Goal: Task Accomplishment & Management: Manage account settings

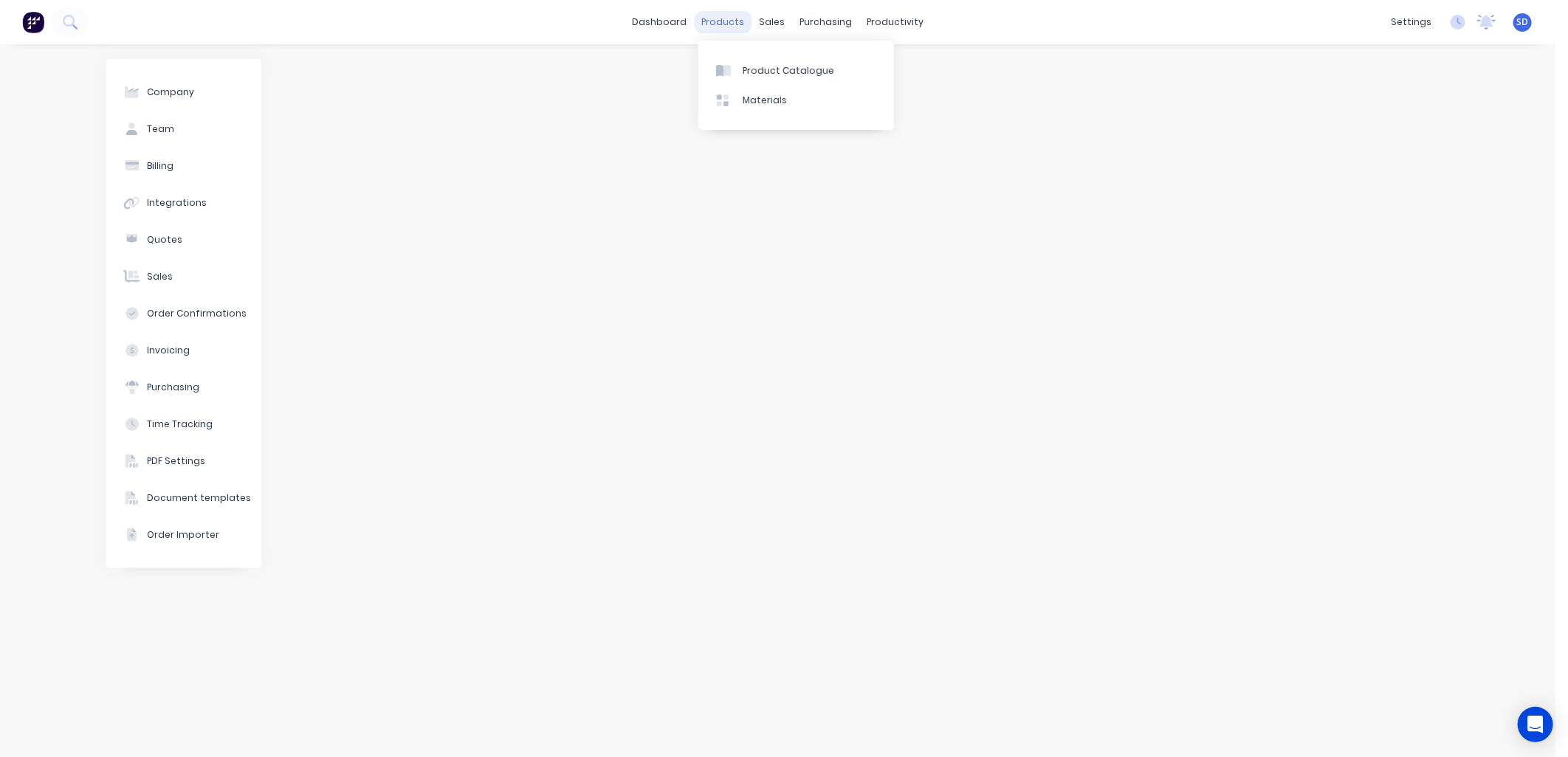
click at [720, 19] on div "products" at bounding box center [722, 21] width 58 height 22
click at [781, 78] on link "Product Catalogue" at bounding box center [796, 69] width 195 height 29
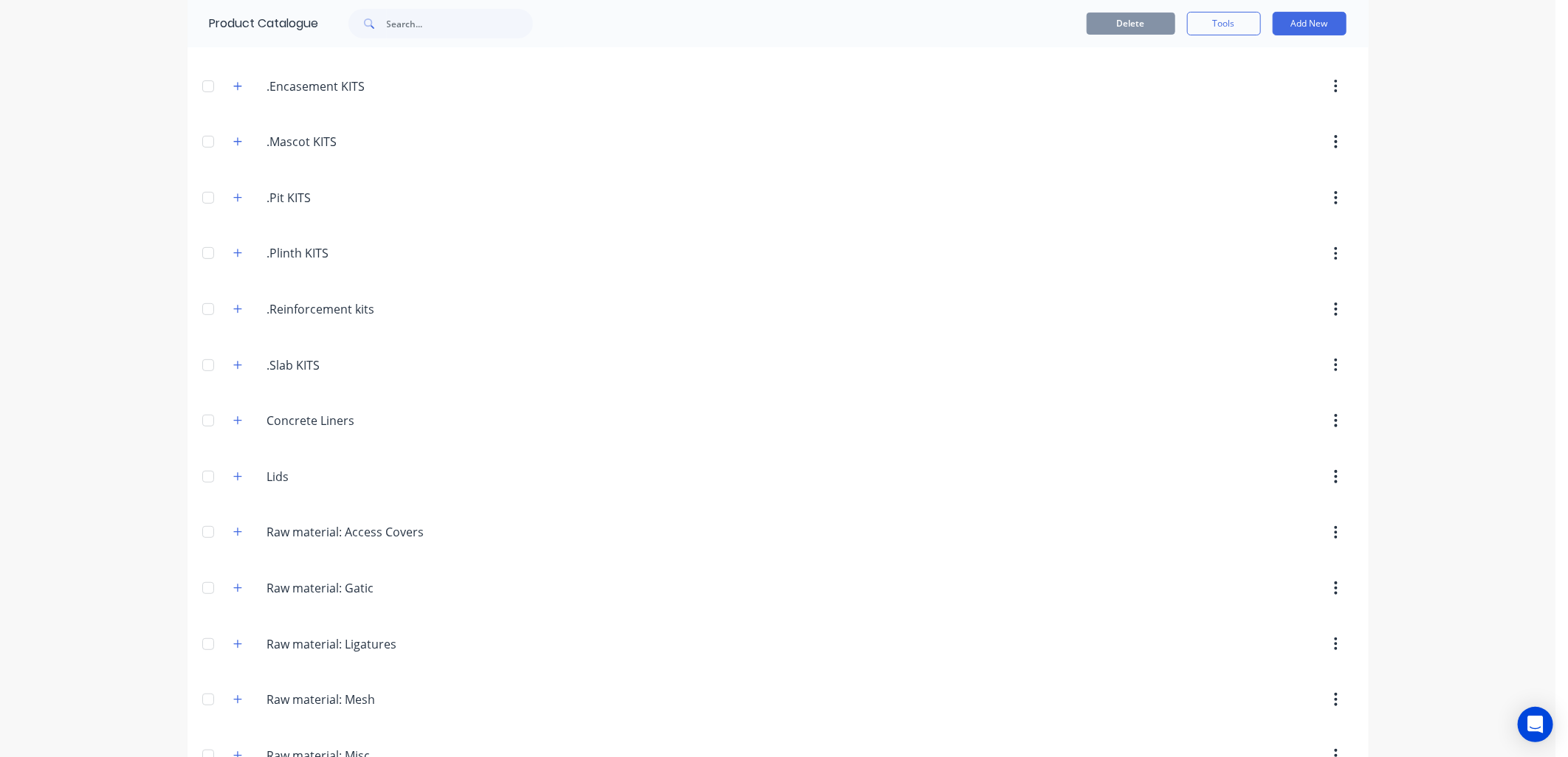
scroll to position [474, 0]
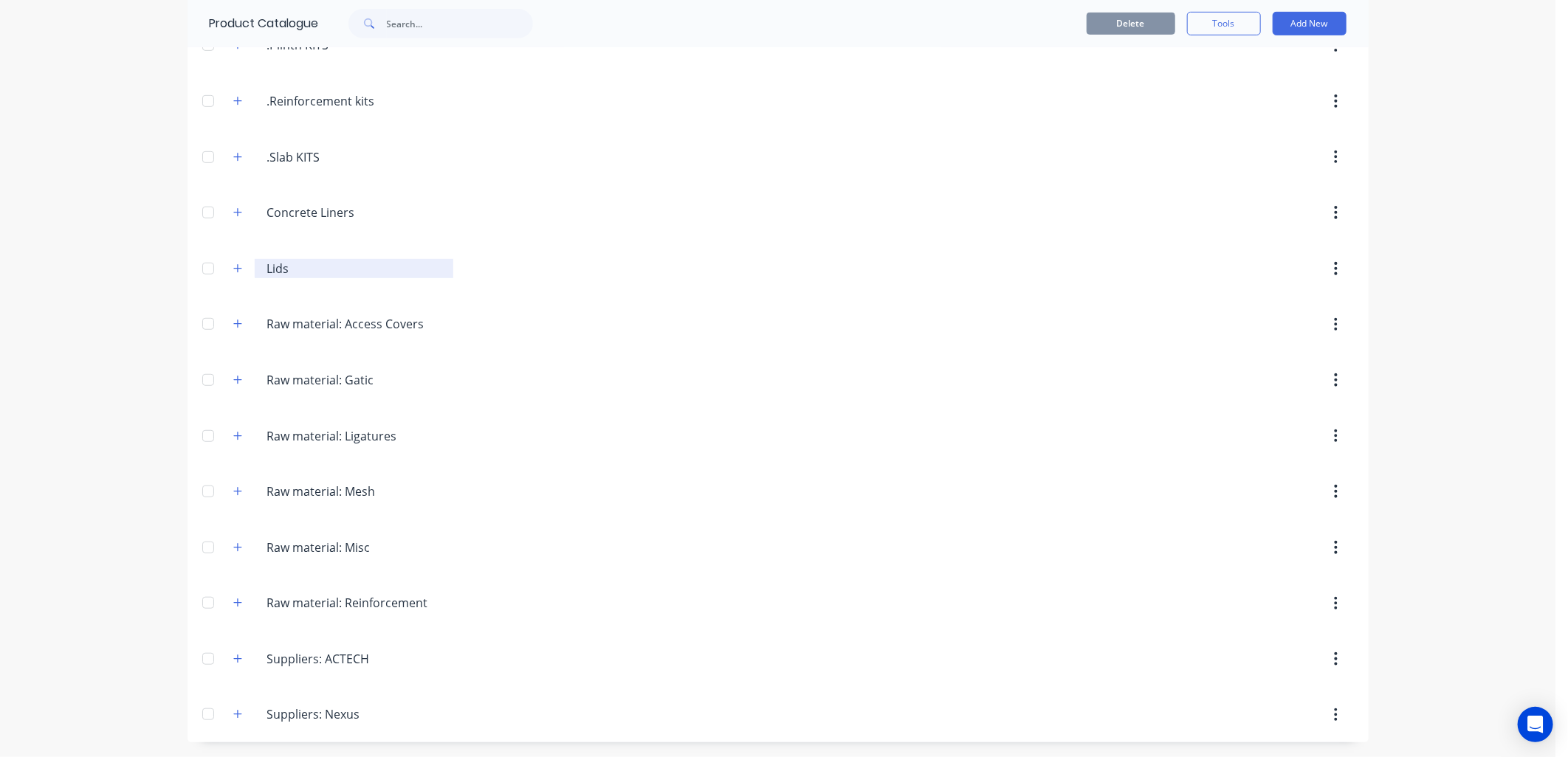
click at [267, 269] on input "Lids" at bounding box center [354, 268] width 175 height 18
click at [234, 268] on icon "button" at bounding box center [238, 269] width 9 height 11
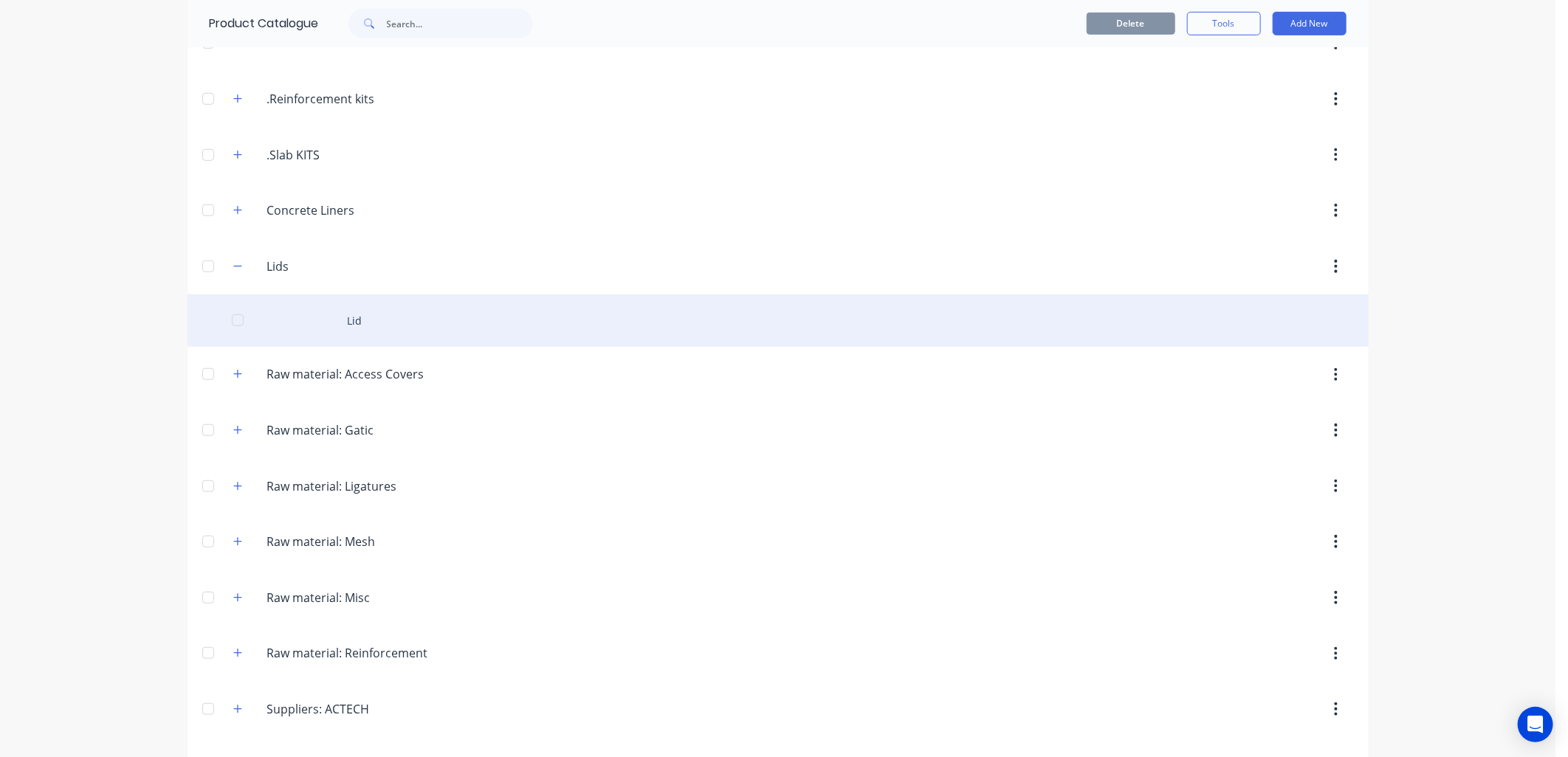
click at [359, 312] on div "Lid" at bounding box center [777, 321] width 1181 height 52
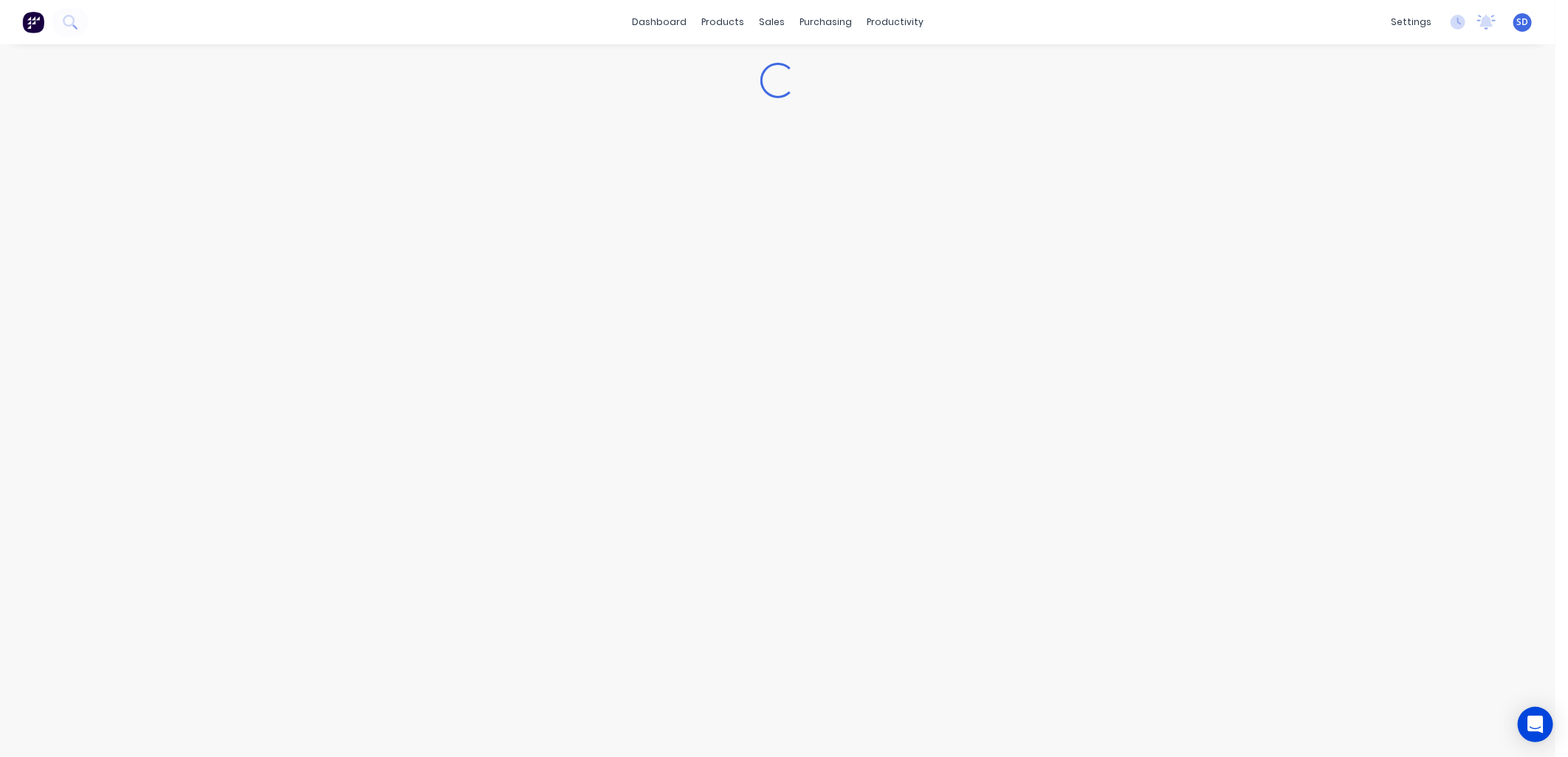
type textarea "x"
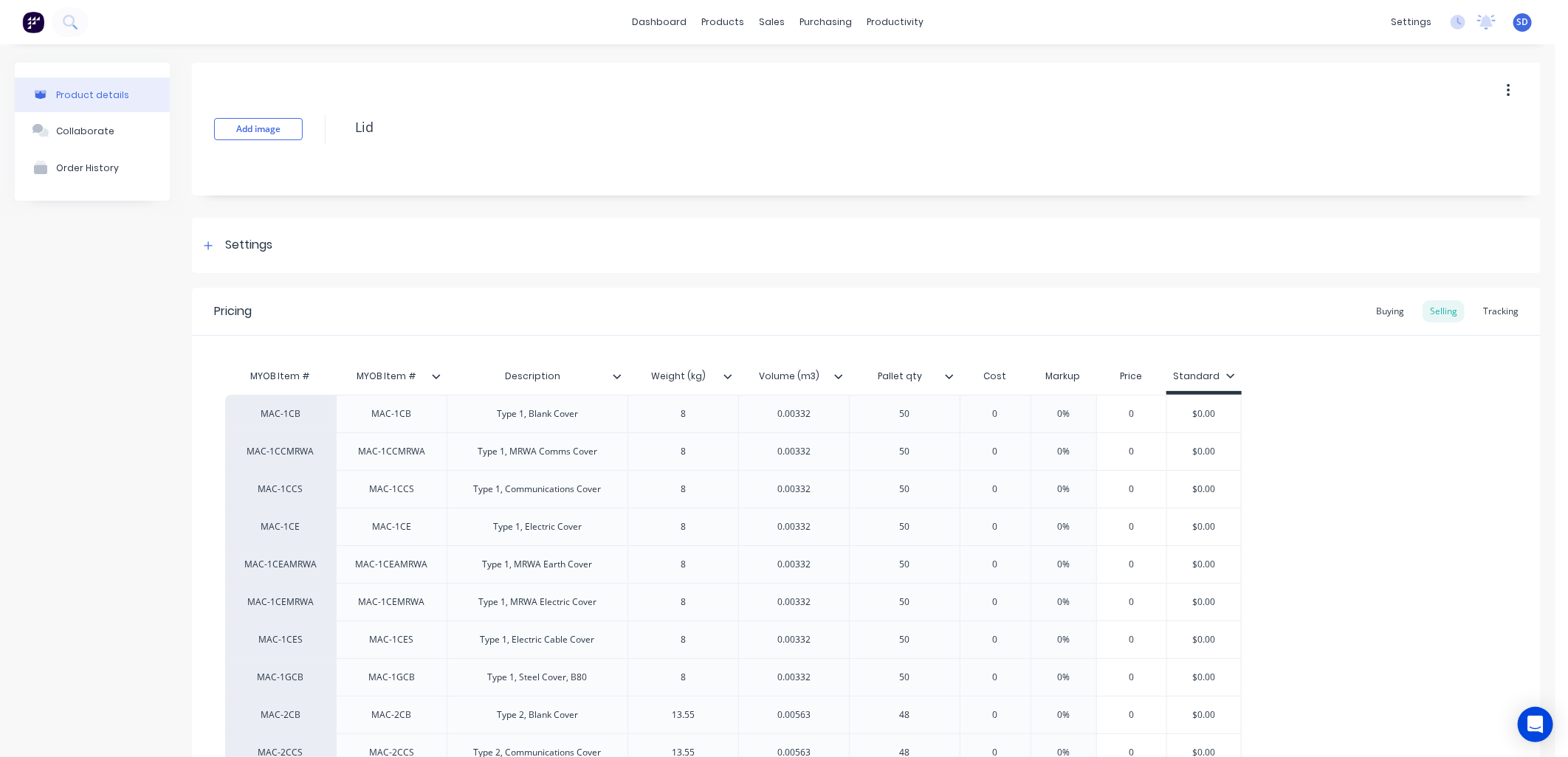
type input "MYOB Item #"
click at [399, 371] on input "MYOB Item #" at bounding box center [386, 376] width 102 height 13
type textarea "x"
drag, startPoint x: 387, startPoint y: 373, endPoint x: 333, endPoint y: 370, distance: 54.1
click at [333, 370] on div "MYOB Item # MYOB Item # MYOB Item # Description Weight (kg) Volume (m3) Pallet …" at bounding box center [733, 378] width 1016 height 33
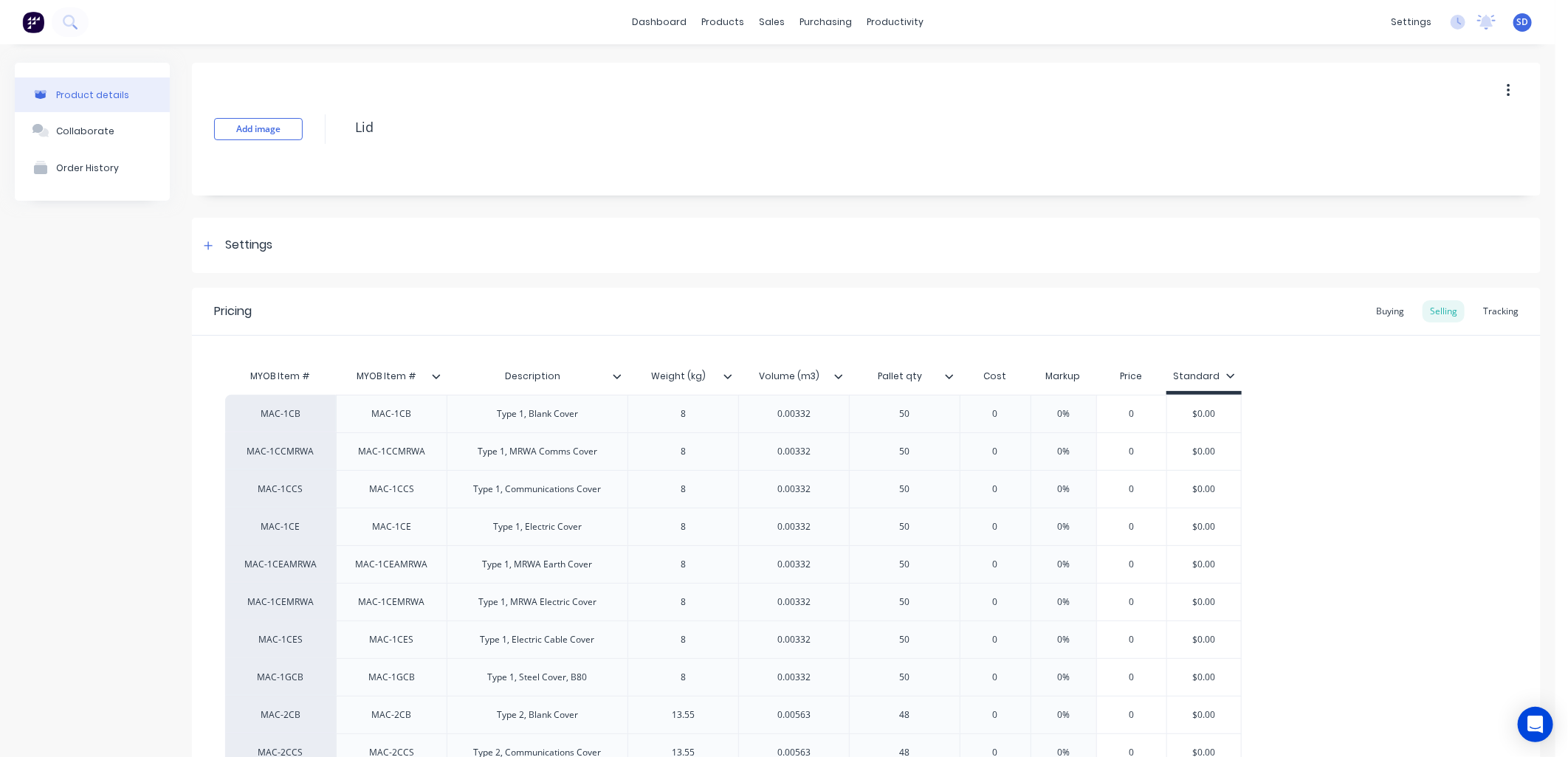
type input "Item #"
click at [690, 316] on div "Pricing Buying Selling Tracking" at bounding box center [866, 312] width 1349 height 48
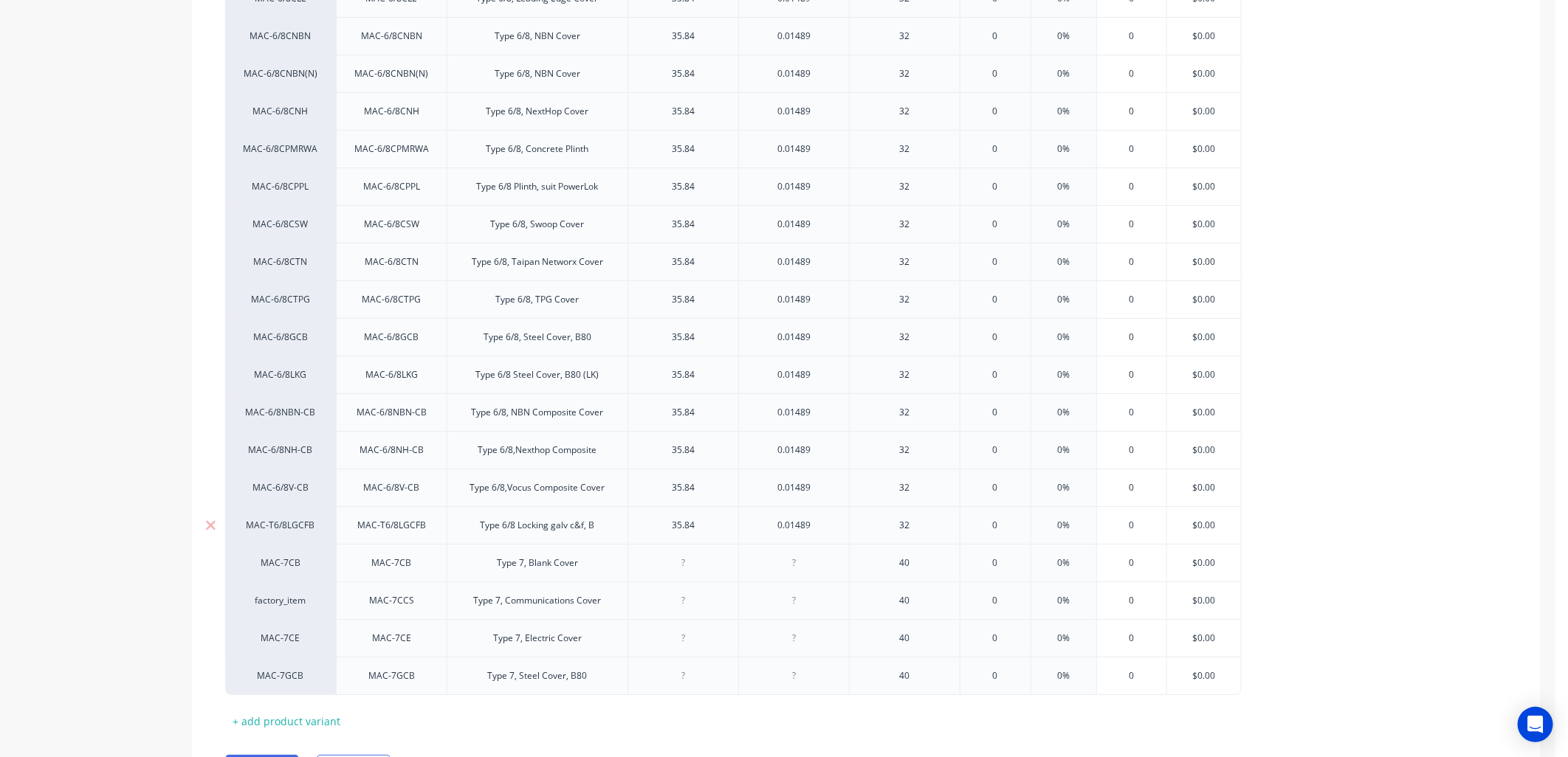
scroll to position [3481, 0]
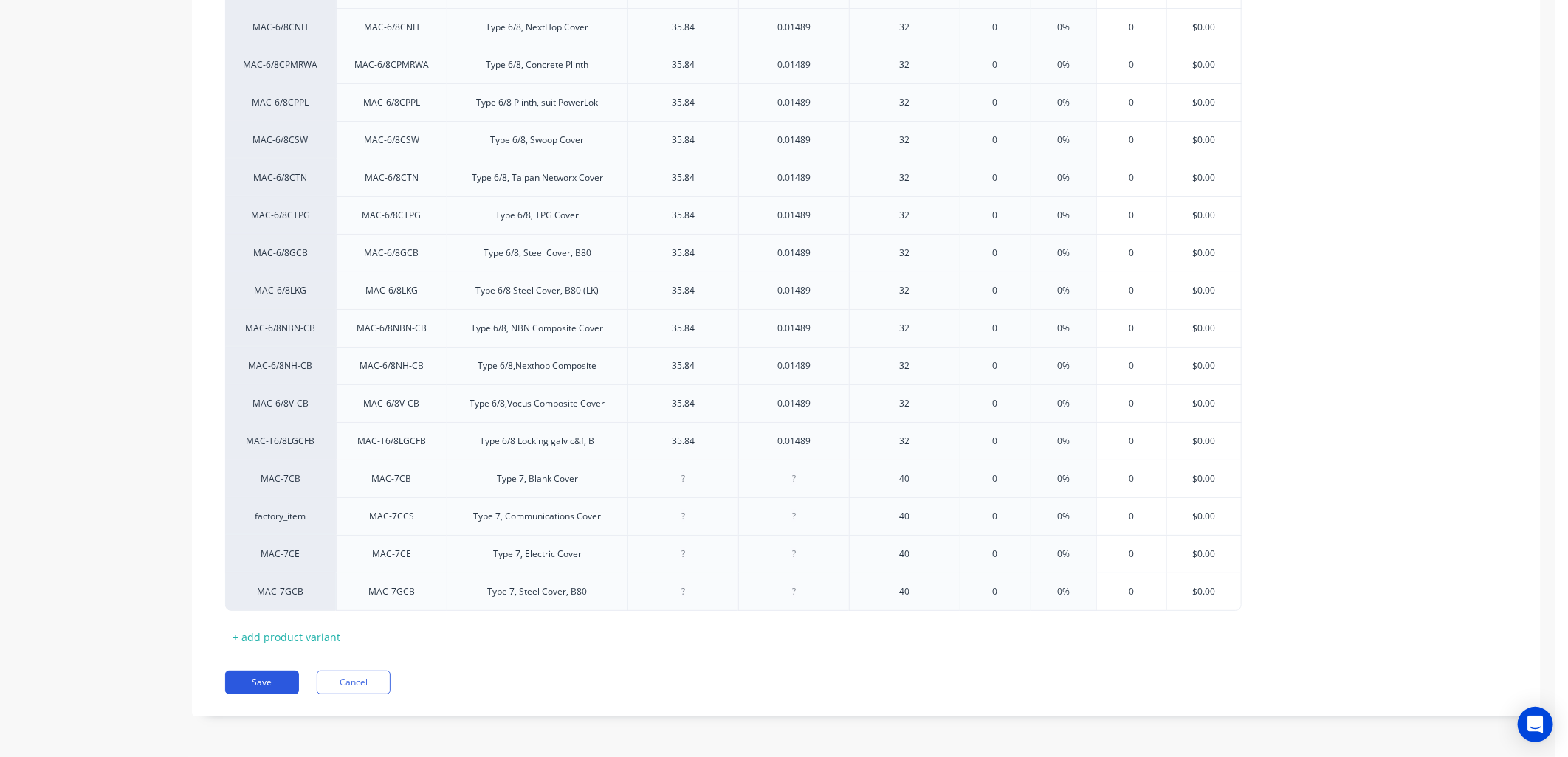
drag, startPoint x: 227, startPoint y: 689, endPoint x: 254, endPoint y: 688, distance: 27.0
click at [242, 688] on button "Save" at bounding box center [261, 682] width 74 height 24
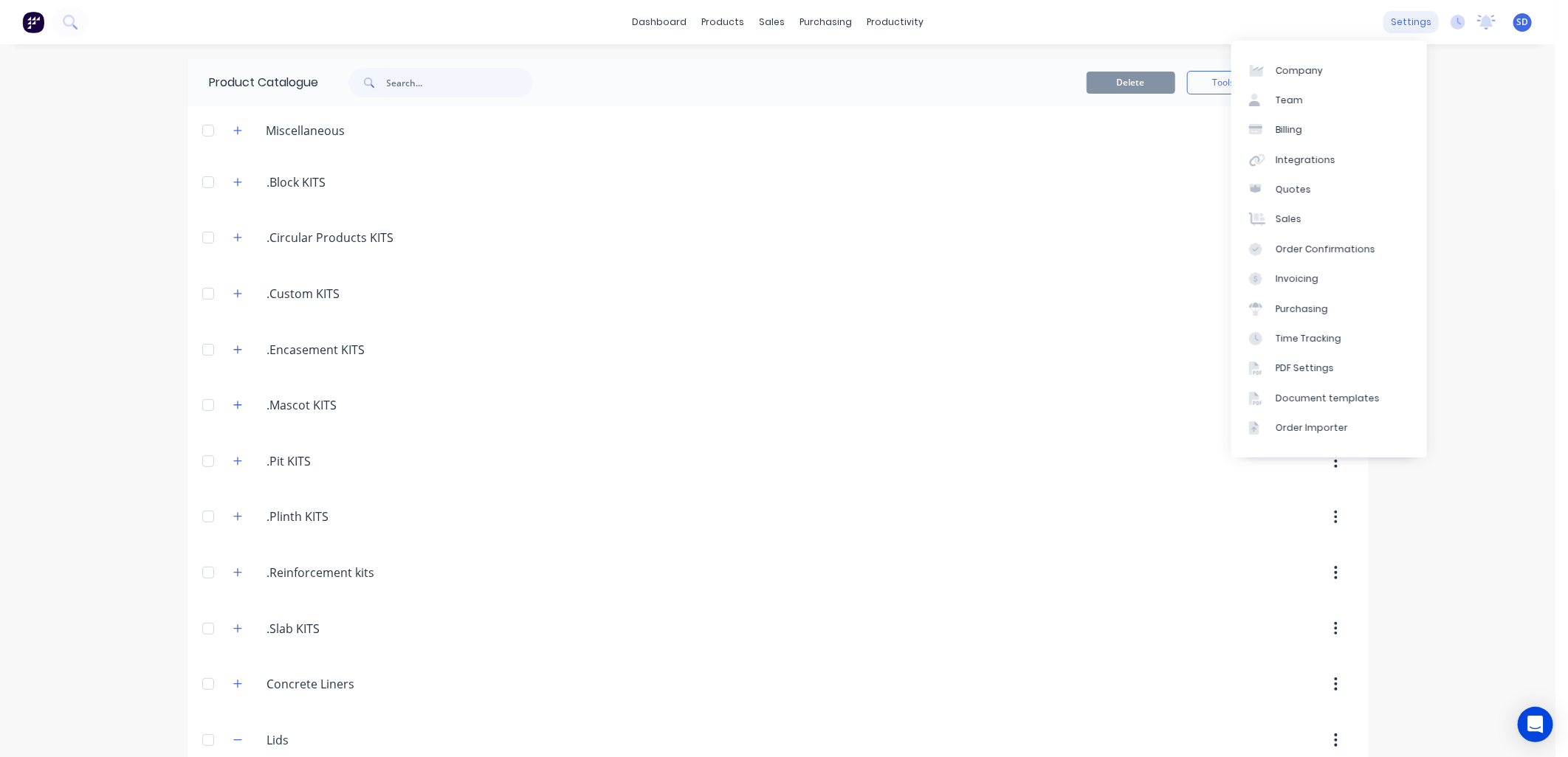
click at [1395, 20] on div "settings" at bounding box center [1411, 21] width 55 height 22
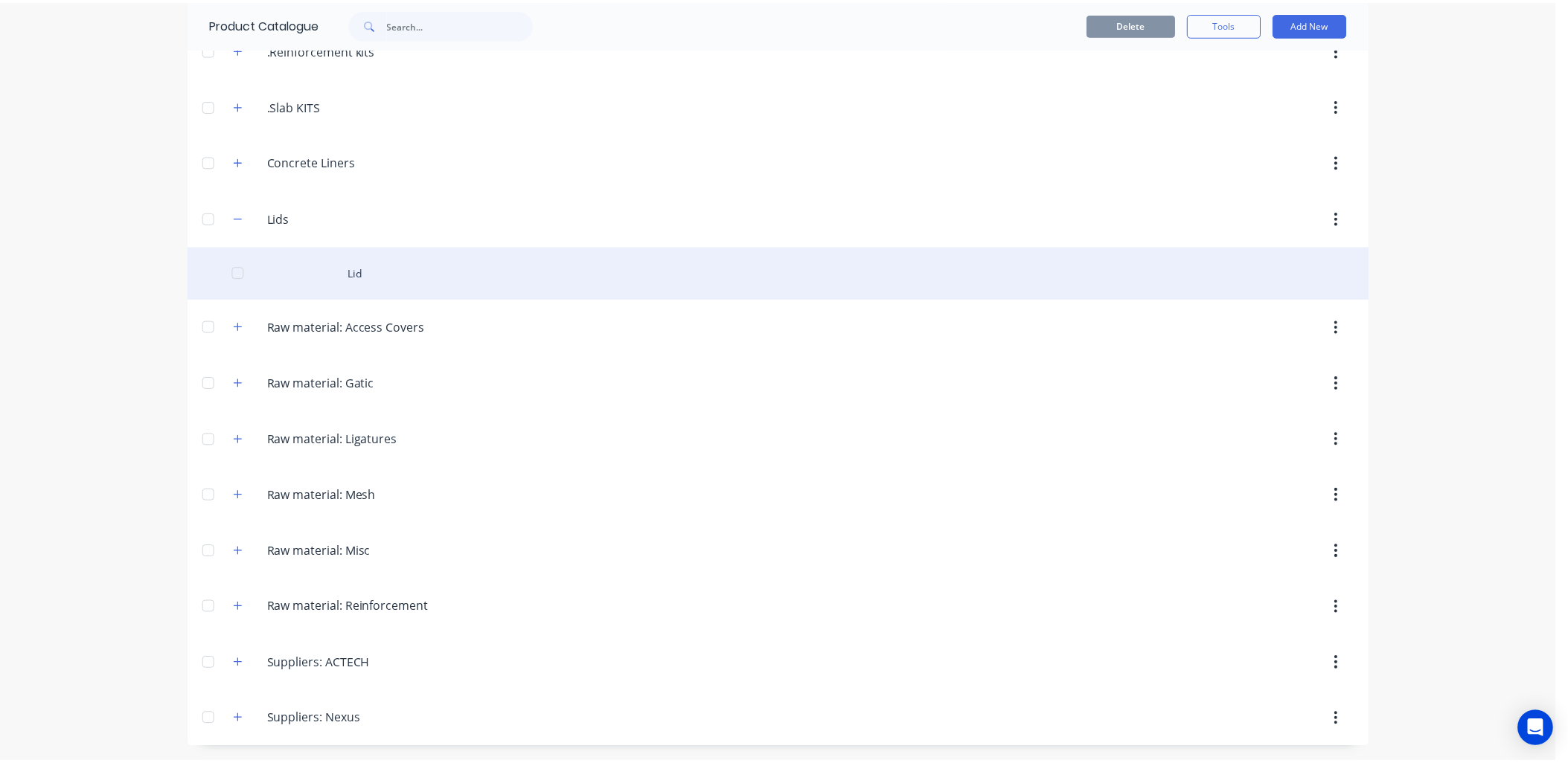
scroll to position [530, 0]
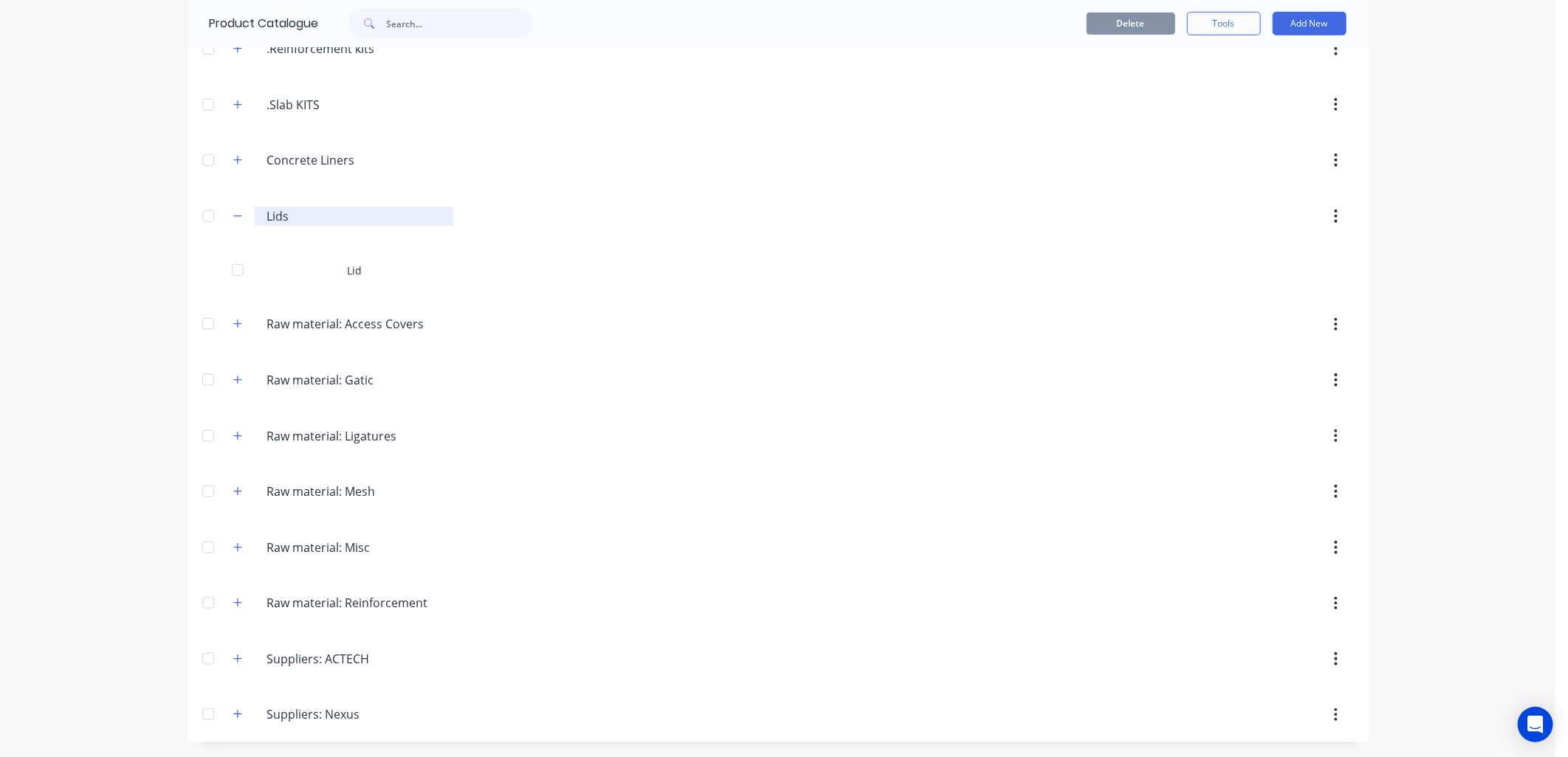
click at [272, 212] on input "Lids" at bounding box center [354, 216] width 175 height 18
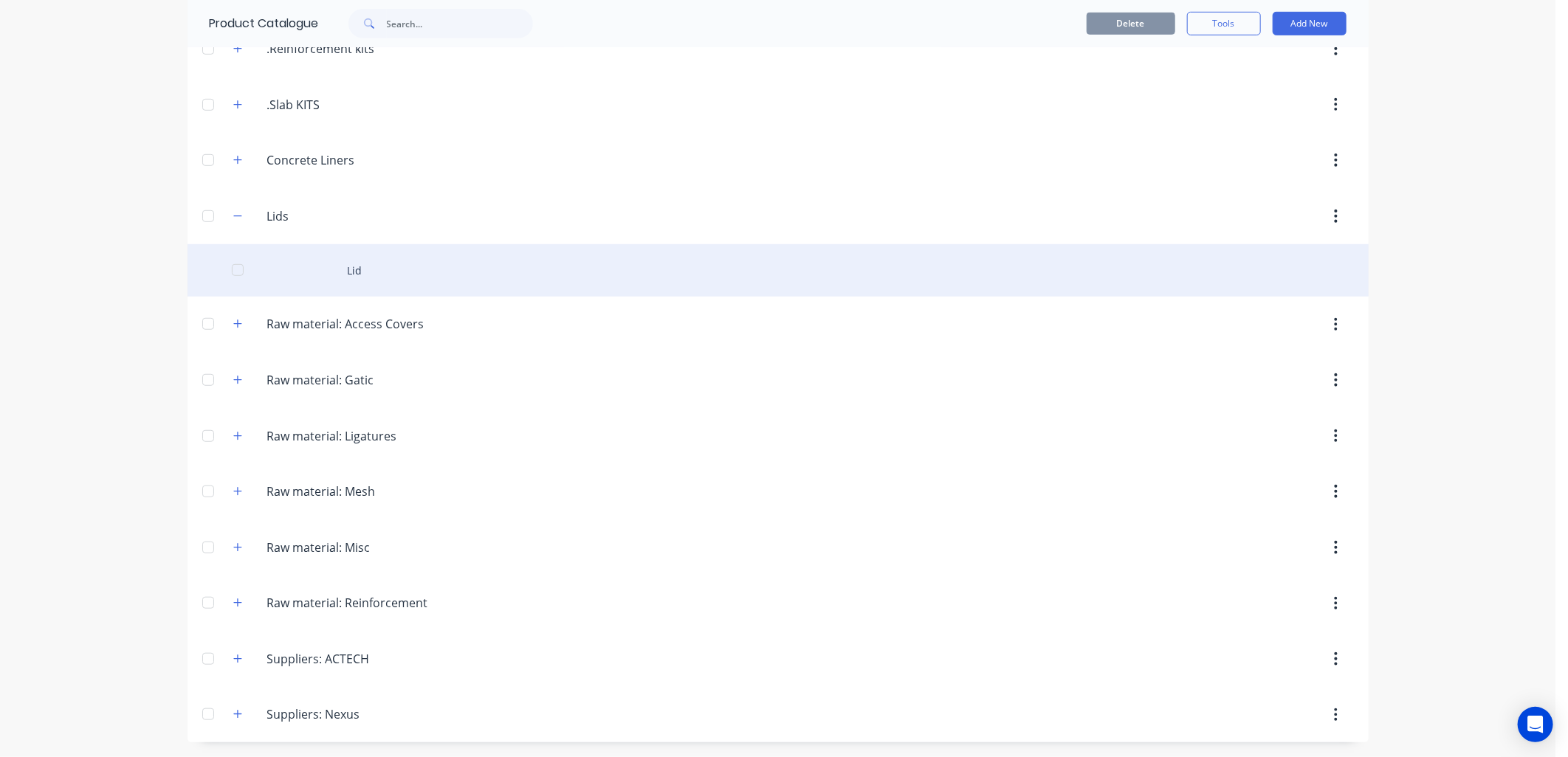
click at [345, 270] on div "Lid" at bounding box center [777, 270] width 1181 height 52
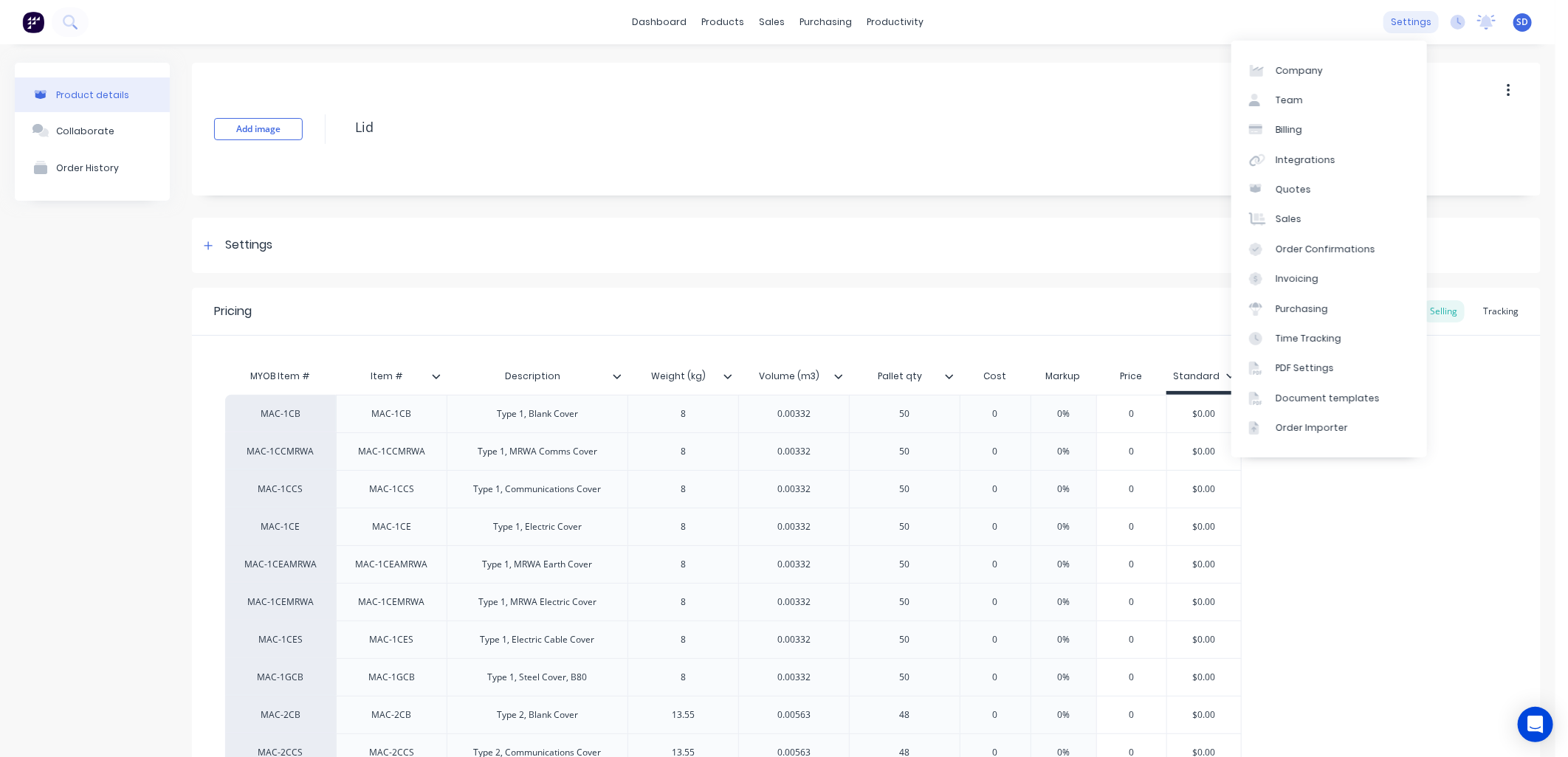
type textarea "x"
click at [1283, 194] on div "Quotes" at bounding box center [1293, 189] width 36 height 13
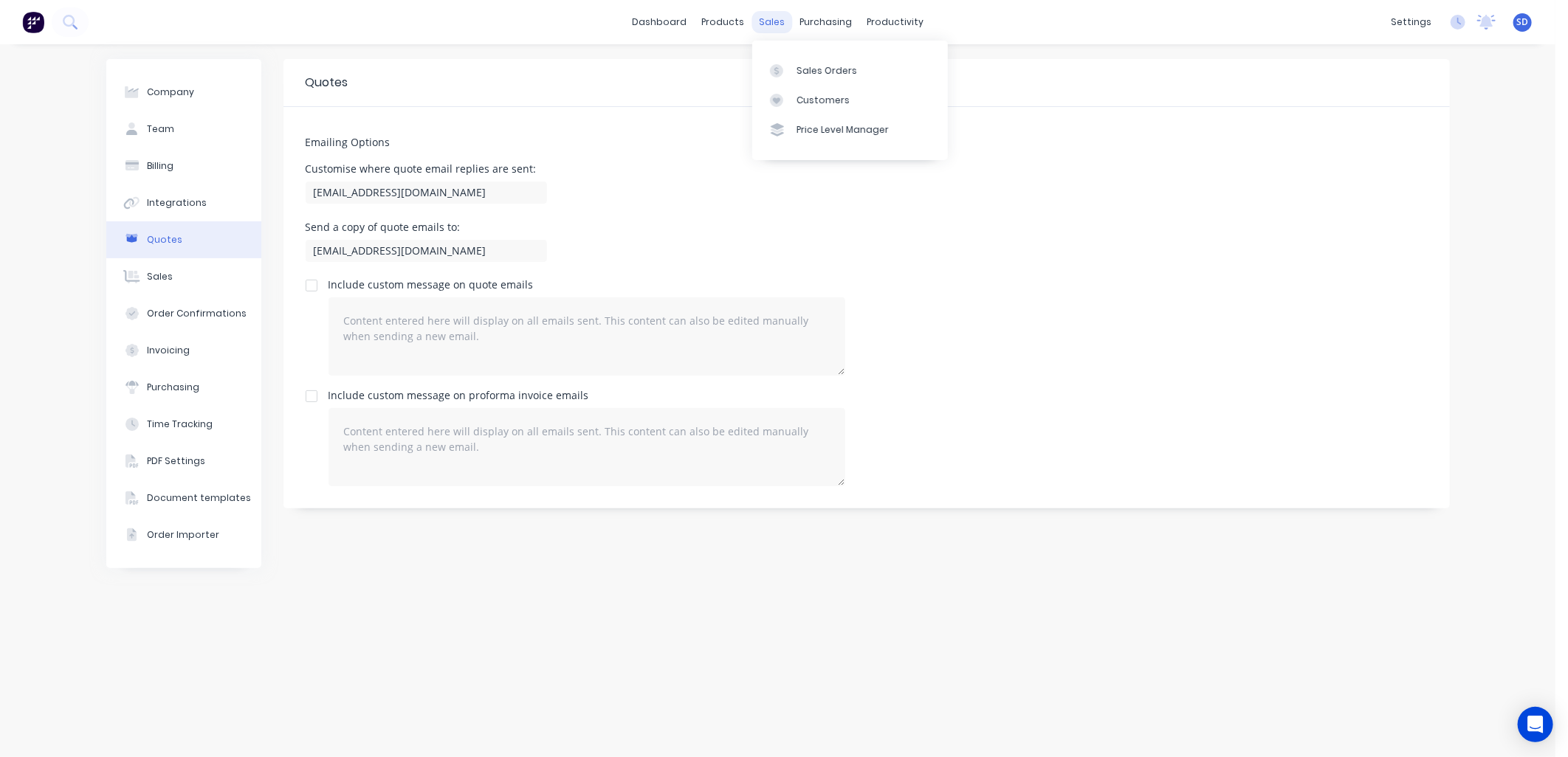
click at [778, 11] on div "sales" at bounding box center [772, 21] width 41 height 22
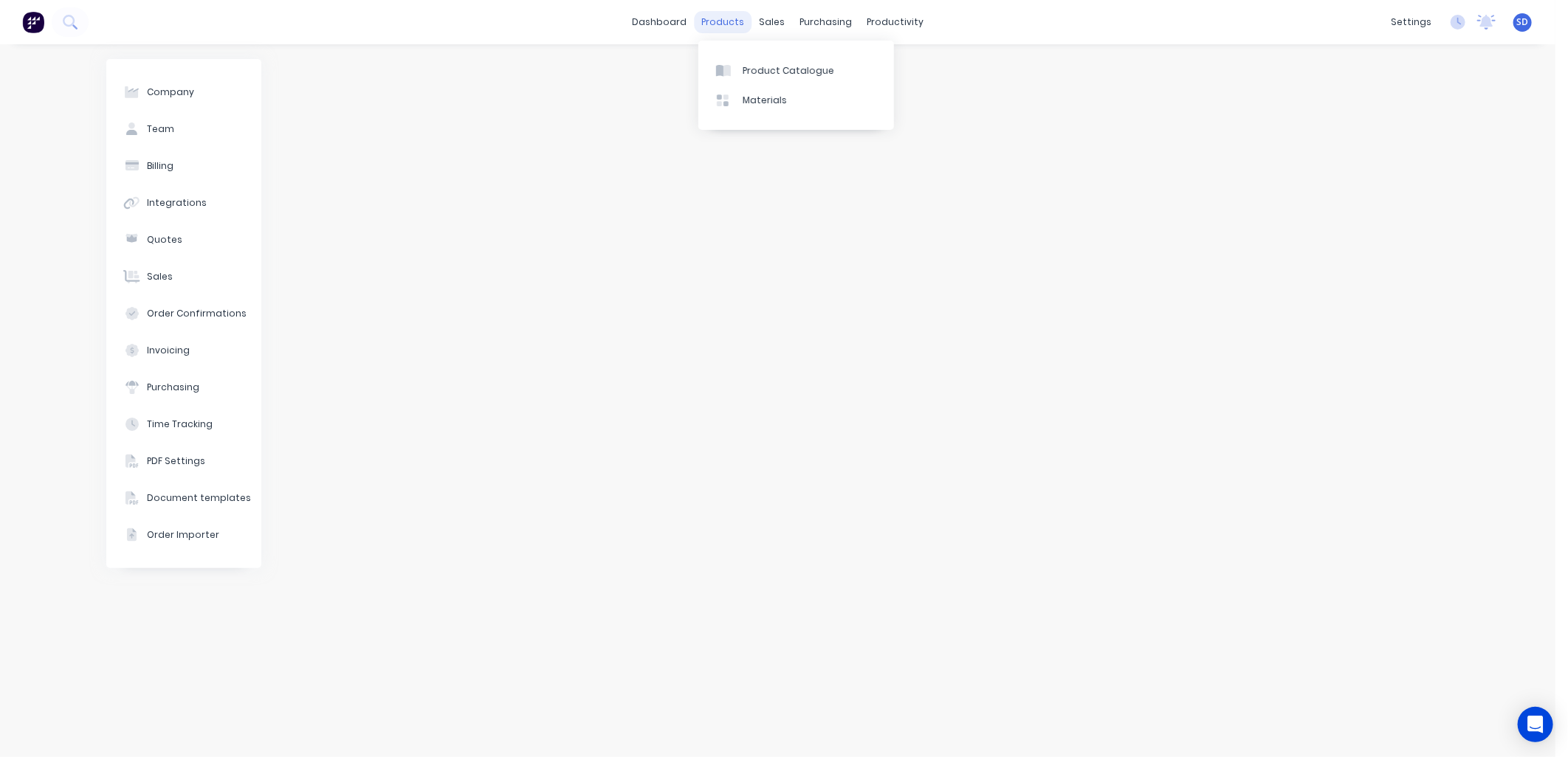
click at [716, 28] on div "products" at bounding box center [722, 21] width 58 height 22
click at [754, 70] on div "Product Catalogue" at bounding box center [788, 70] width 92 height 13
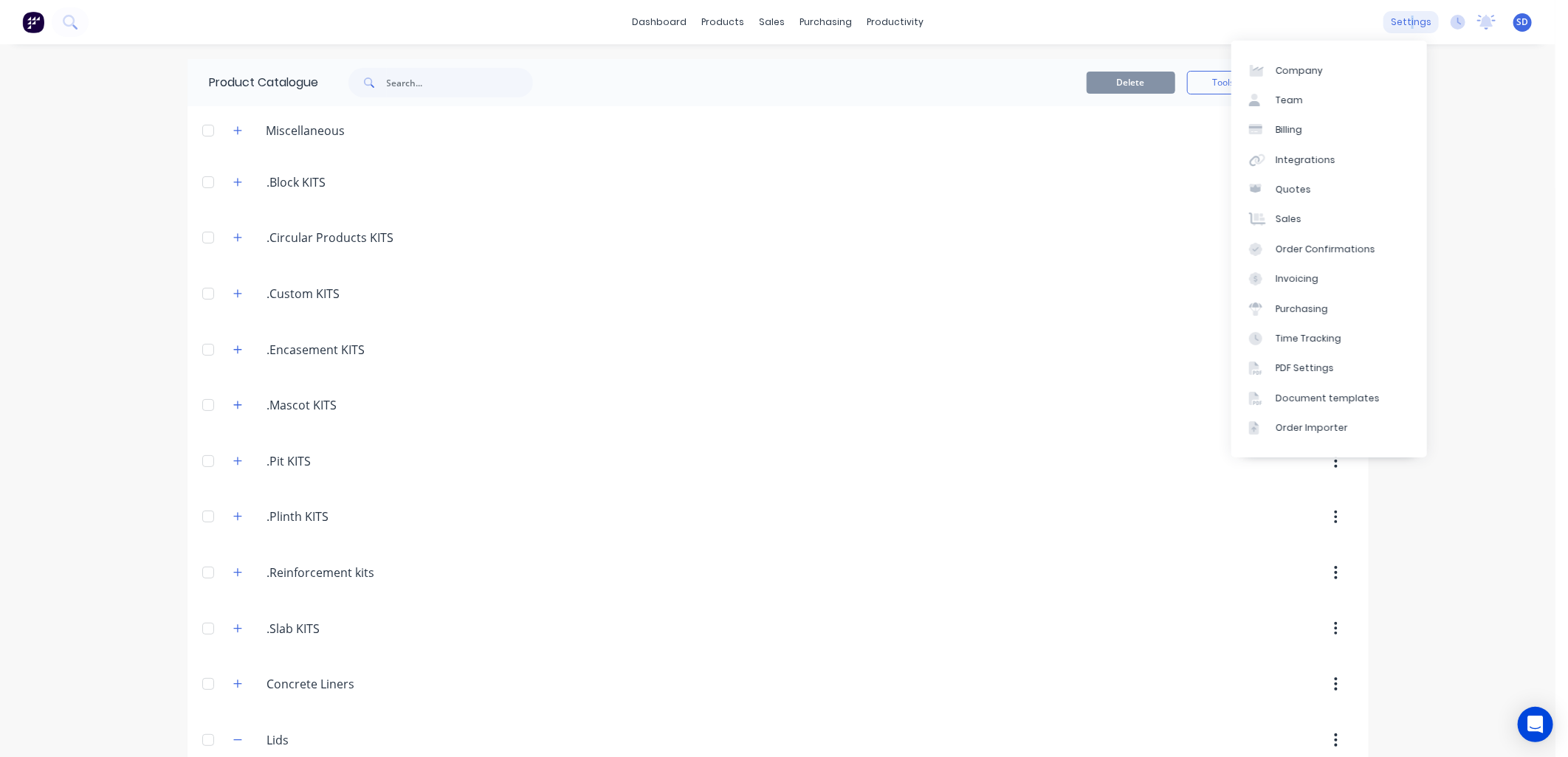
click at [1401, 18] on div "settings" at bounding box center [1411, 21] width 55 height 22
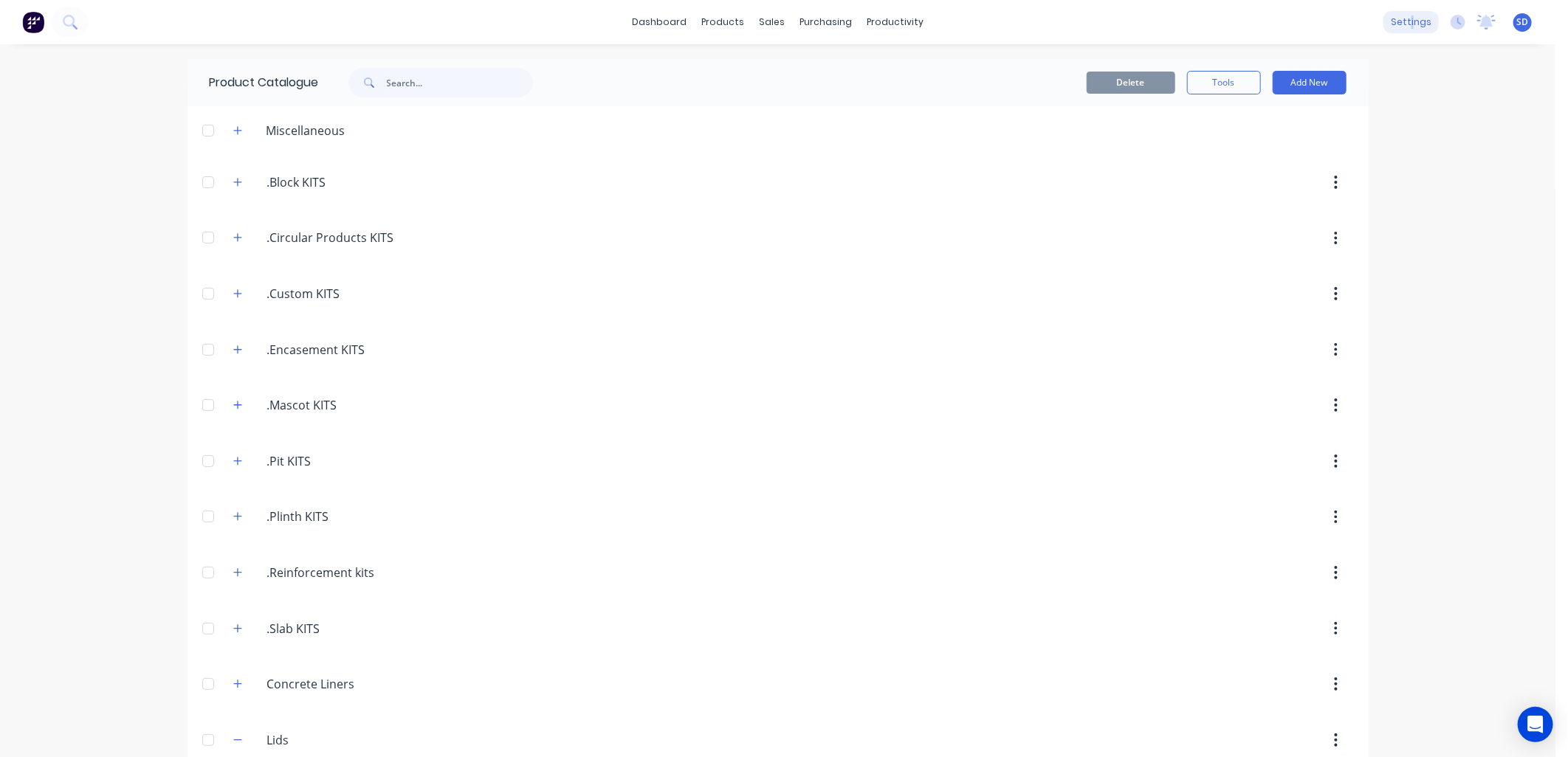
drag, startPoint x: 1401, startPoint y: 18, endPoint x: 1408, endPoint y: 15, distance: 7.6
click at [1408, 15] on div "settings" at bounding box center [1411, 21] width 55 height 22
click at [766, 20] on div "sales" at bounding box center [772, 21] width 41 height 22
click at [792, 64] on div "Sales Orders" at bounding box center [821, 70] width 60 height 13
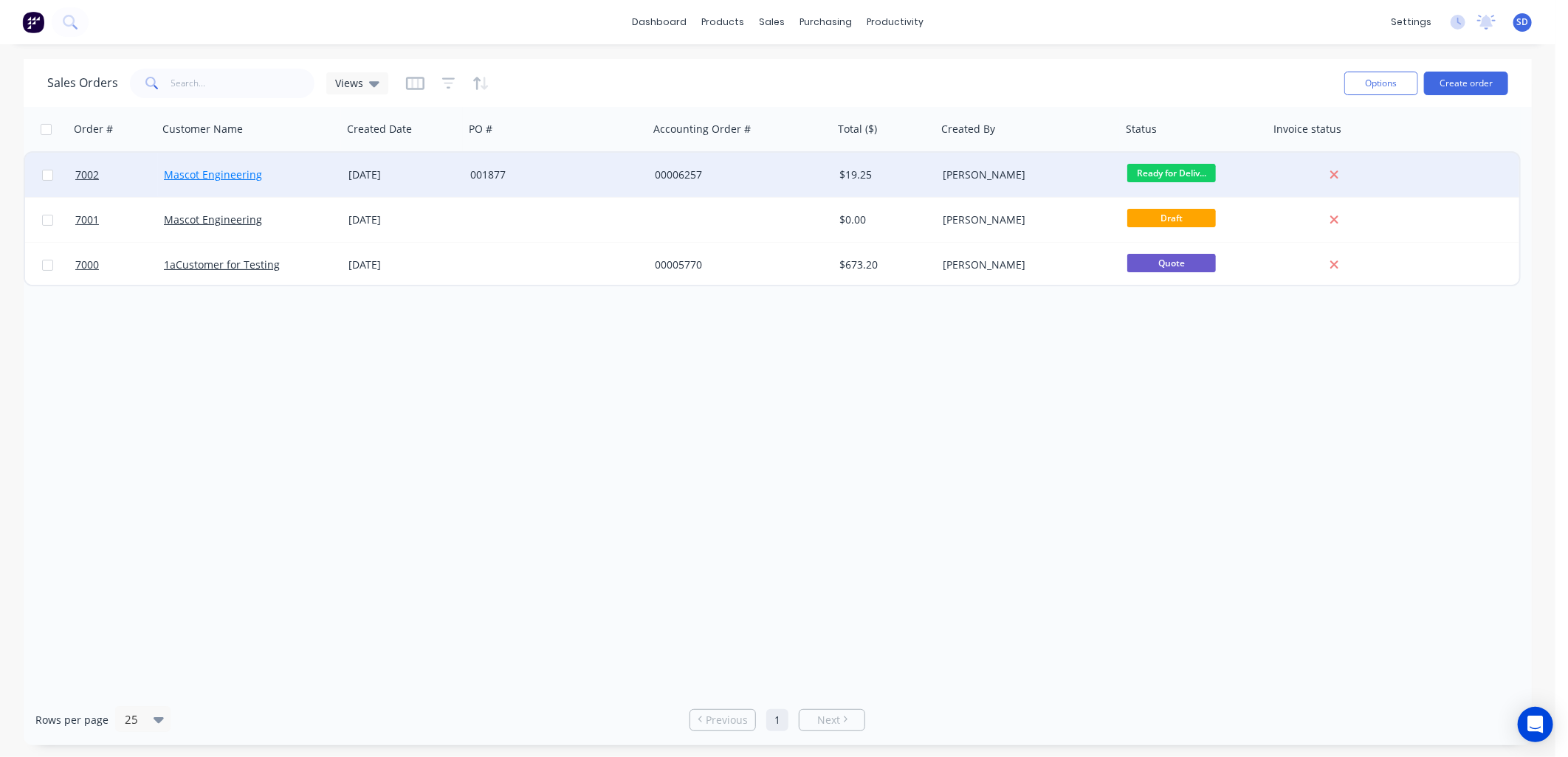
click at [234, 175] on link "Mascot Engineering" at bounding box center [212, 175] width 99 height 14
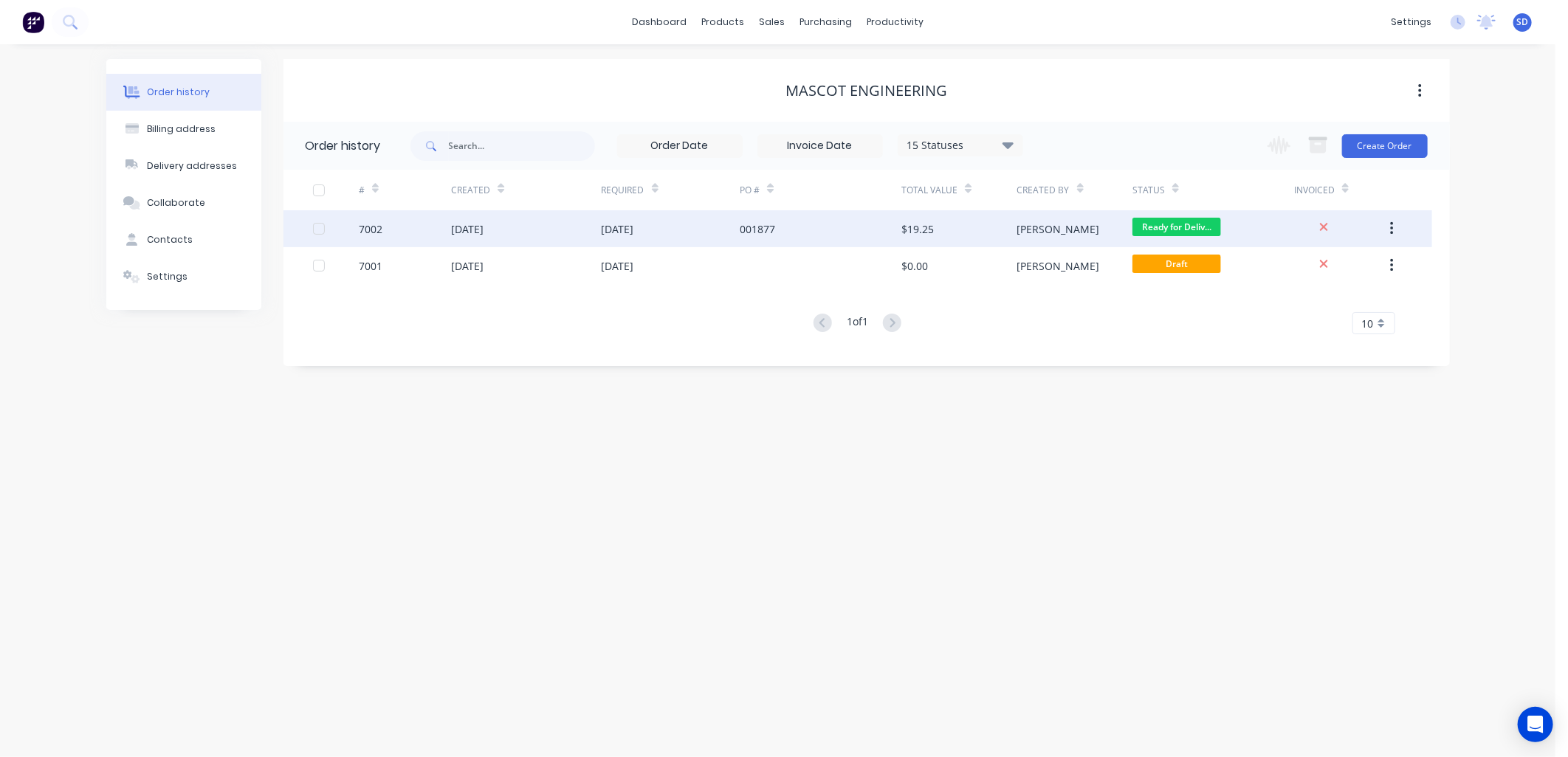
click at [634, 231] on div "[DATE]" at bounding box center [617, 228] width 33 height 15
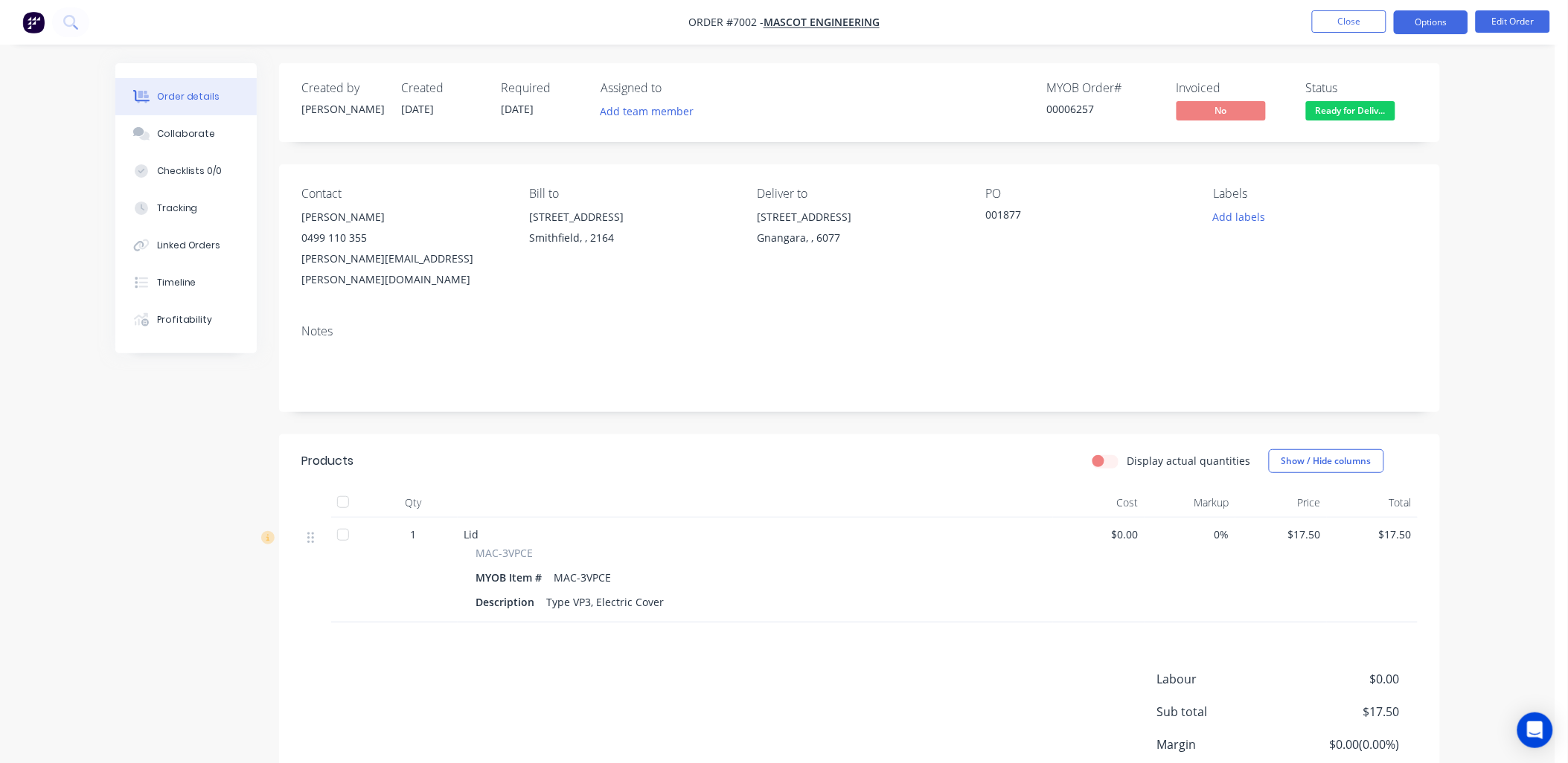
click at [1436, 21] on button "Options" at bounding box center [1430, 22] width 74 height 24
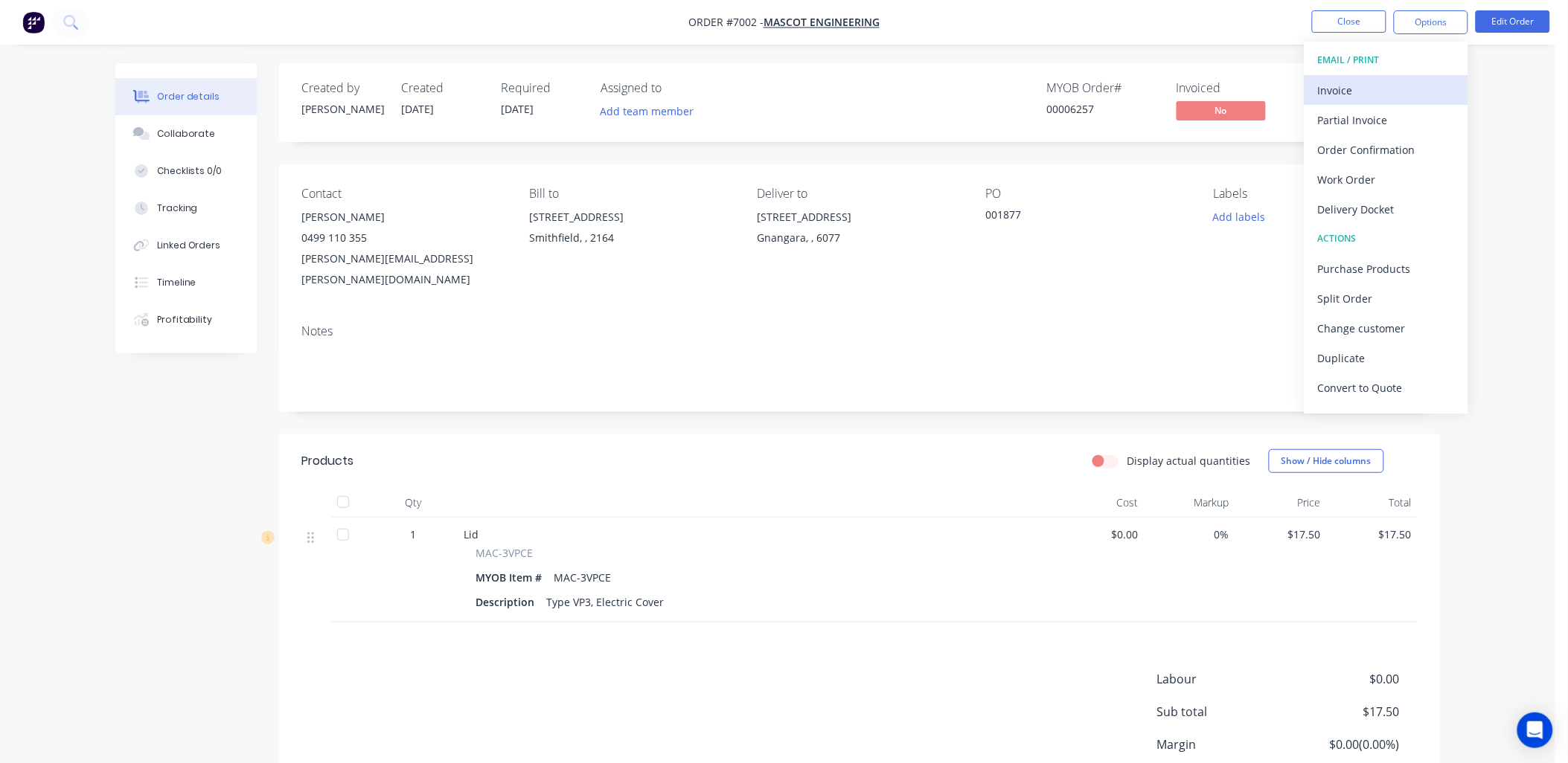
click at [1352, 86] on div "Invoice" at bounding box center [1385, 90] width 137 height 21
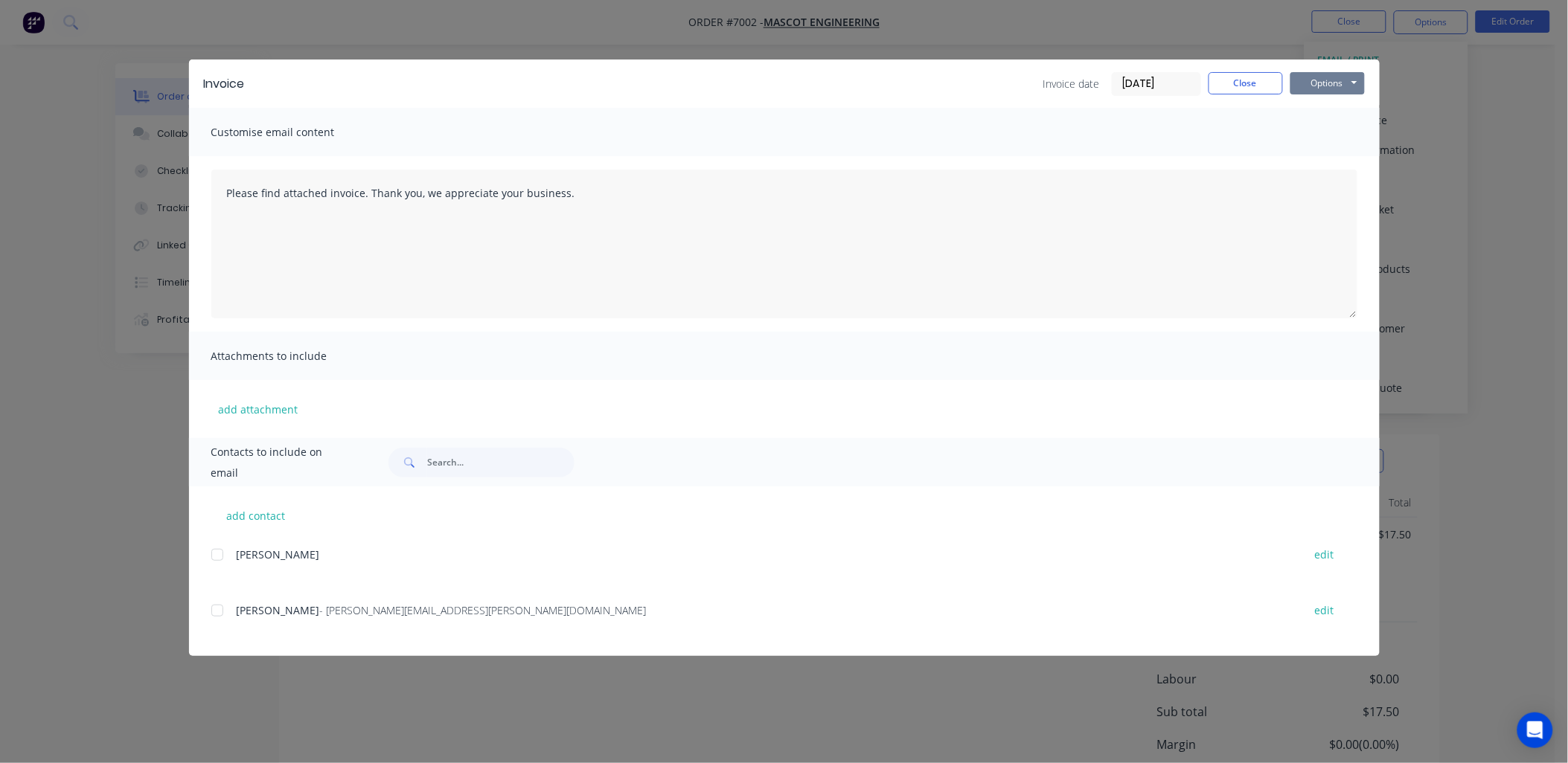
click at [1351, 83] on button "Options" at bounding box center [1327, 83] width 74 height 22
click at [261, 516] on button "add contact" at bounding box center [256, 515] width 90 height 22
select select "AU"
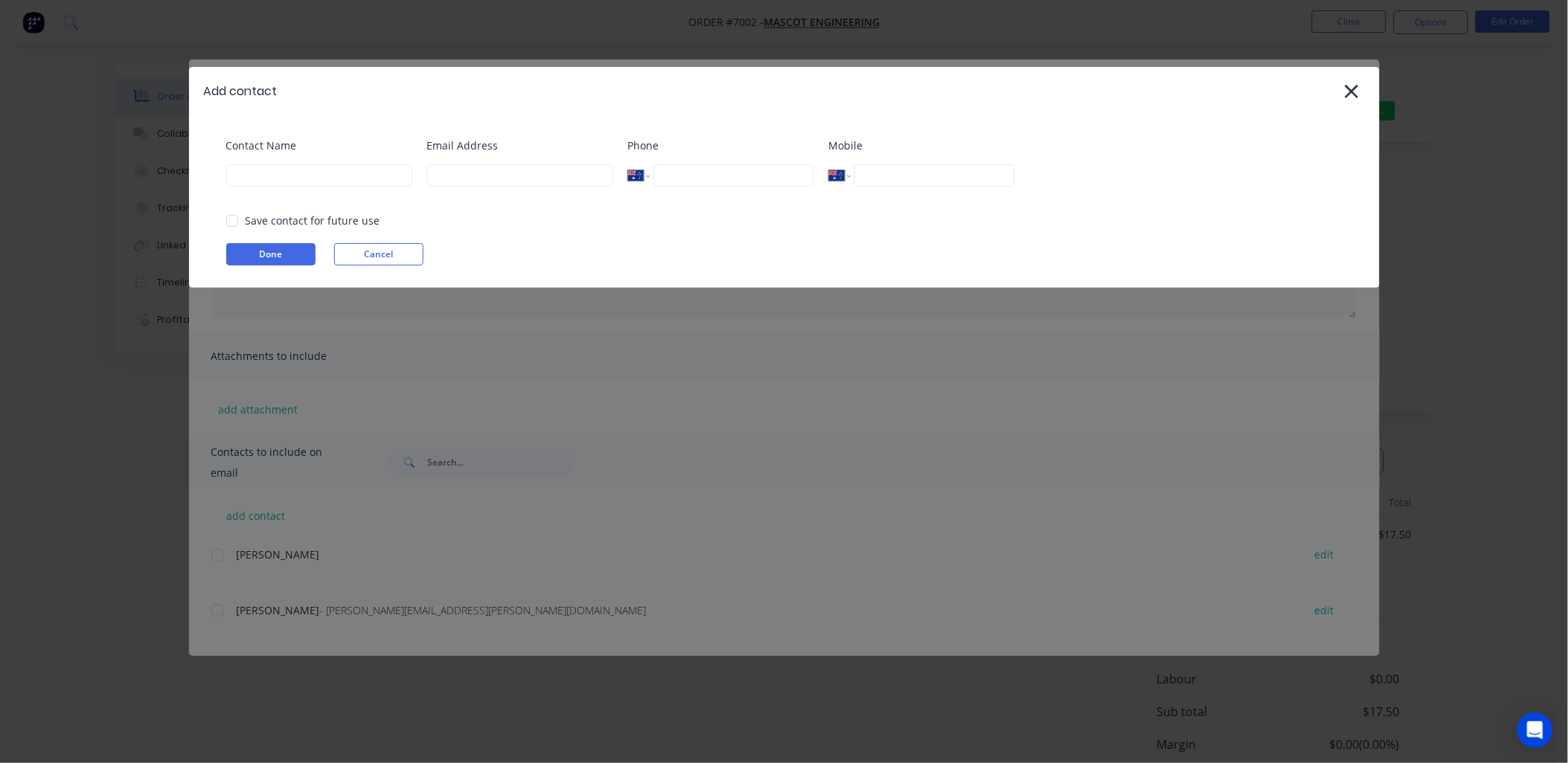
click at [314, 186] on div "Contact Name" at bounding box center [320, 167] width 186 height 60
click at [311, 175] on input at bounding box center [320, 176] width 186 height 22
type input "Accounts Payable"
click at [500, 180] on input at bounding box center [520, 176] width 186 height 22
drag, startPoint x: 527, startPoint y: 178, endPoint x: 480, endPoint y: 178, distance: 47.0
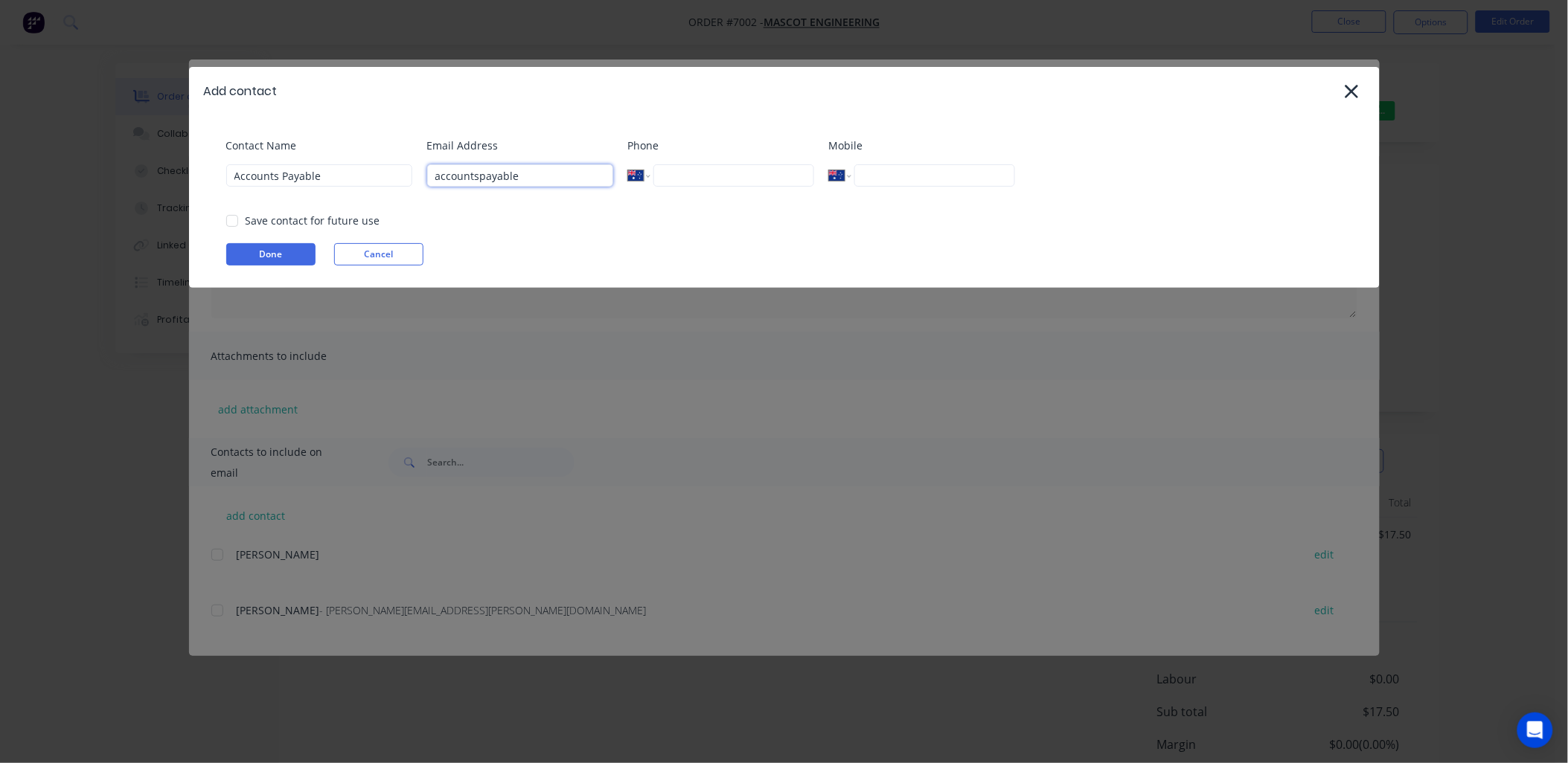
click at [480, 178] on input "accountspayable" at bounding box center [520, 176] width 186 height 22
click at [477, 174] on input "accountspayable@mascoteng.com.au" at bounding box center [520, 176] width 186 height 22
type input "accountspayable@mascoteng.com.au"
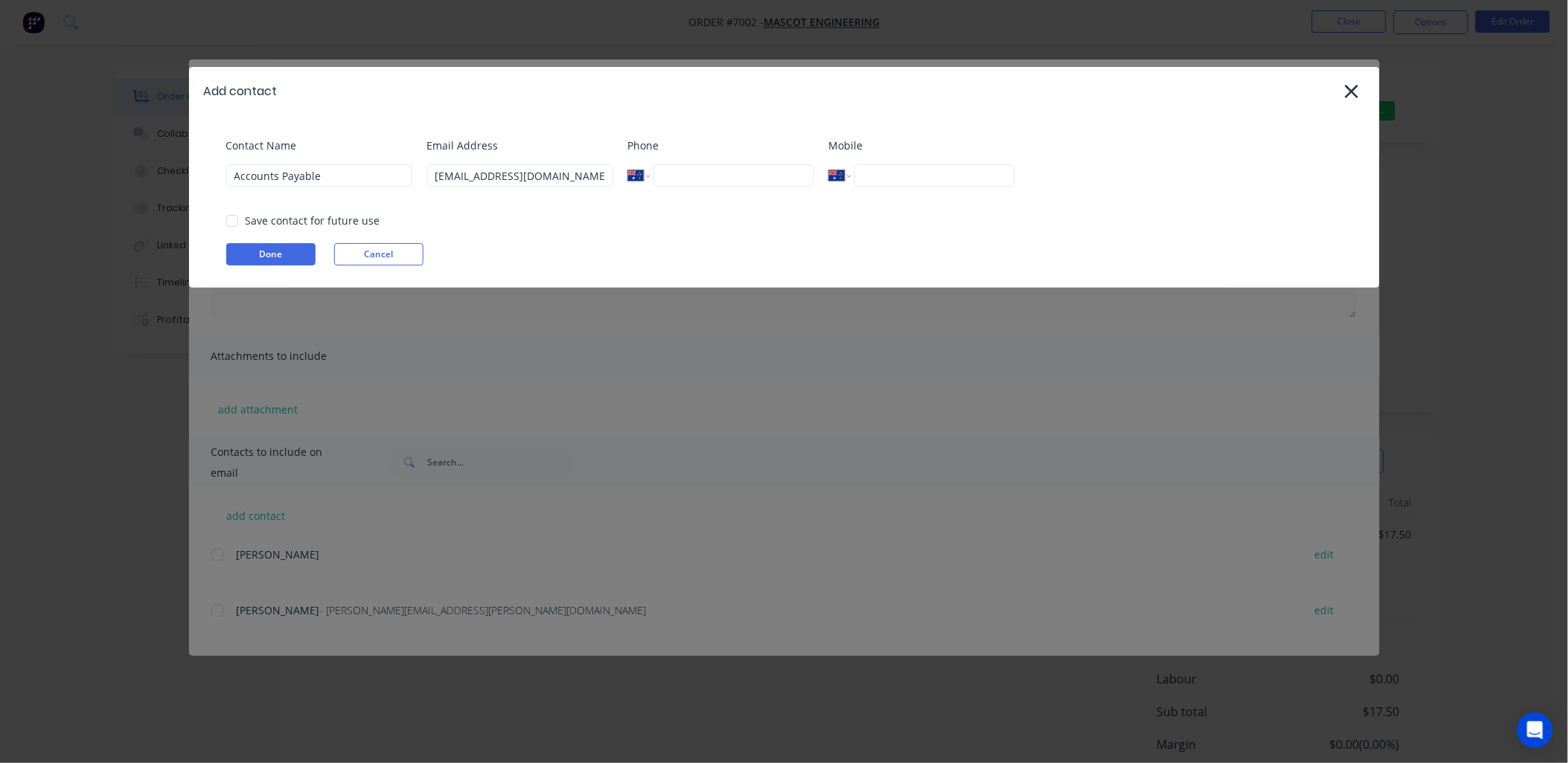
click at [687, 174] on input "tel" at bounding box center [733, 176] width 160 height 22
click at [231, 217] on div at bounding box center [232, 220] width 30 height 30
click at [261, 249] on button "Done" at bounding box center [271, 254] width 90 height 22
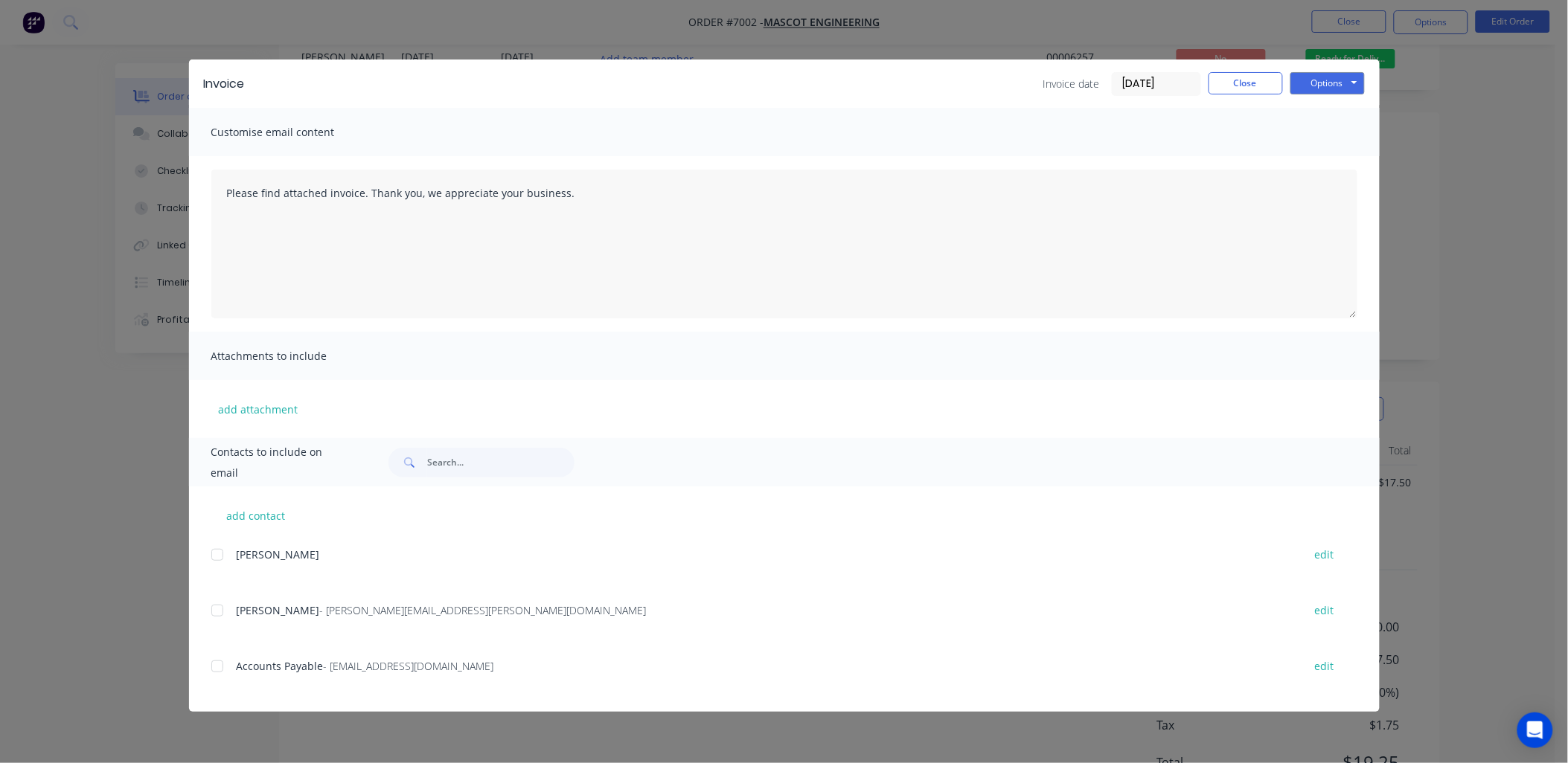
scroll to position [104, 0]
click at [1244, 86] on button "Close" at bounding box center [1245, 83] width 74 height 22
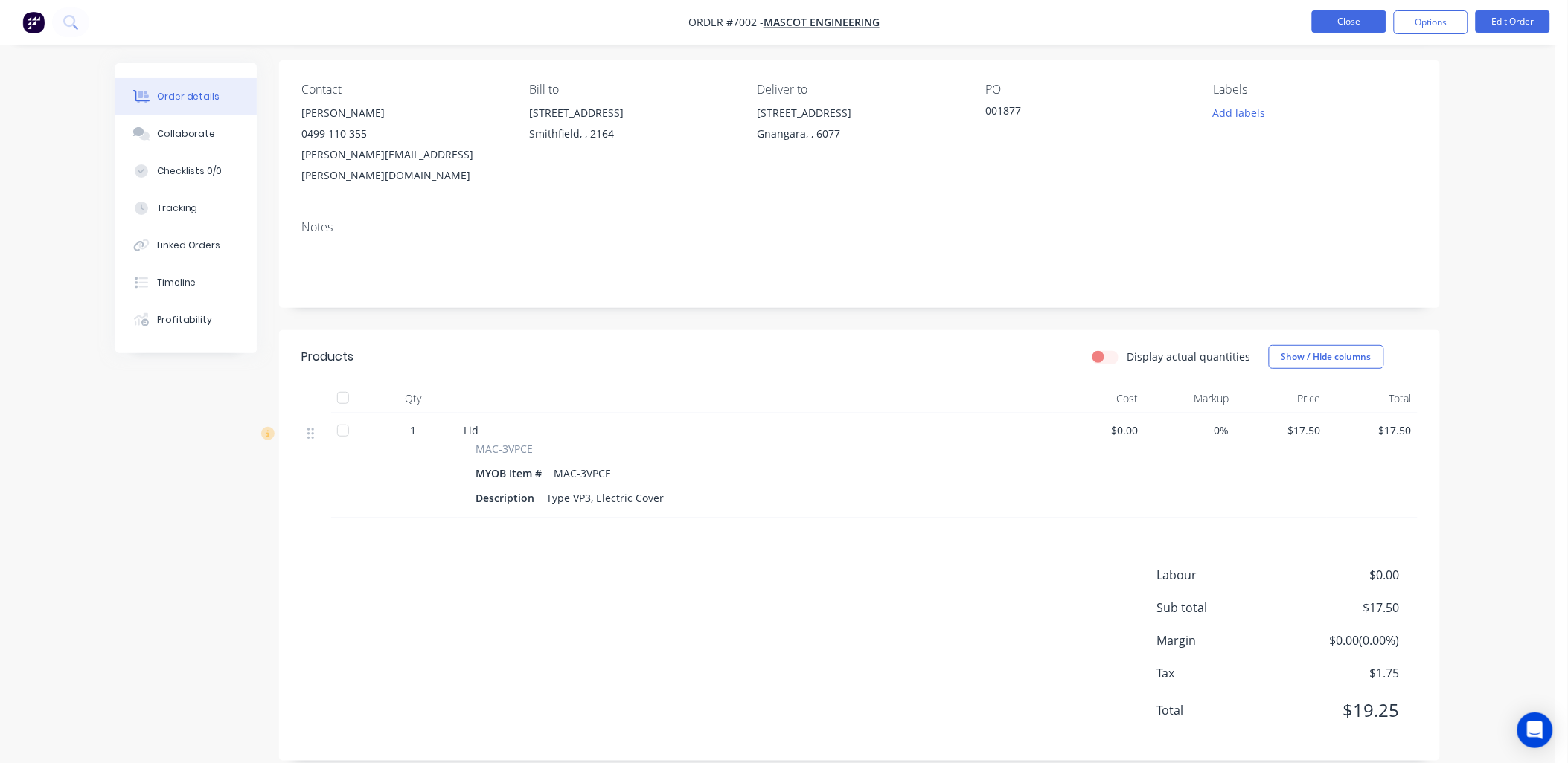
click at [1357, 17] on button "Close" at bounding box center [1349, 21] width 74 height 22
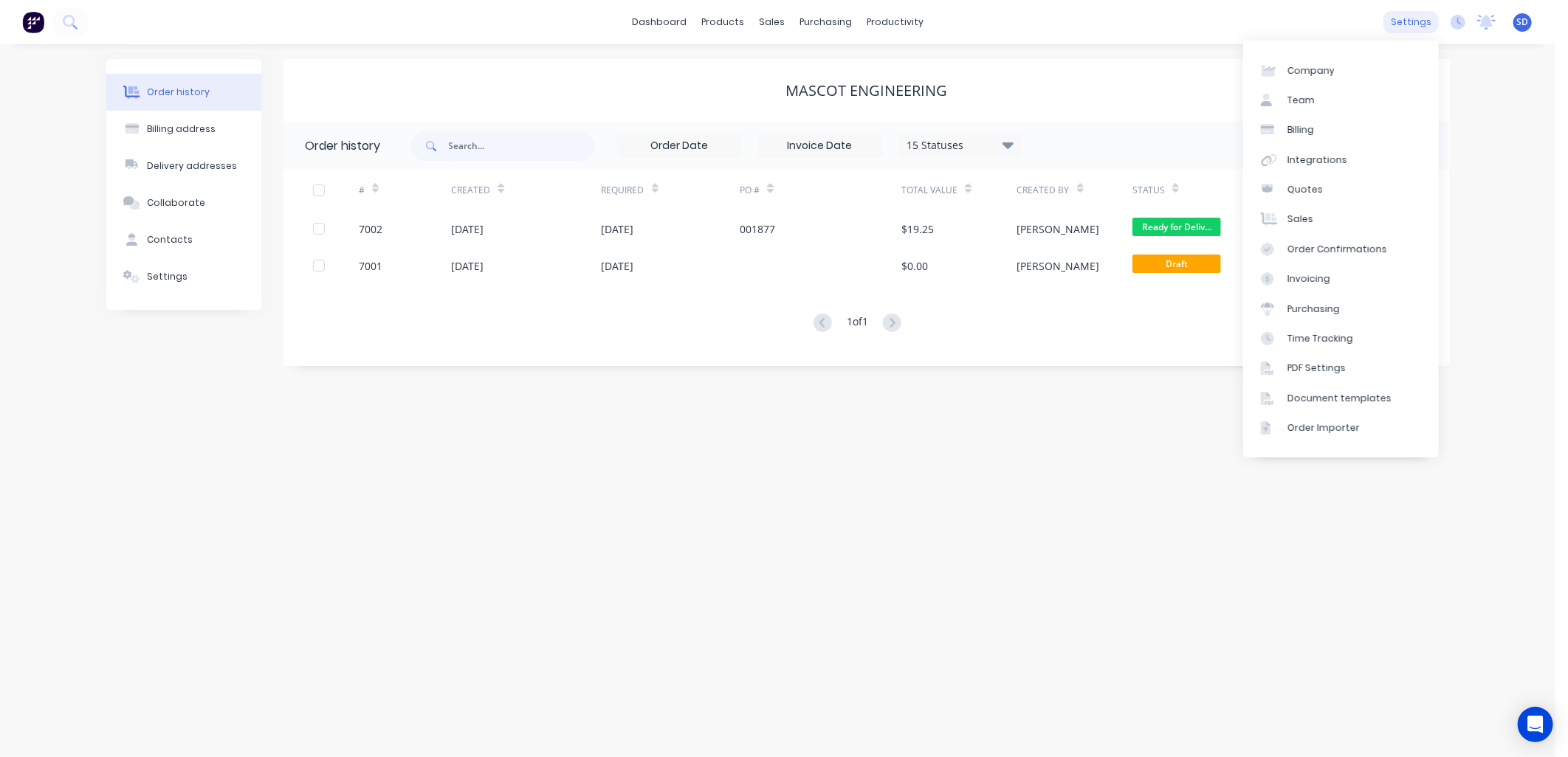
click at [1395, 20] on div "settings" at bounding box center [1411, 21] width 55 height 22
click at [1321, 360] on link "PDF Settings" at bounding box center [1341, 368] width 195 height 29
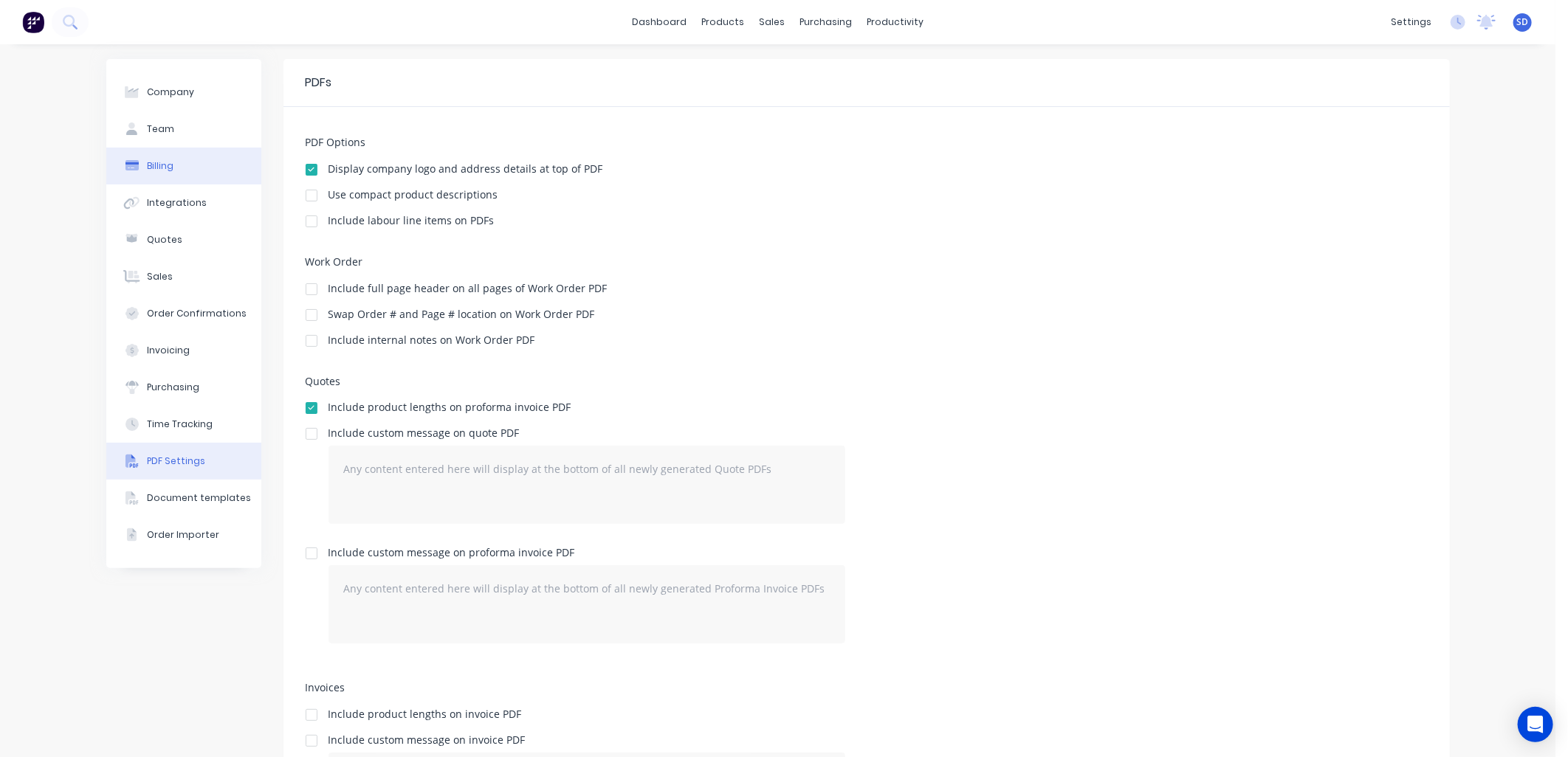
click at [150, 160] on div "Billing" at bounding box center [160, 165] width 27 height 13
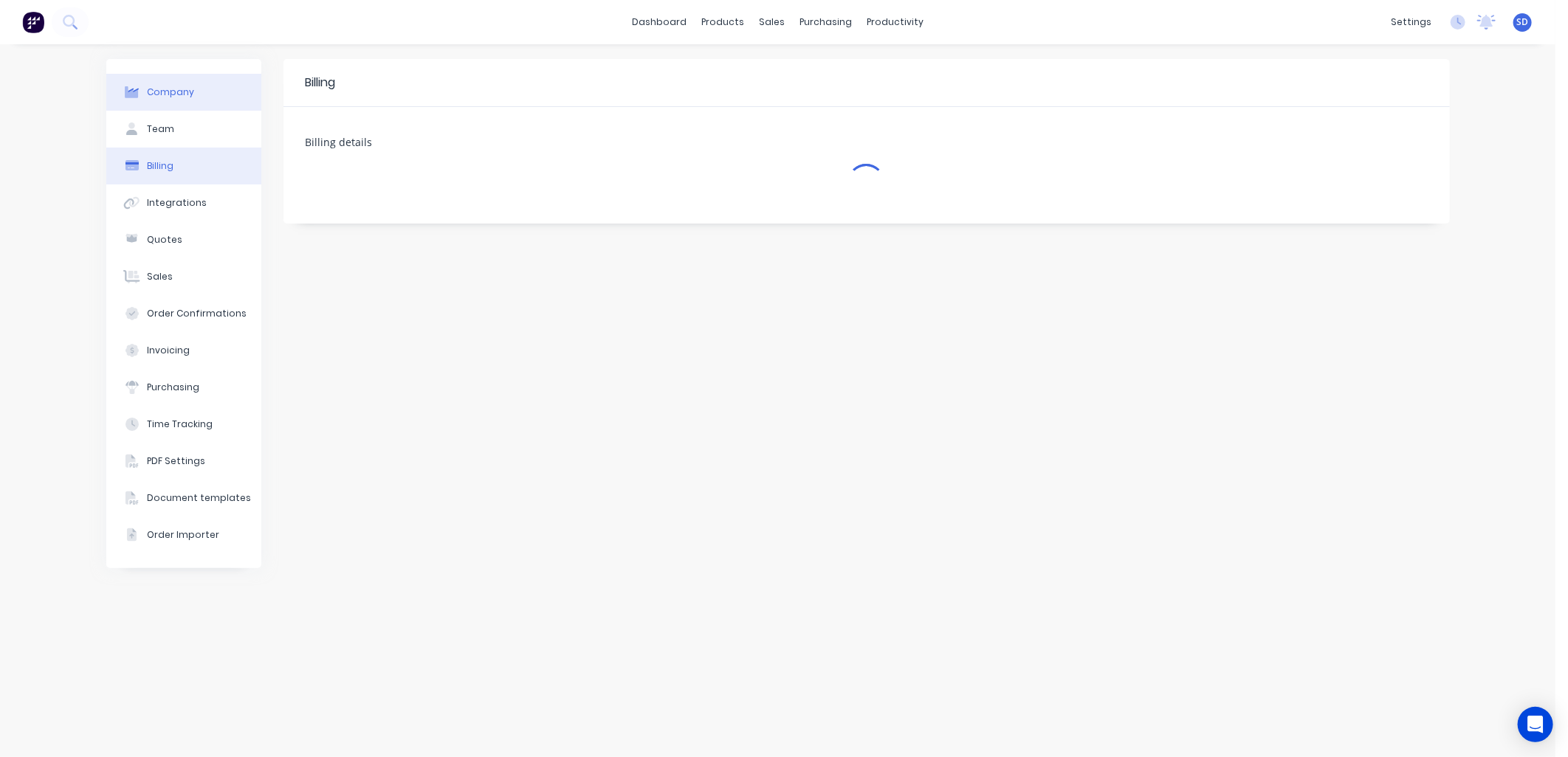
click at [172, 96] on div "Company" at bounding box center [170, 92] width 47 height 13
select select "AU"
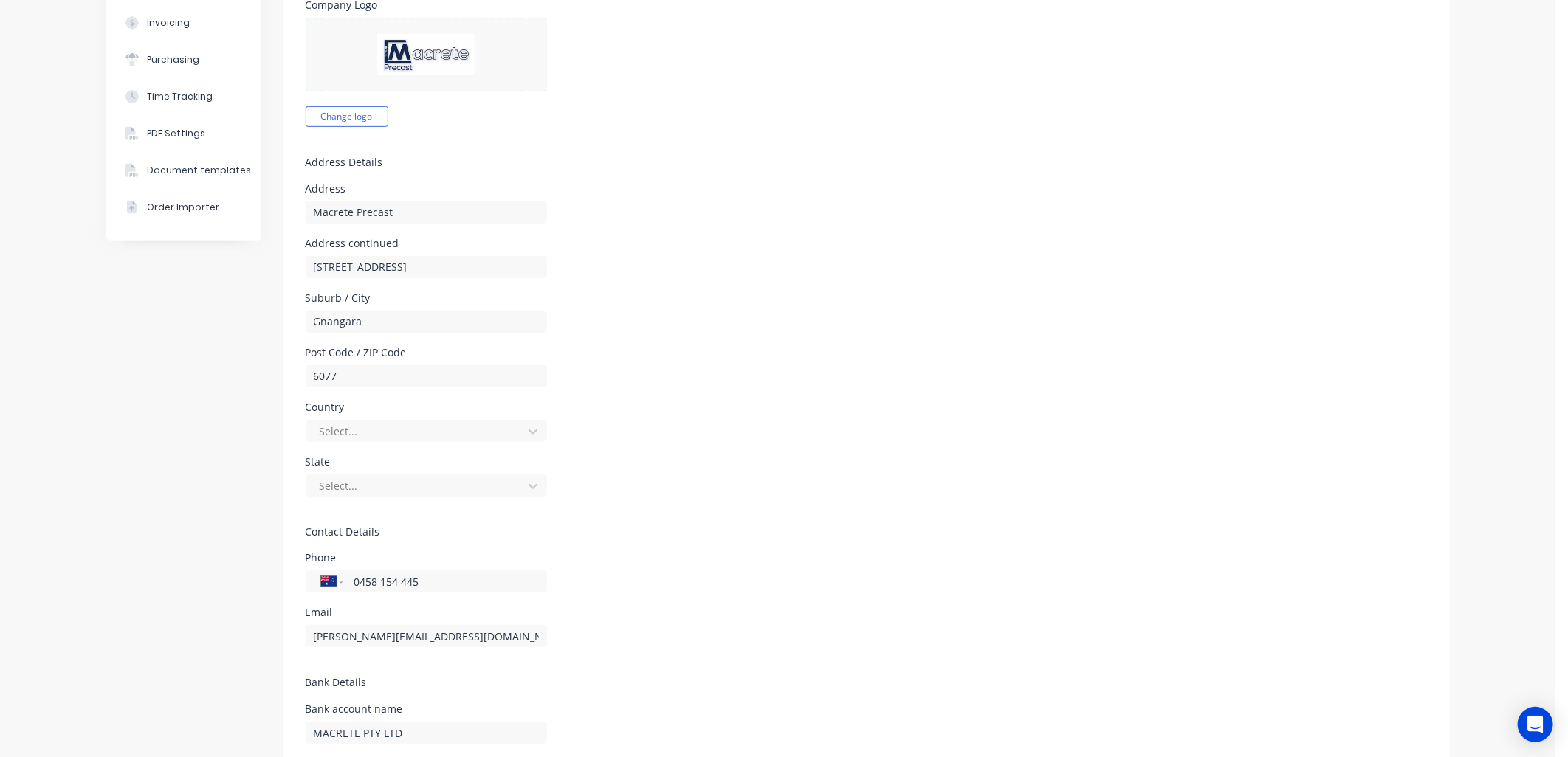
scroll to position [490, 0]
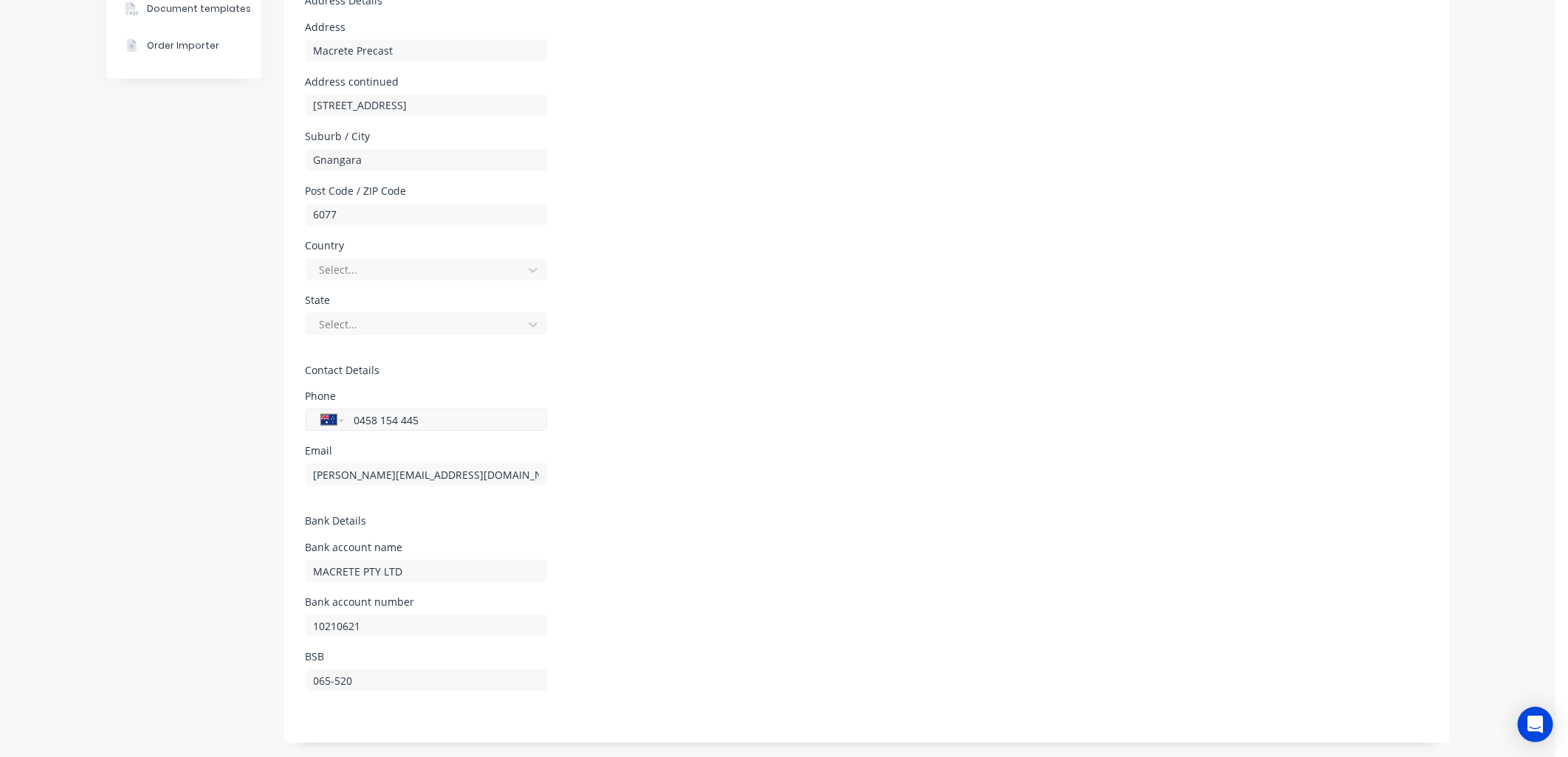
drag, startPoint x: 411, startPoint y: 425, endPoint x: 332, endPoint y: 424, distance: 79.0
click at [332, 424] on div "International Afghanistan Åland Islands Albania Algeria American Samoa Andorra …" at bounding box center [426, 419] width 242 height 22
type input "0"
type input "8"
type input "(08) 6201 5163"
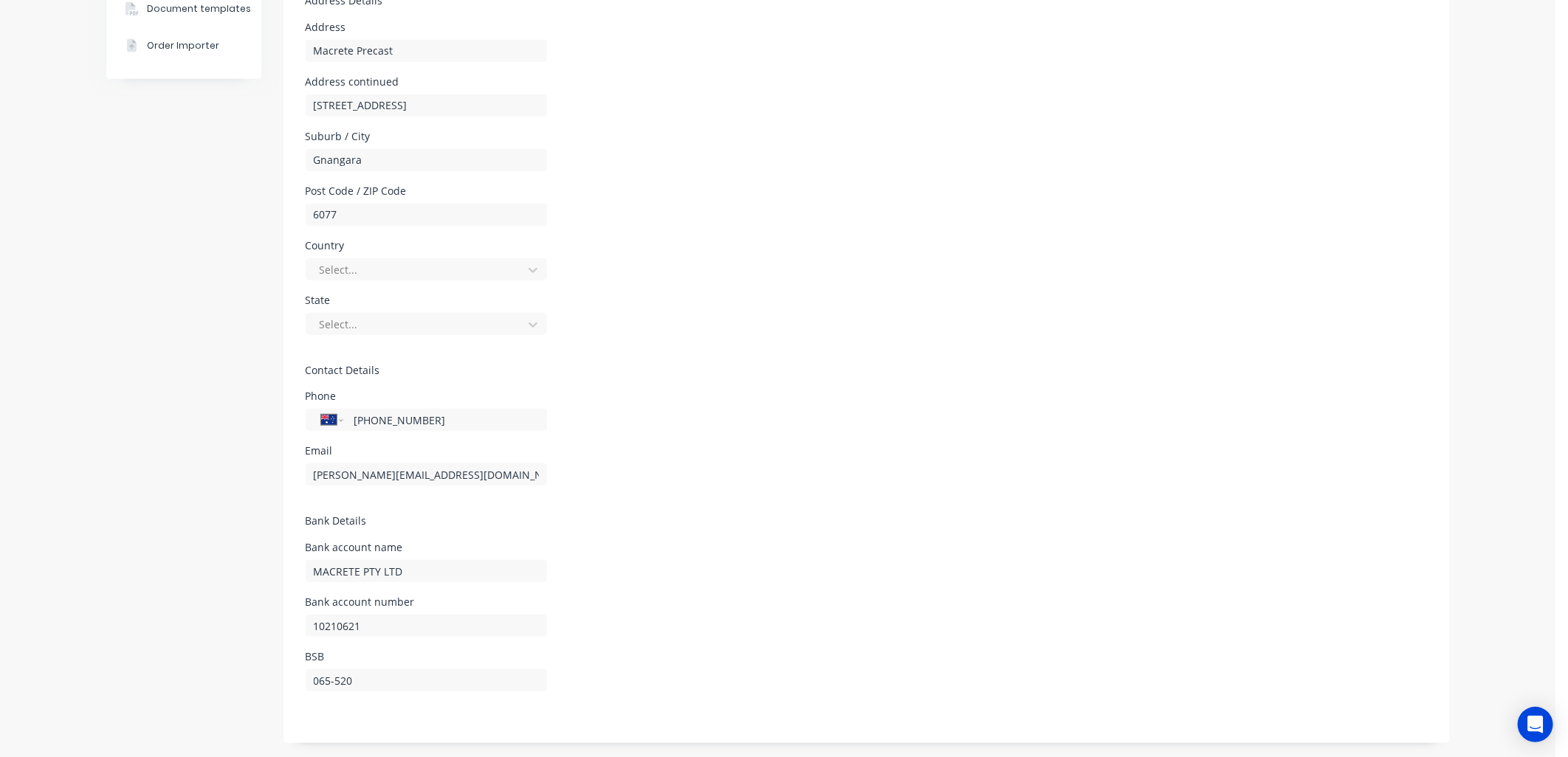
click at [727, 499] on form "Company Details Company Name Macrete Precast Timezone Australia/Perth ABN 13147…" at bounding box center [866, 180] width 1166 height 1126
drag, startPoint x: 326, startPoint y: 474, endPoint x: 283, endPoint y: 476, distance: 43.0
click at [283, 476] on form "Company Details Company Name Macrete Precast Timezone Australia/Perth ABN 13147…" at bounding box center [866, 180] width 1166 height 1126
click at [333, 470] on input "accoiunts@macrete.com.au" at bounding box center [426, 474] width 242 height 22
type input "accounts@macrete.com.au"
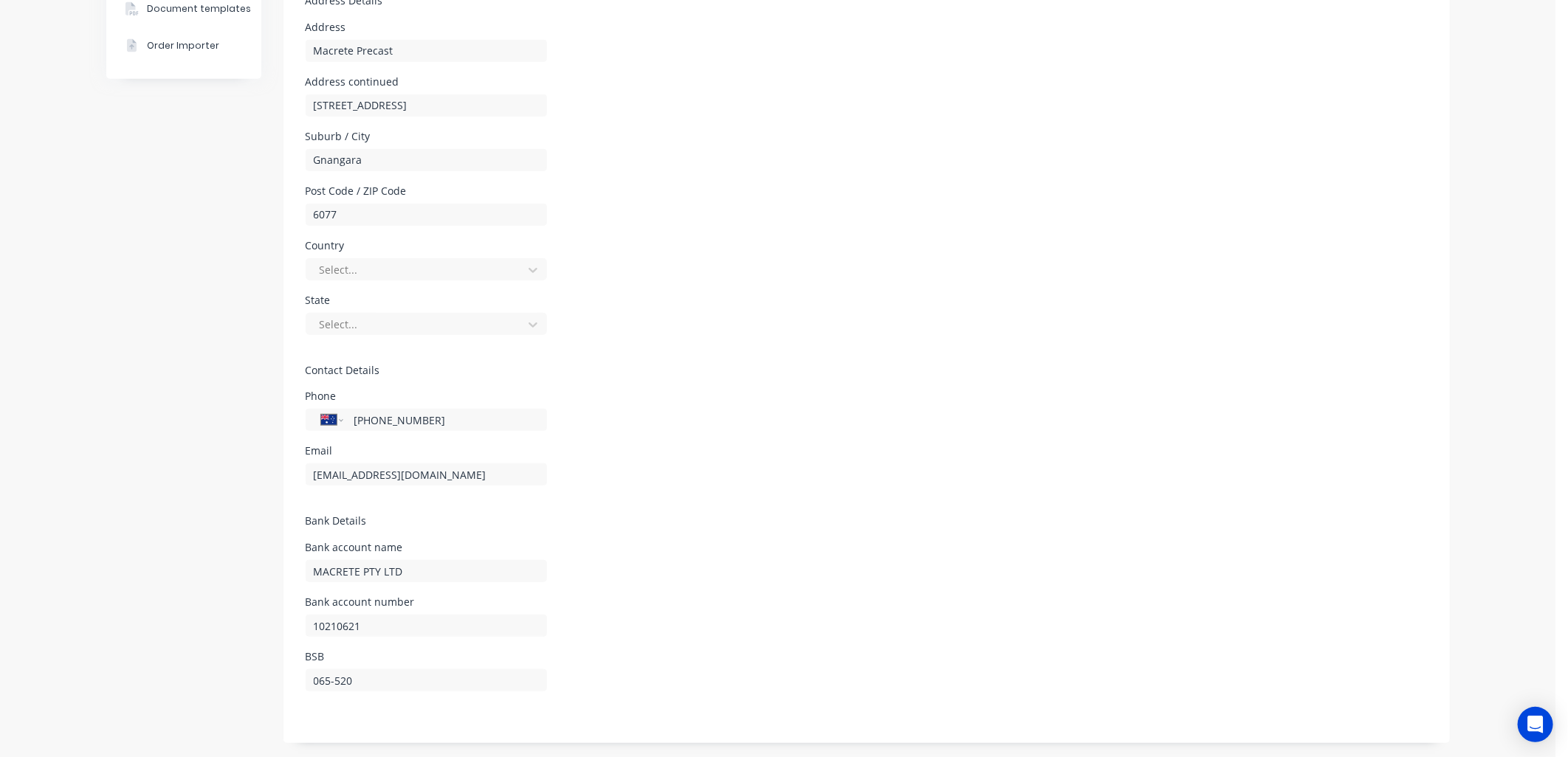
click at [832, 497] on form "Company Details Company Name Macrete Precast Timezone Australia/Perth ABN 13147…" at bounding box center [866, 180] width 1166 height 1126
click at [813, 502] on form "Company Details Company Name Macrete Precast Timezone Australia/Perth ABN 13147…" at bounding box center [866, 180] width 1166 height 1126
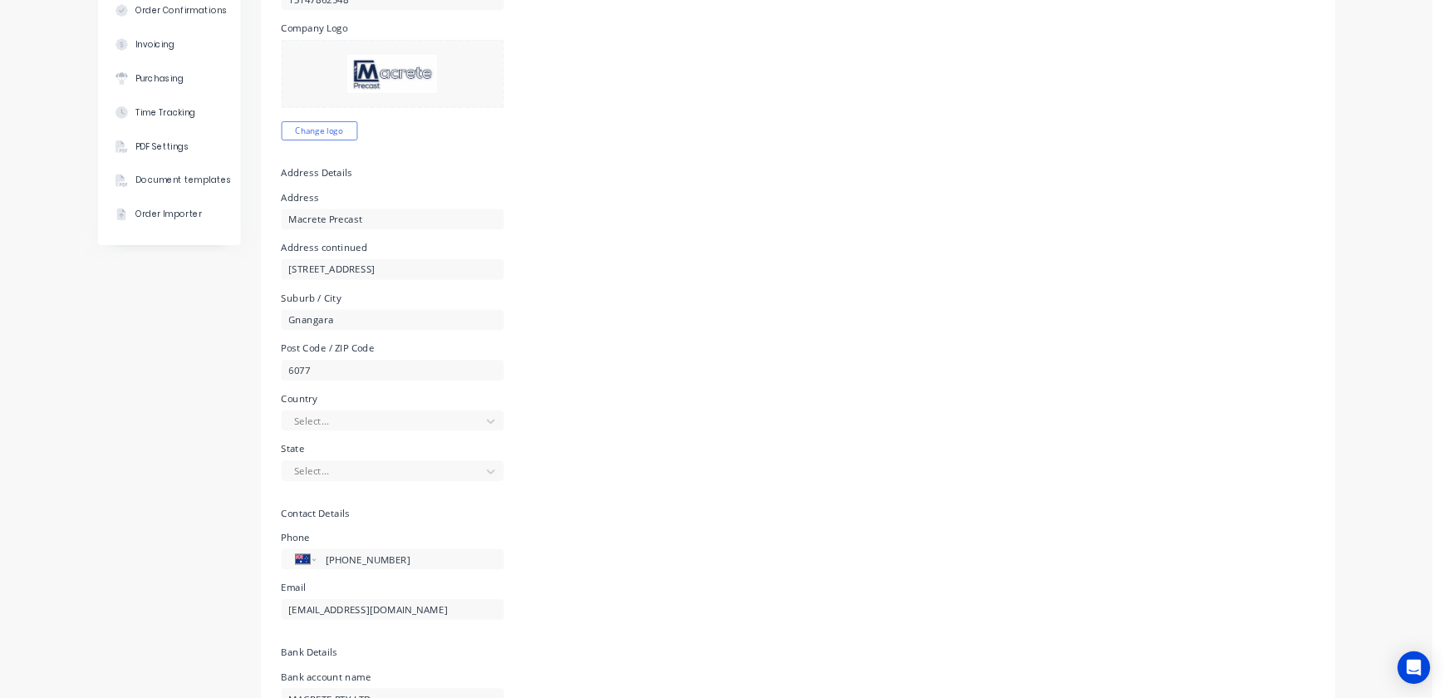
scroll to position [0, 0]
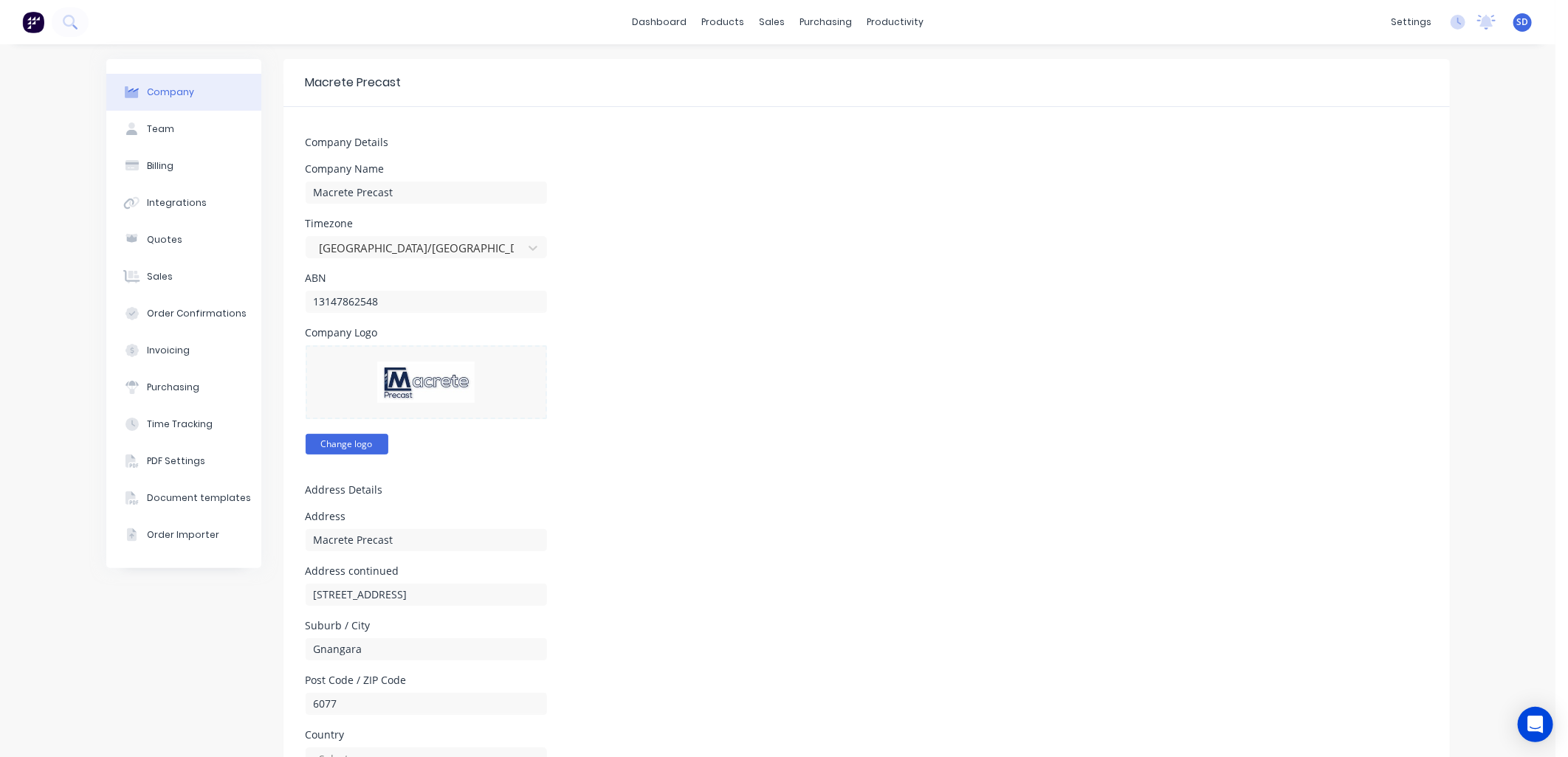
click at [352, 443] on button "Change logo" at bounding box center [346, 444] width 83 height 20
click at [408, 385] on img at bounding box center [426, 382] width 98 height 42
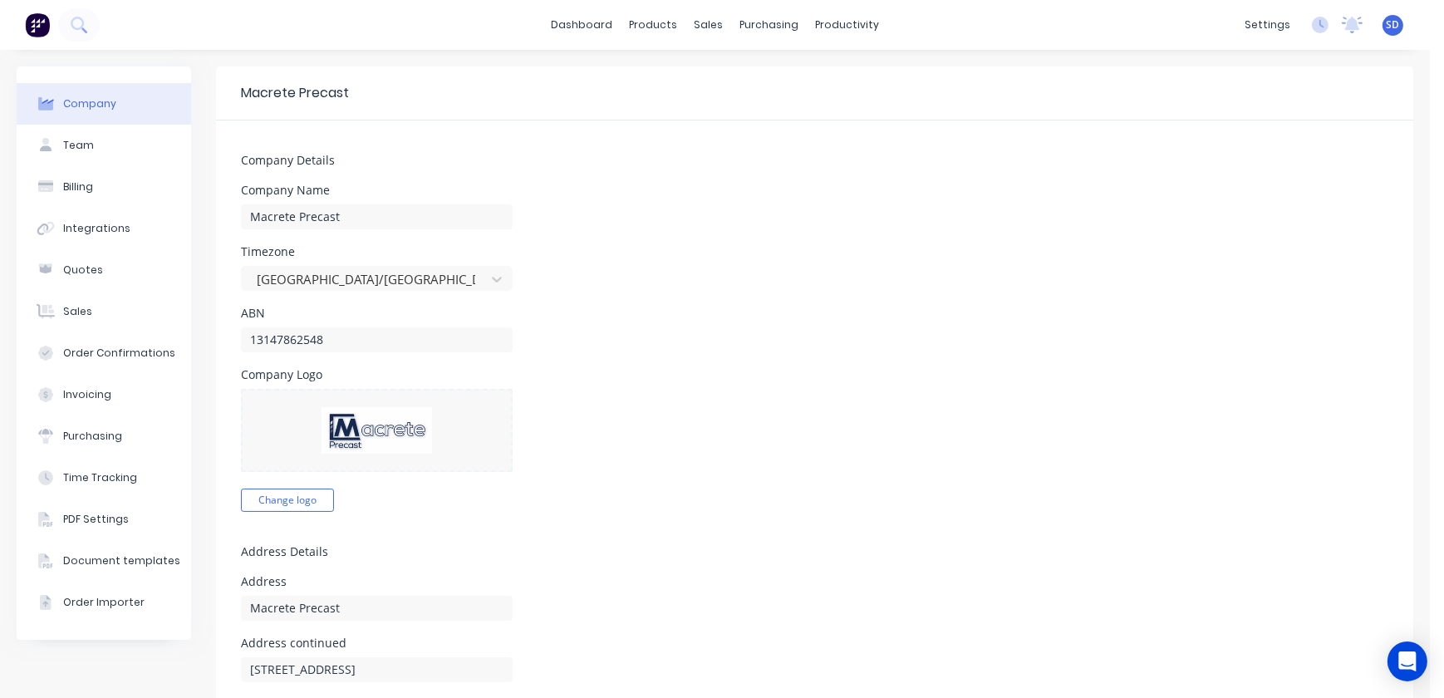
click at [623, 457] on div "Company Logo Change logo" at bounding box center [814, 440] width 1147 height 143
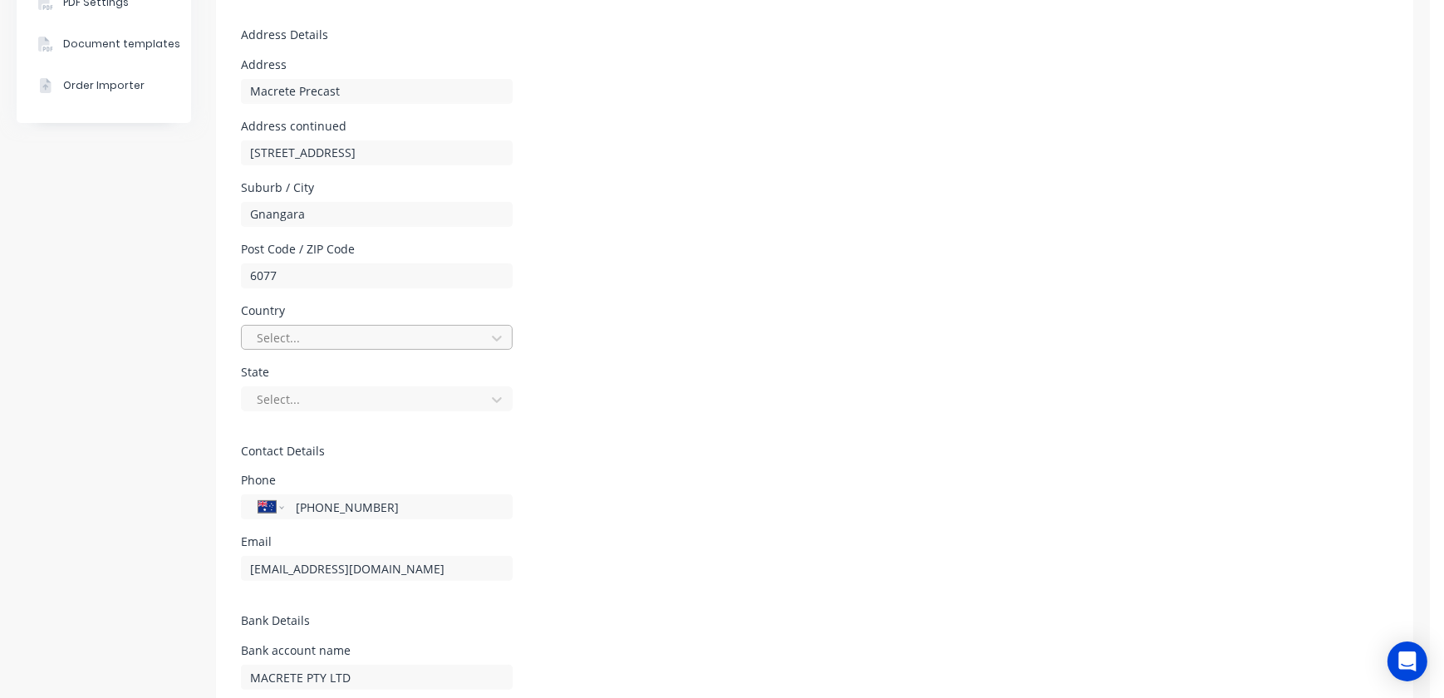
scroll to position [404, 0]
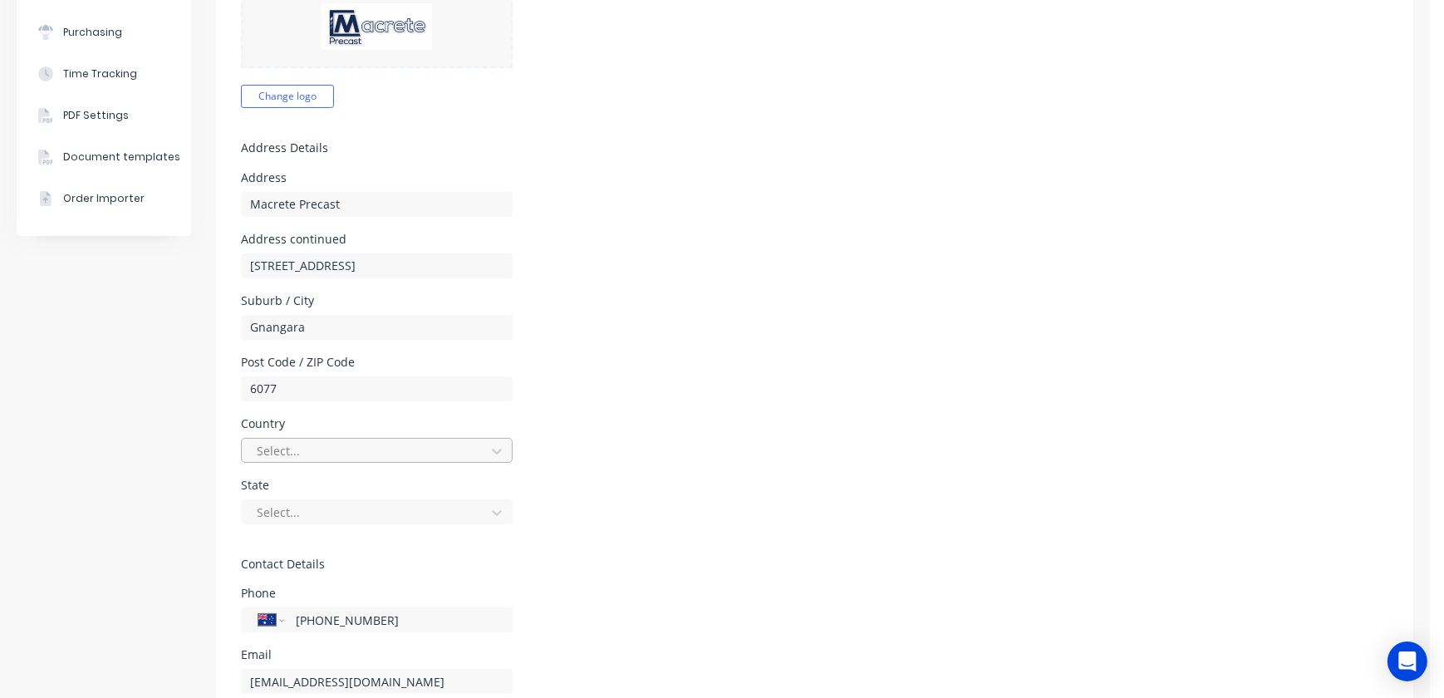
click at [334, 446] on div at bounding box center [366, 450] width 222 height 21
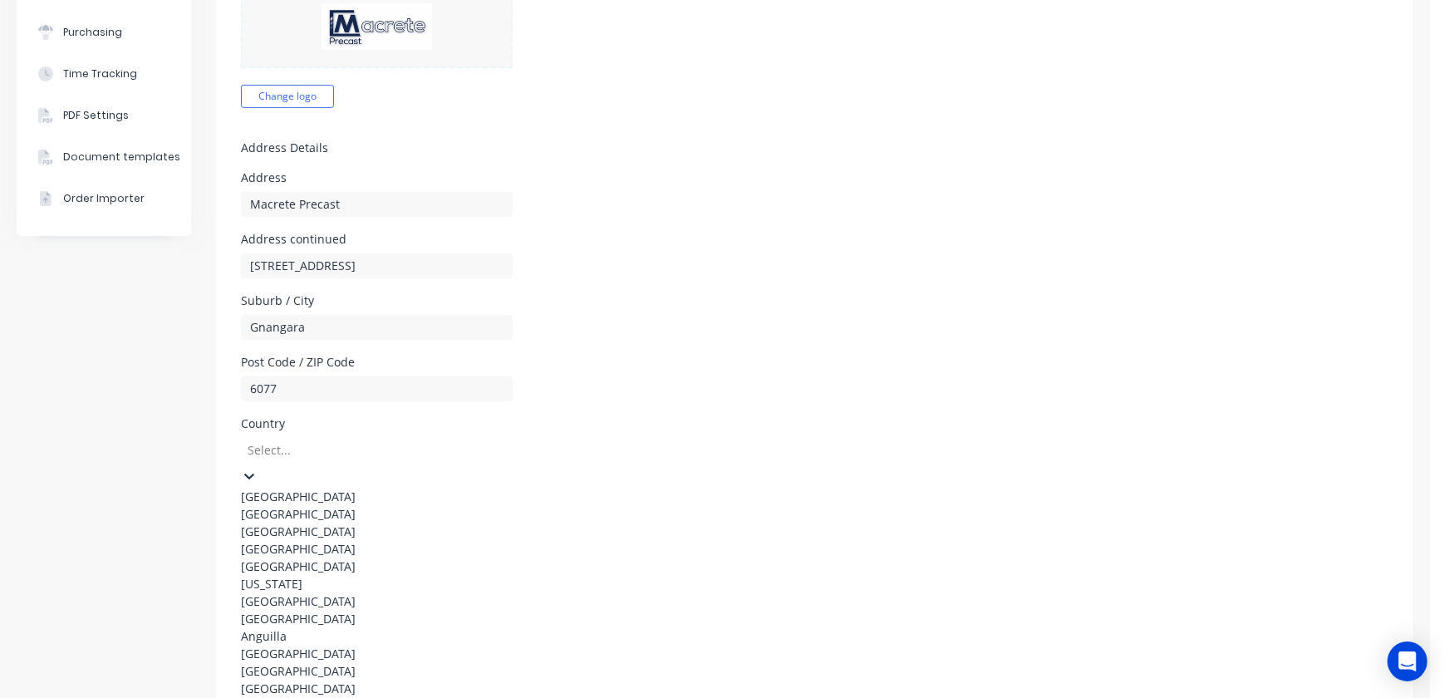
click at [307, 494] on div "Australia" at bounding box center [365, 496] width 249 height 17
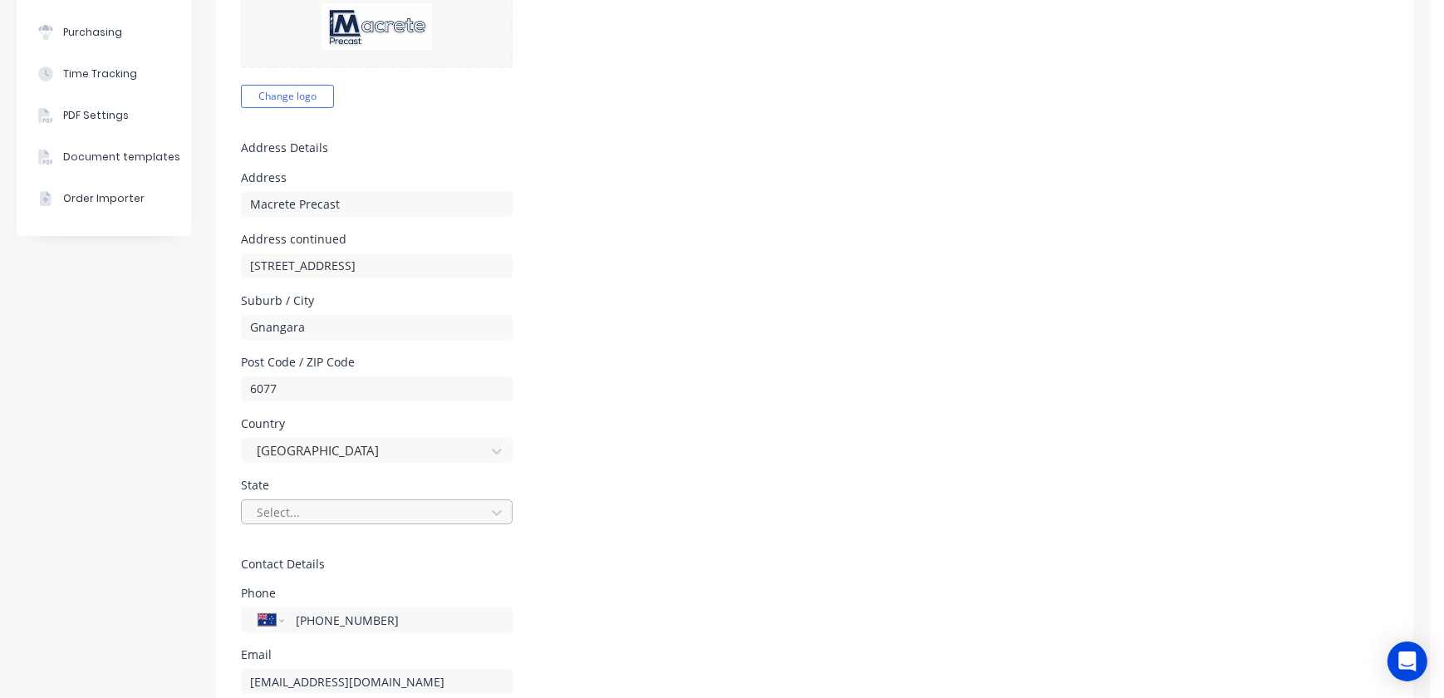
click at [331, 508] on div at bounding box center [366, 512] width 222 height 21
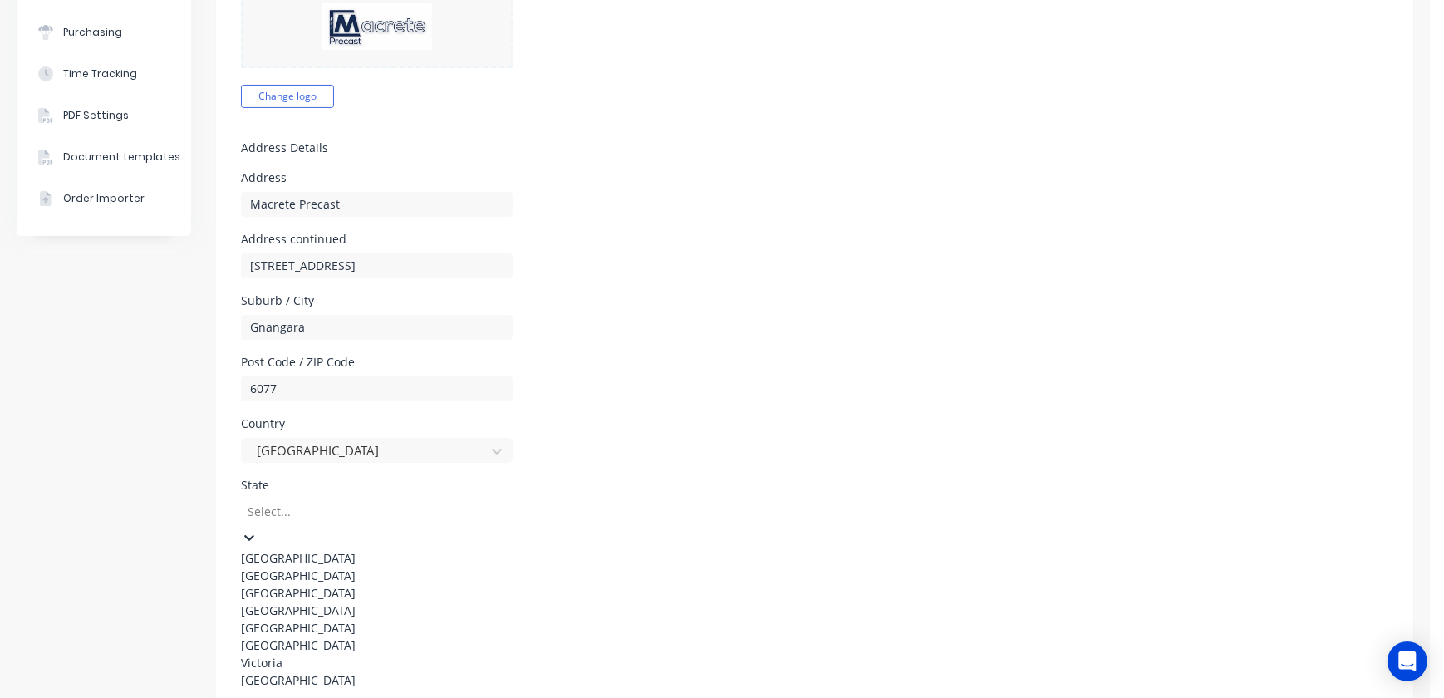
scroll to position [91, 0]
click at [290, 671] on div "Western Australia" at bounding box center [365, 679] width 249 height 17
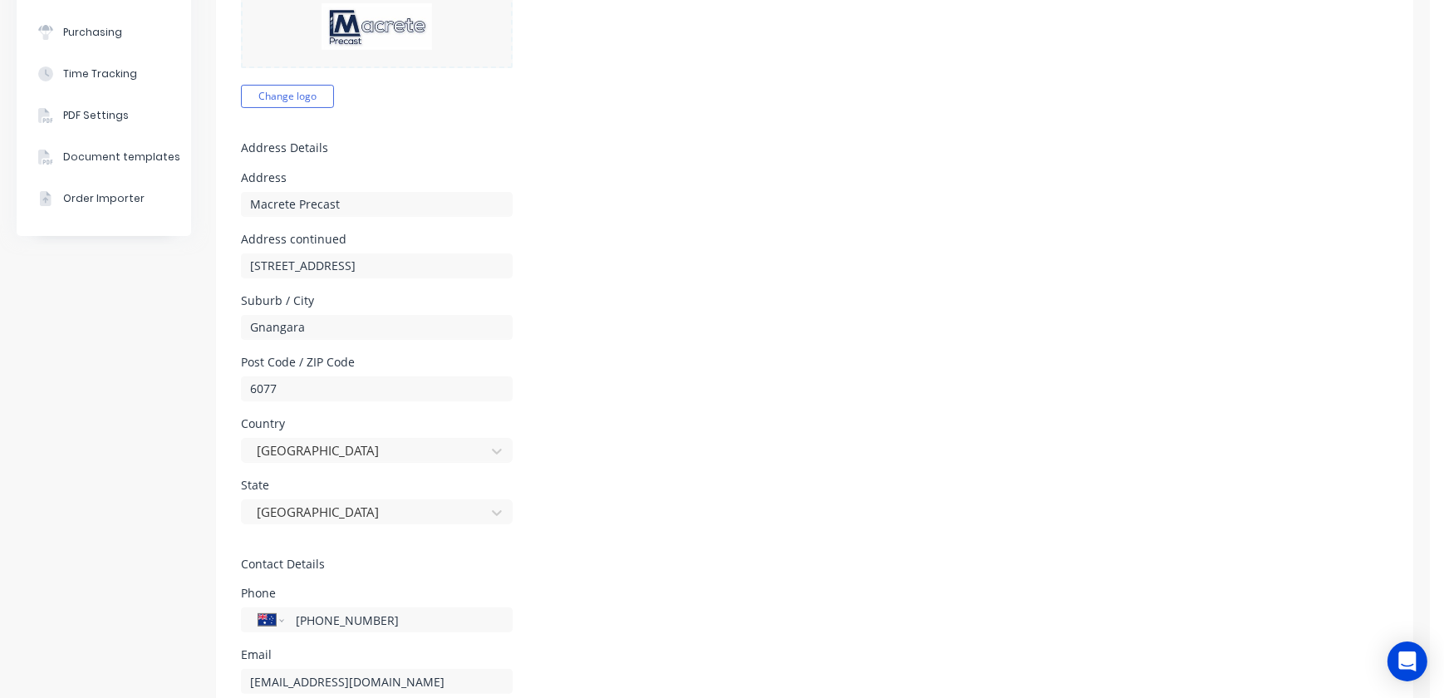
click at [666, 565] on h5 "Contact Details" at bounding box center [814, 564] width 1147 height 14
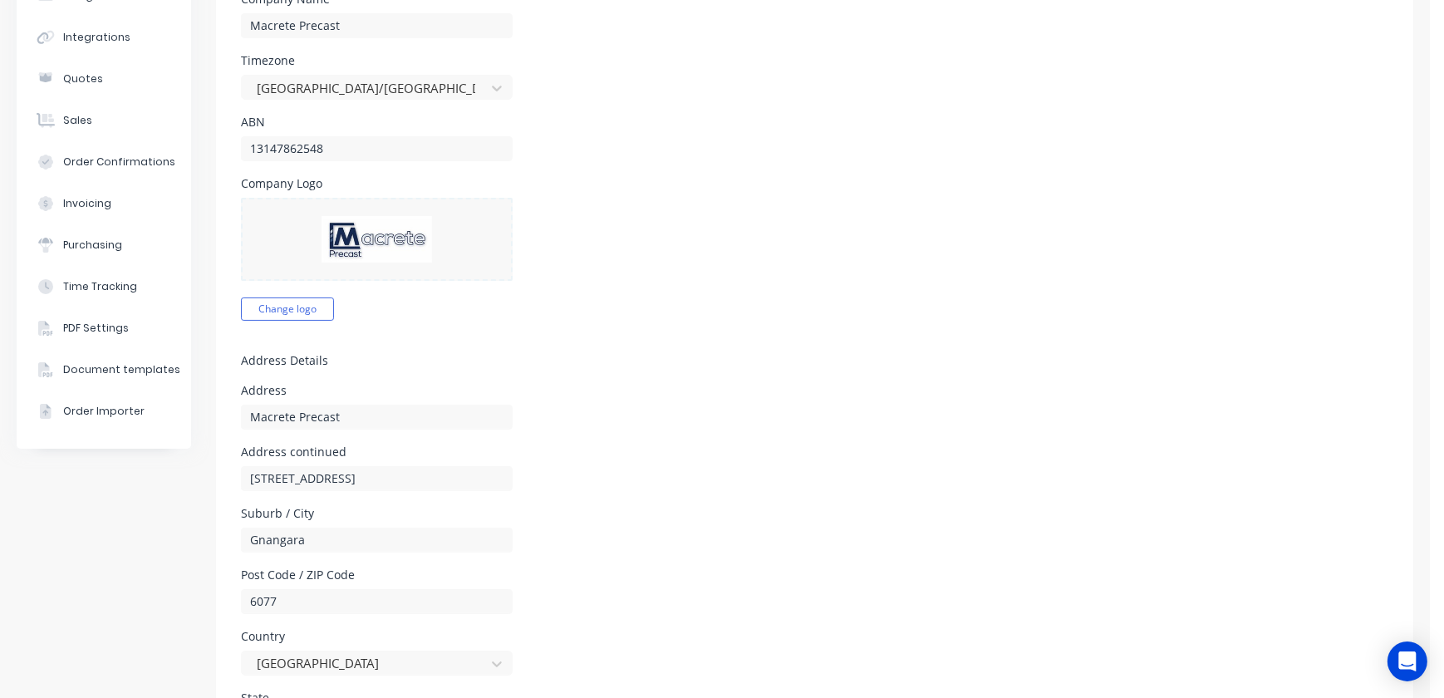
scroll to position [0, 0]
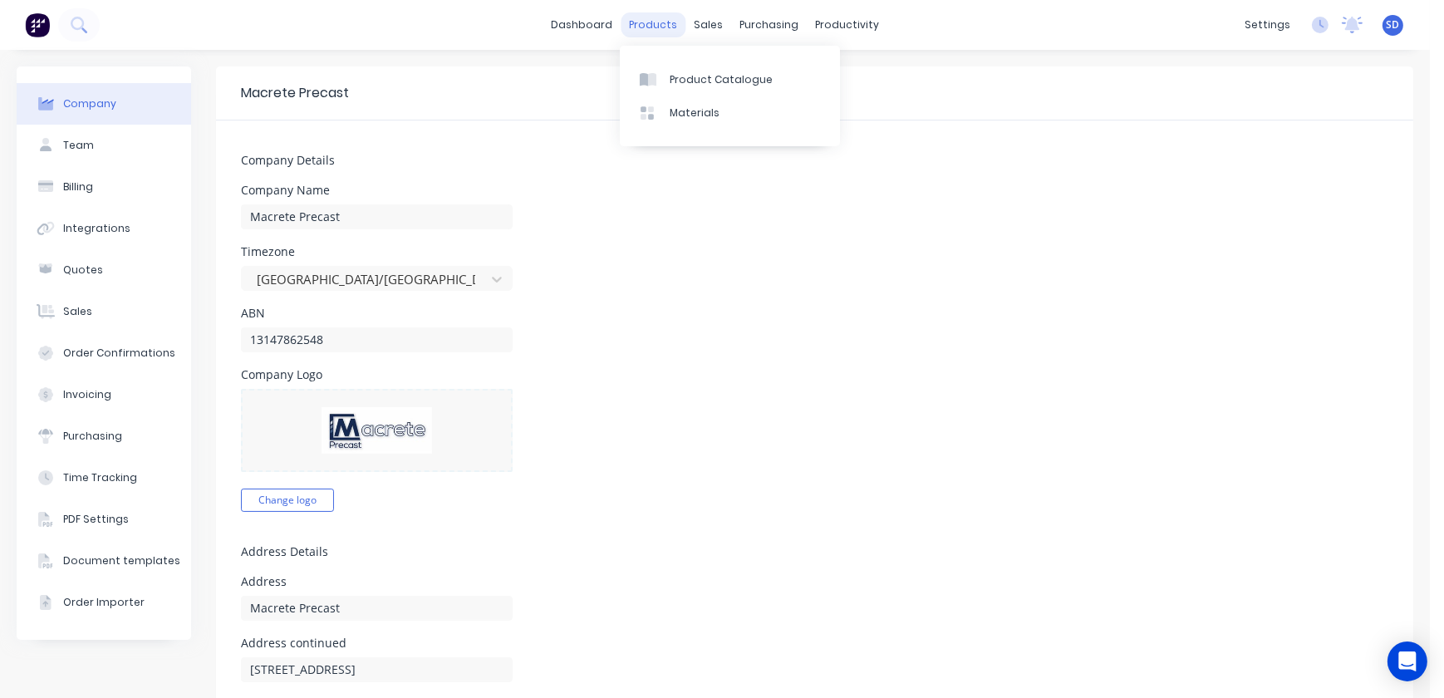
click at [640, 17] on div "products" at bounding box center [653, 24] width 65 height 25
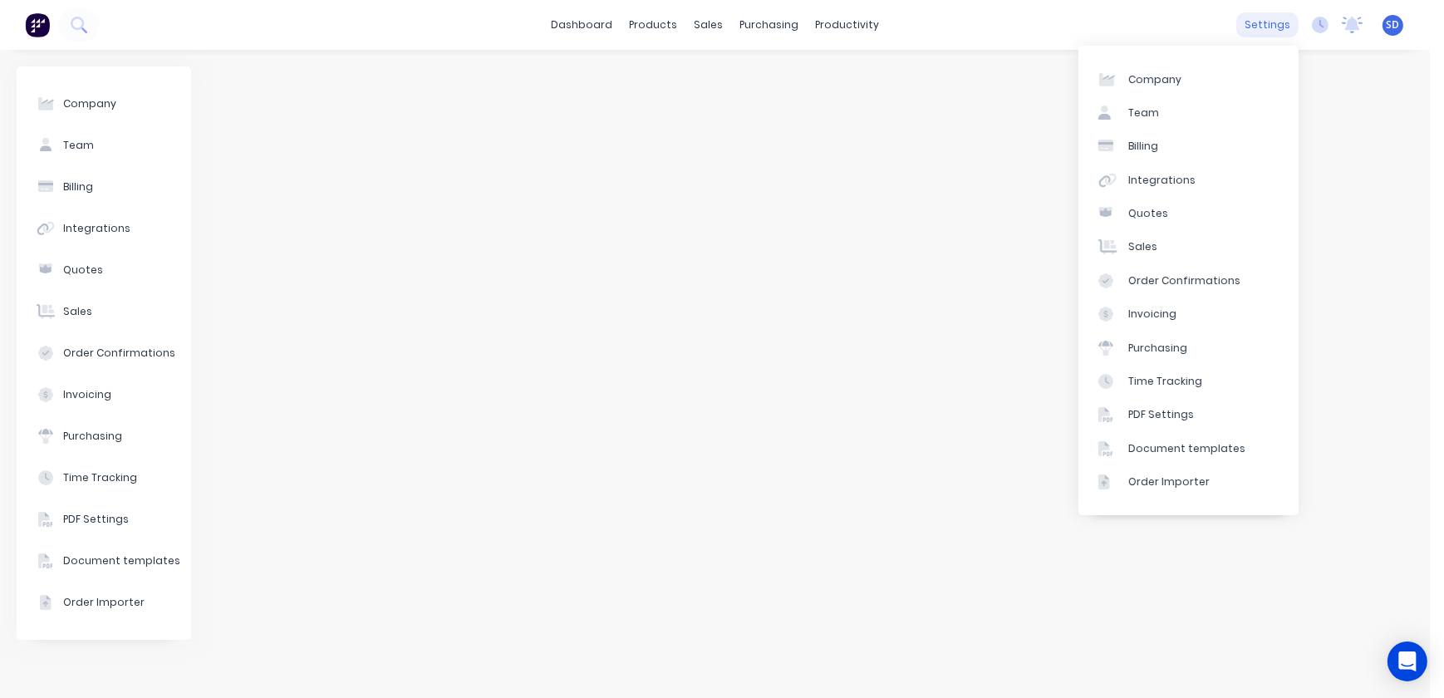
click at [1282, 22] on div "settings" at bounding box center [1267, 24] width 62 height 25
click at [1163, 417] on div "PDF Settings" at bounding box center [1161, 414] width 66 height 15
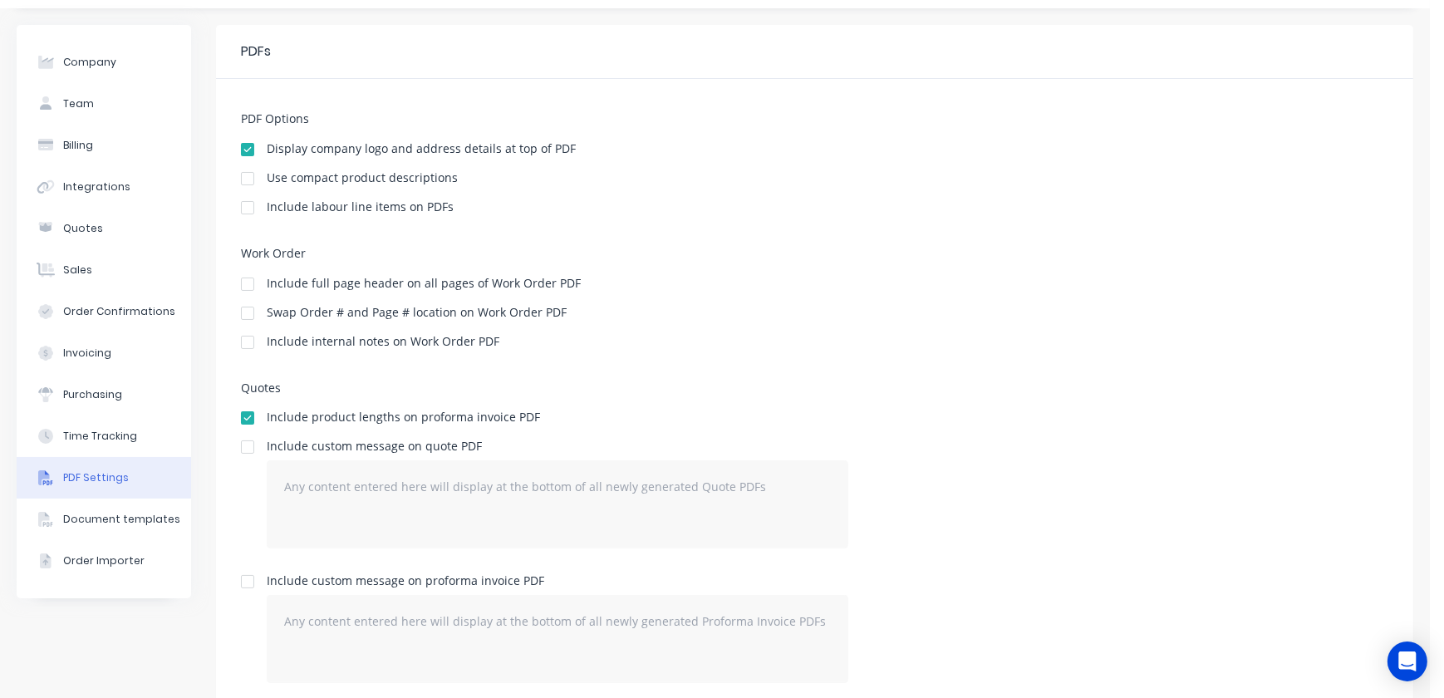
scroll to position [226, 0]
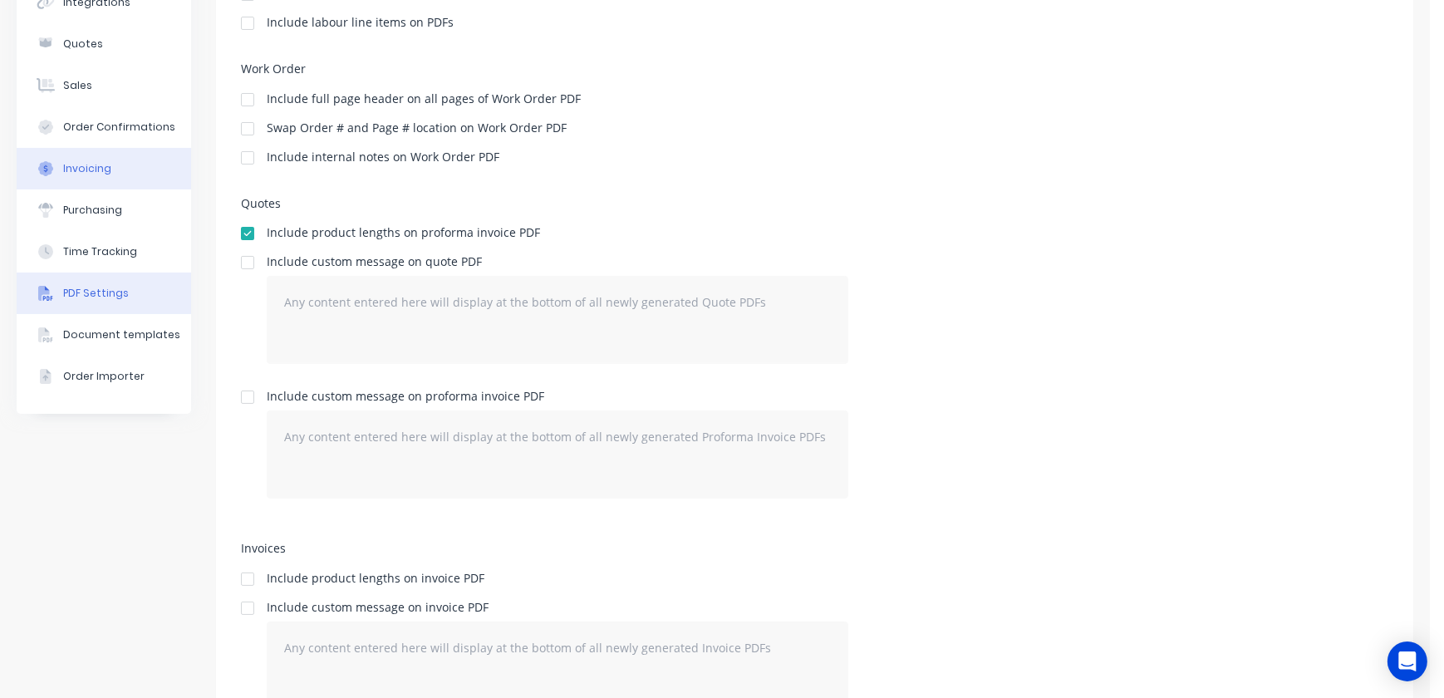
click at [87, 178] on button "Invoicing" at bounding box center [104, 169] width 174 height 42
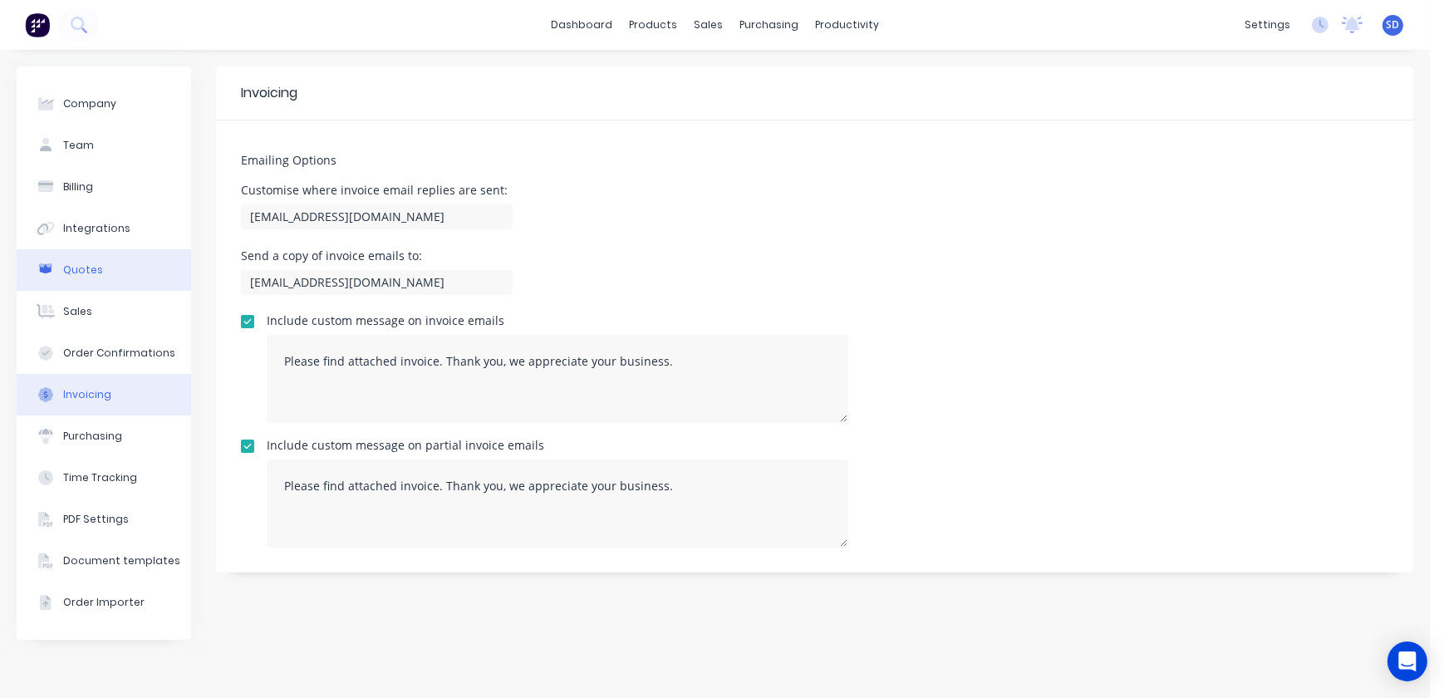
click at [99, 268] on button "Quotes" at bounding box center [104, 270] width 174 height 42
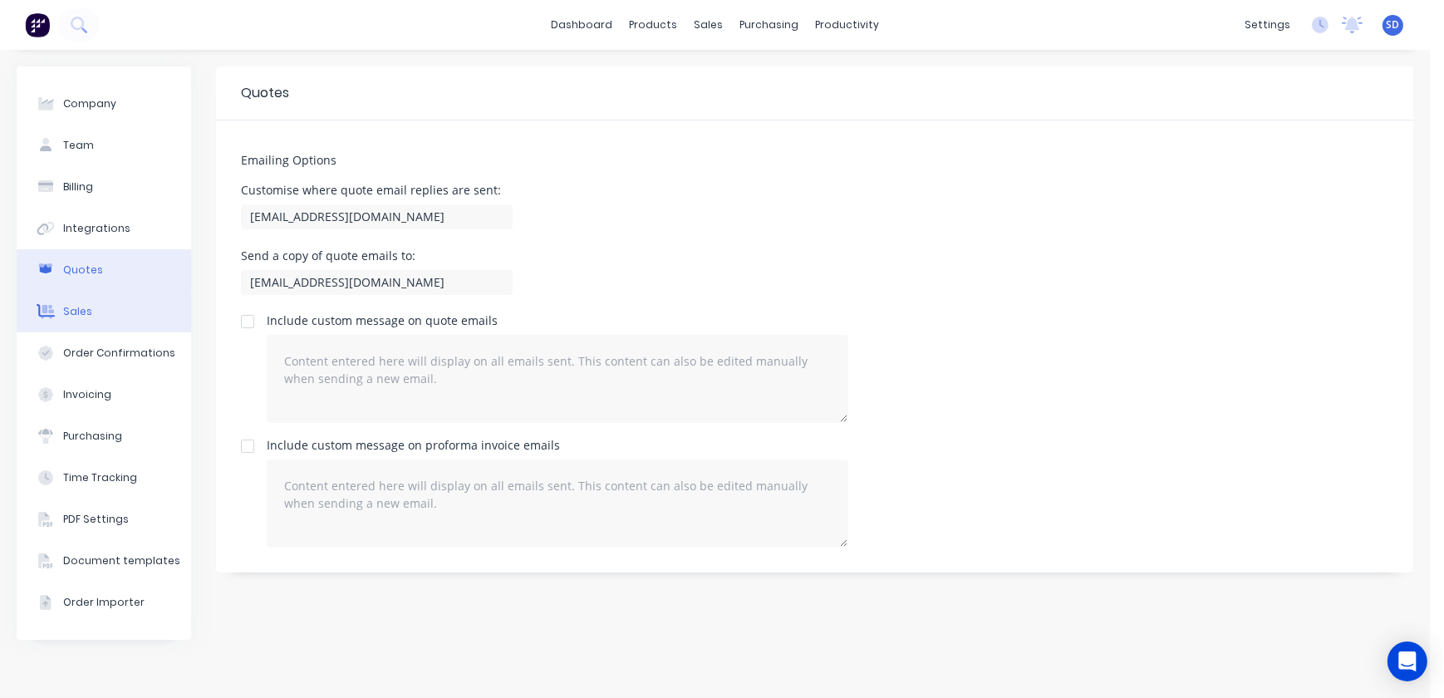
click at [80, 317] on div "Sales" at bounding box center [77, 311] width 29 height 15
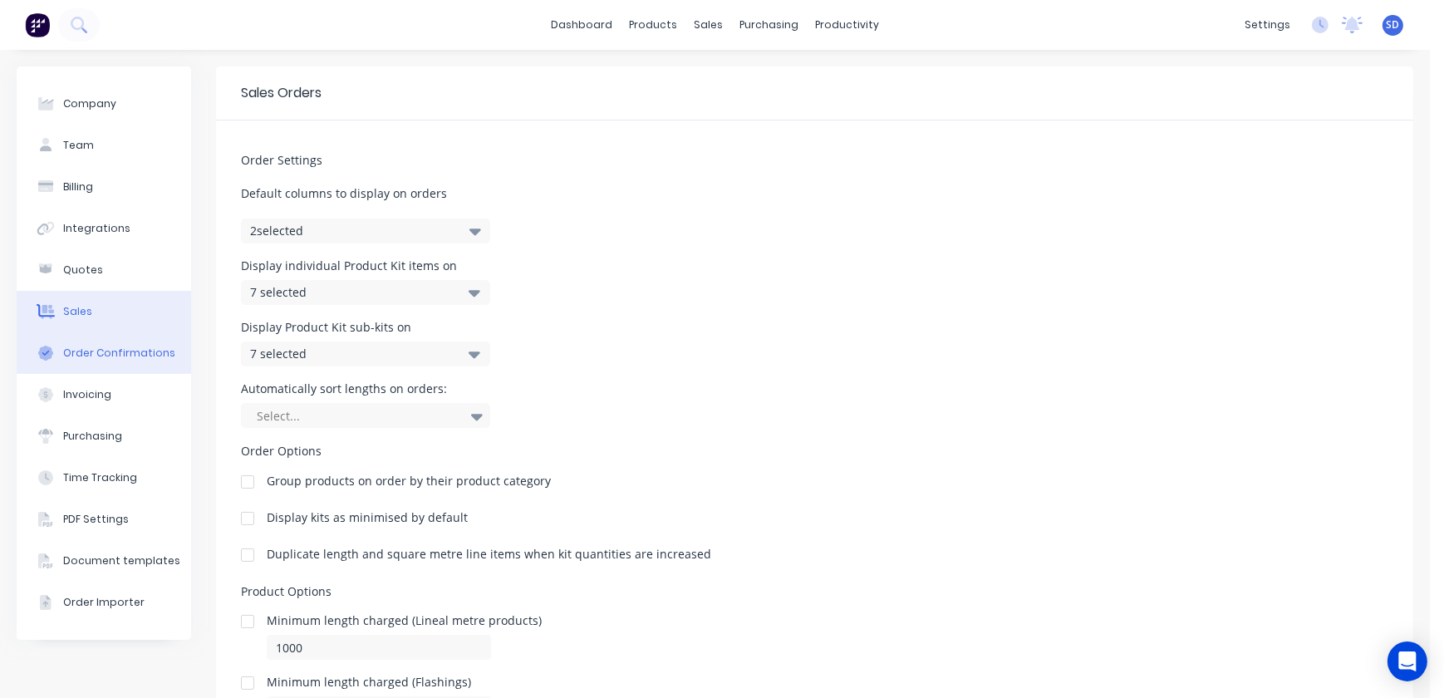
click at [103, 354] on div "Order Confirmations" at bounding box center [119, 353] width 112 height 15
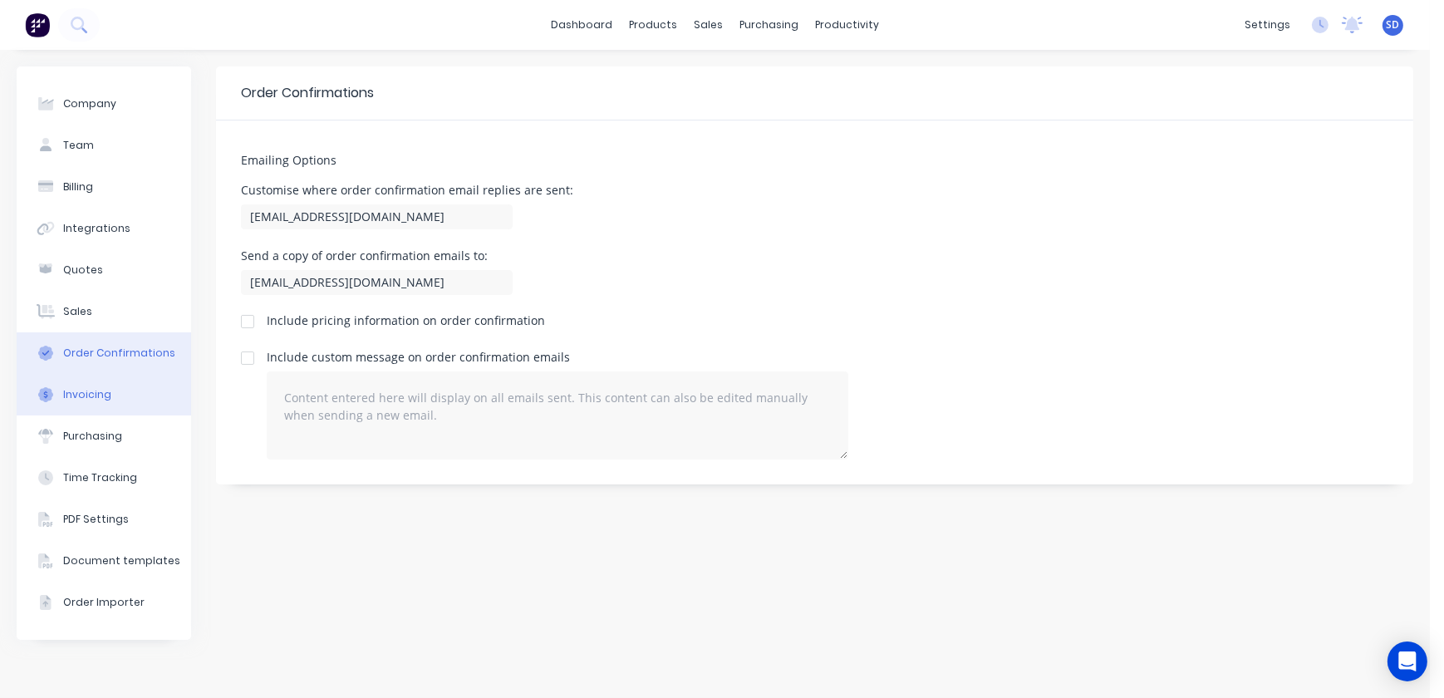
click at [106, 390] on div "Invoicing" at bounding box center [87, 394] width 48 height 15
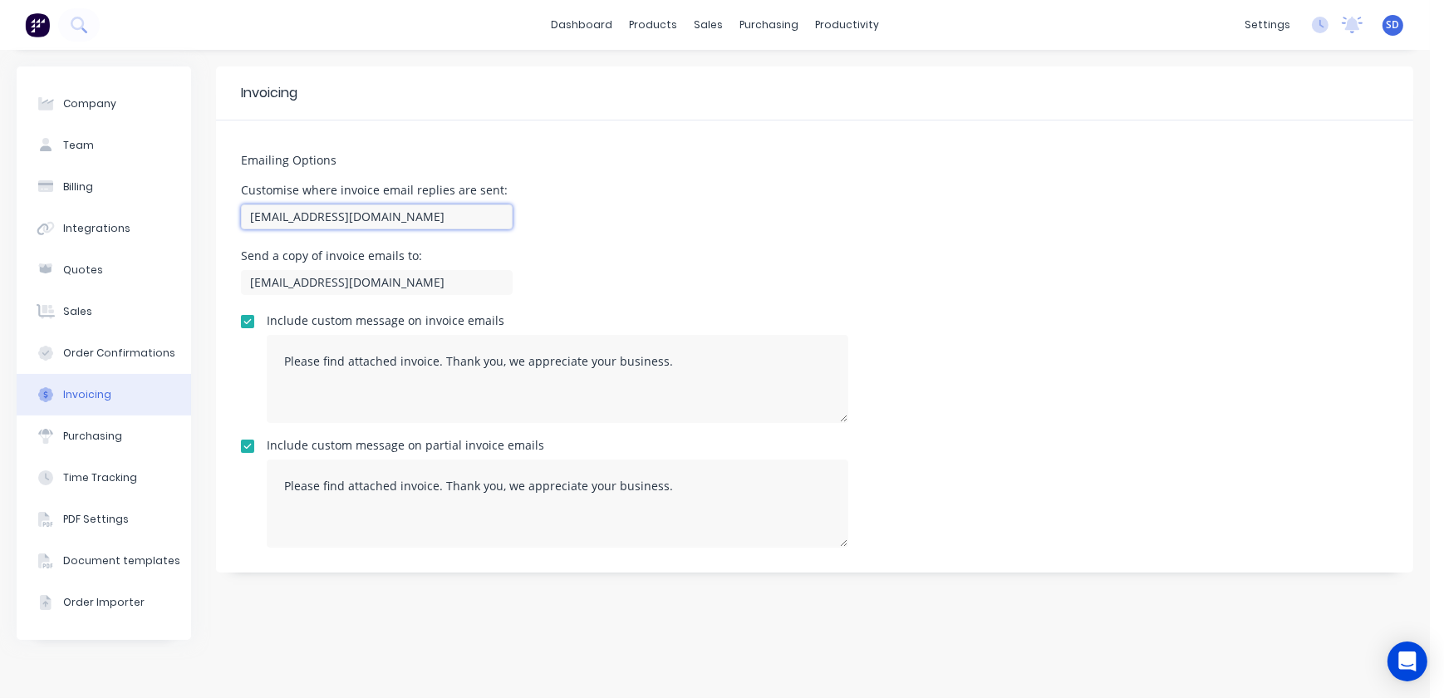
drag, startPoint x: 274, startPoint y: 213, endPoint x: 224, endPoint y: 207, distance: 50.2
click at [224, 207] on div "Emailing Options Customise where invoice email replies are sent: sales@macrete.…" at bounding box center [814, 346] width 1197 height 452
type input "accounts@macrete.com.au"
drag, startPoint x: 276, startPoint y: 277, endPoint x: 206, endPoint y: 280, distance: 69.9
click at [206, 280] on div "Company Team Billing Integrations Quotes Sales Order Confirmations Invoicing Pu…" at bounding box center [715, 373] width 1397 height 615
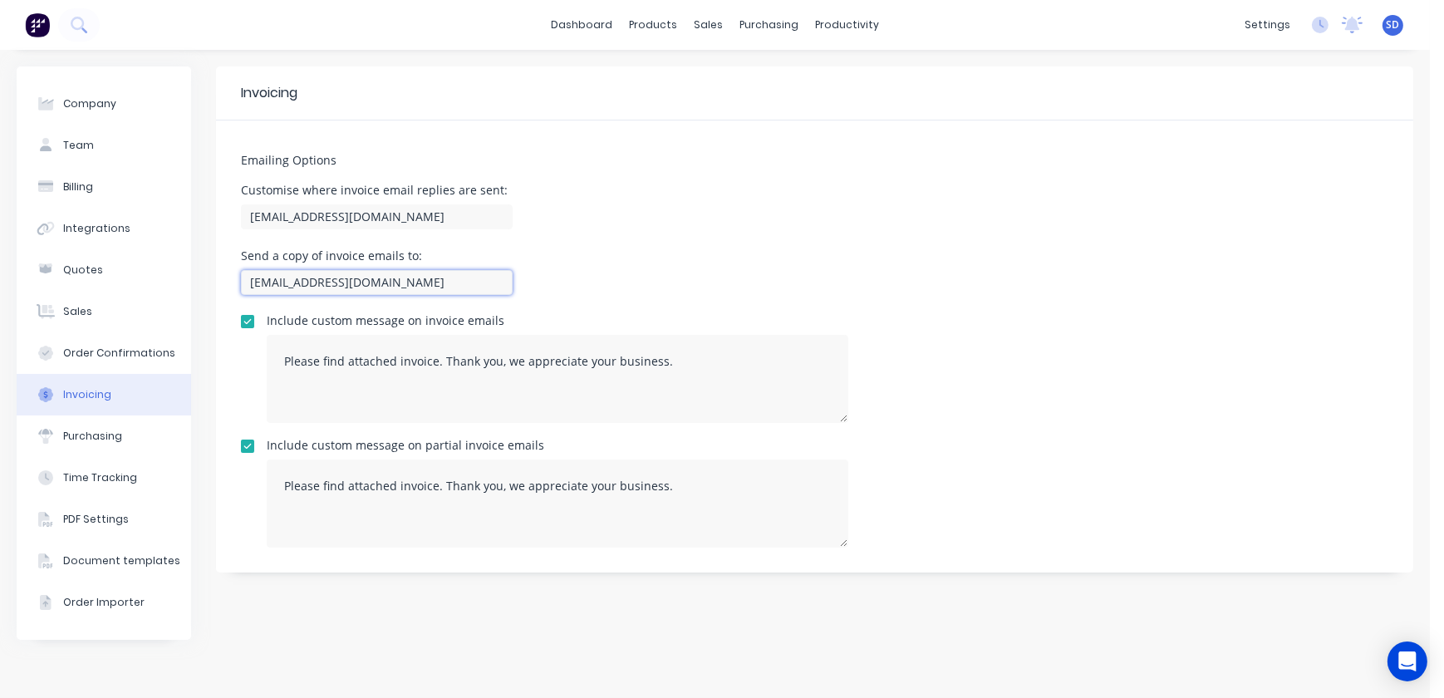
type input "accounts@macrete.com.au"
click at [654, 262] on div "Send a copy of invoice emails to: accounts@macrete.com.au" at bounding box center [814, 274] width 1147 height 49
click at [115, 429] on div "Purchasing" at bounding box center [92, 436] width 59 height 15
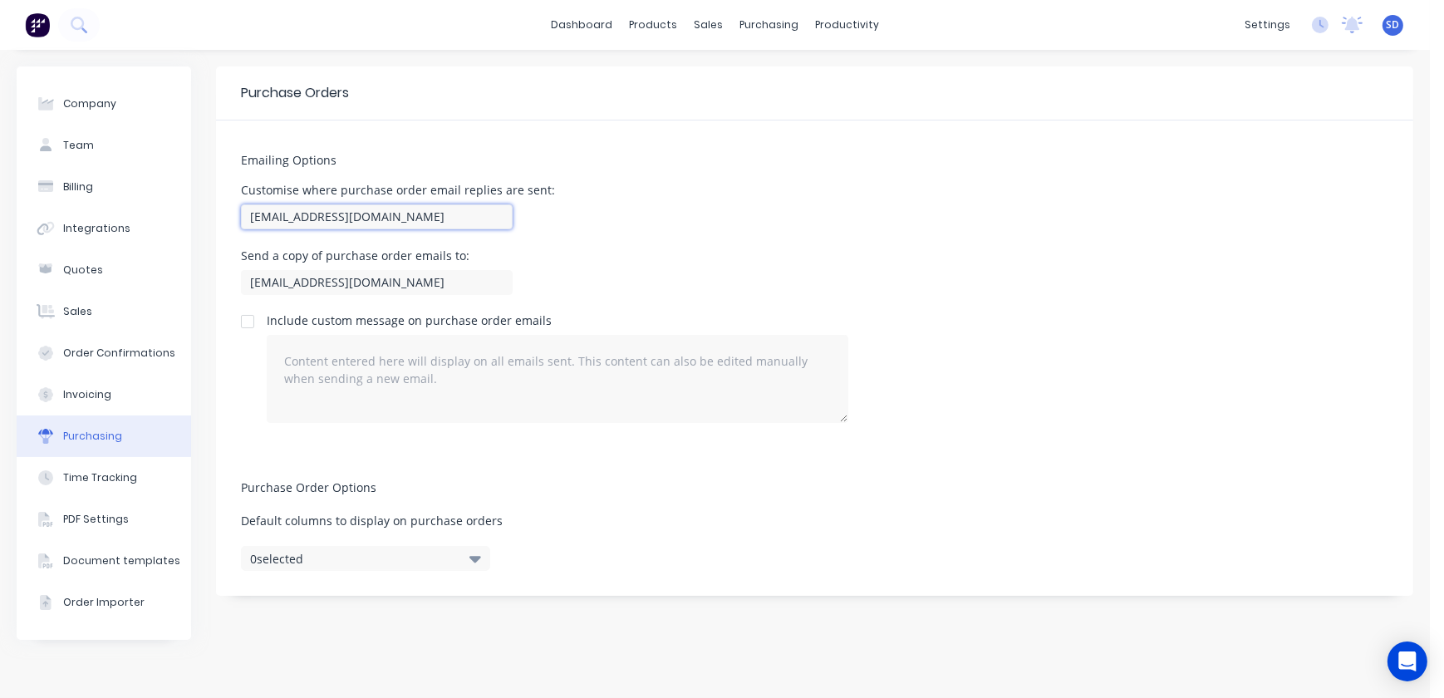
drag, startPoint x: 277, startPoint y: 215, endPoint x: 192, endPoint y: 212, distance: 84.8
click at [192, 212] on div "Company Team Billing Integrations Quotes Sales Order Confirmations Invoicing Pu…" at bounding box center [715, 373] width 1397 height 615
type input "accounts@macrete.com.au"
drag, startPoint x: 274, startPoint y: 283, endPoint x: 241, endPoint y: 277, distance: 33.7
click at [241, 277] on input "sales@macrete.com.au" at bounding box center [377, 282] width 272 height 25
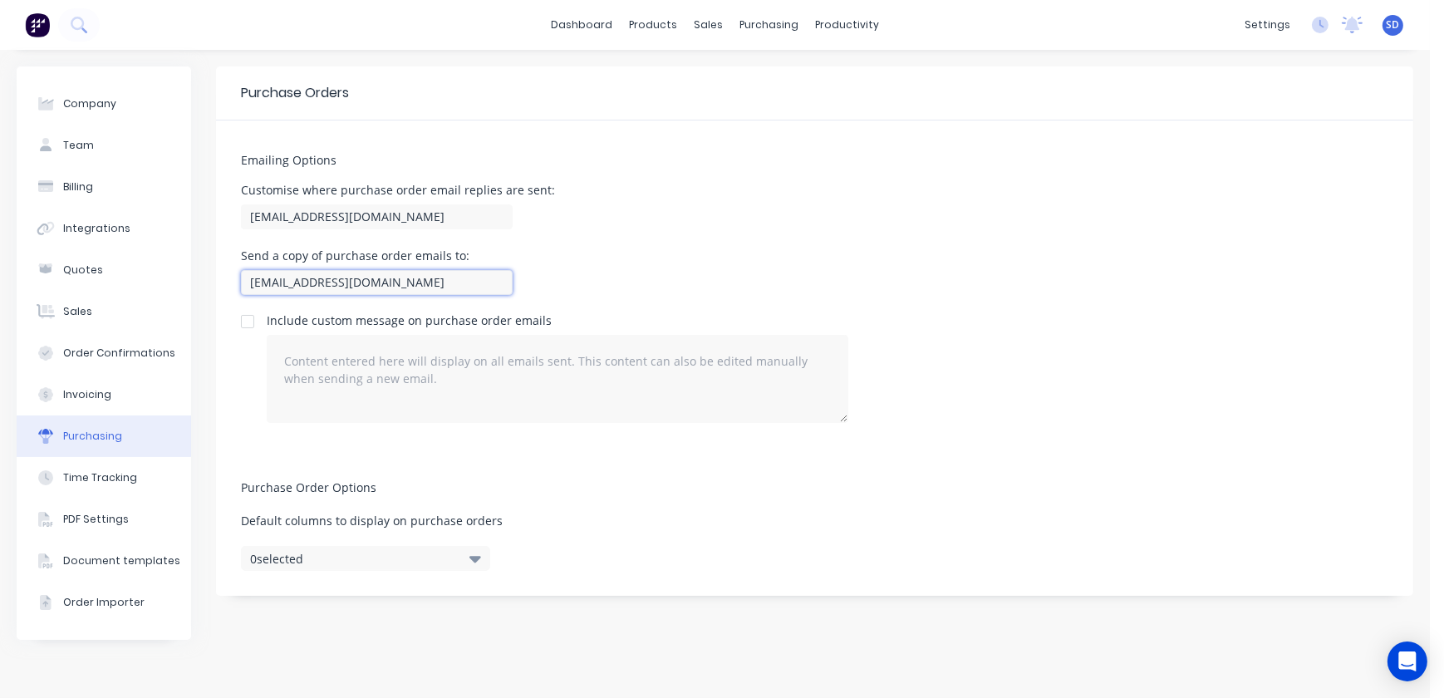
type input "accounts@macrete.com.au"
click at [705, 230] on div "Customise where purchase order email replies are sent: accounts@macrete.com.au" at bounding box center [814, 208] width 1147 height 49
click at [111, 551] on button "Document templates" at bounding box center [104, 561] width 174 height 42
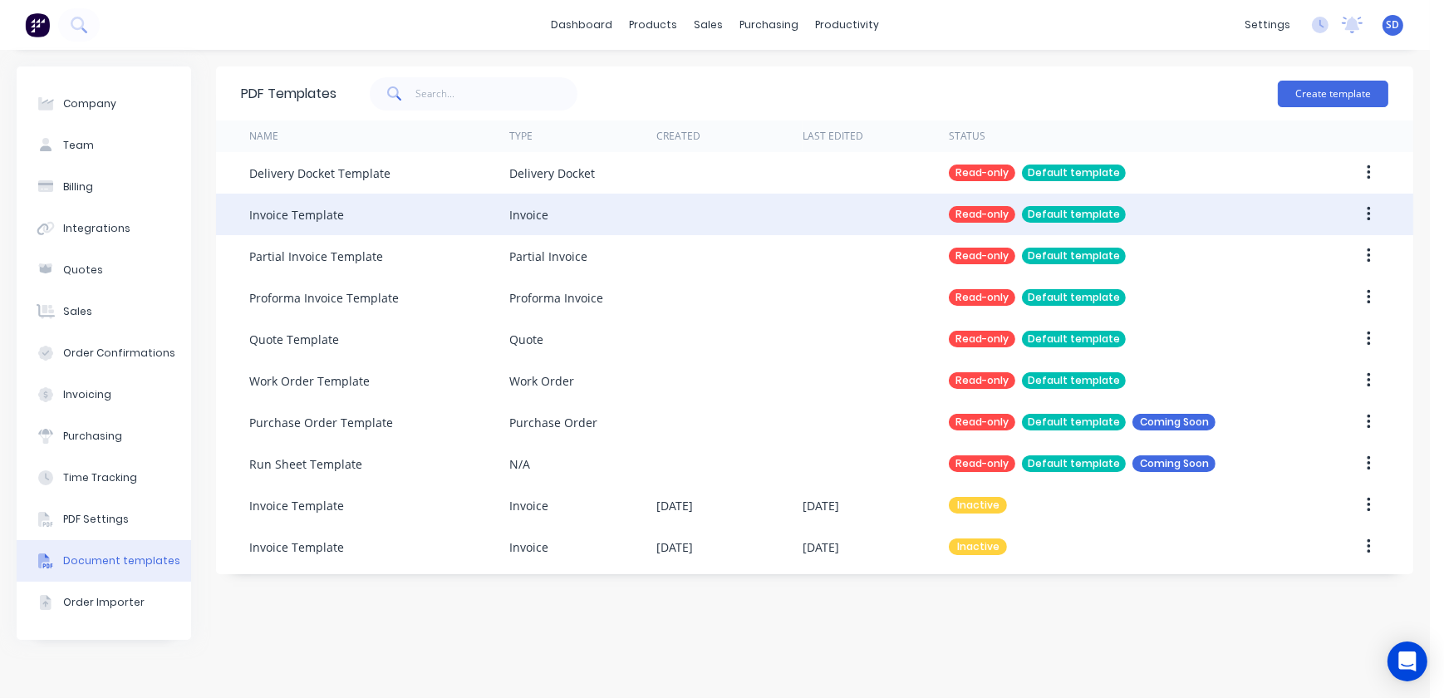
click at [1371, 214] on icon "button" at bounding box center [1369, 214] width 4 height 18
click at [1004, 214] on div "Read-only" at bounding box center [982, 214] width 66 height 17
click at [319, 216] on div "Invoice Template" at bounding box center [296, 214] width 95 height 17
click at [534, 216] on div "Invoice" at bounding box center [528, 214] width 39 height 17
click at [1065, 213] on div "Default template" at bounding box center [1074, 214] width 104 height 17
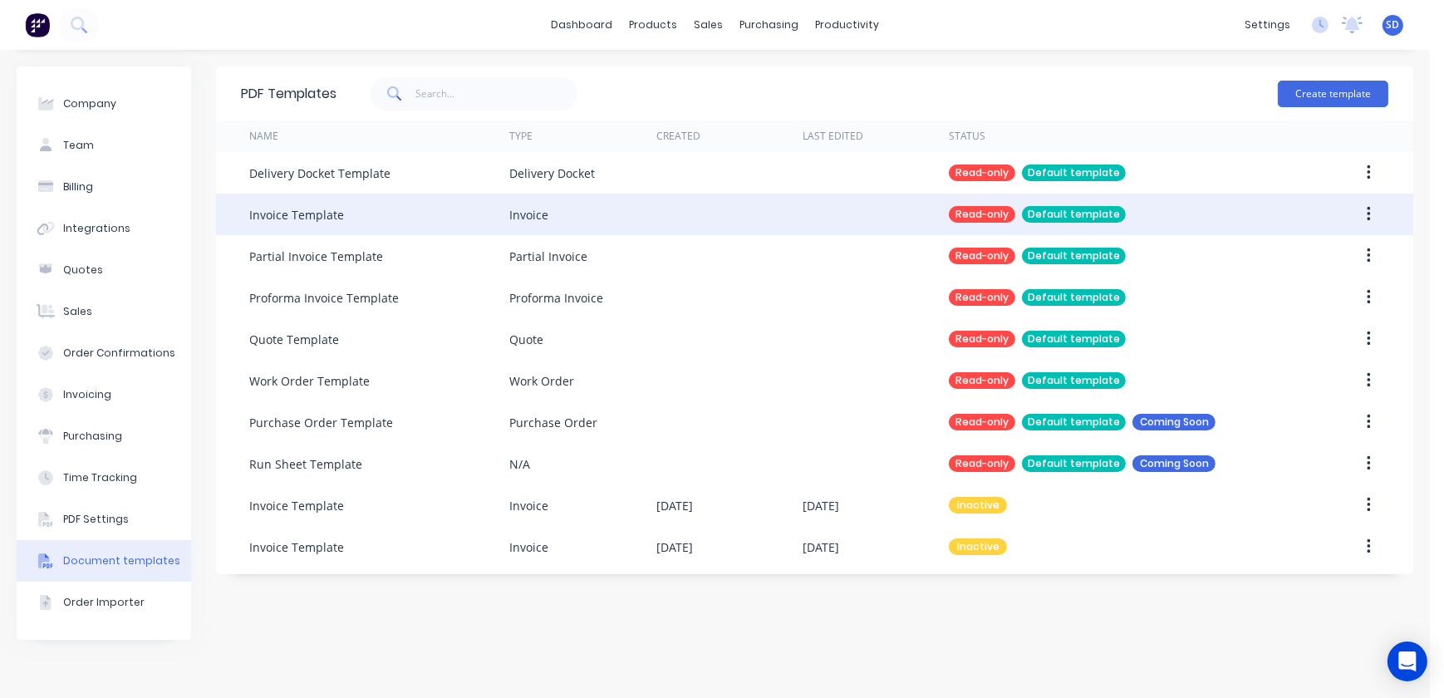
click at [1363, 210] on button "button" at bounding box center [1368, 214] width 39 height 30
click at [1276, 209] on div "Read-only Default template" at bounding box center [1119, 215] width 341 height 42
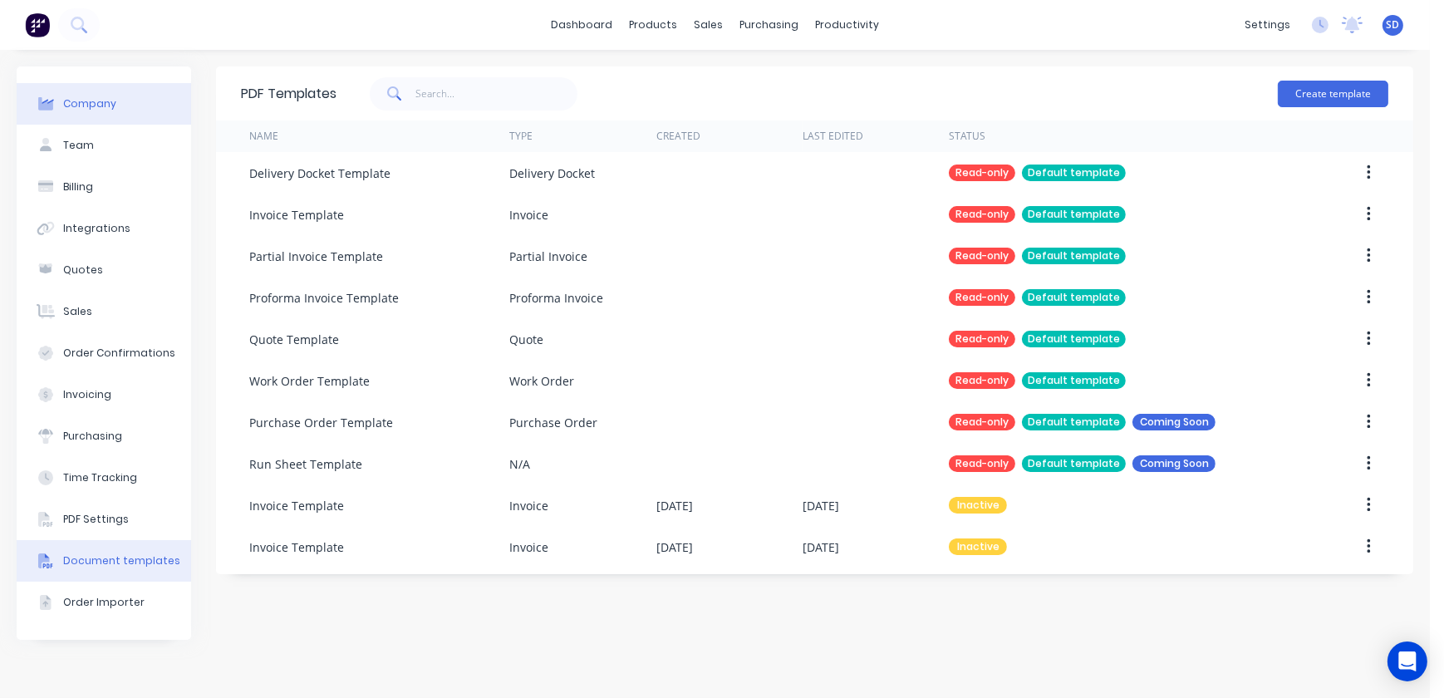
click at [97, 109] on div "Company" at bounding box center [89, 103] width 53 height 15
select select "AU"
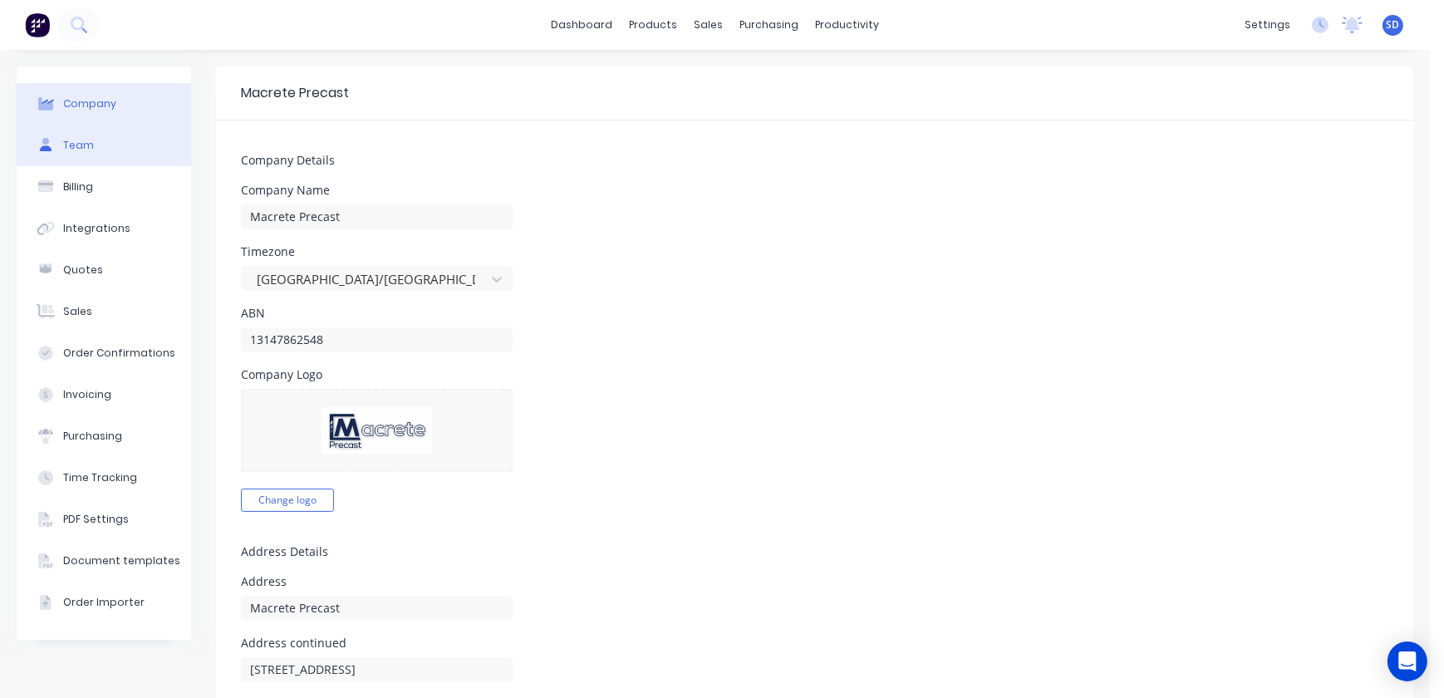
click at [102, 150] on button "Team" at bounding box center [104, 146] width 174 height 42
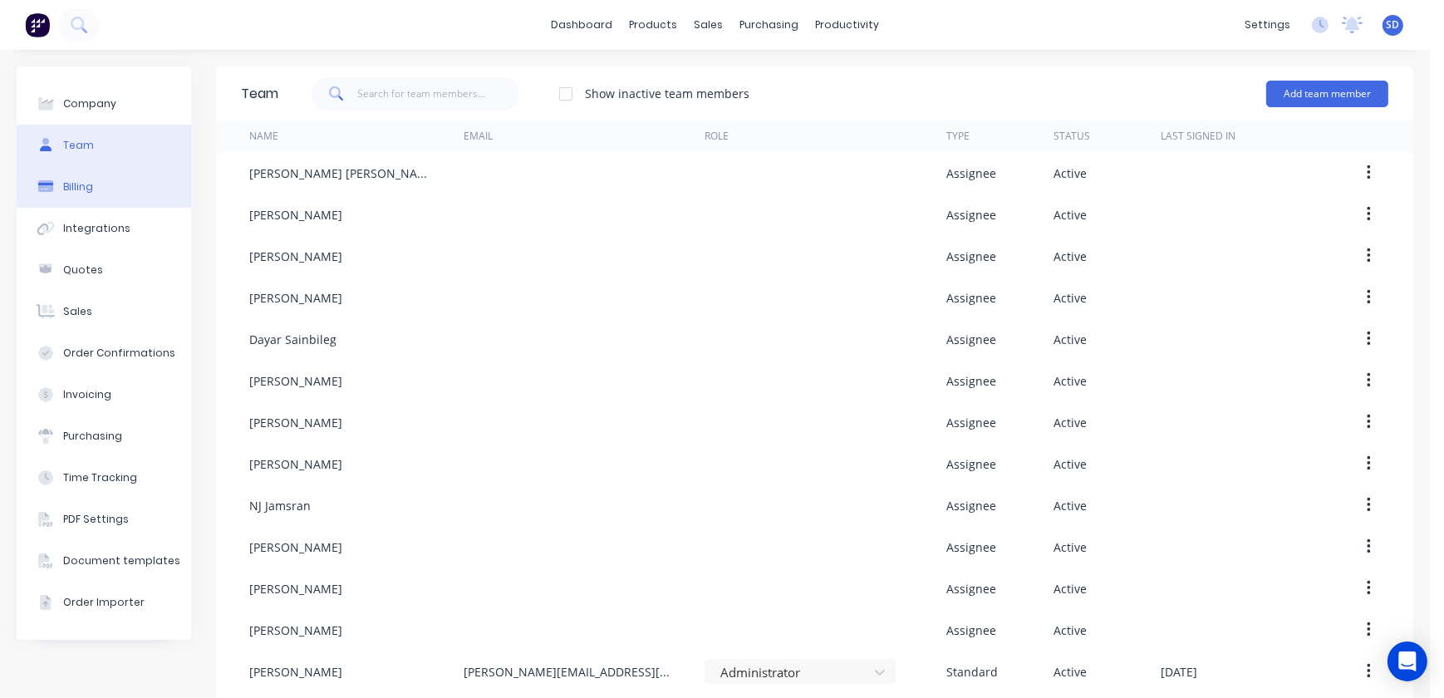
click at [99, 193] on button "Billing" at bounding box center [104, 187] width 174 height 42
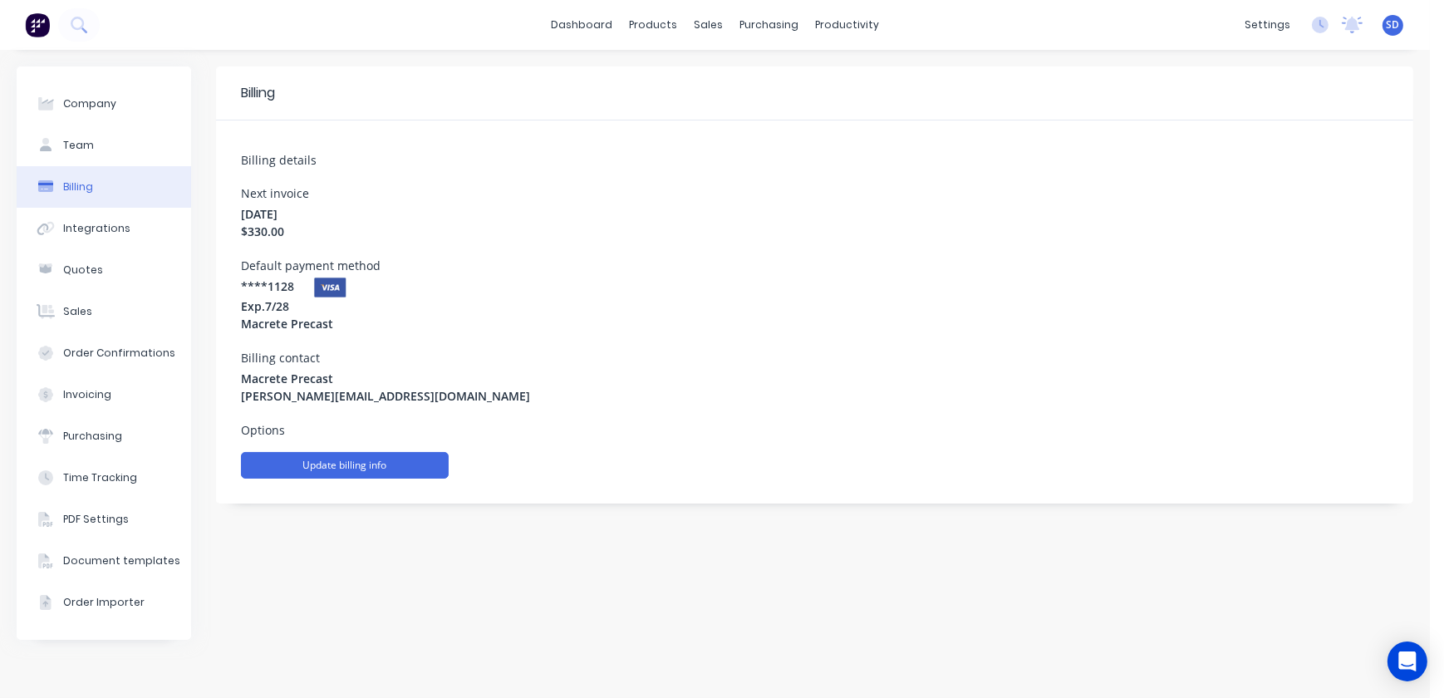
click at [341, 457] on button "Update billing info" at bounding box center [345, 465] width 208 height 27
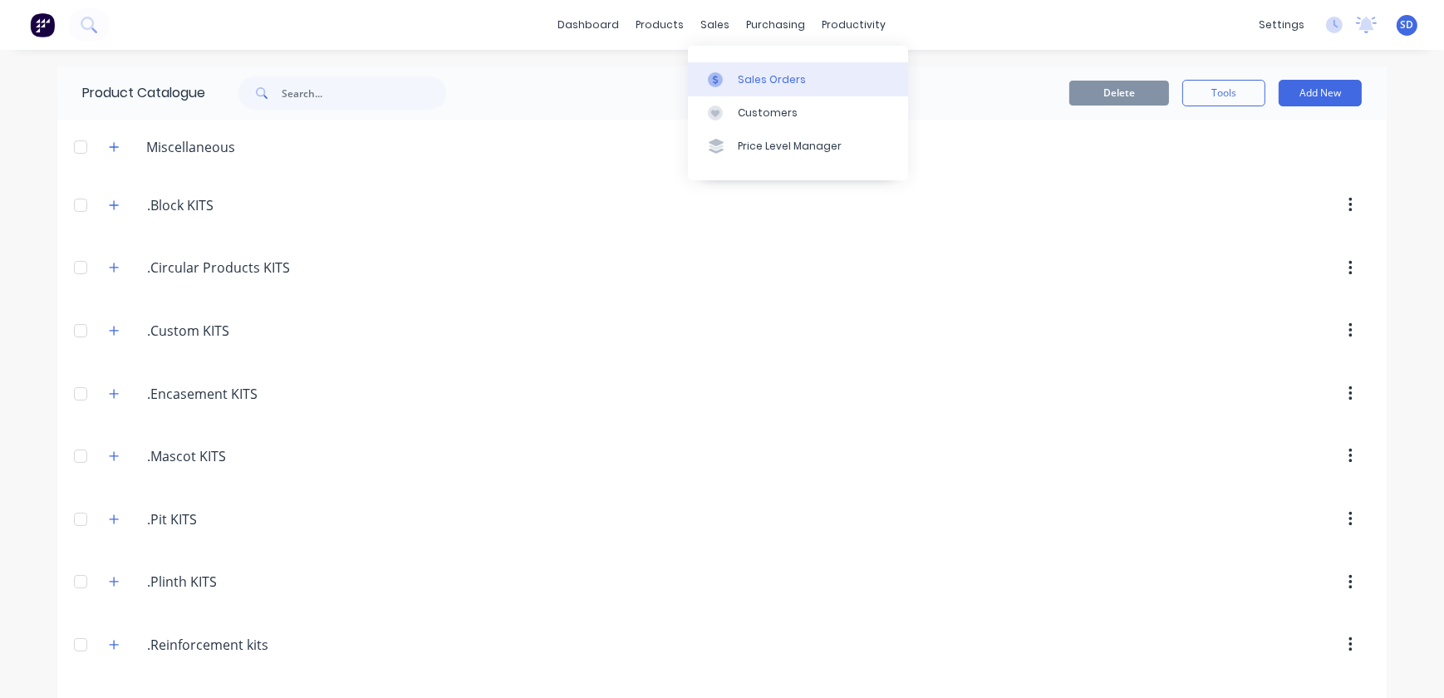
click at [720, 77] on icon at bounding box center [715, 79] width 15 height 15
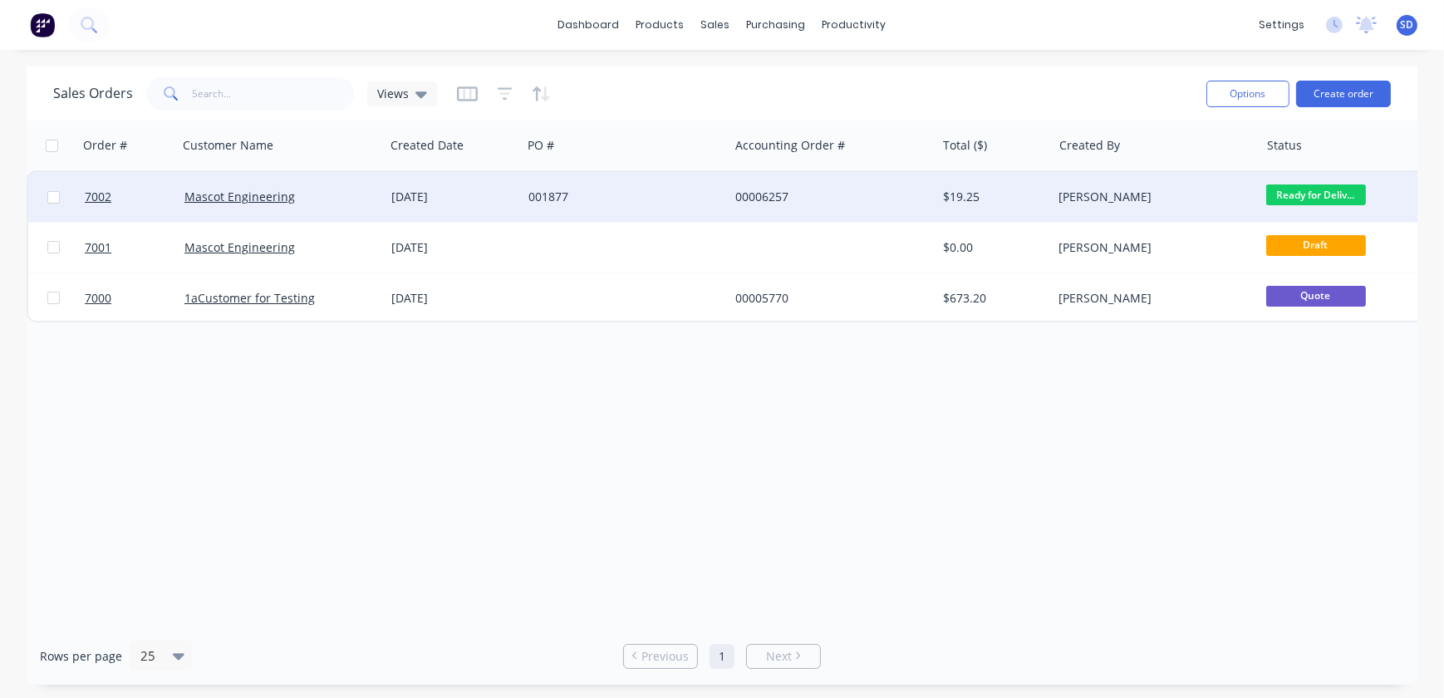
click at [592, 199] on div "001877" at bounding box center [620, 197] width 184 height 17
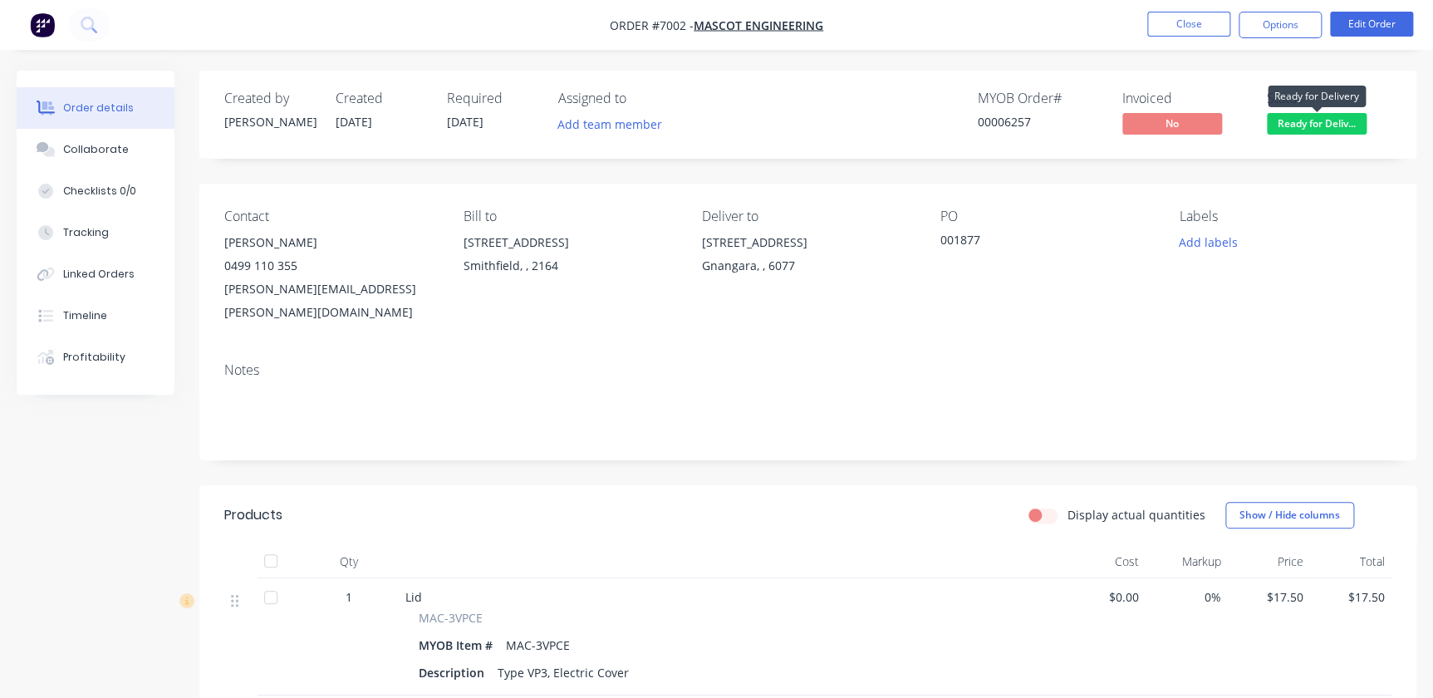
click at [1304, 127] on span "Ready for Deliv..." at bounding box center [1317, 123] width 100 height 21
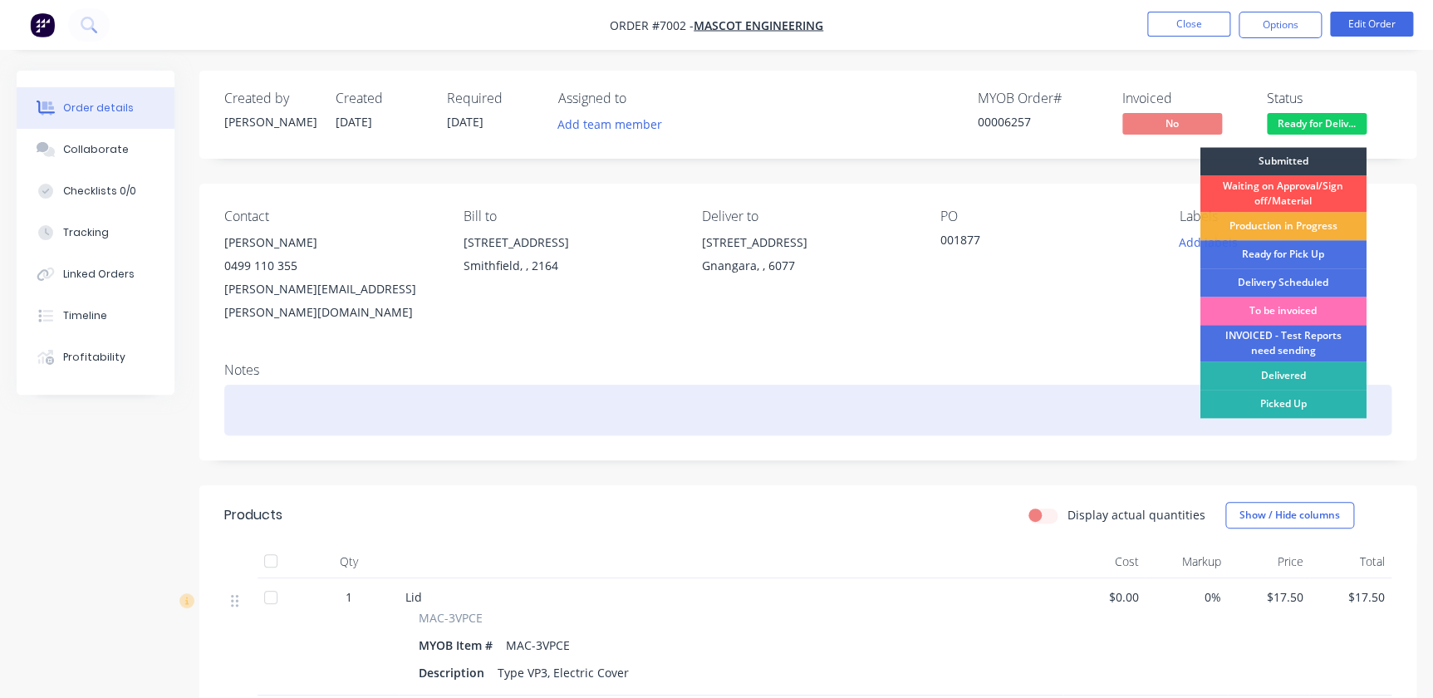
click at [1288, 372] on div "Delivered" at bounding box center [1284, 375] width 166 height 28
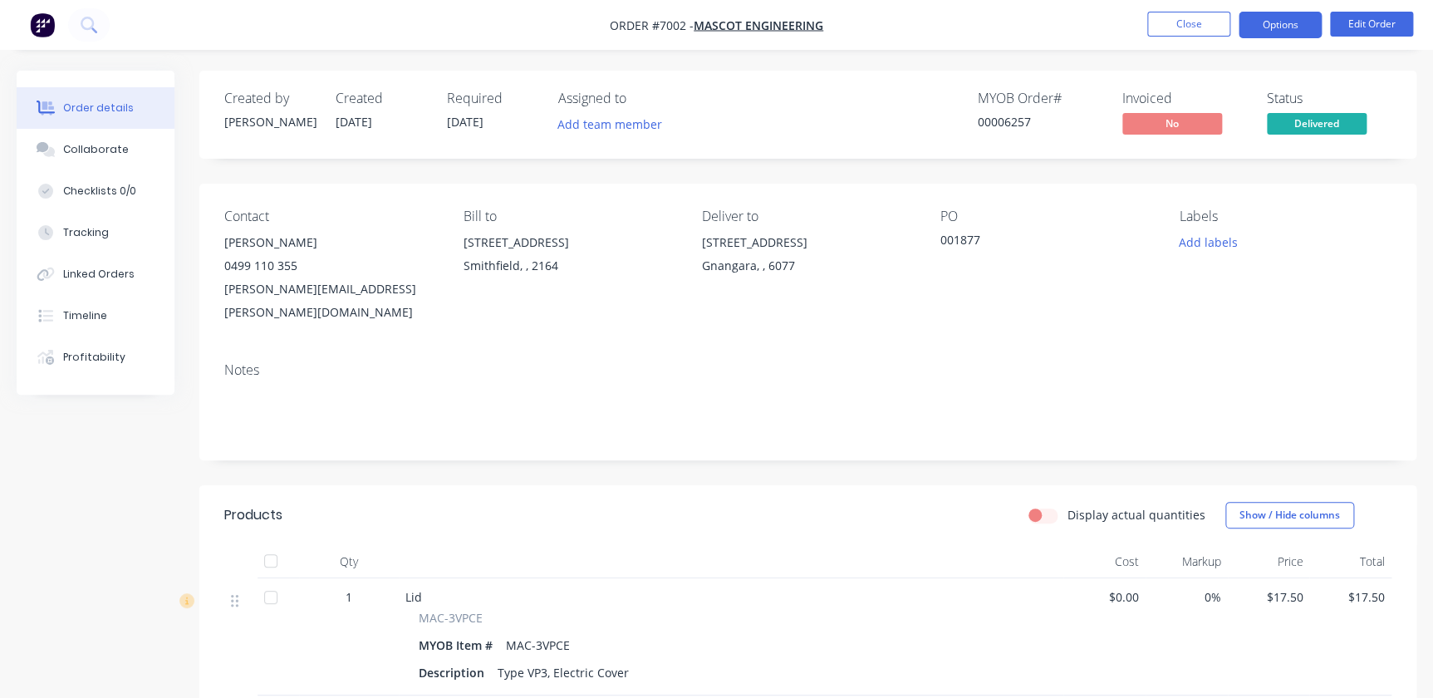
click at [1282, 24] on button "Options" at bounding box center [1280, 25] width 83 height 27
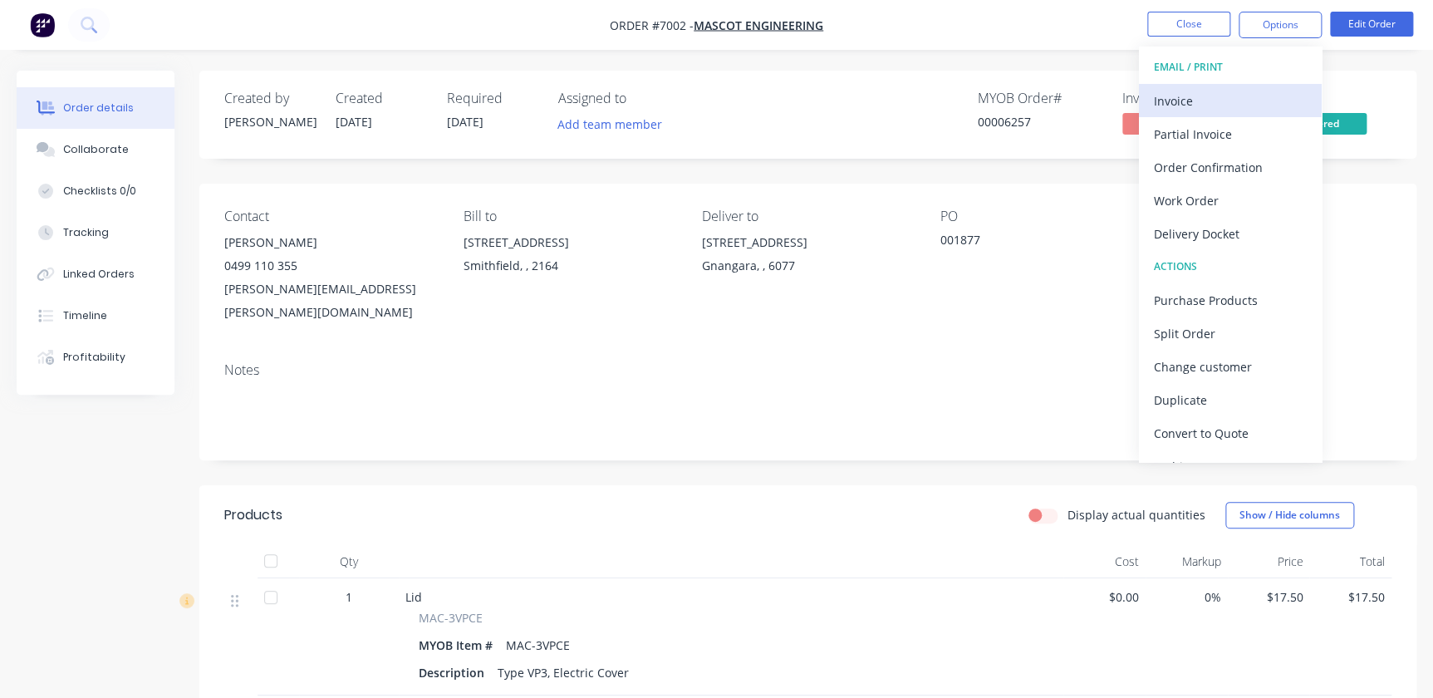
click at [1165, 100] on div "Invoice" at bounding box center [1230, 101] width 153 height 24
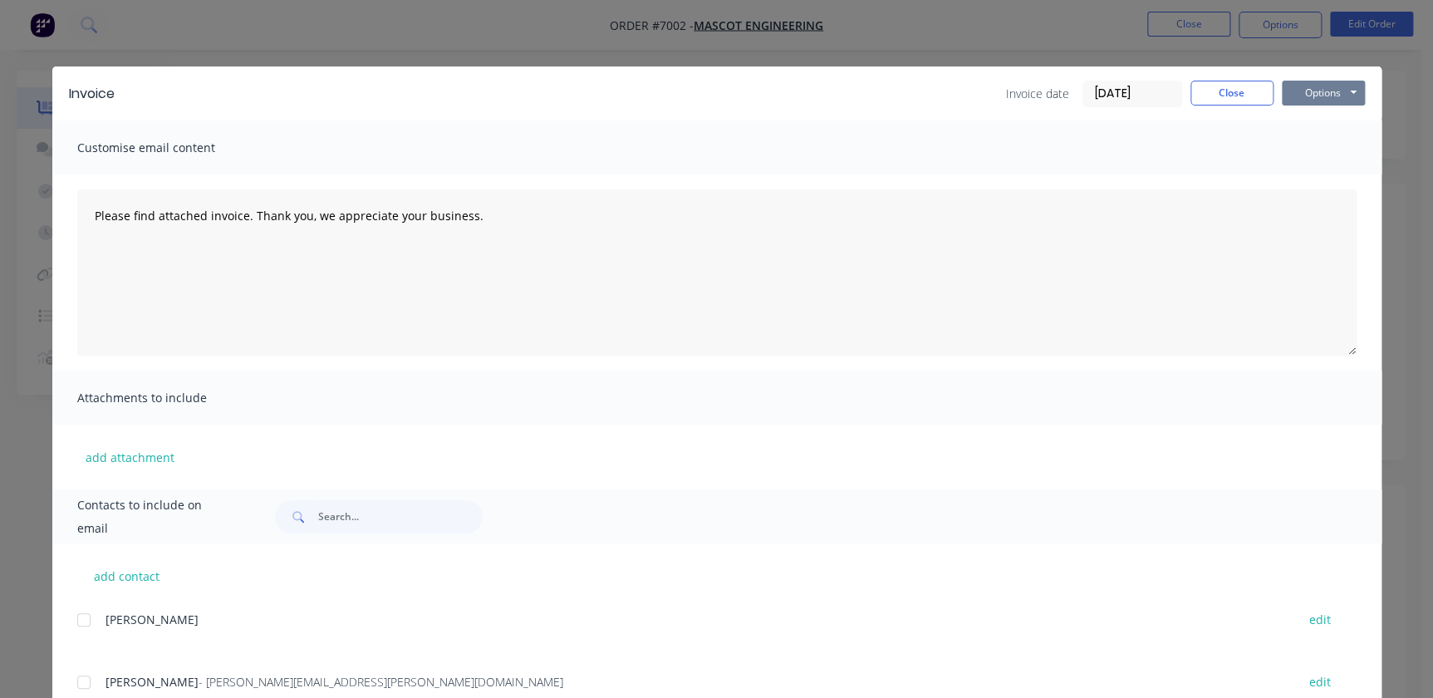
click at [1348, 87] on button "Options" at bounding box center [1323, 93] width 83 height 25
click at [1339, 120] on button "Preview" at bounding box center [1335, 122] width 106 height 27
click at [1229, 91] on button "Close" at bounding box center [1232, 93] width 83 height 25
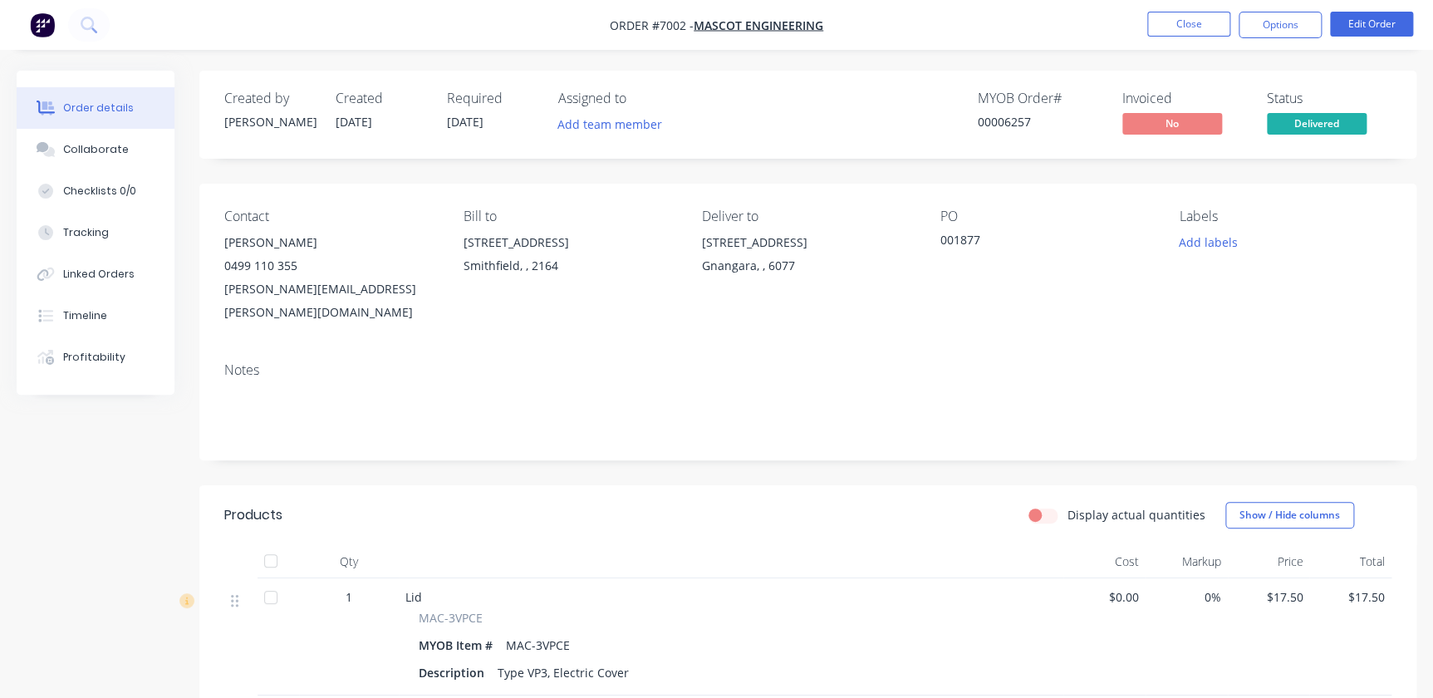
click at [464, 125] on span "[DATE]" at bounding box center [465, 122] width 37 height 16
click at [1196, 29] on button "Close" at bounding box center [1188, 24] width 83 height 25
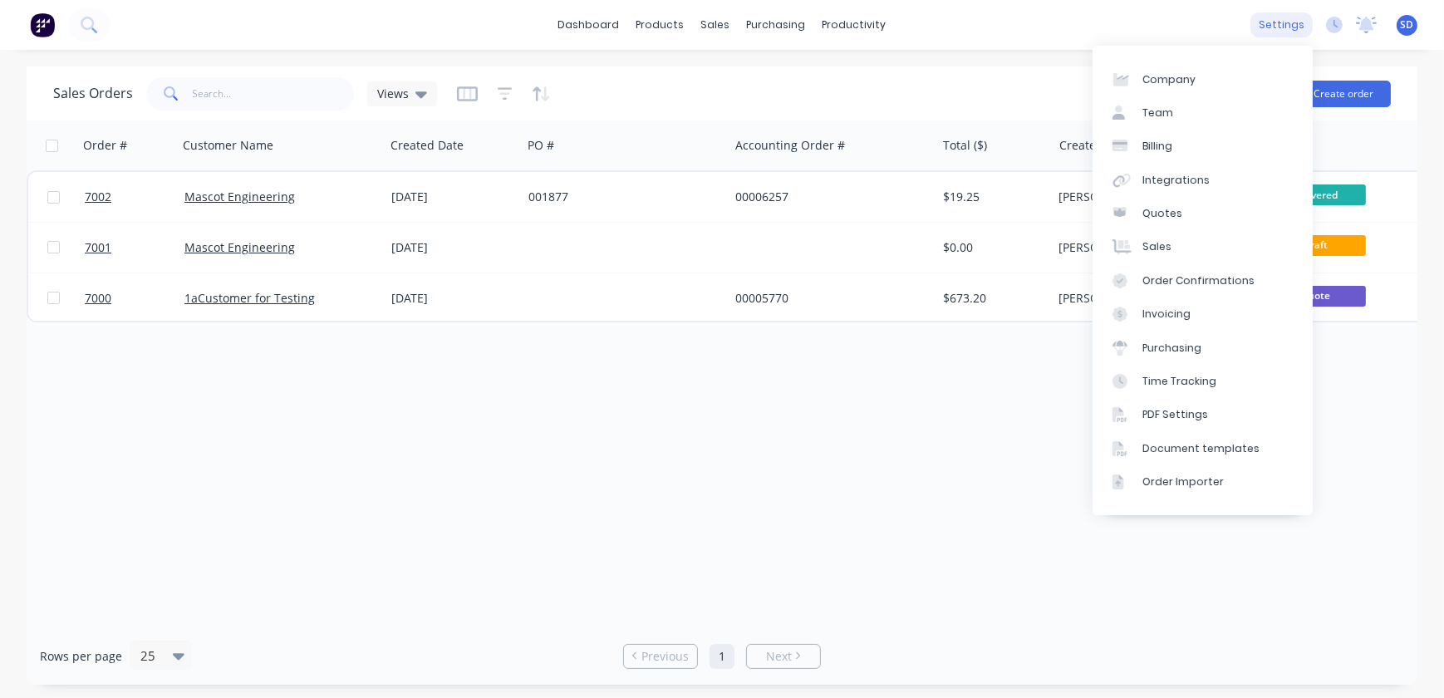
click at [1299, 22] on div "settings" at bounding box center [1281, 24] width 62 height 25
click at [1186, 317] on div "Invoicing" at bounding box center [1166, 314] width 48 height 15
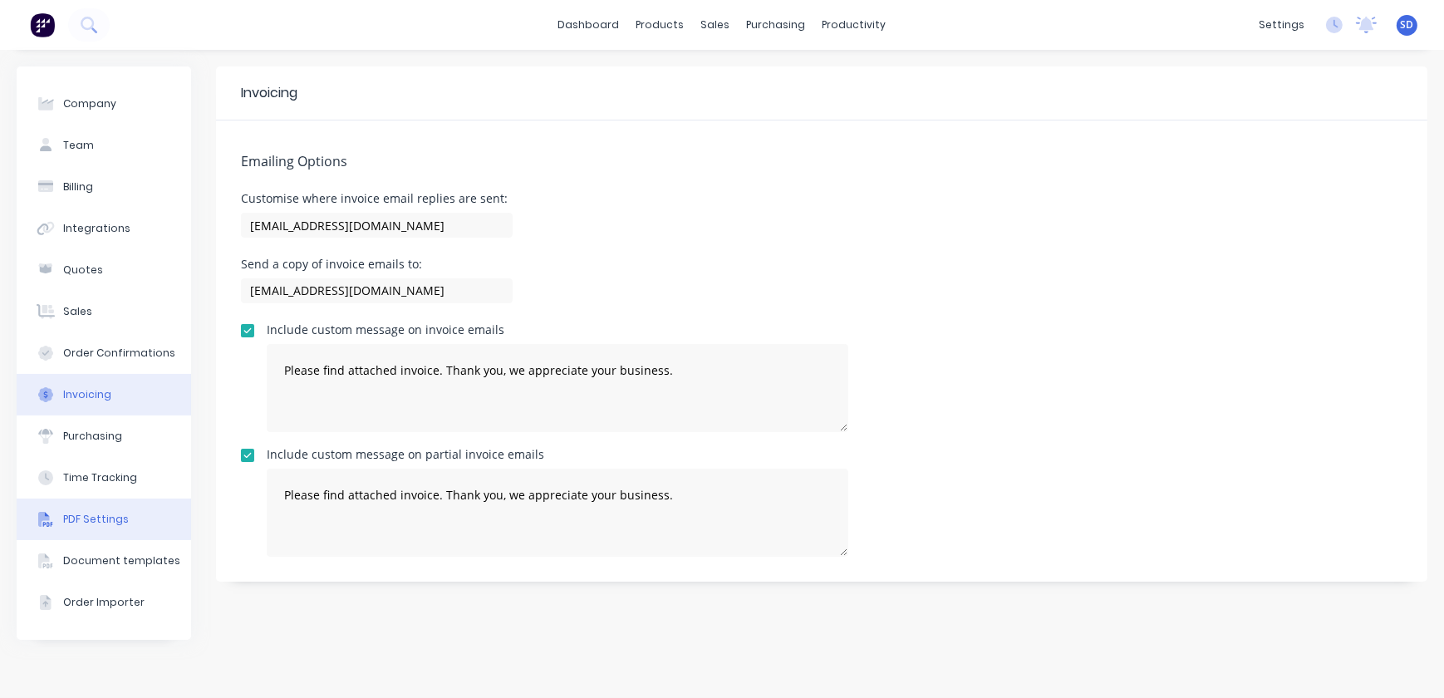
click at [101, 525] on div "PDF Settings" at bounding box center [96, 519] width 66 height 15
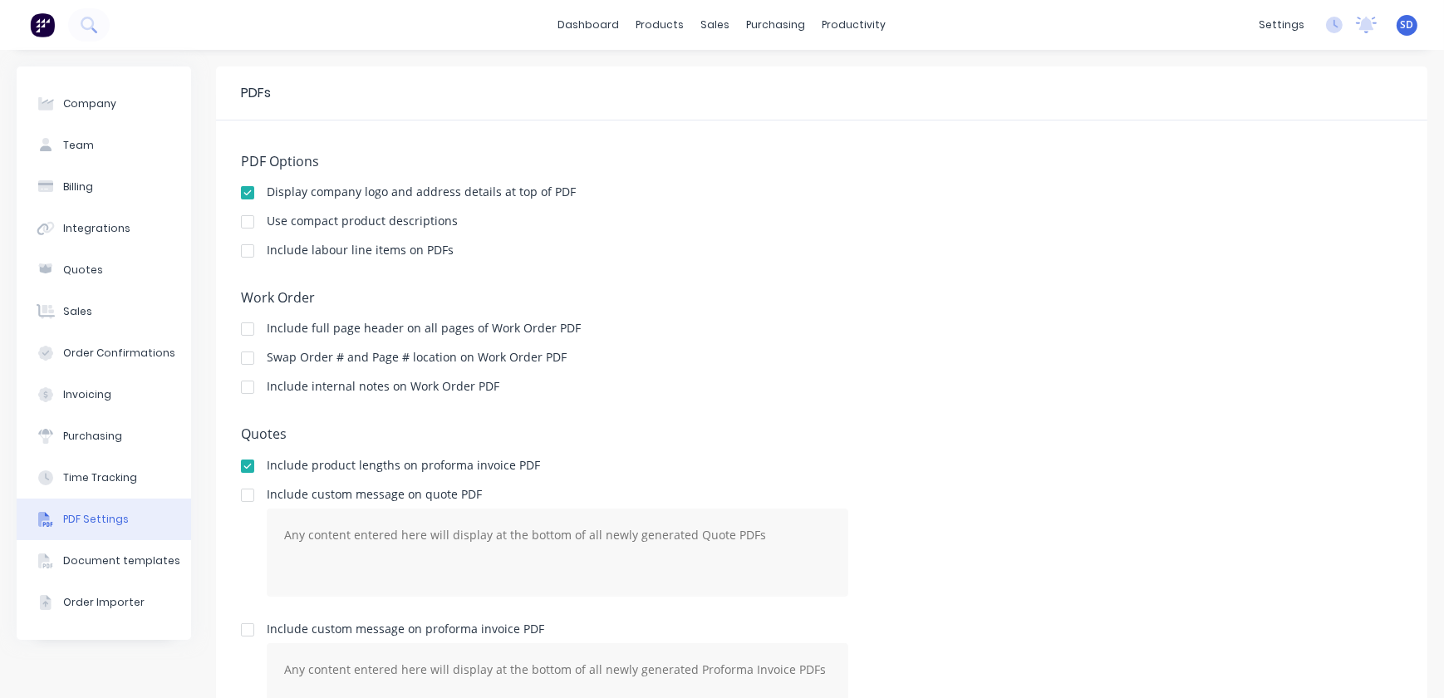
click at [93, 523] on div "PDF Settings" at bounding box center [96, 519] width 66 height 15
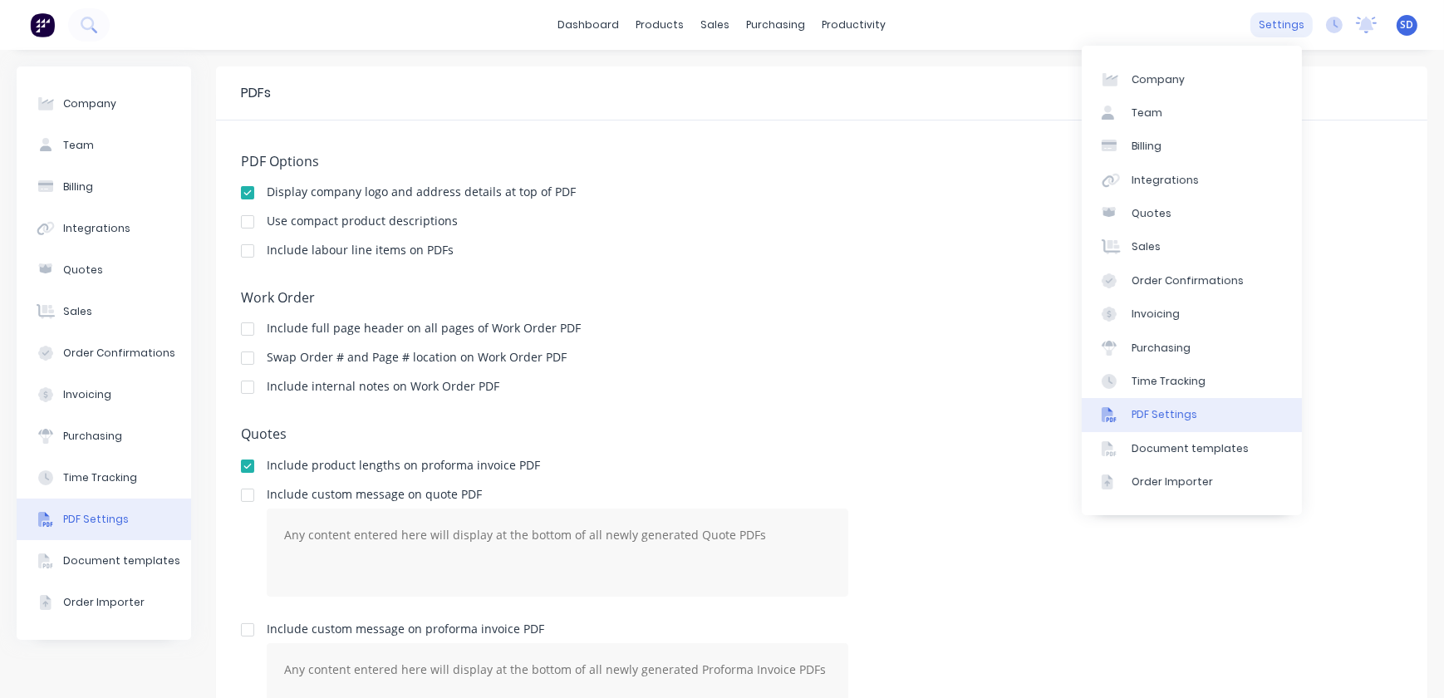
click at [1271, 22] on div "settings" at bounding box center [1281, 24] width 62 height 25
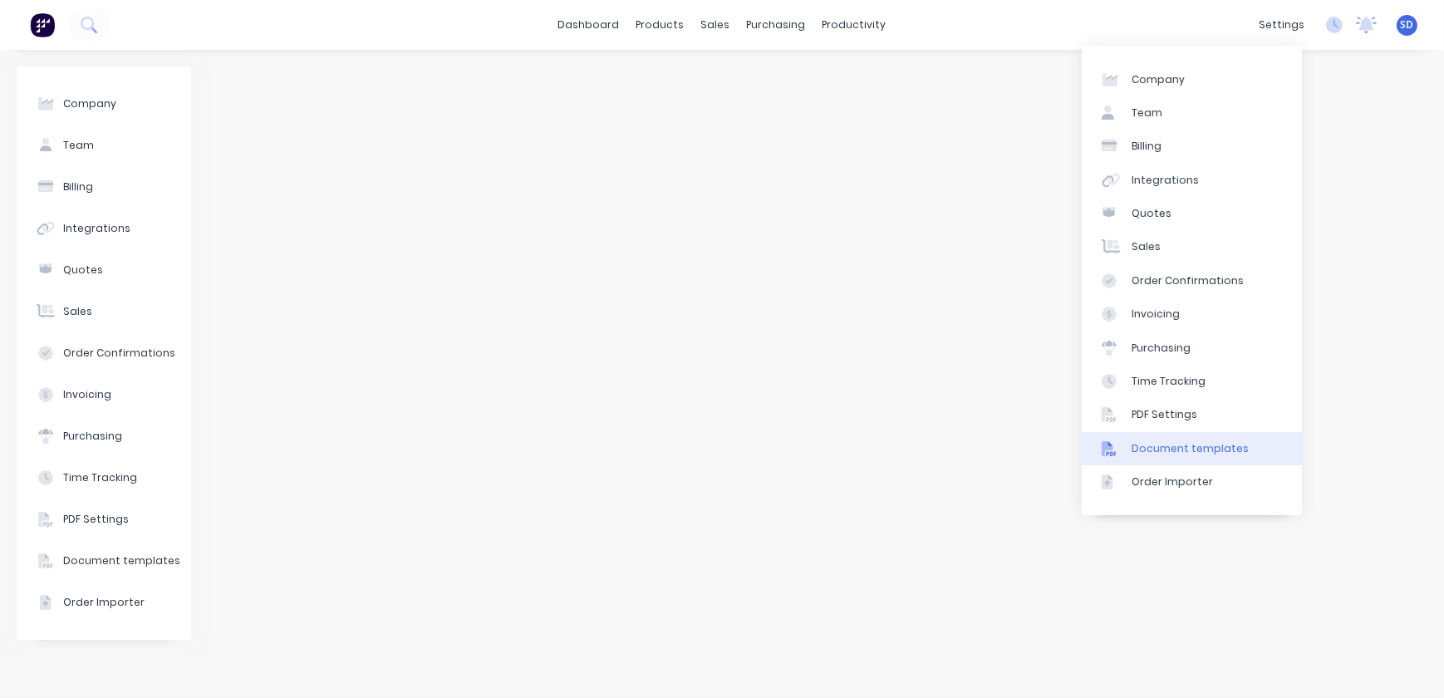
click at [1178, 444] on div "Document templates" at bounding box center [1190, 448] width 117 height 15
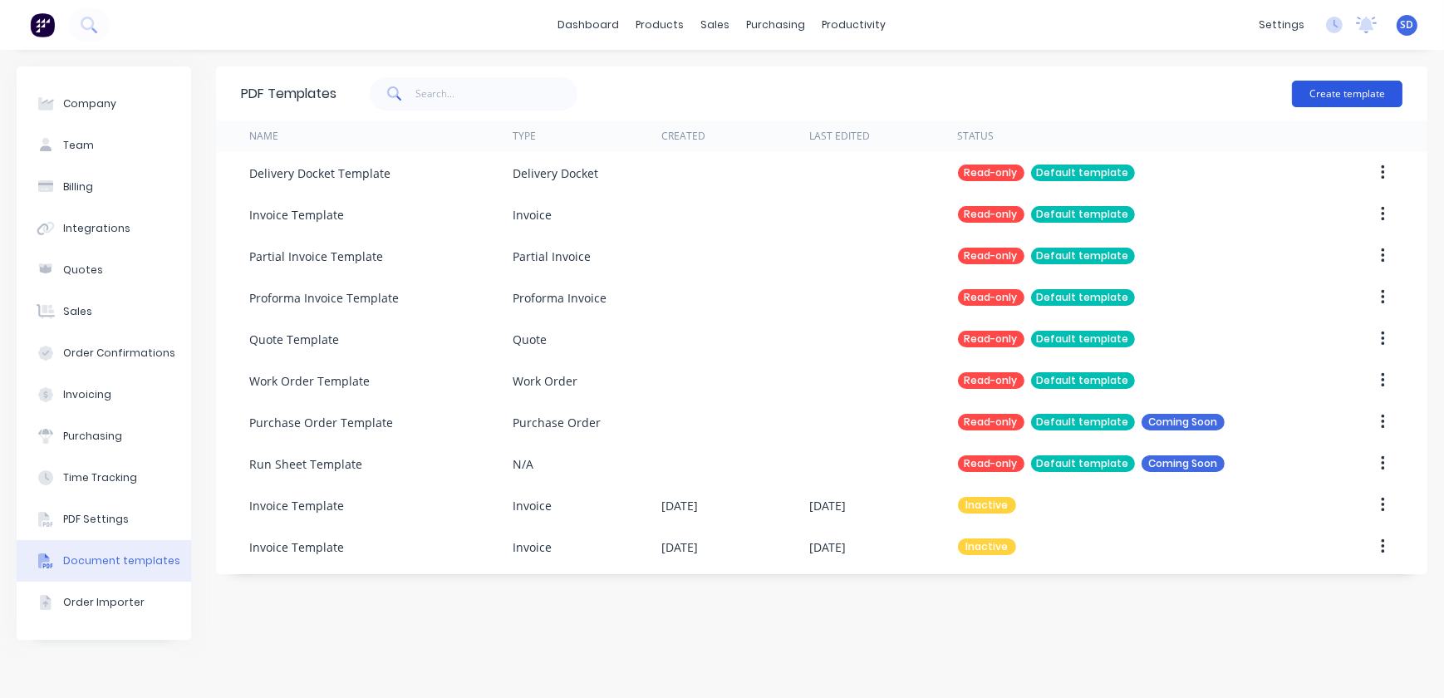
click at [1358, 87] on button "Create template" at bounding box center [1347, 94] width 111 height 27
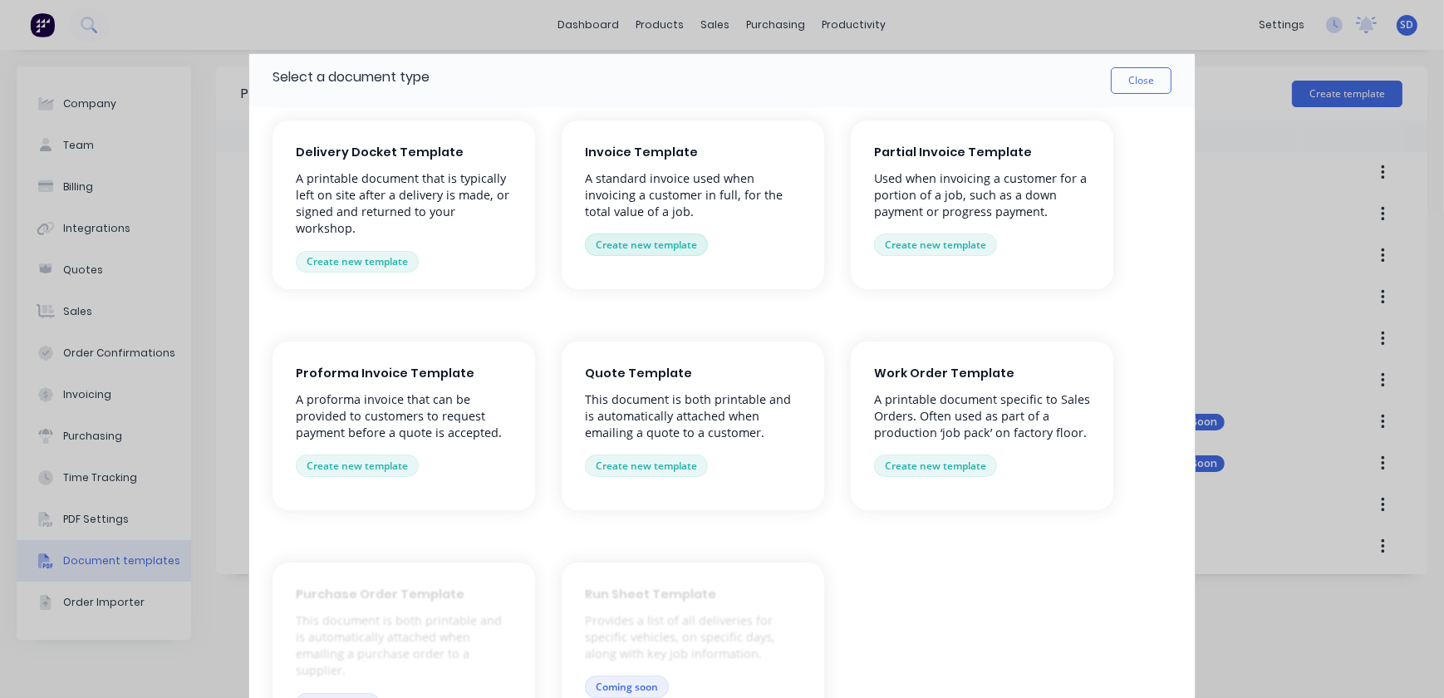
click at [648, 243] on button "Create new template" at bounding box center [646, 244] width 123 height 22
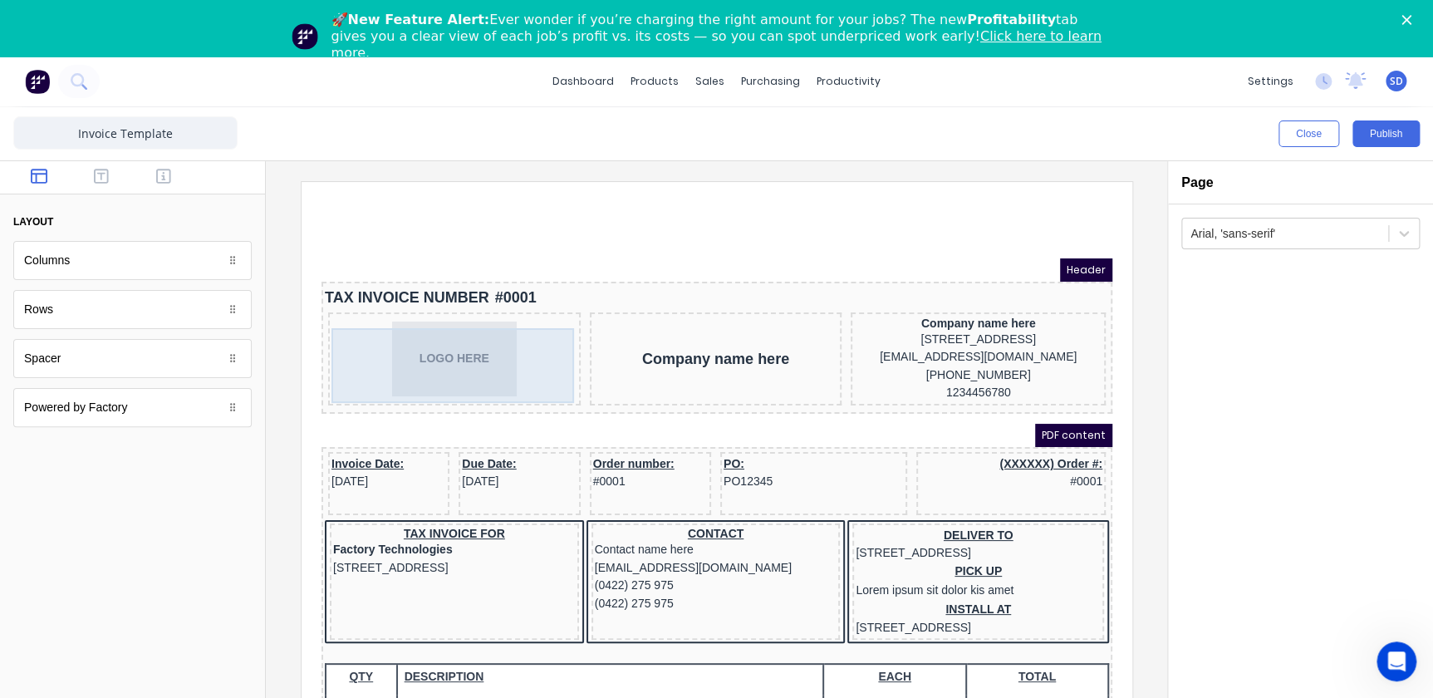
click at [456, 344] on div "LOGO HERE" at bounding box center [434, 339] width 246 height 75
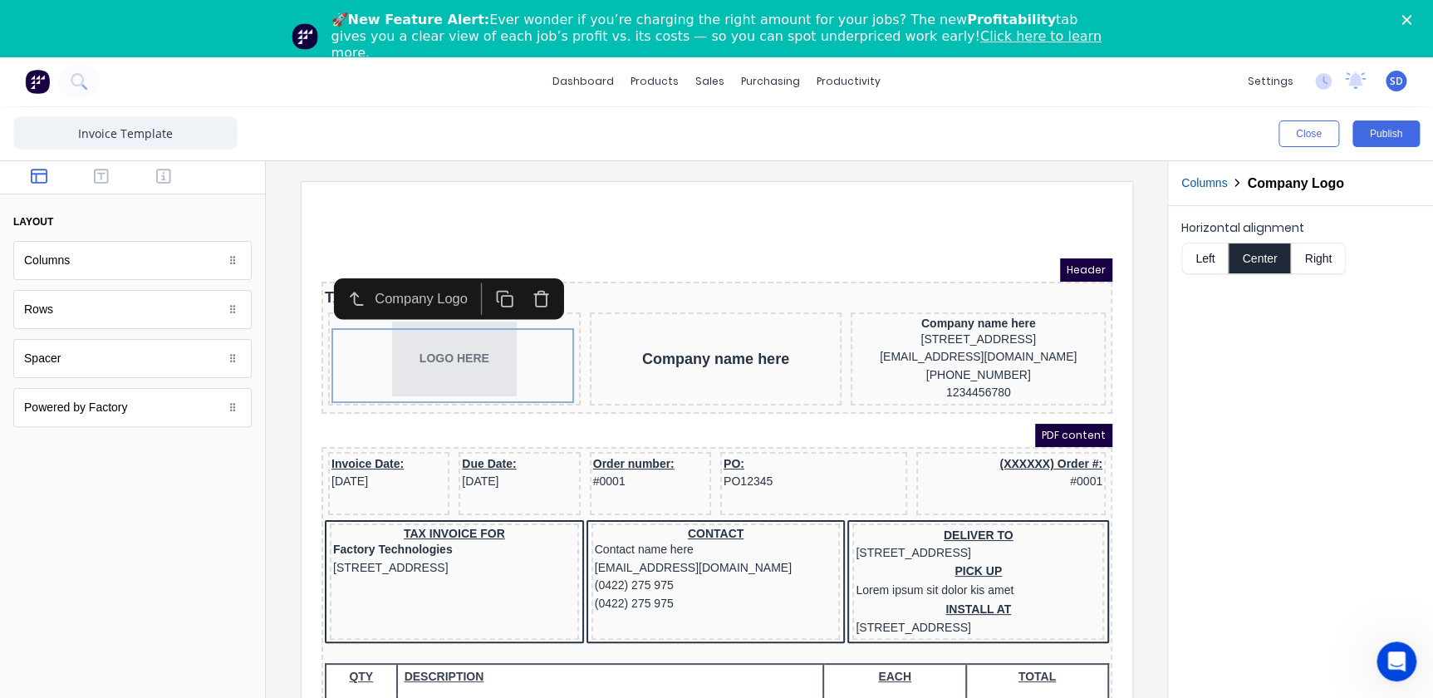
click at [903, 189] on iframe at bounding box center [717, 462] width 831 height 560
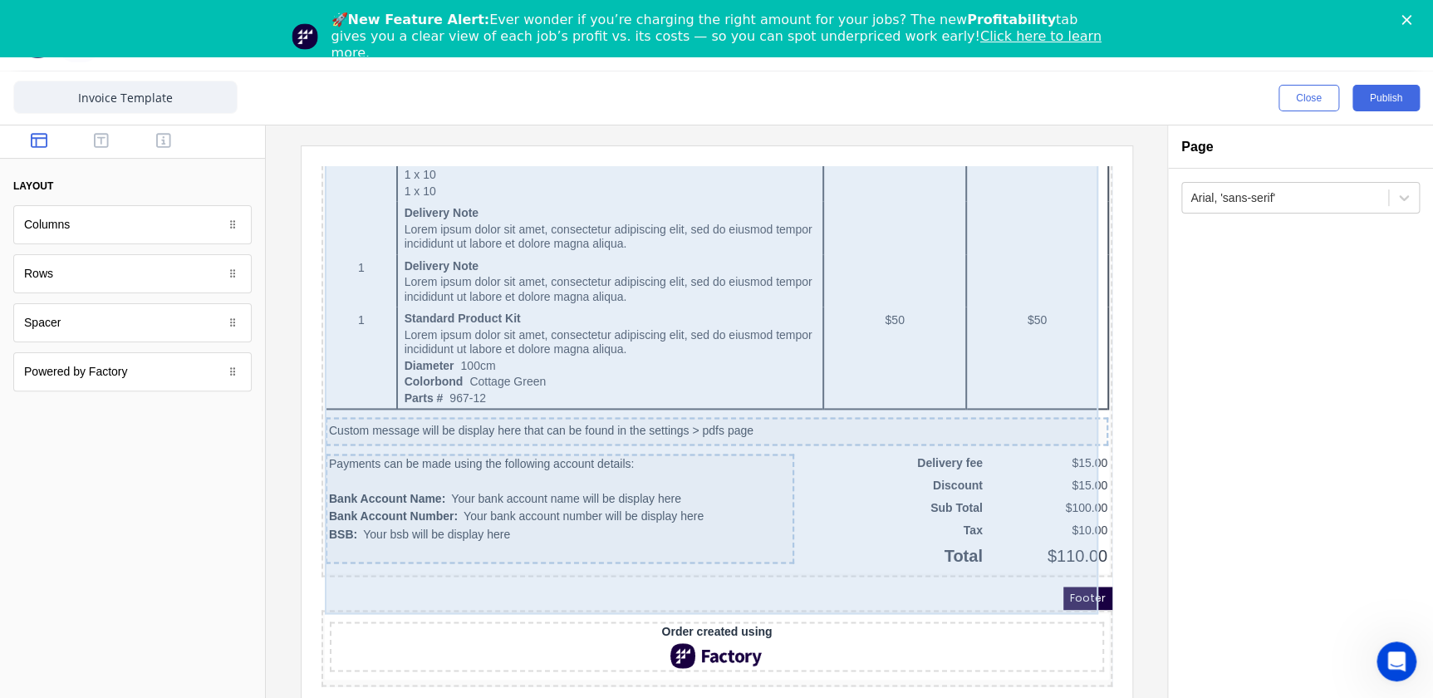
scroll to position [56, 0]
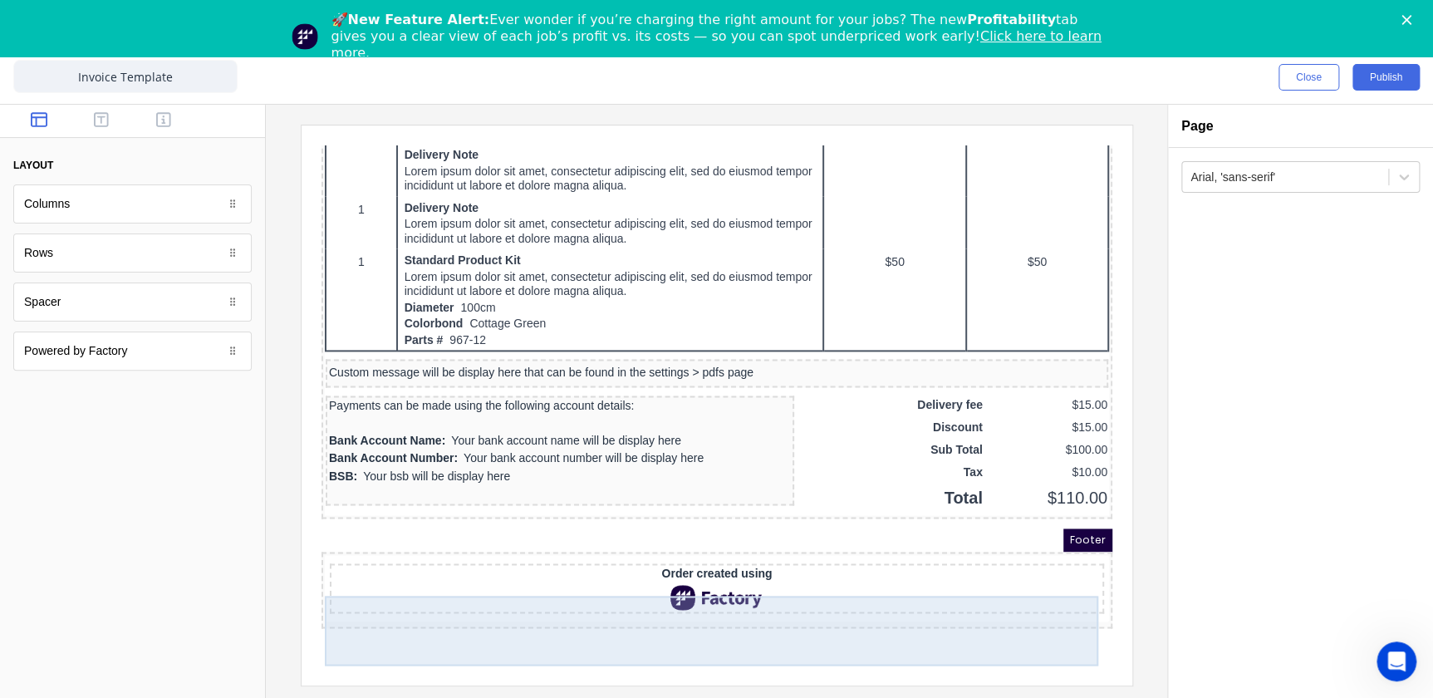
click at [776, 572] on div "Order created using" at bounding box center [696, 570] width 784 height 70
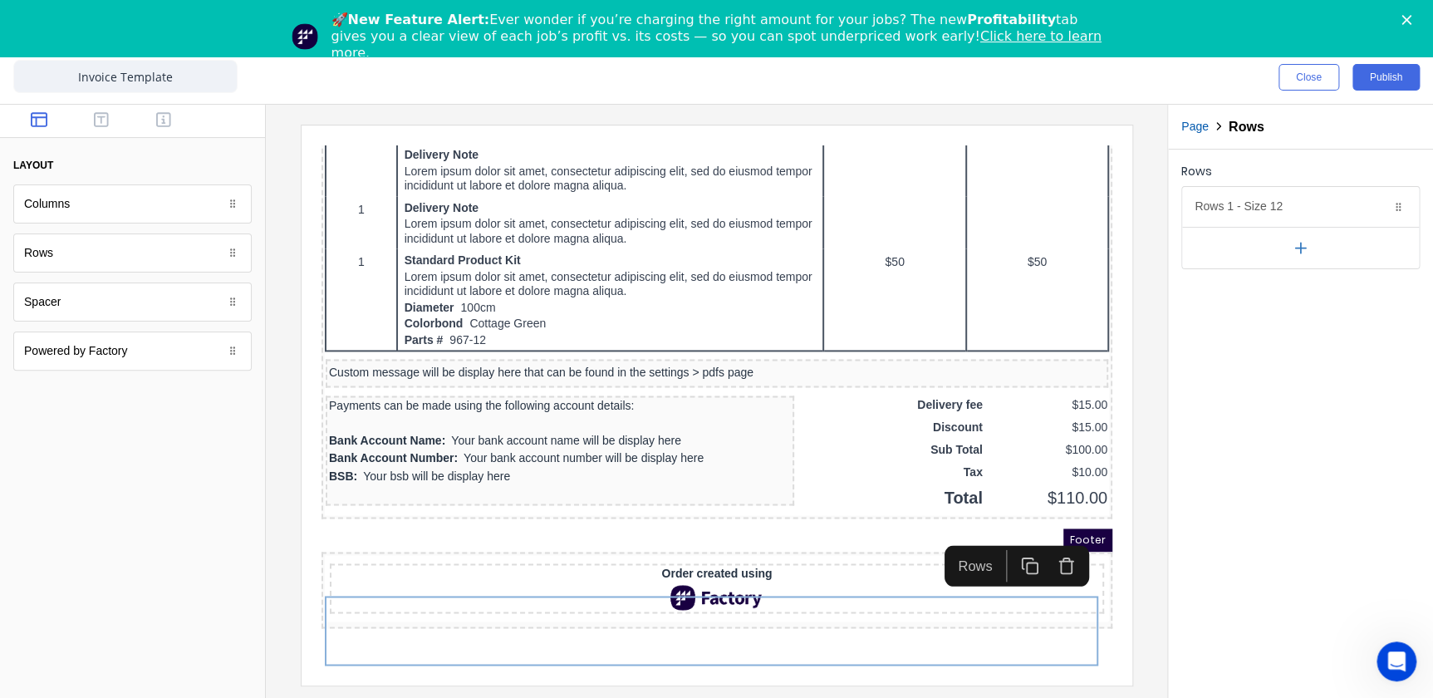
click at [1205, 474] on div "Rows Rows 1 - Size 12 Duplicate Delete Row size (1-12) 12 Choose a background c…" at bounding box center [1300, 424] width 265 height 548
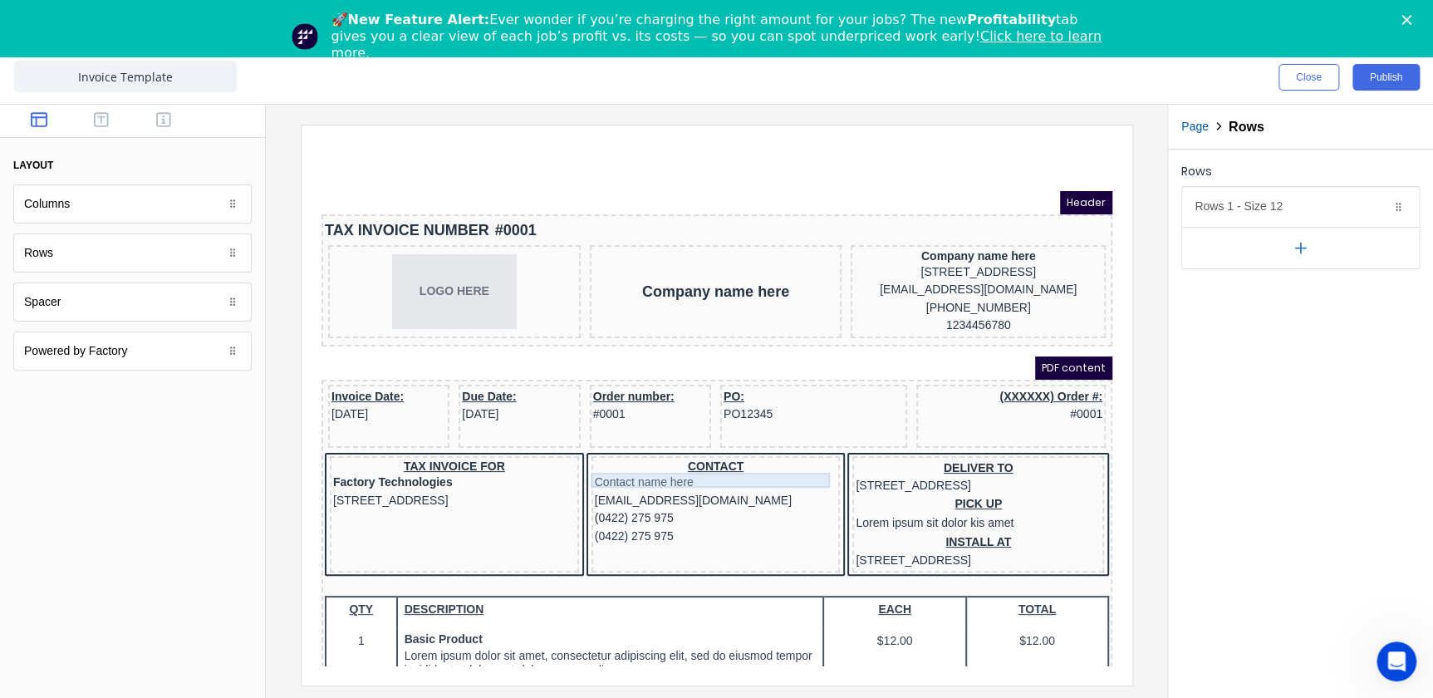
scroll to position [0, 0]
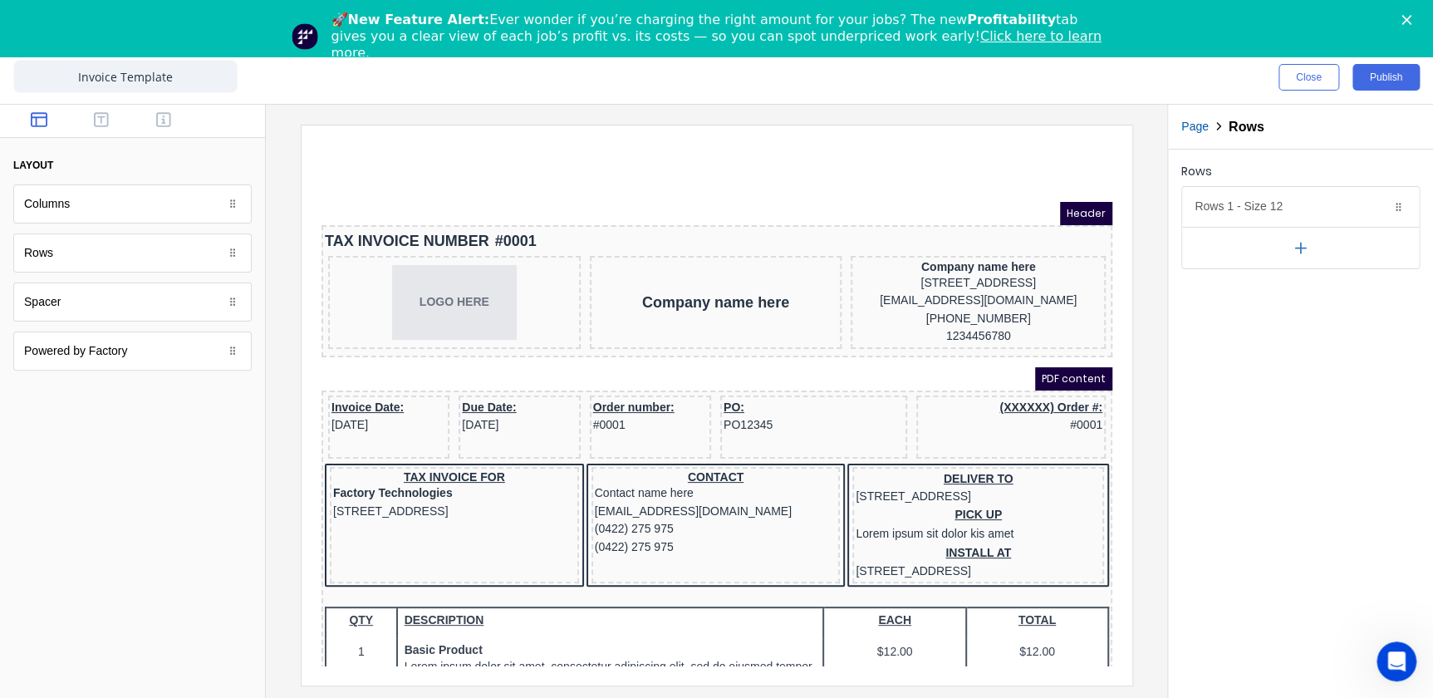
click at [242, 356] on div "Powered by Factory" at bounding box center [132, 351] width 238 height 39
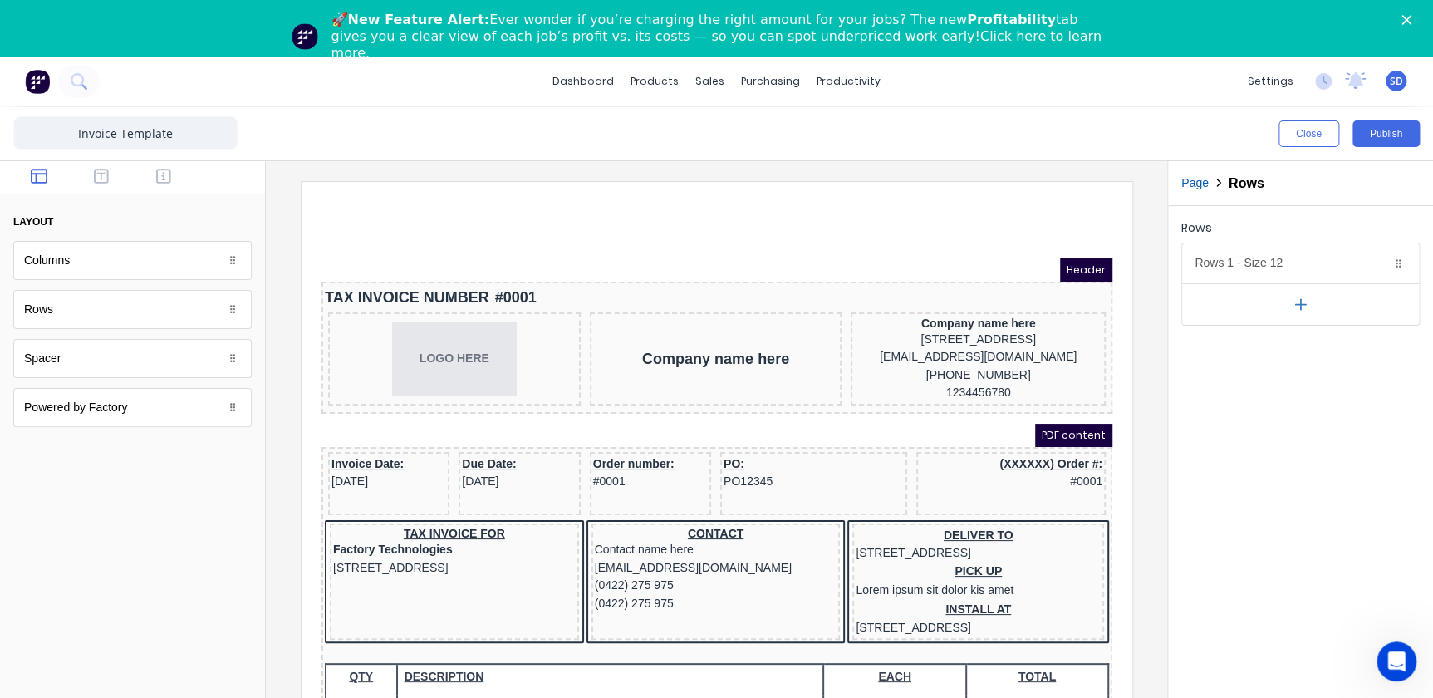
click at [1294, 433] on div "Rows Rows 1 - Size 12 Duplicate Delete Row size (1-12) 12 Choose a background c…" at bounding box center [1300, 480] width 265 height 548
click at [706, 86] on div "sales" at bounding box center [710, 81] width 46 height 25
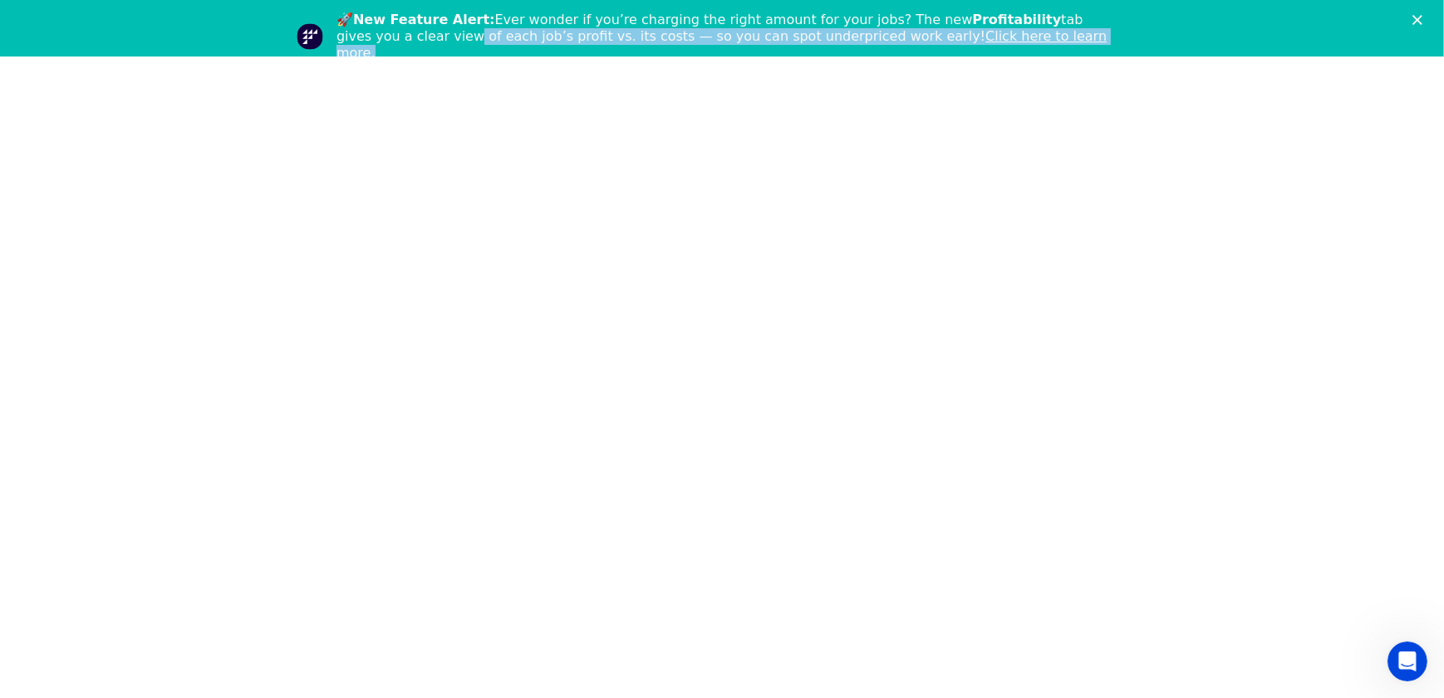
click at [1412, 19] on div "🚀 New Feature Alert: Ever wonder if you’re charging the right amount for your j…" at bounding box center [722, 37] width 1444 height 60
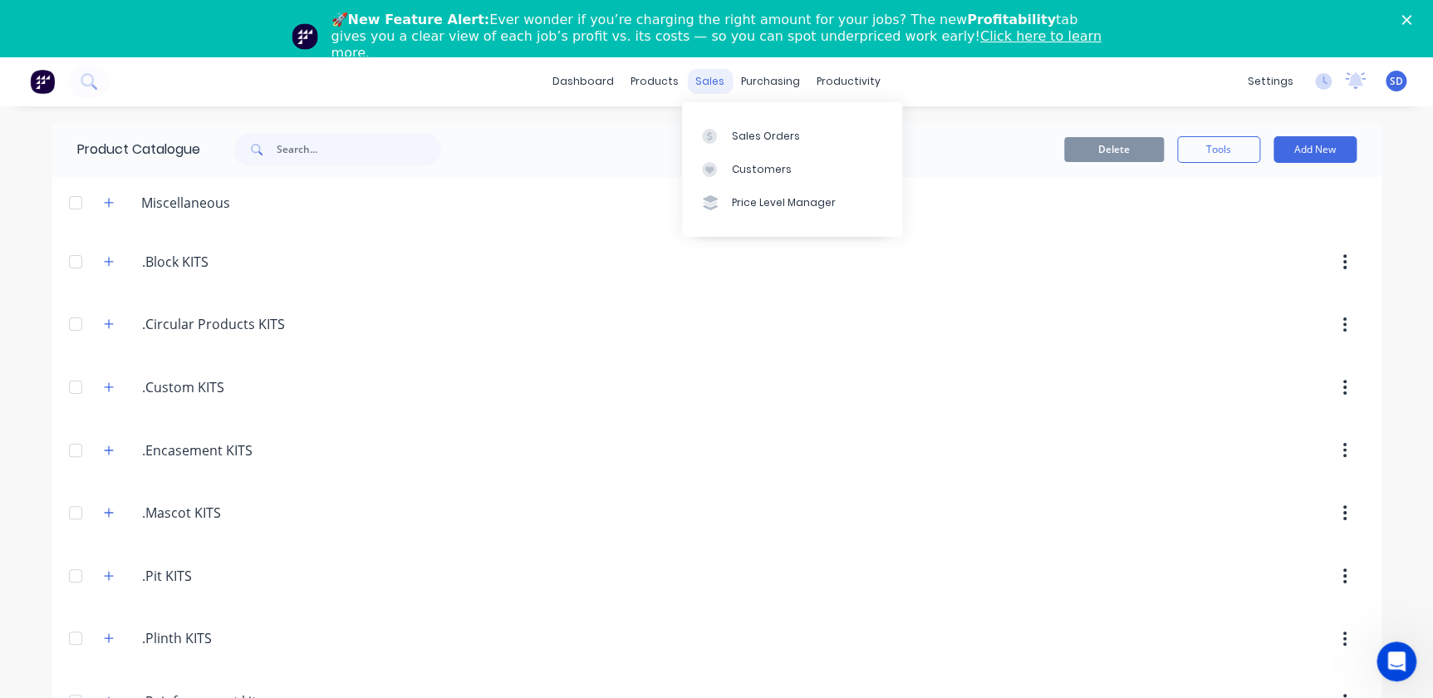
click at [705, 84] on div "sales" at bounding box center [710, 81] width 46 height 25
click at [738, 132] on div "Sales Orders" at bounding box center [766, 136] width 68 height 15
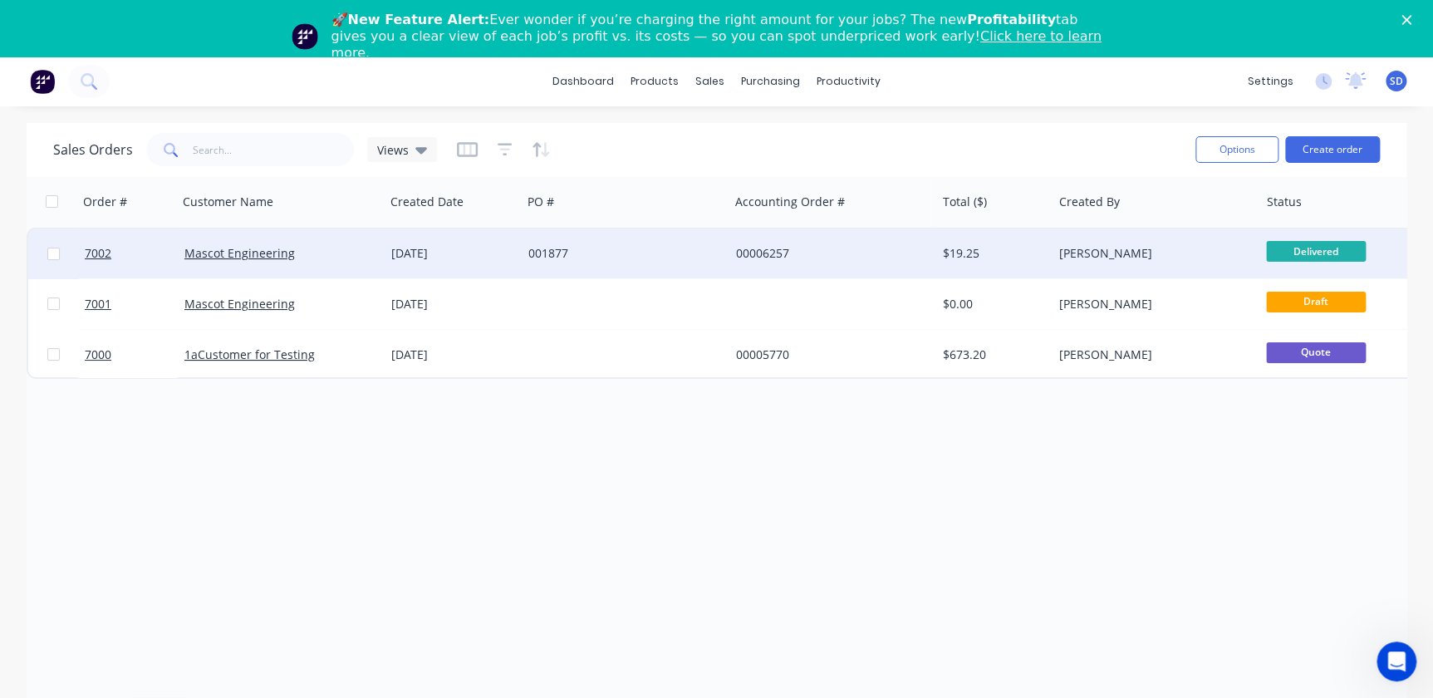
click at [508, 258] on div "[DATE]" at bounding box center [453, 253] width 124 height 17
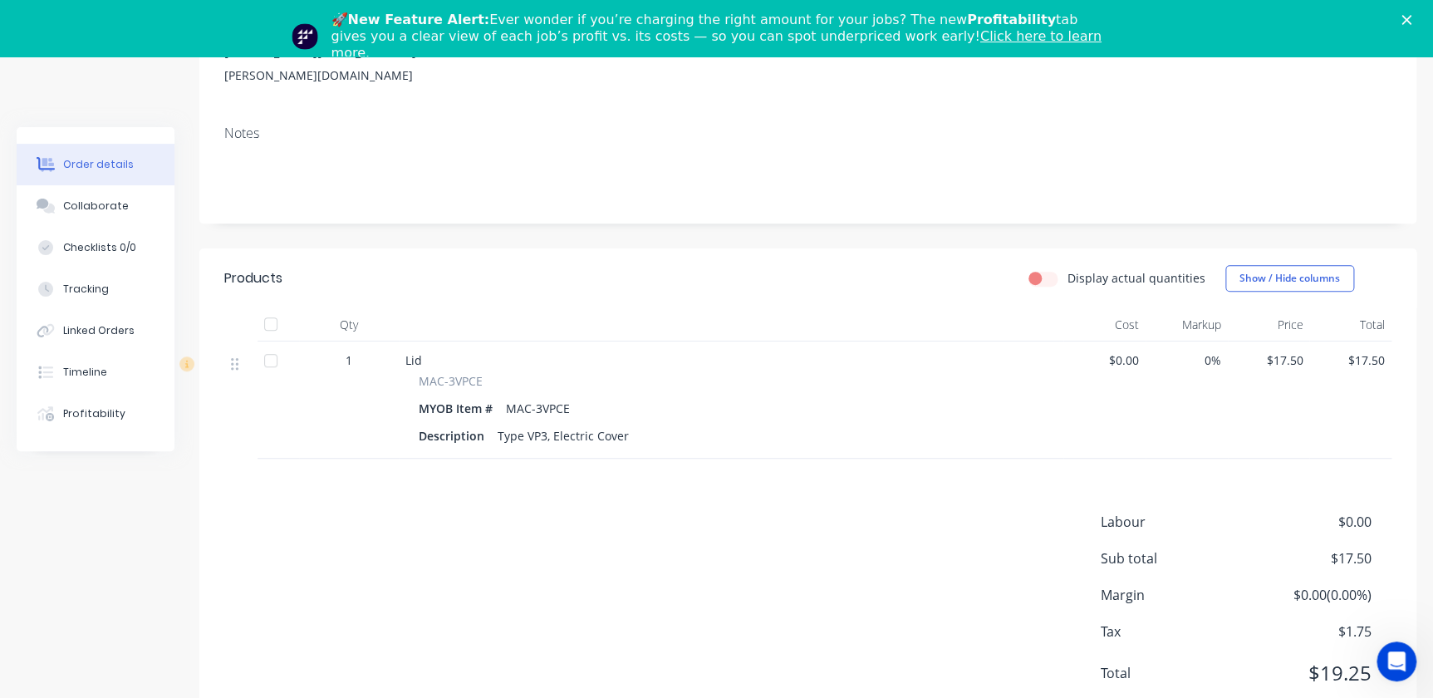
scroll to position [327, 0]
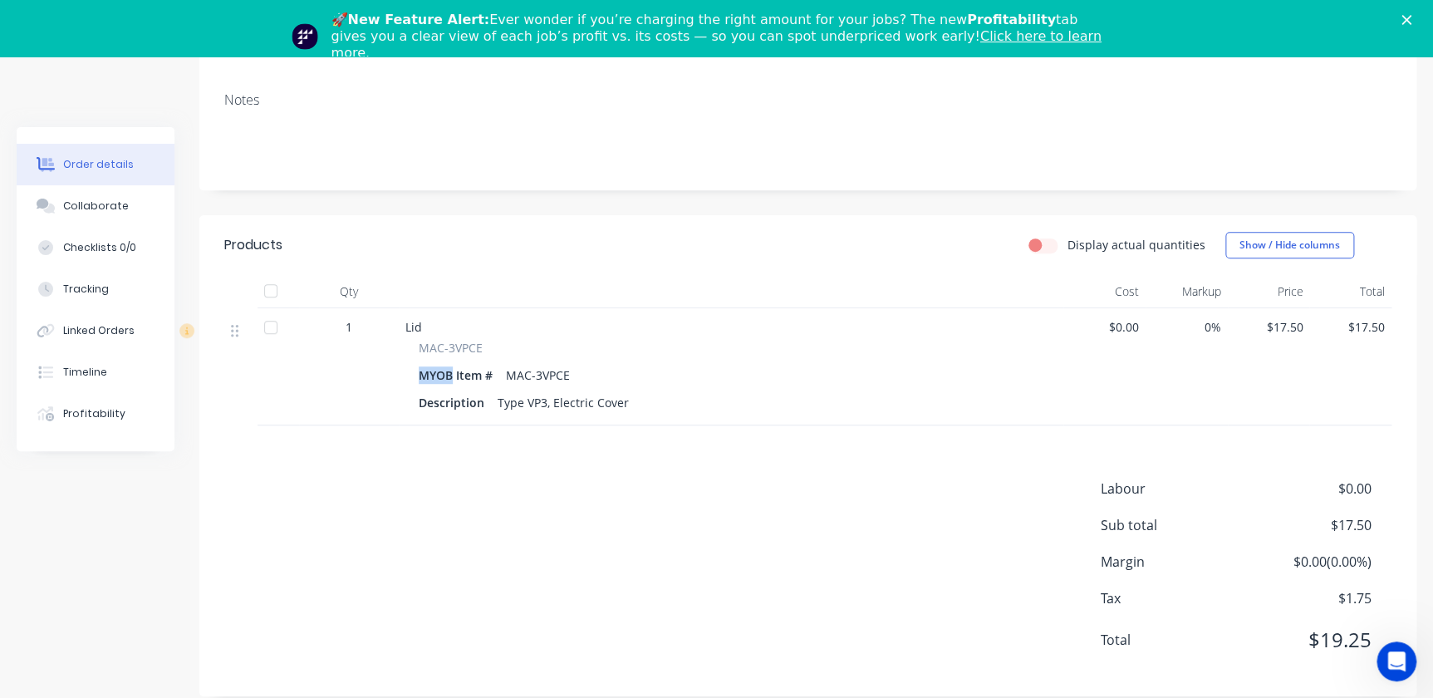
drag, startPoint x: 447, startPoint y: 348, endPoint x: 415, endPoint y: 349, distance: 31.6
click at [415, 349] on div "MAC-3VPCE MYOB Item # MAC-3VPCE Description Type VP3, Electric Cover" at bounding box center [730, 377] width 651 height 76
drag, startPoint x: 415, startPoint y: 349, endPoint x: 454, endPoint y: 353, distance: 38.4
click at [454, 363] on div "MYOB Item #" at bounding box center [459, 375] width 81 height 24
drag, startPoint x: 457, startPoint y: 352, endPoint x: 362, endPoint y: 351, distance: 94.7
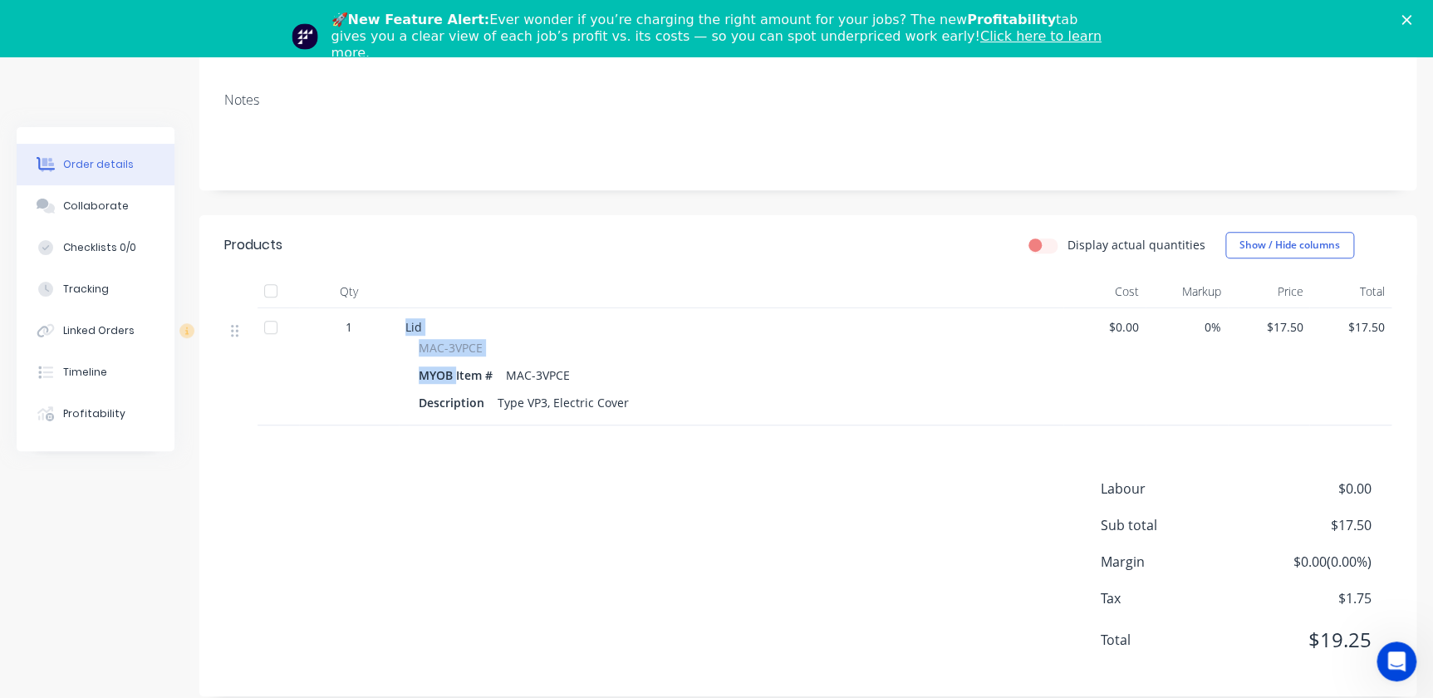
click at [362, 351] on div "1 Lid MAC-3VPCE MYOB Item # MAC-3VPCE Description Type VP3, Electric Cover $0.0…" at bounding box center [807, 366] width 1167 height 117
drag, startPoint x: 362, startPoint y: 351, endPoint x: 449, endPoint y: 351, distance: 86.4
click at [449, 363] on div "MYOB Item #" at bounding box center [459, 375] width 81 height 24
click at [452, 363] on div "MYOB Item #" at bounding box center [459, 375] width 81 height 24
drag, startPoint x: 452, startPoint y: 350, endPoint x: 401, endPoint y: 348, distance: 50.7
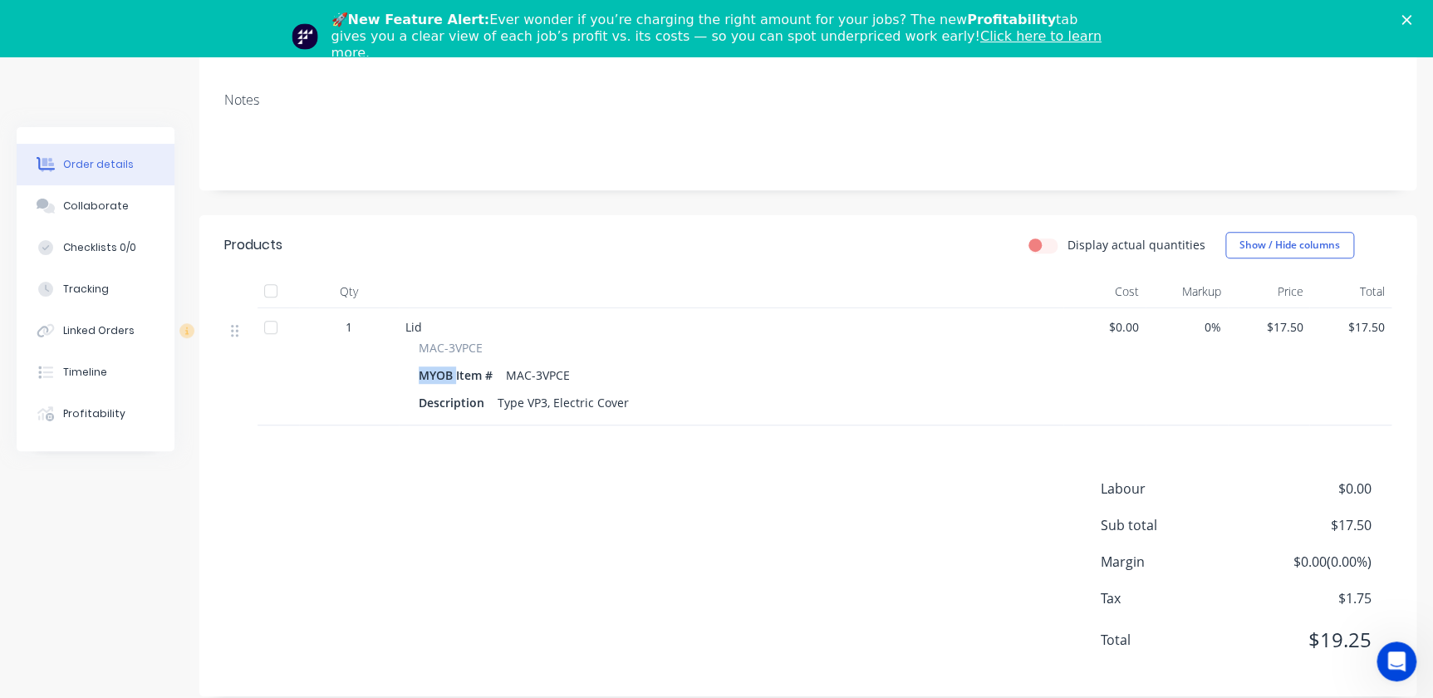
click at [401, 348] on div "Lid MAC-3VPCE MYOB Item # MAC-3VPCE Description Type VP3, Electric Cover" at bounding box center [731, 366] width 665 height 117
drag, startPoint x: 401, startPoint y: 348, endPoint x: 465, endPoint y: 356, distance: 64.5
click at [464, 363] on div "MYOB Item #" at bounding box center [459, 375] width 81 height 24
drag, startPoint x: 452, startPoint y: 350, endPoint x: 384, endPoint y: 351, distance: 68.1
click at [384, 351] on div "1 Lid MAC-3VPCE MYOB Item # MAC-3VPCE Description Type VP3, Electric Cover $0.0…" at bounding box center [807, 366] width 1167 height 117
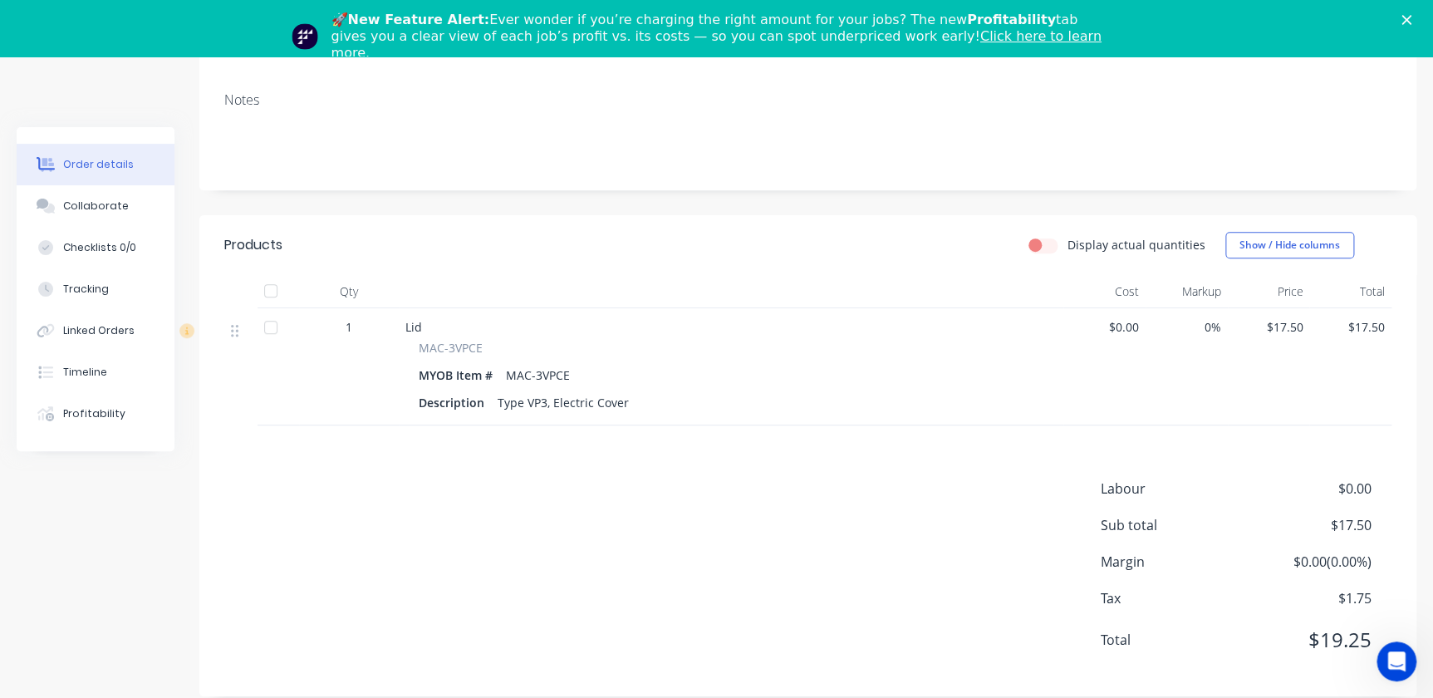
drag, startPoint x: 384, startPoint y: 351, endPoint x: 487, endPoint y: 356, distance: 103.2
click at [487, 363] on div "MYOB Item #" at bounding box center [459, 375] width 81 height 24
click at [650, 390] on div "Description Type VP3, Electric Cover" at bounding box center [731, 402] width 625 height 24
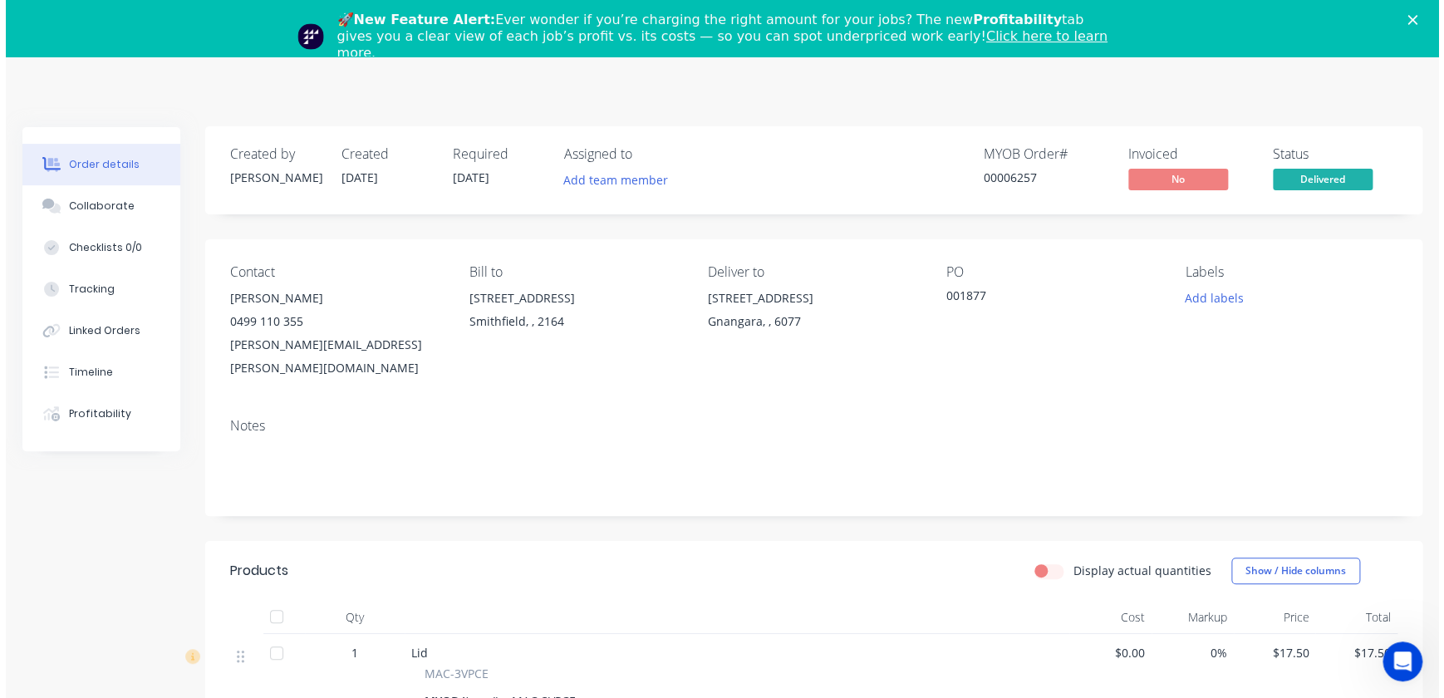
scroll to position [0, 0]
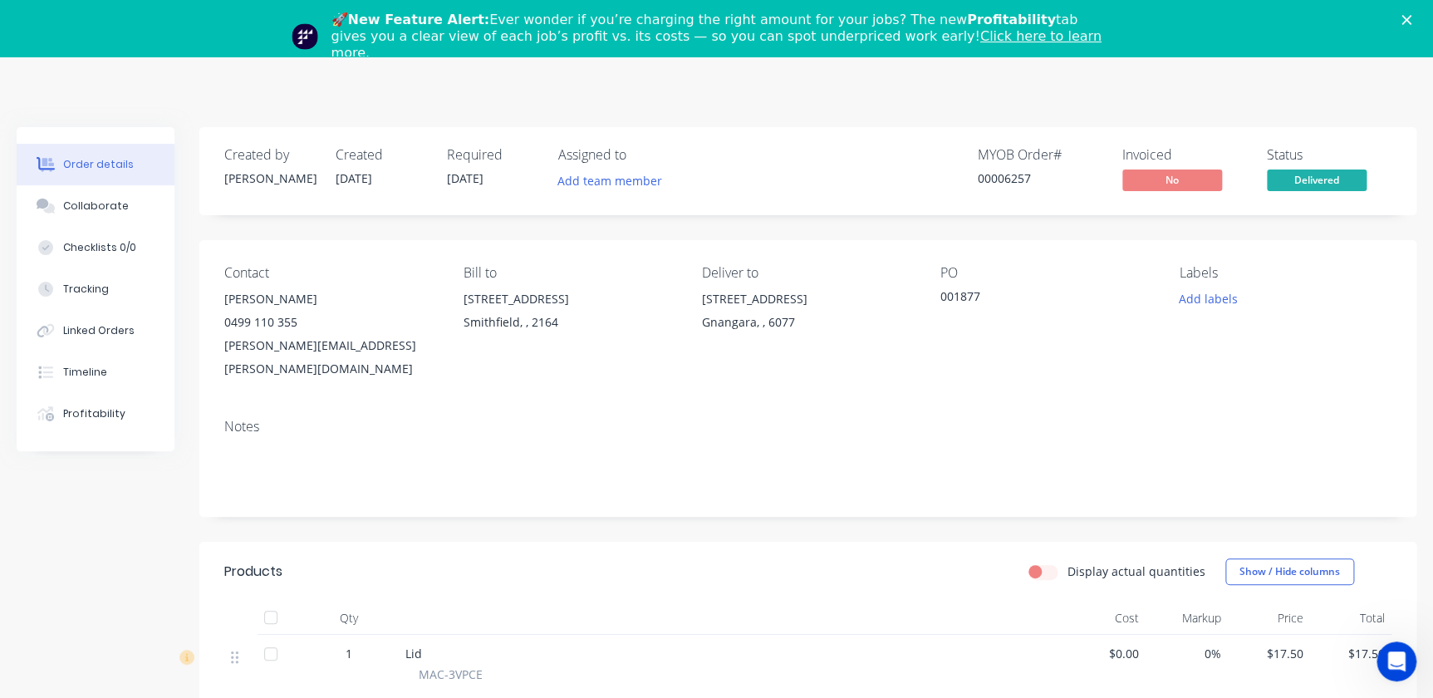
click at [1412, 22] on icon "Close" at bounding box center [1407, 20] width 10 height 10
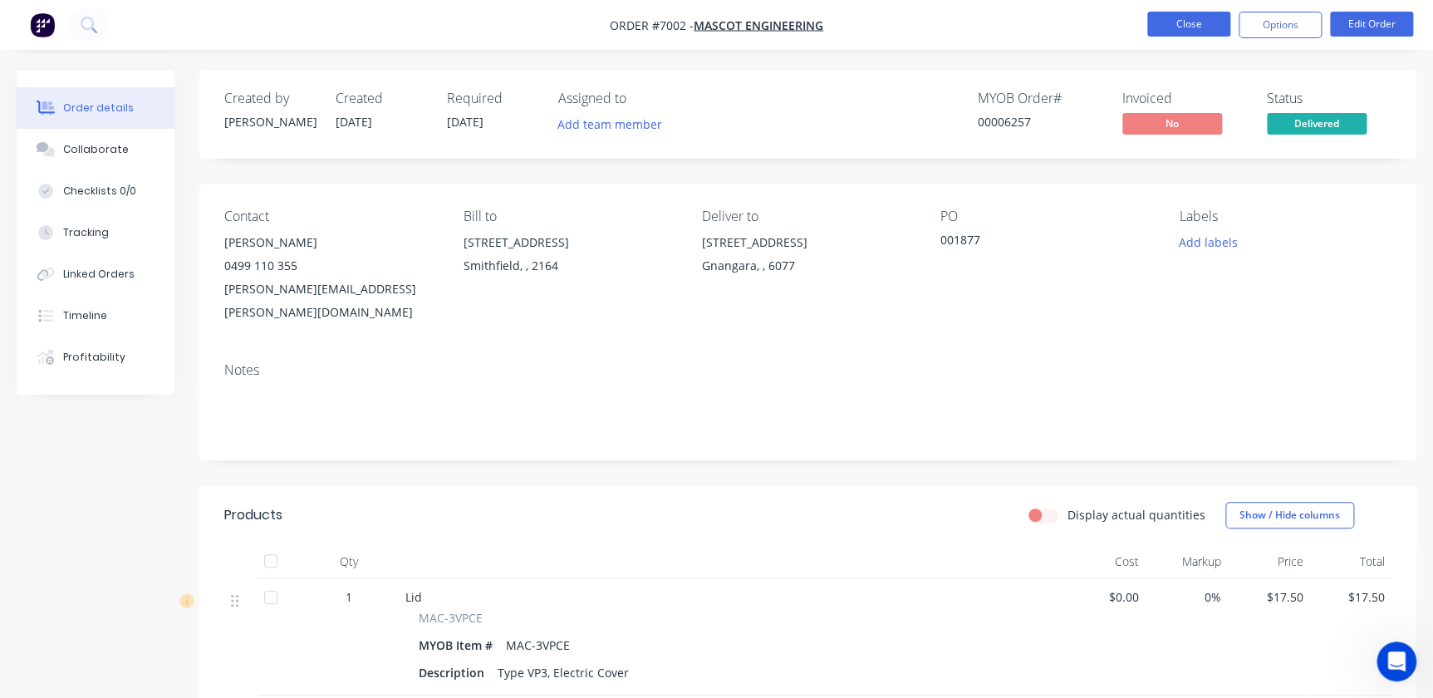
click at [1187, 24] on button "Close" at bounding box center [1188, 24] width 83 height 25
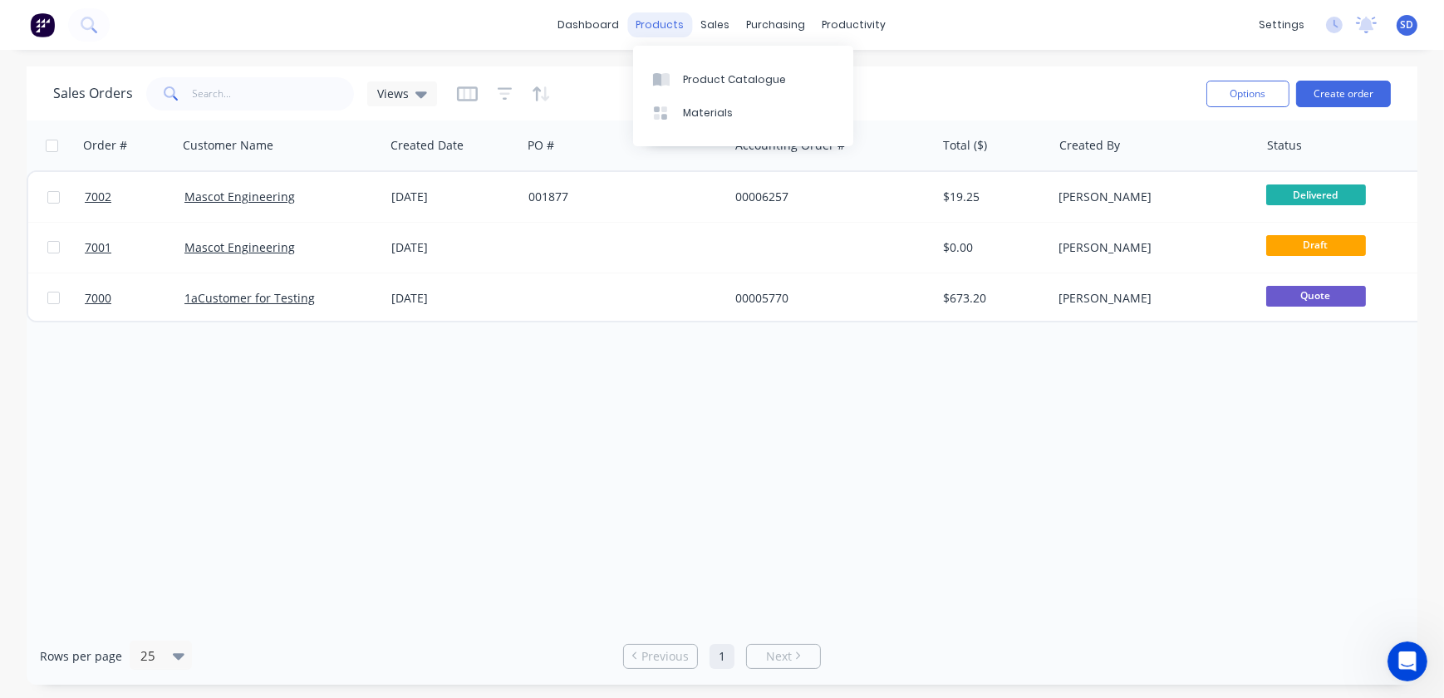
click at [668, 18] on div "products" at bounding box center [660, 24] width 65 height 25
click at [695, 83] on div "Product Catalogue" at bounding box center [734, 79] width 103 height 15
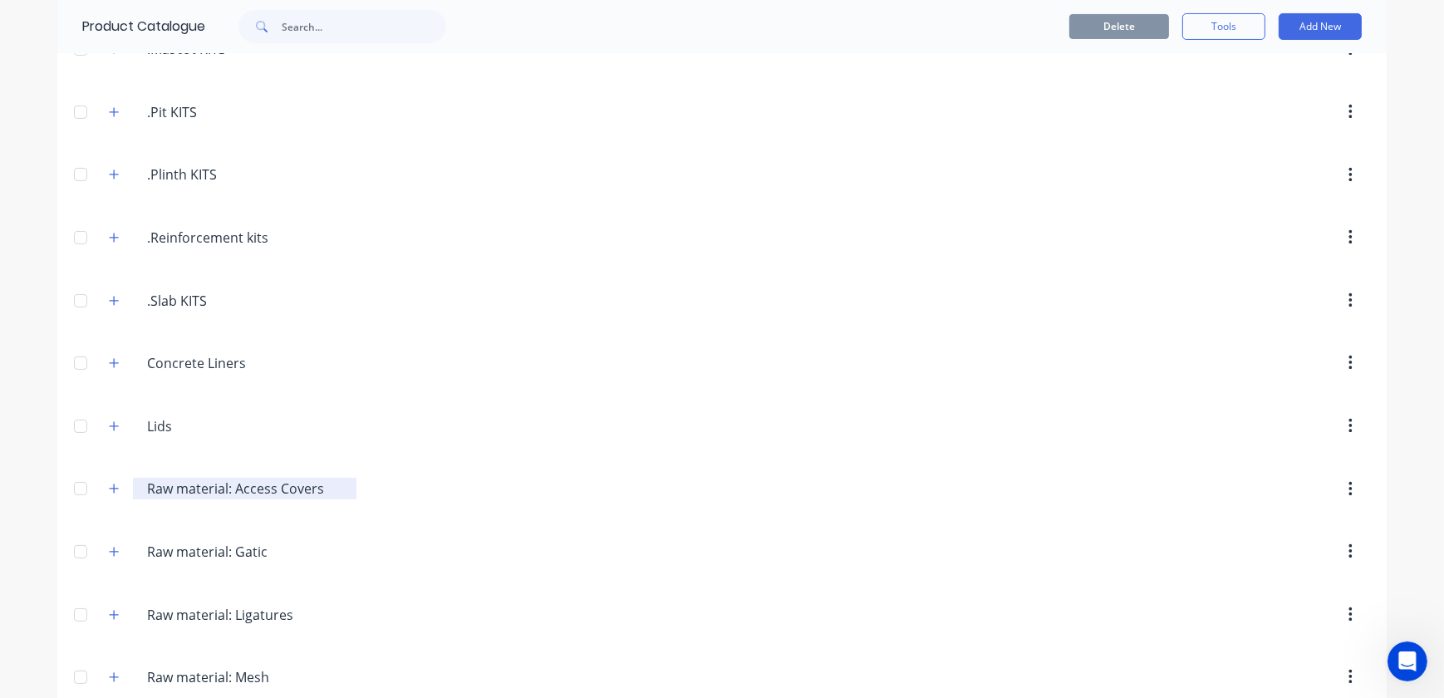
scroll to position [453, 0]
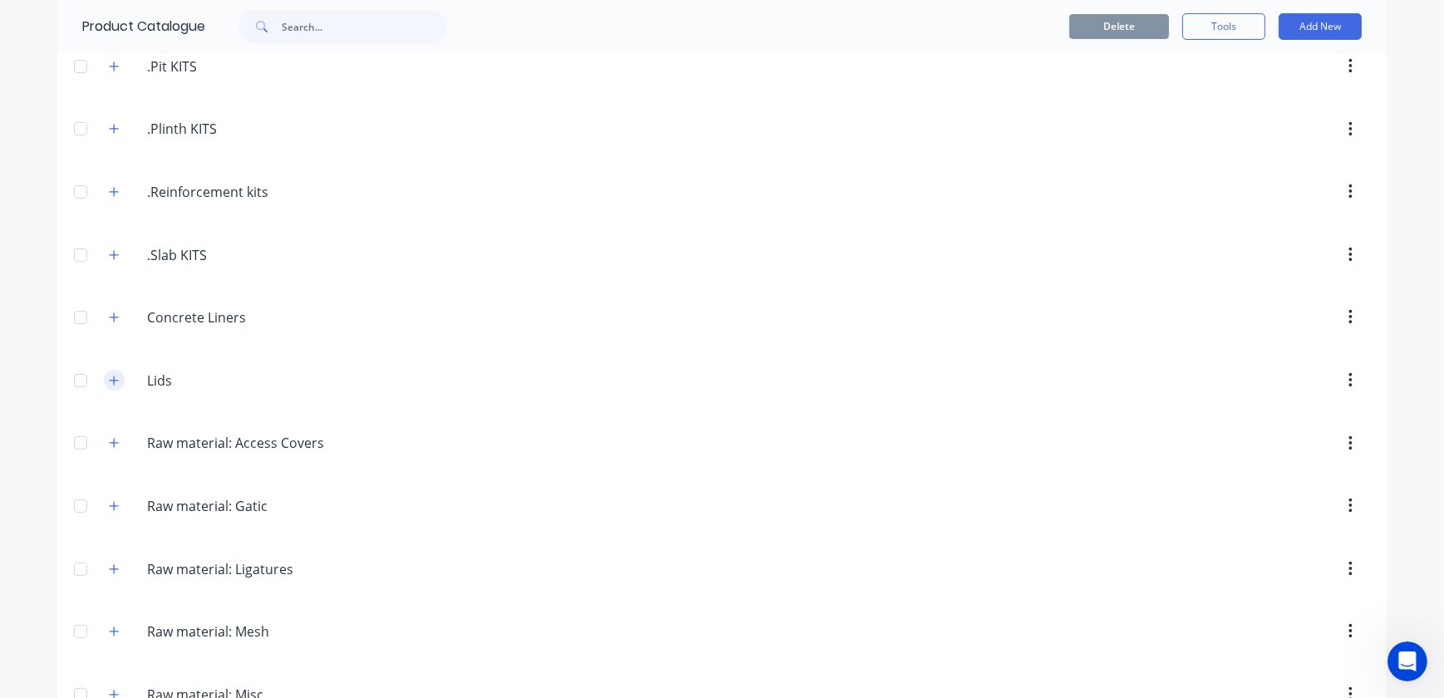
click at [109, 379] on icon "button" at bounding box center [114, 381] width 10 height 12
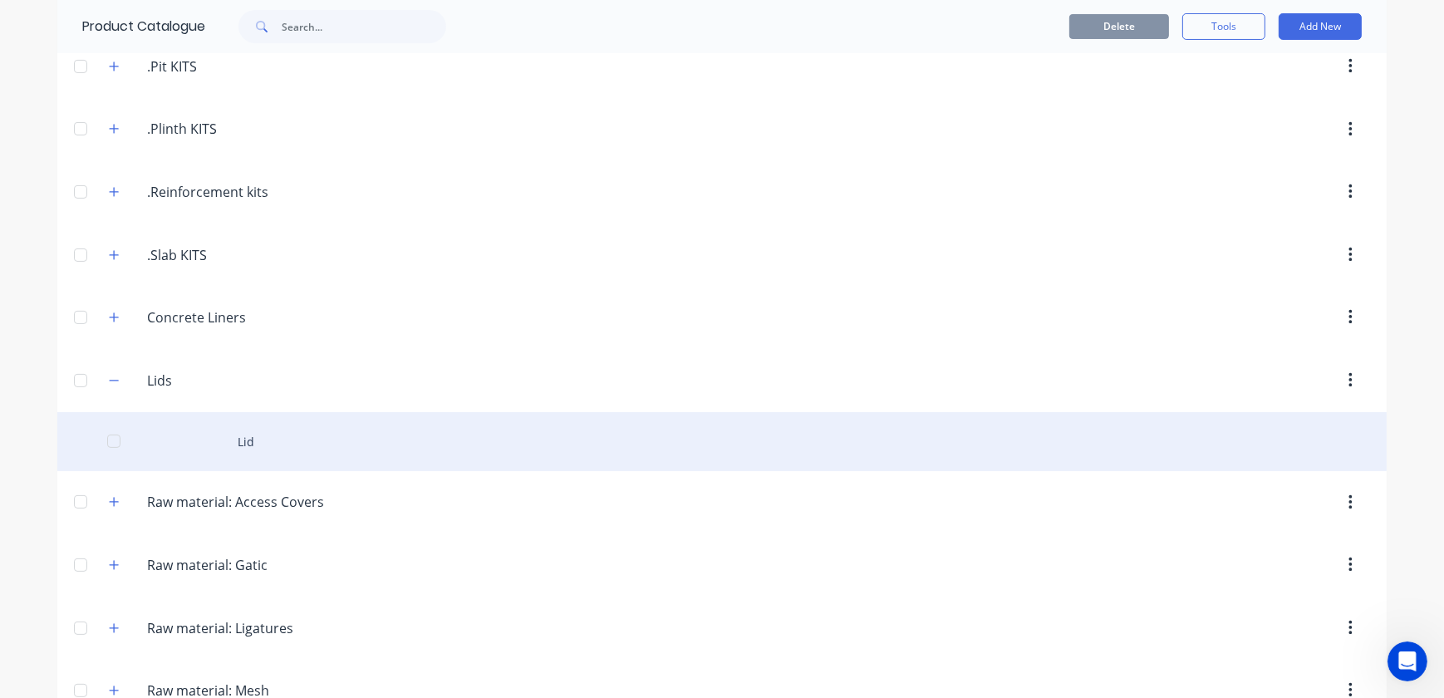
click at [239, 446] on div "Lid" at bounding box center [721, 441] width 1329 height 59
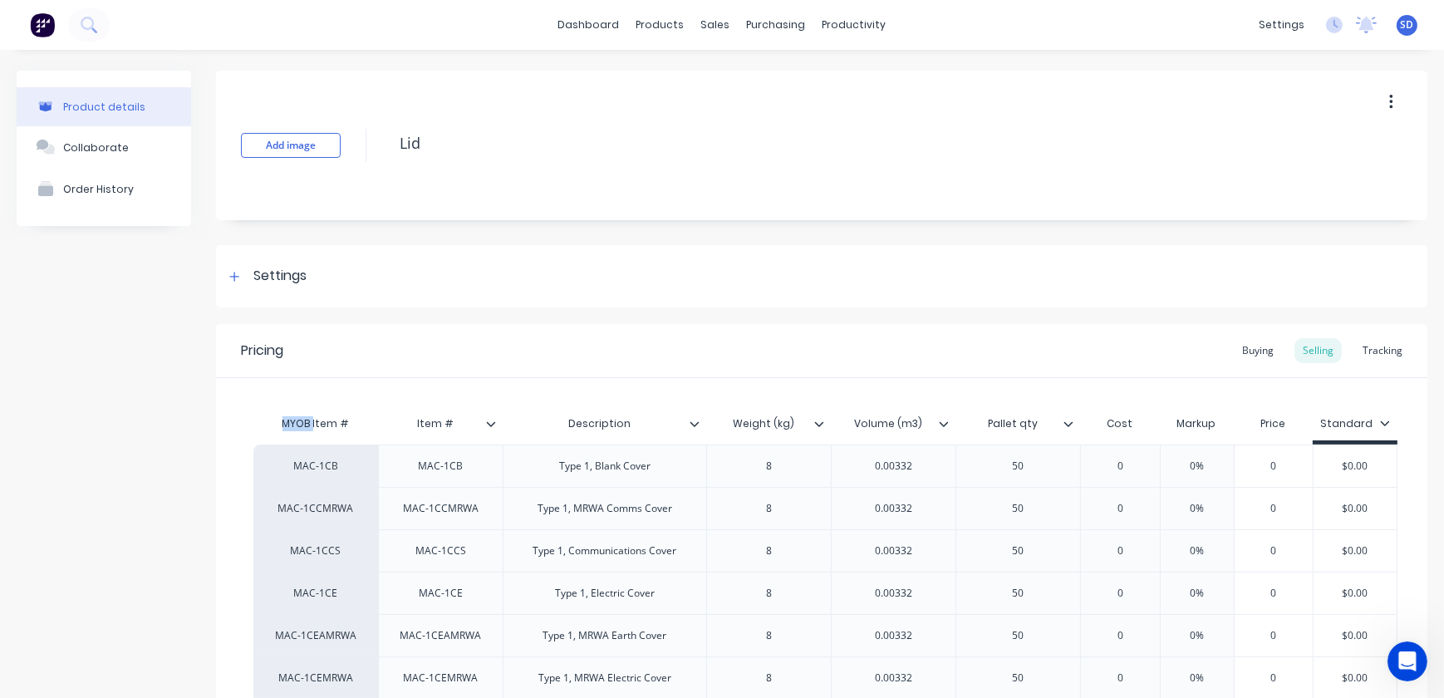
drag, startPoint x: 314, startPoint y: 421, endPoint x: 236, endPoint y: 415, distance: 78.4
click at [308, 424] on div "MYOB Item #" at bounding box center [315, 423] width 125 height 33
click at [300, 422] on div "MYOB Item #" at bounding box center [315, 423] width 125 height 33
click at [530, 355] on div "Pricing Buying Selling Tracking" at bounding box center [821, 351] width 1211 height 54
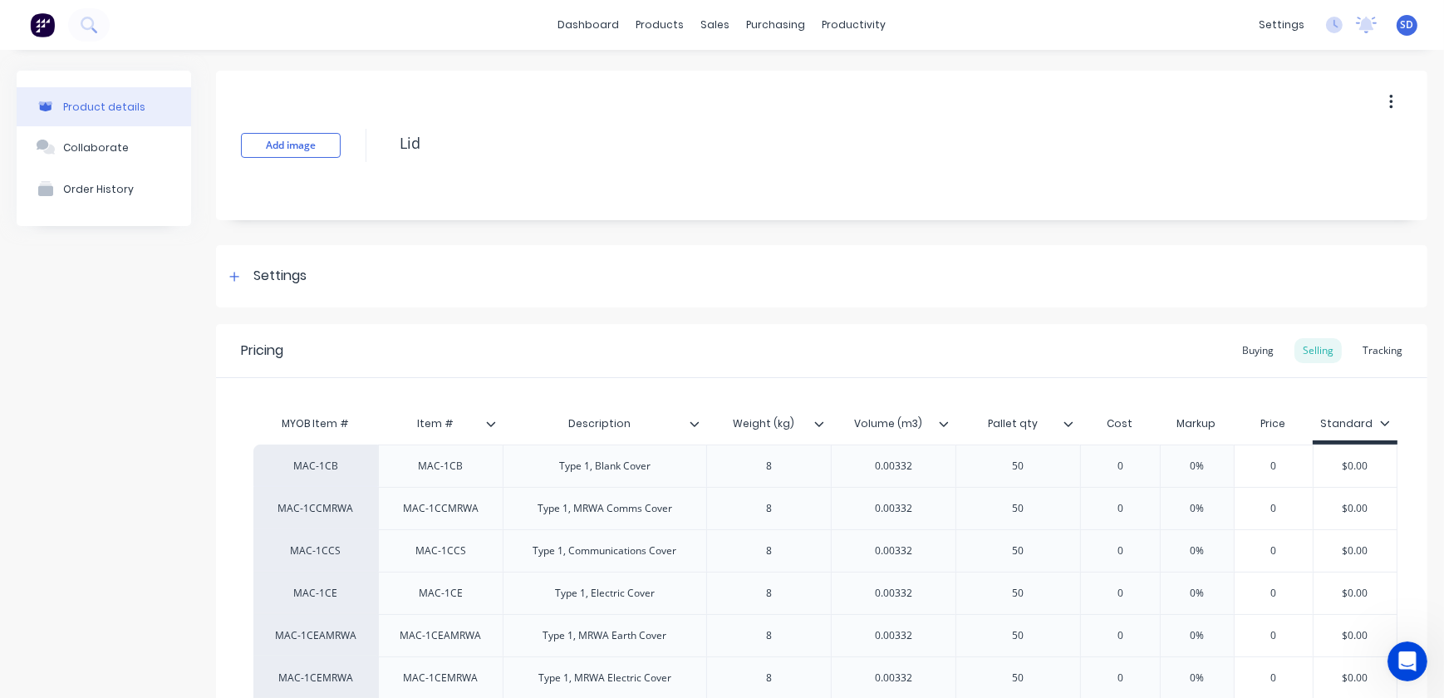
click at [490, 426] on icon at bounding box center [491, 424] width 10 height 10
click at [1069, 423] on icon at bounding box center [1068, 424] width 10 height 10
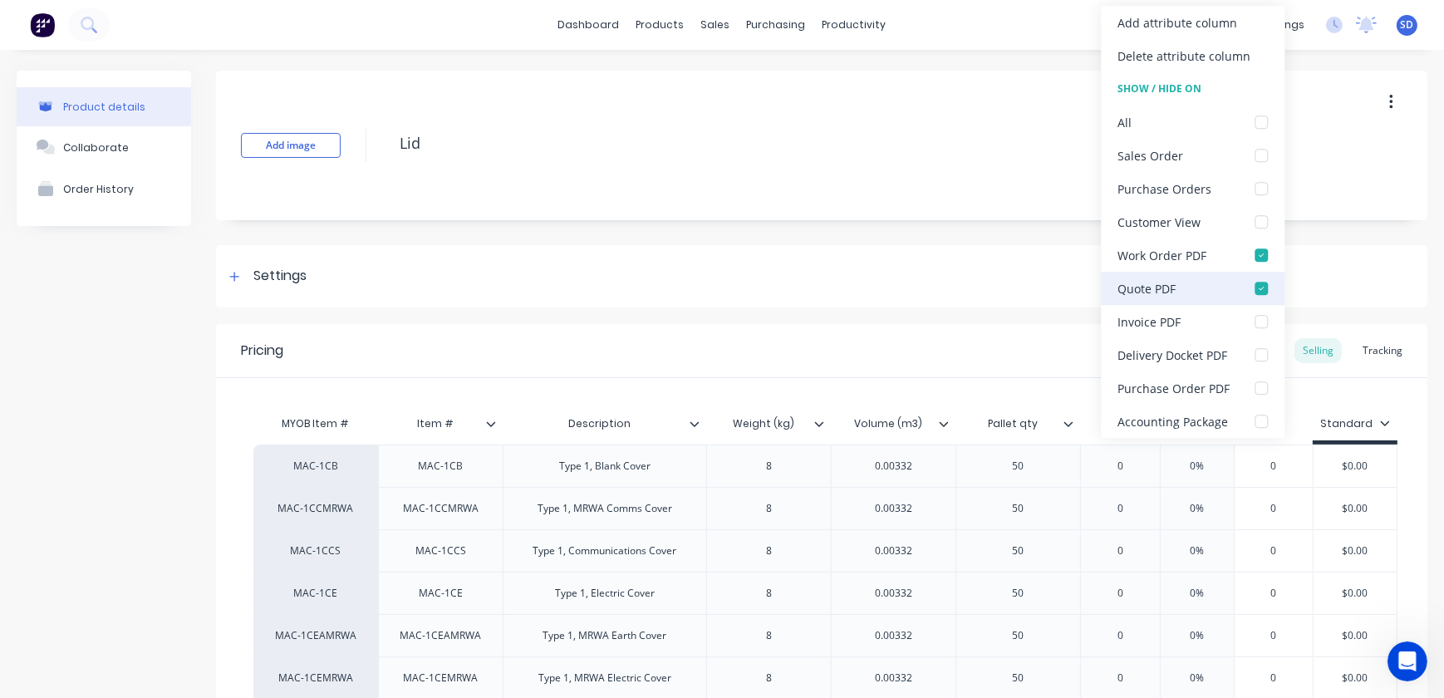
click at [1261, 289] on div at bounding box center [1261, 288] width 33 height 33
click at [1257, 257] on div at bounding box center [1261, 254] width 33 height 33
click at [1259, 357] on div at bounding box center [1261, 354] width 33 height 33
click at [1374, 157] on div "Add image Lid" at bounding box center [821, 146] width 1211 height 150
type textarea "x"
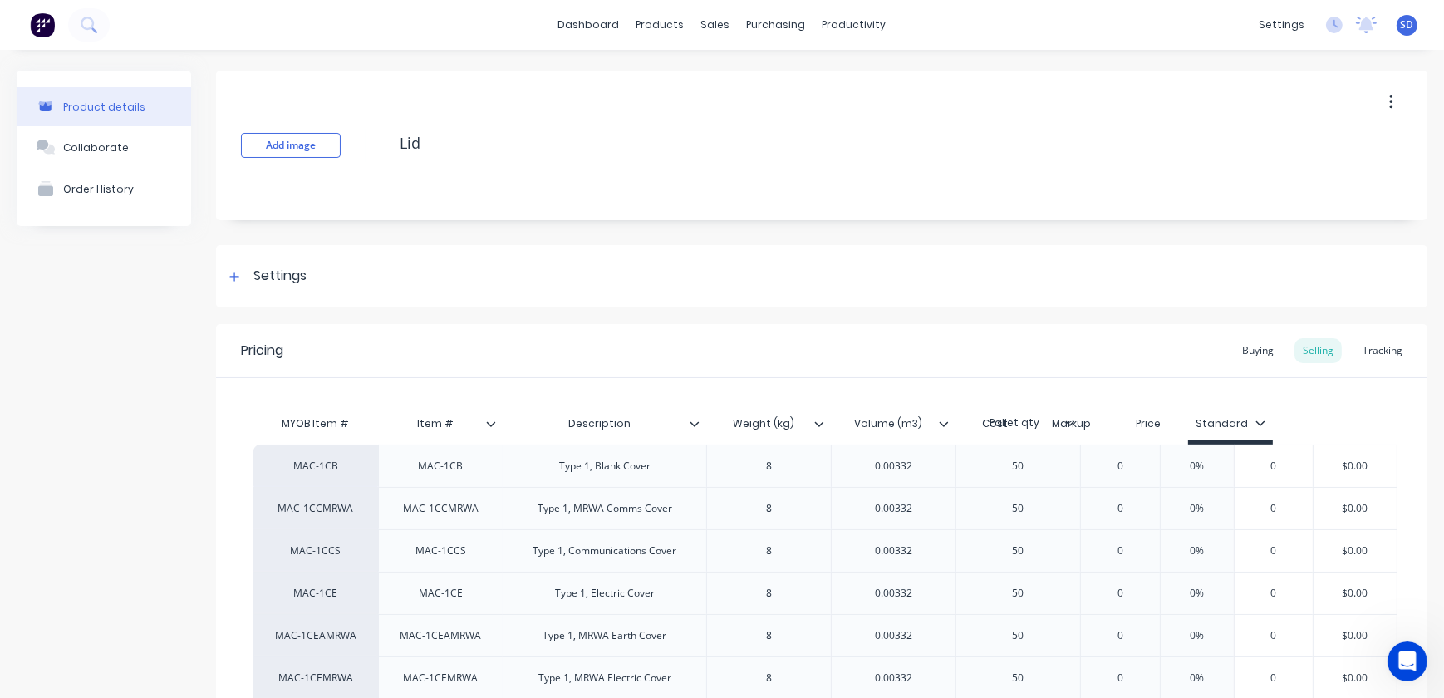
click at [1071, 424] on div "MYOB Item # Item # Description Weight (kg) Volume (m3) Pallet qty Cost Markup P…" at bounding box center [825, 425] width 1144 height 37
type input "Pallet qty"
click at [1022, 423] on input "Pallet qty" at bounding box center [1012, 423] width 115 height 15
click at [1066, 420] on icon at bounding box center [1068, 424] width 10 height 10
click at [941, 423] on icon at bounding box center [944, 423] width 9 height 5
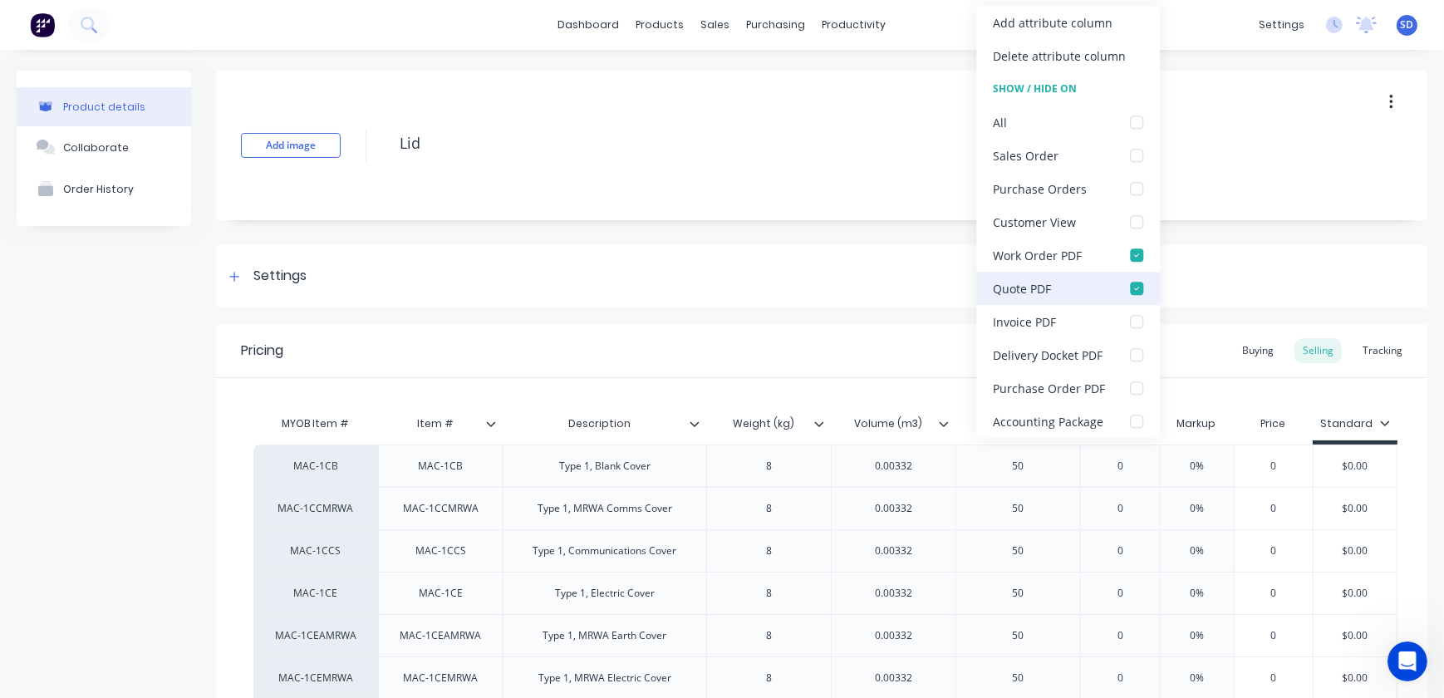
click at [1136, 285] on div at bounding box center [1136, 288] width 33 height 33
click at [1135, 253] on div at bounding box center [1136, 254] width 33 height 33
click at [883, 342] on div "Pricing Buying Selling Tracking" at bounding box center [821, 351] width 1211 height 54
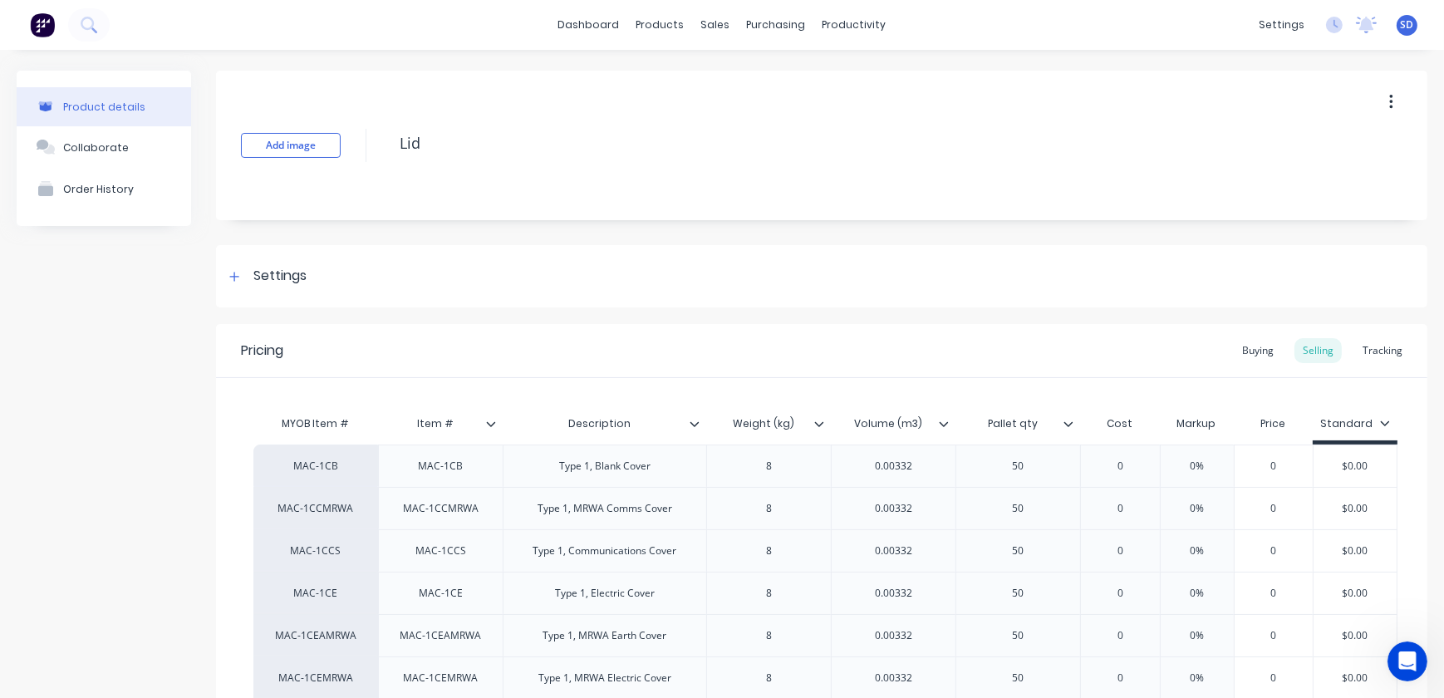
type textarea "x"
click at [819, 432] on div "Weight (kg)" at bounding box center [763, 424] width 115 height 42
type input "Weight (kg)"
click at [818, 423] on icon at bounding box center [819, 424] width 10 height 10
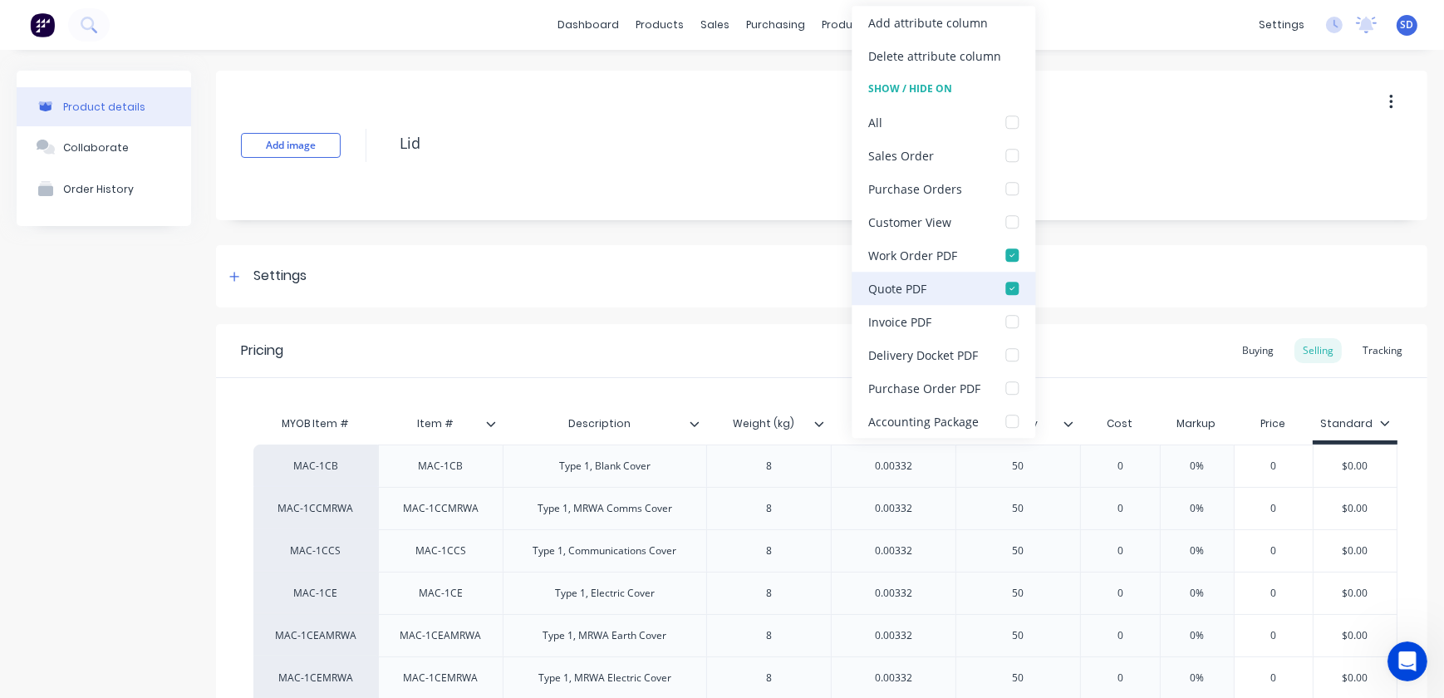
click at [1009, 285] on div at bounding box center [1011, 288] width 33 height 33
click at [771, 361] on div "Pricing Buying Selling Tracking" at bounding box center [821, 351] width 1211 height 54
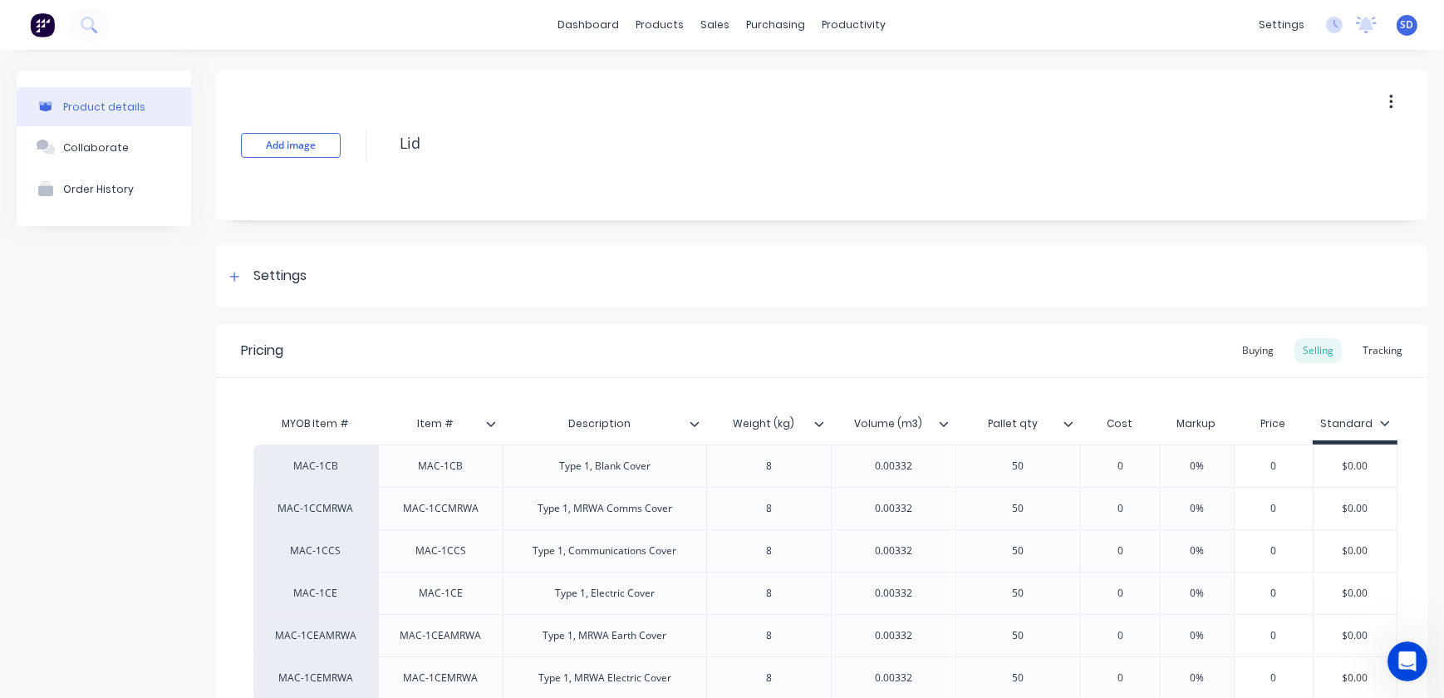
click at [692, 425] on icon at bounding box center [695, 424] width 10 height 10
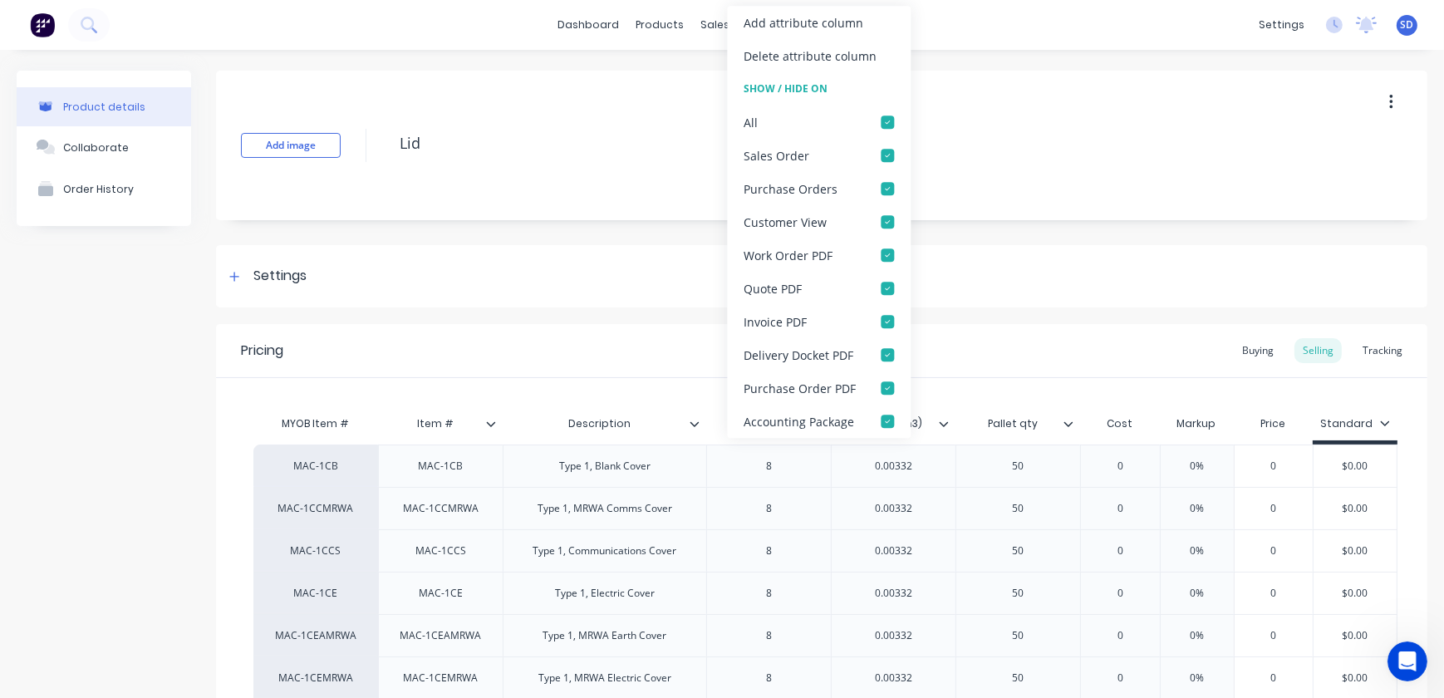
click at [980, 273] on div "Settings" at bounding box center [821, 276] width 1211 height 62
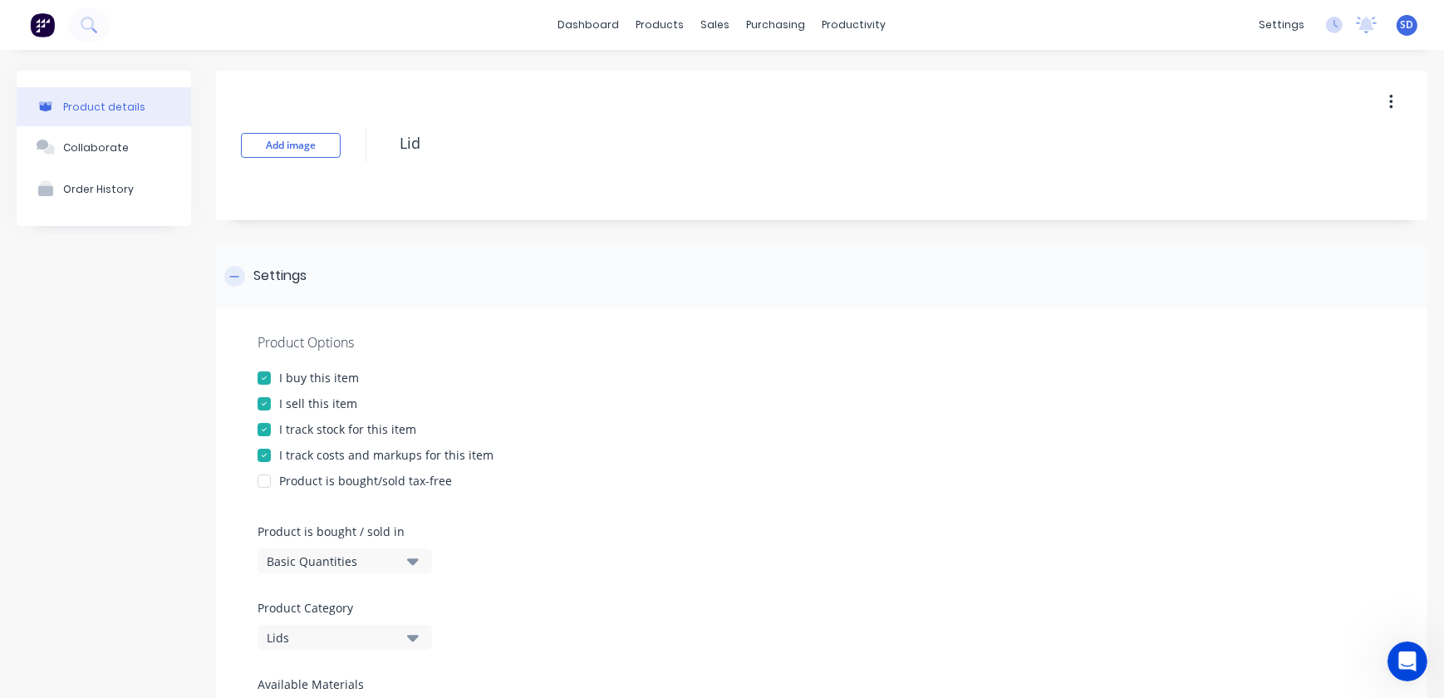
click at [240, 286] on div "Settings" at bounding box center [265, 276] width 82 height 21
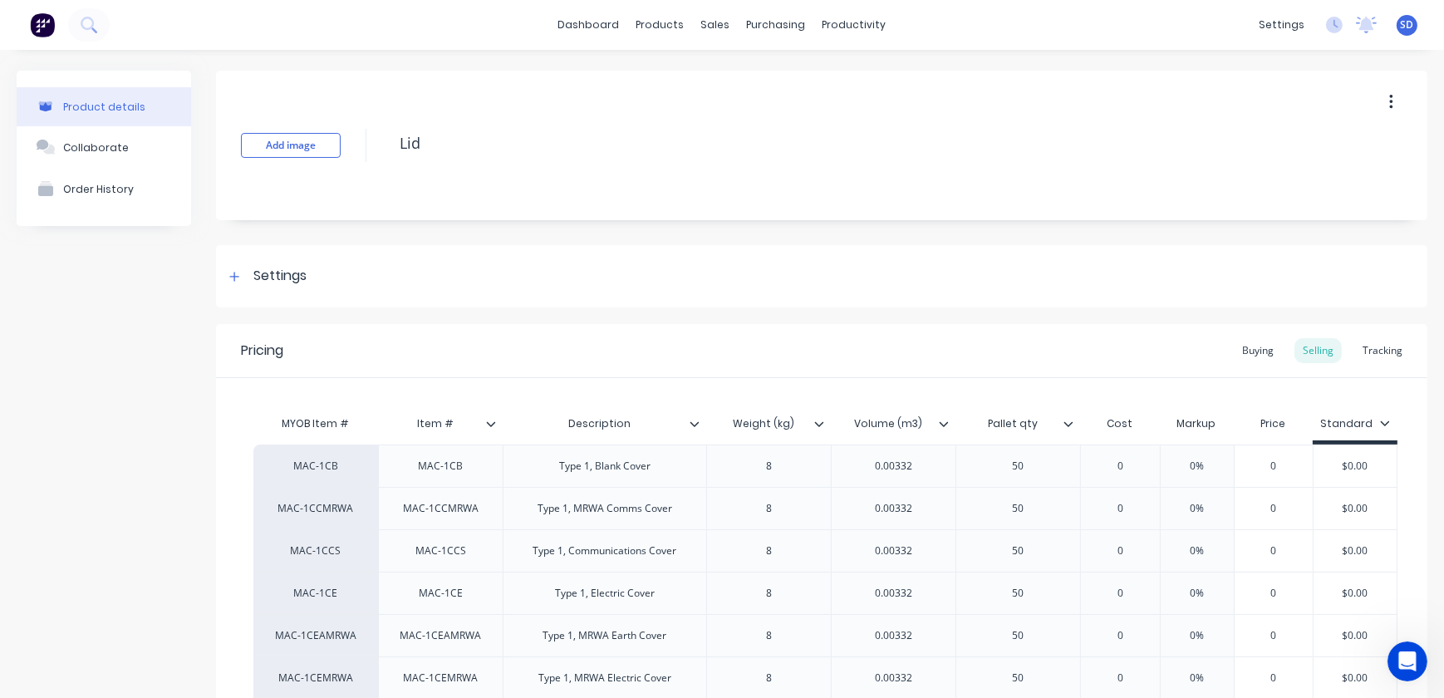
click at [690, 425] on icon at bounding box center [695, 424] width 10 height 10
click at [490, 423] on icon at bounding box center [491, 424] width 10 height 10
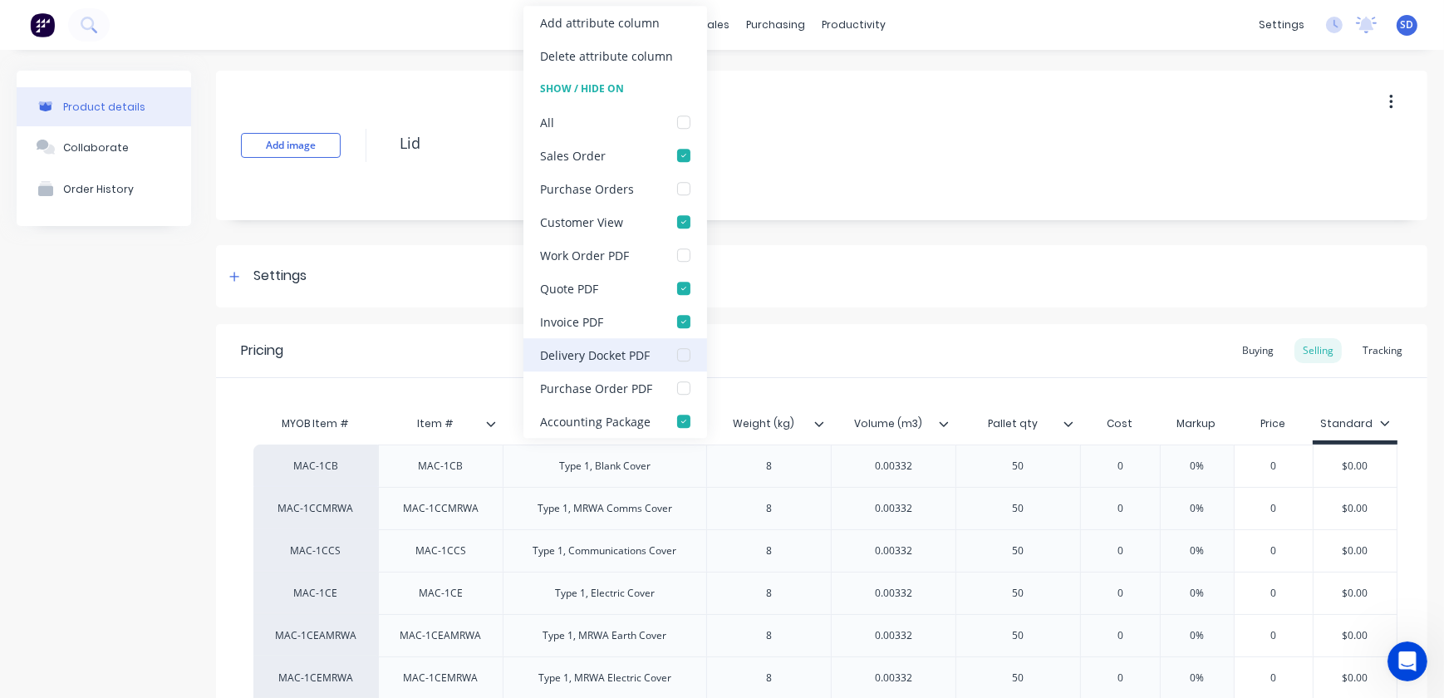
click at [678, 356] on div at bounding box center [683, 354] width 33 height 33
click at [891, 278] on div "Settings" at bounding box center [821, 276] width 1211 height 62
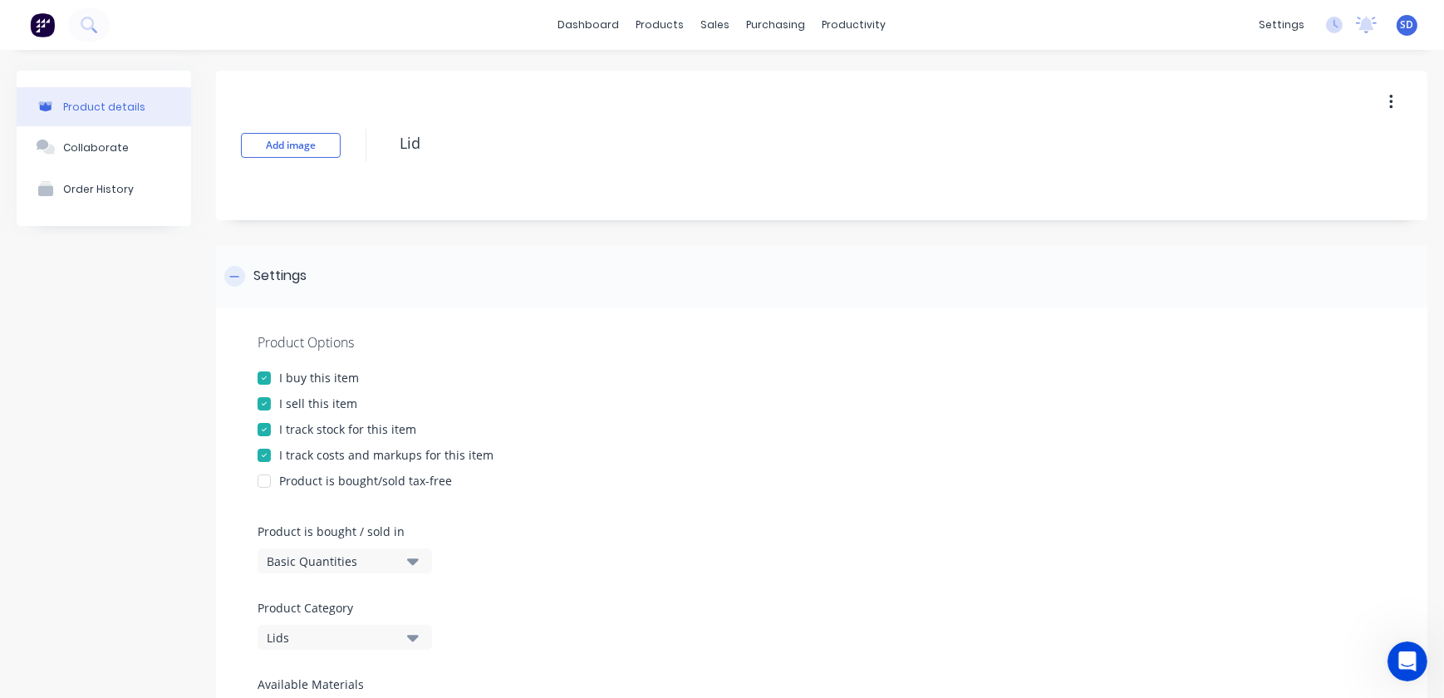
click at [228, 277] on div at bounding box center [234, 276] width 21 height 21
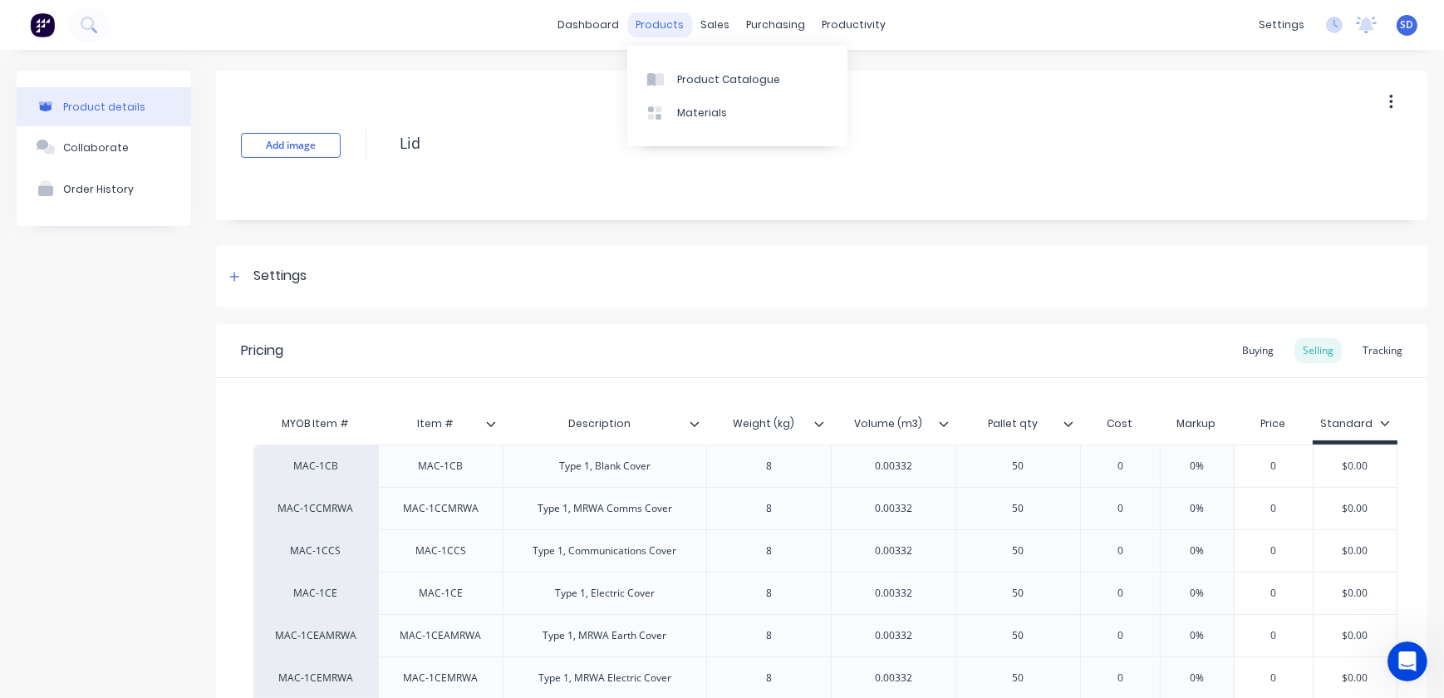
click at [659, 24] on div "products" at bounding box center [660, 24] width 65 height 25
type textarea "x"
click at [687, 83] on div "Product Catalogue" at bounding box center [728, 79] width 103 height 15
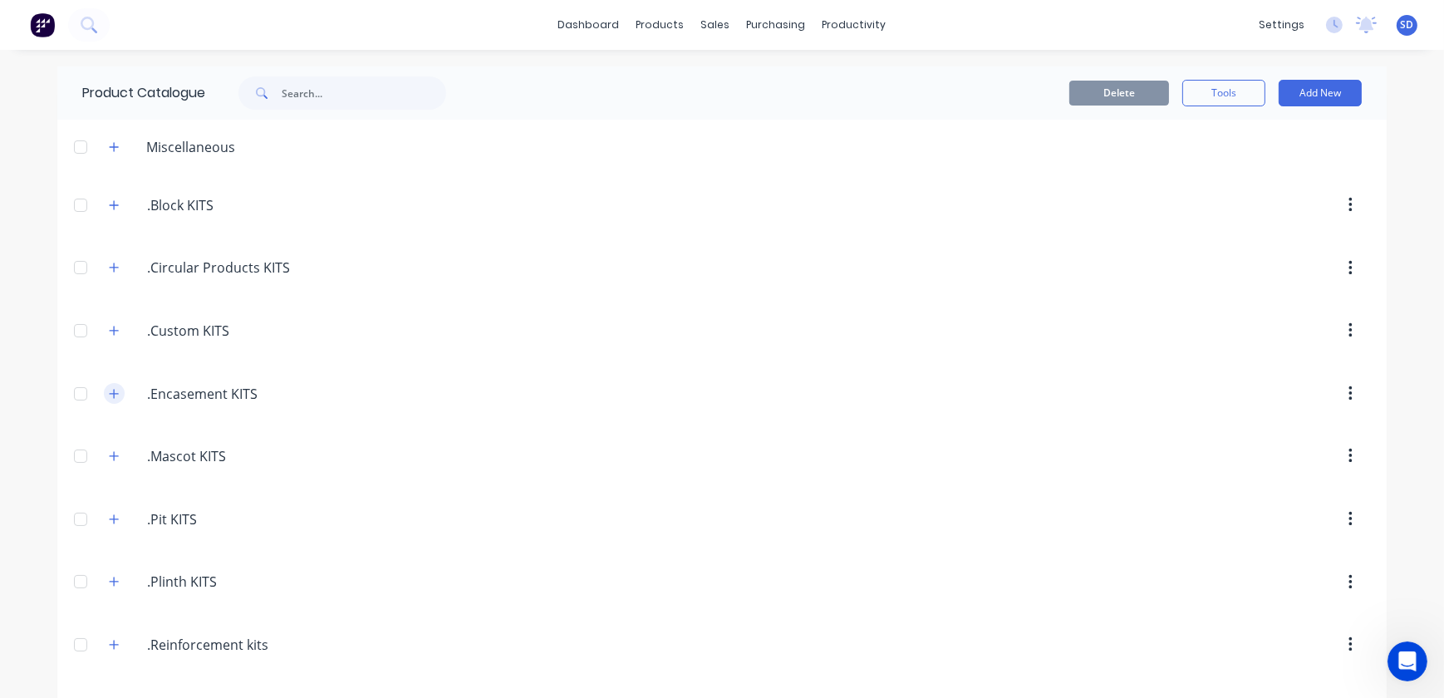
click at [109, 393] on icon "button" at bounding box center [114, 394] width 10 height 12
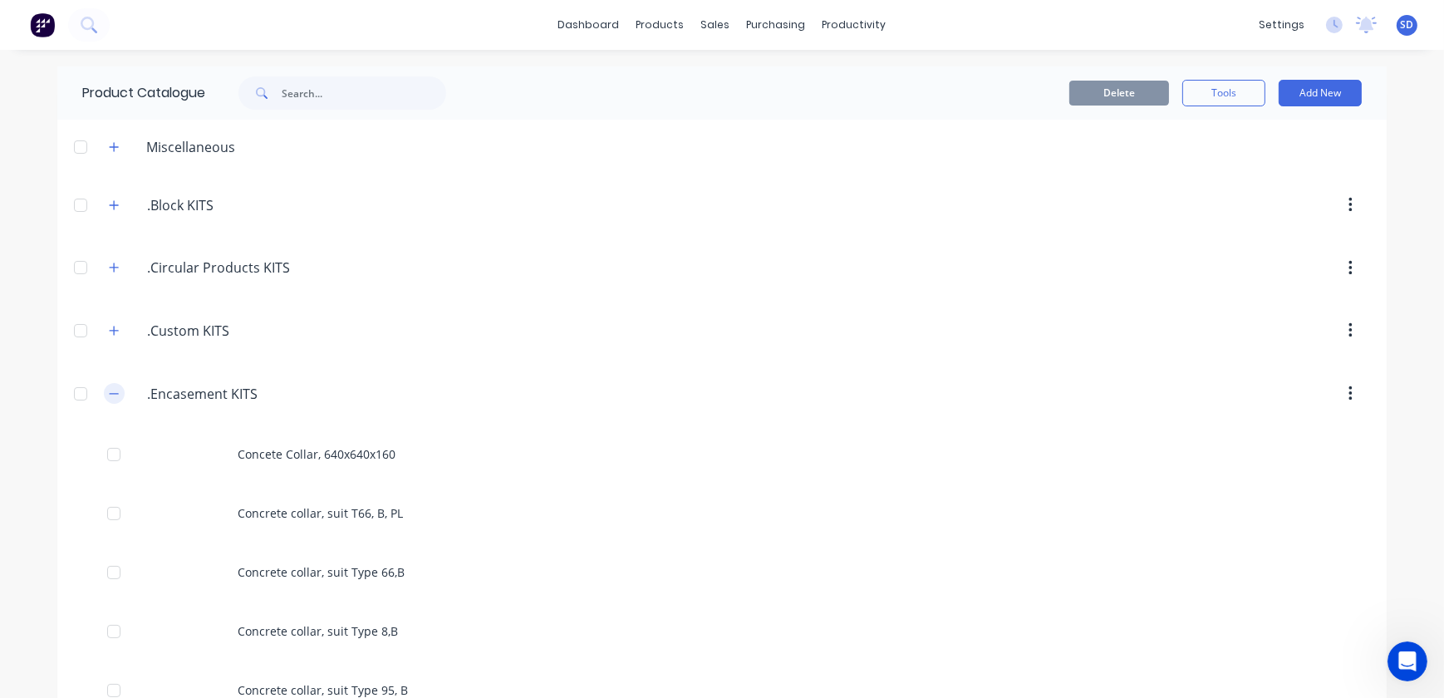
click at [110, 393] on icon "button" at bounding box center [114, 393] width 9 height 1
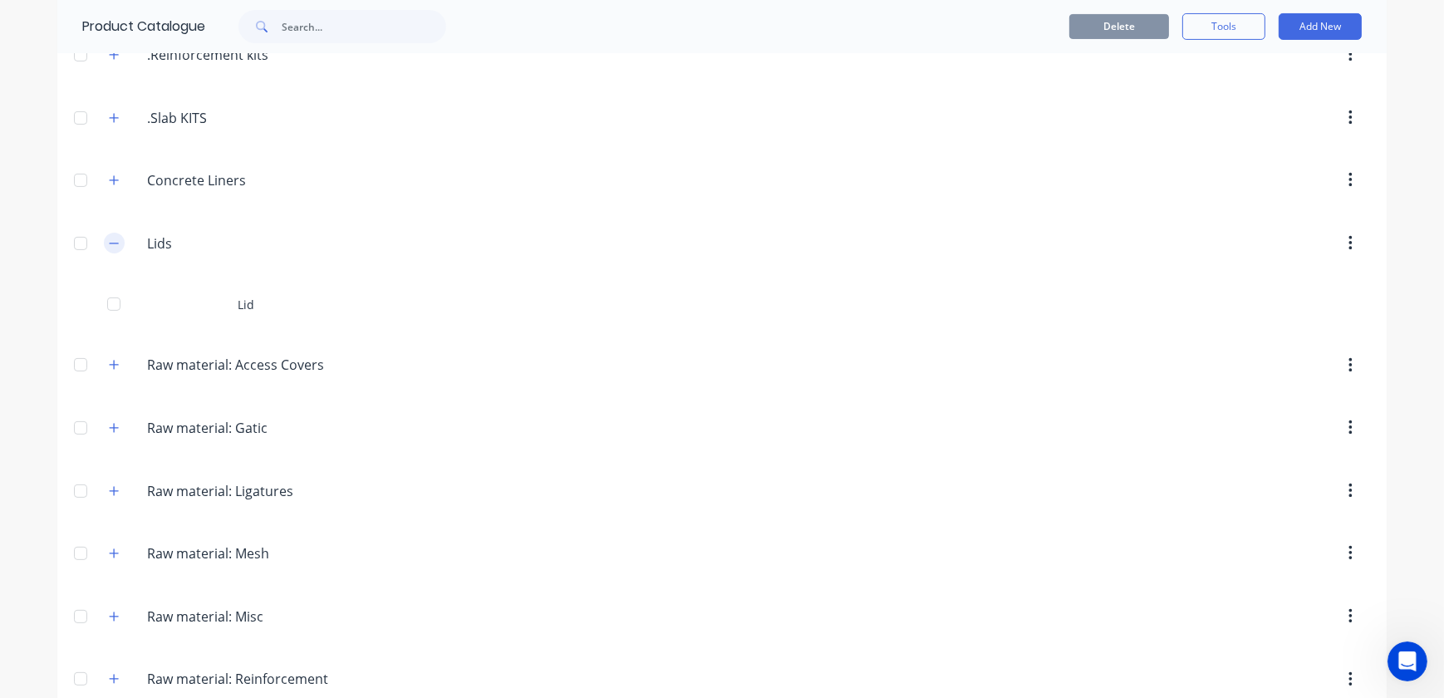
click at [115, 238] on button "button" at bounding box center [114, 243] width 21 height 21
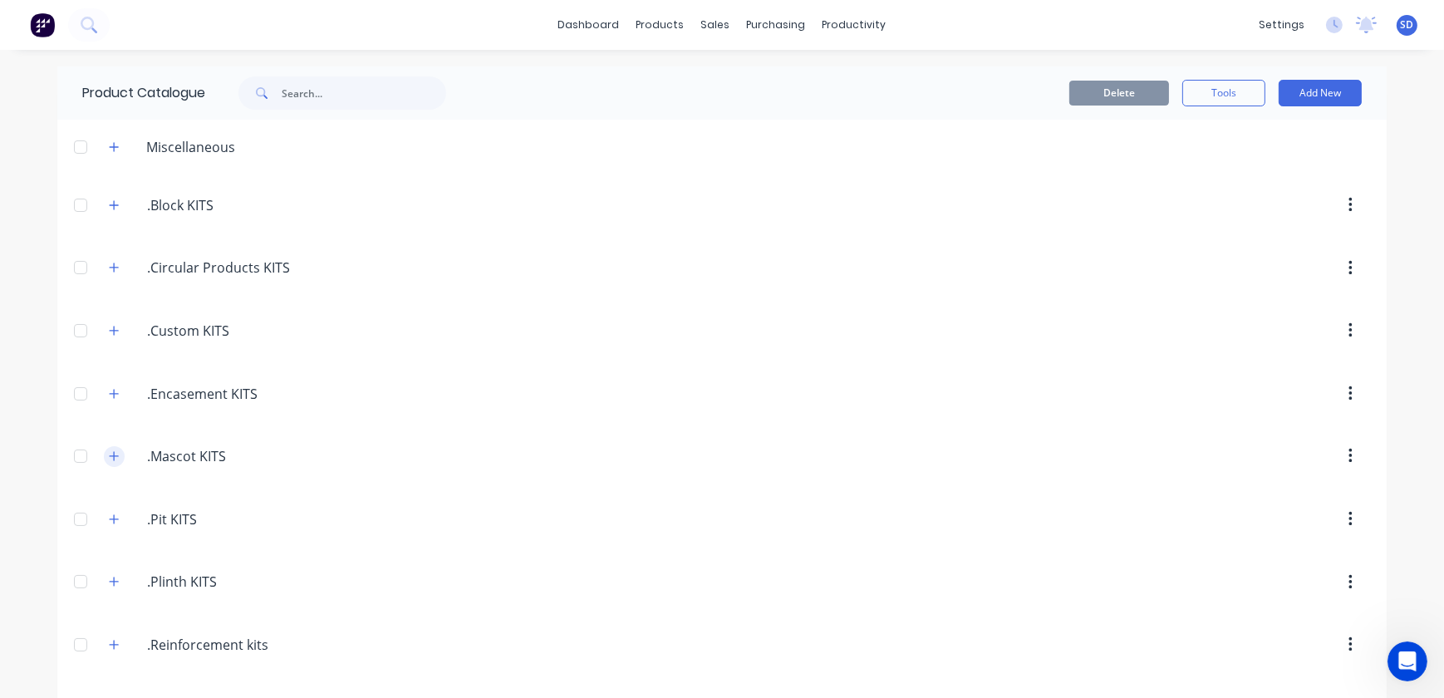
click at [110, 456] on icon "button" at bounding box center [114, 455] width 9 height 9
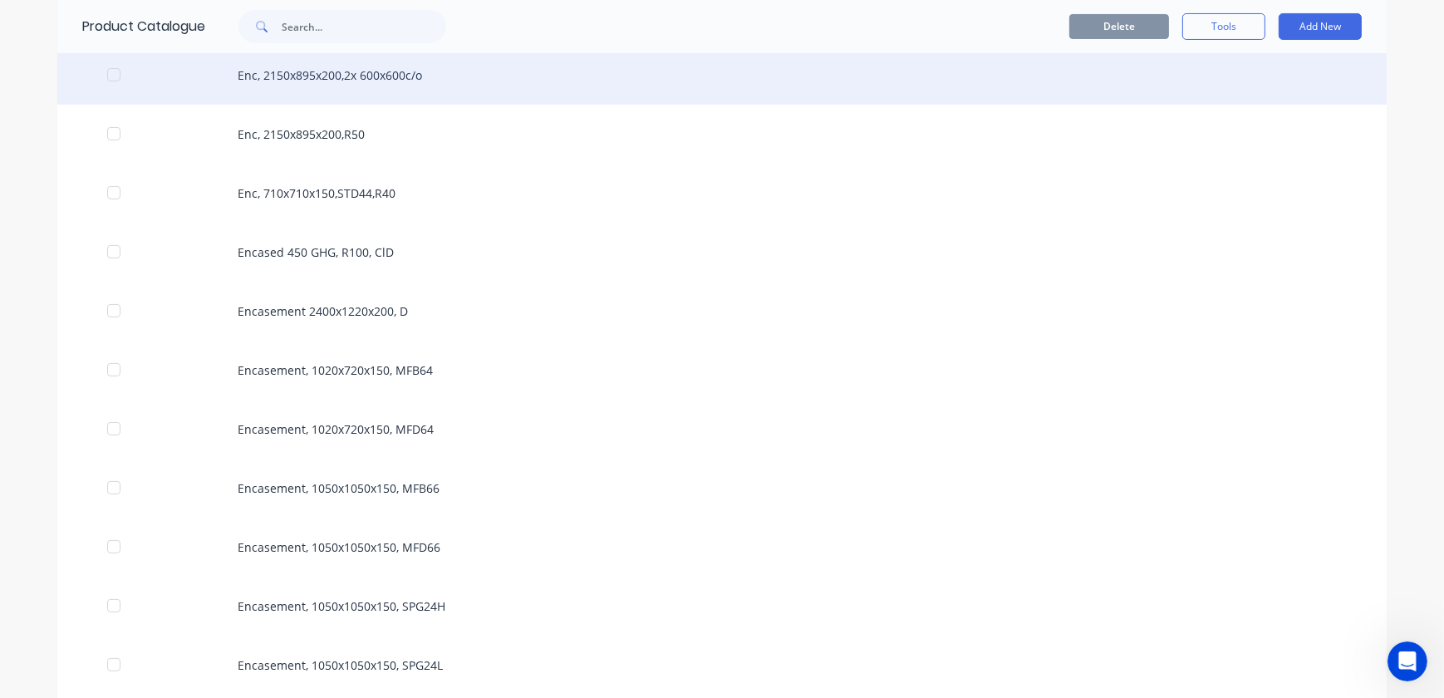
scroll to position [453, 0]
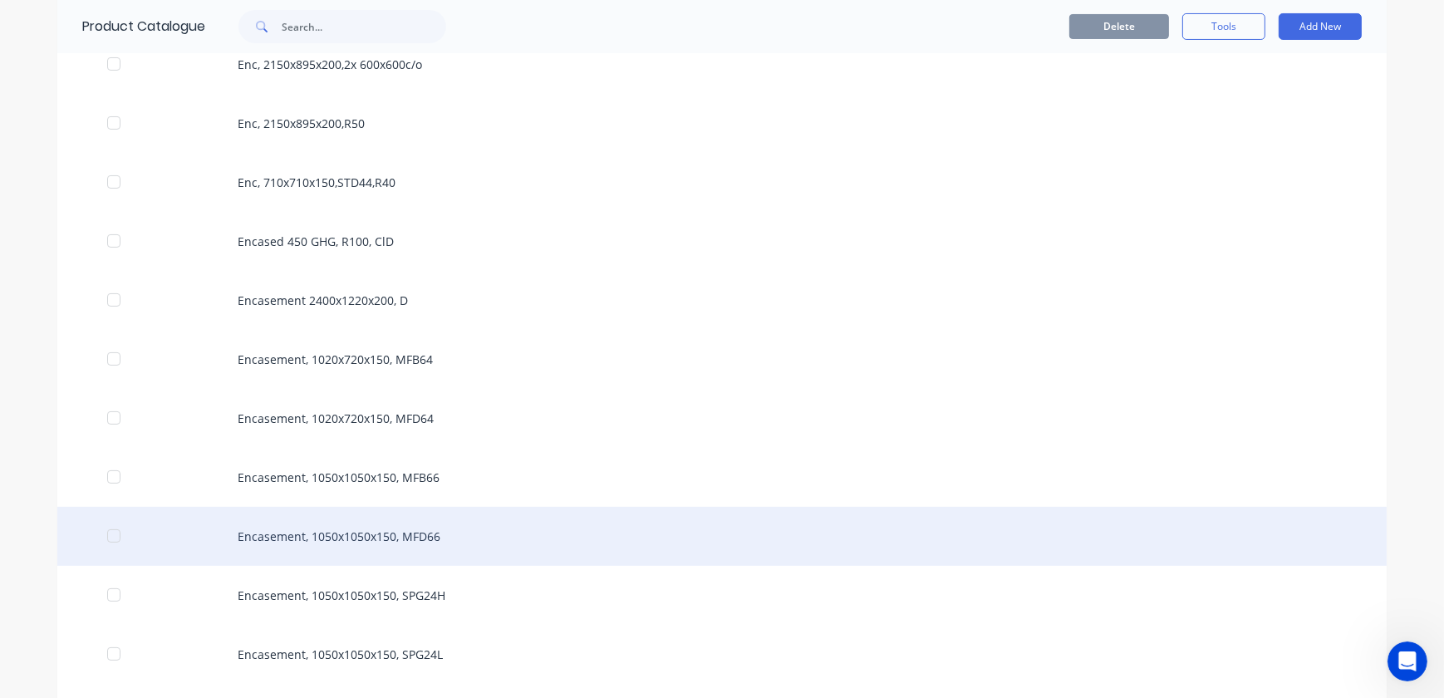
click at [376, 537] on div "Encasement, 1050x1050x150, MFD66" at bounding box center [721, 536] width 1329 height 59
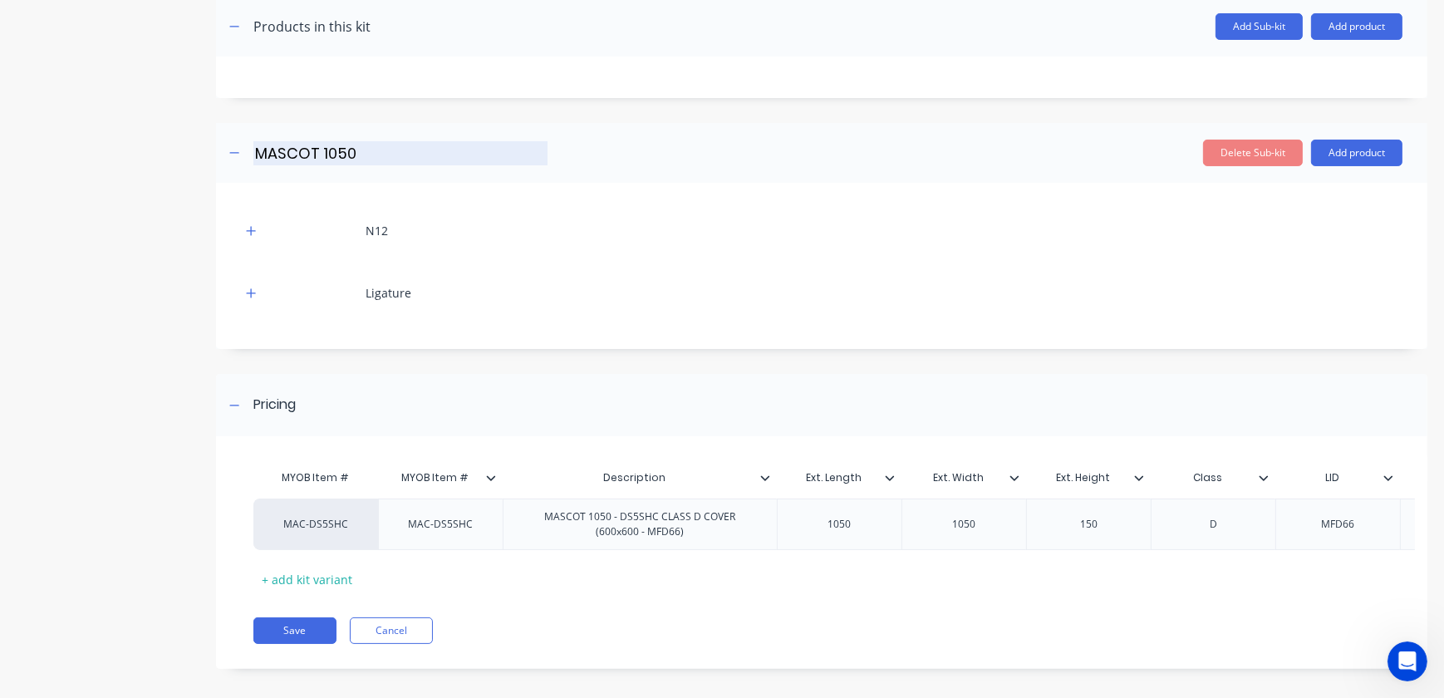
scroll to position [355, 0]
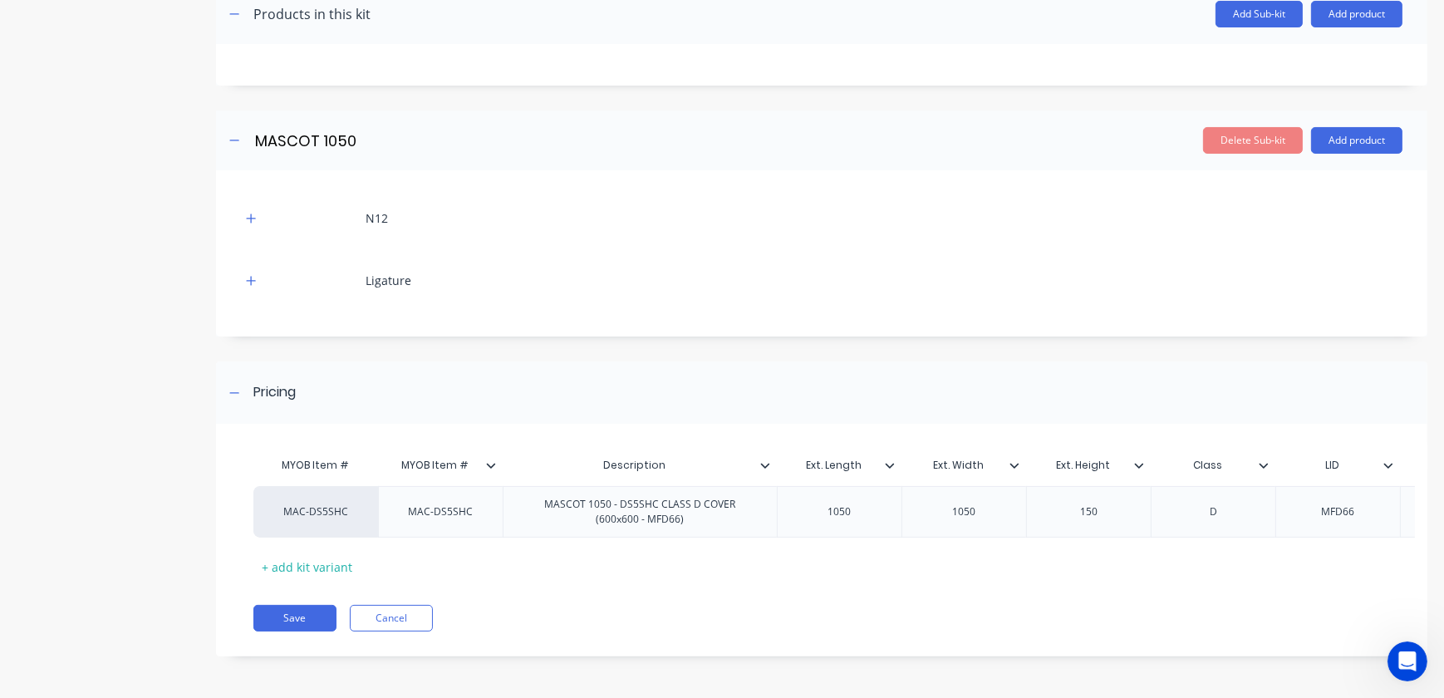
click at [490, 460] on icon at bounding box center [491, 465] width 10 height 10
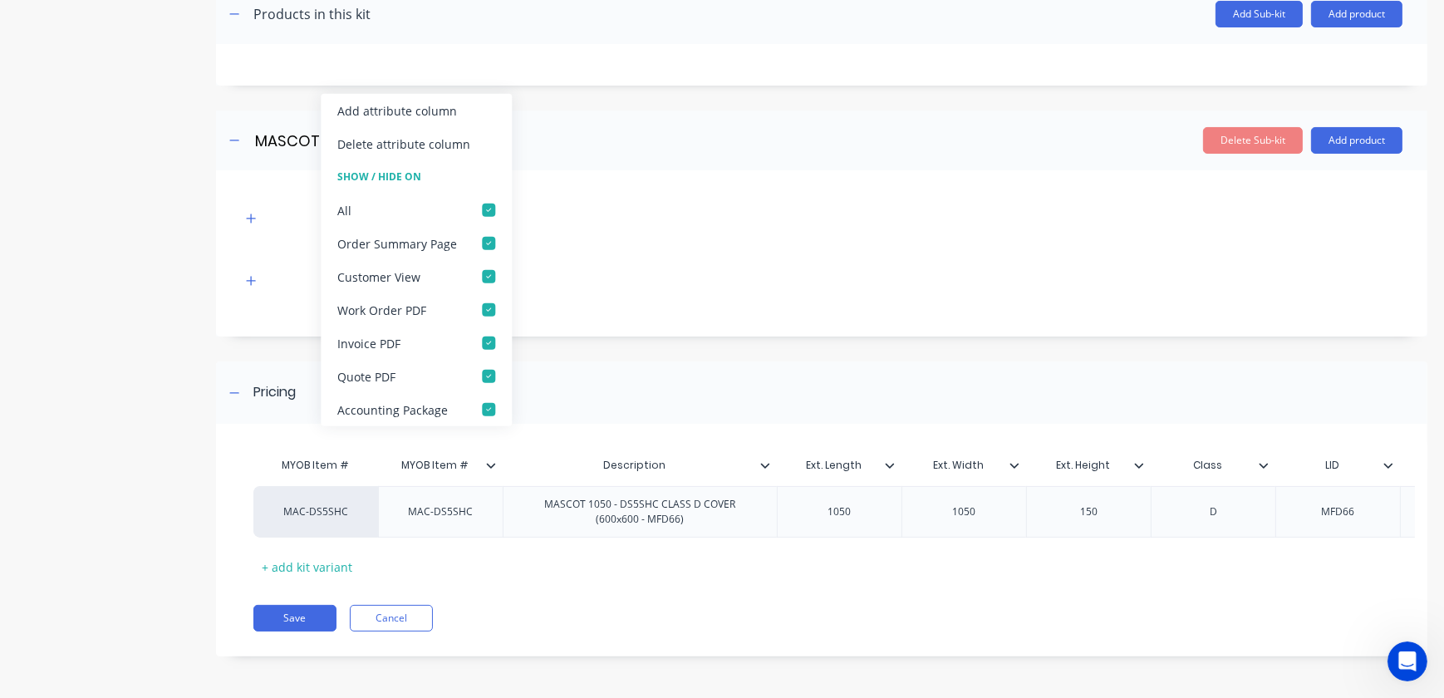
click at [360, 459] on div "MYOB Item #" at bounding box center [315, 465] width 125 height 33
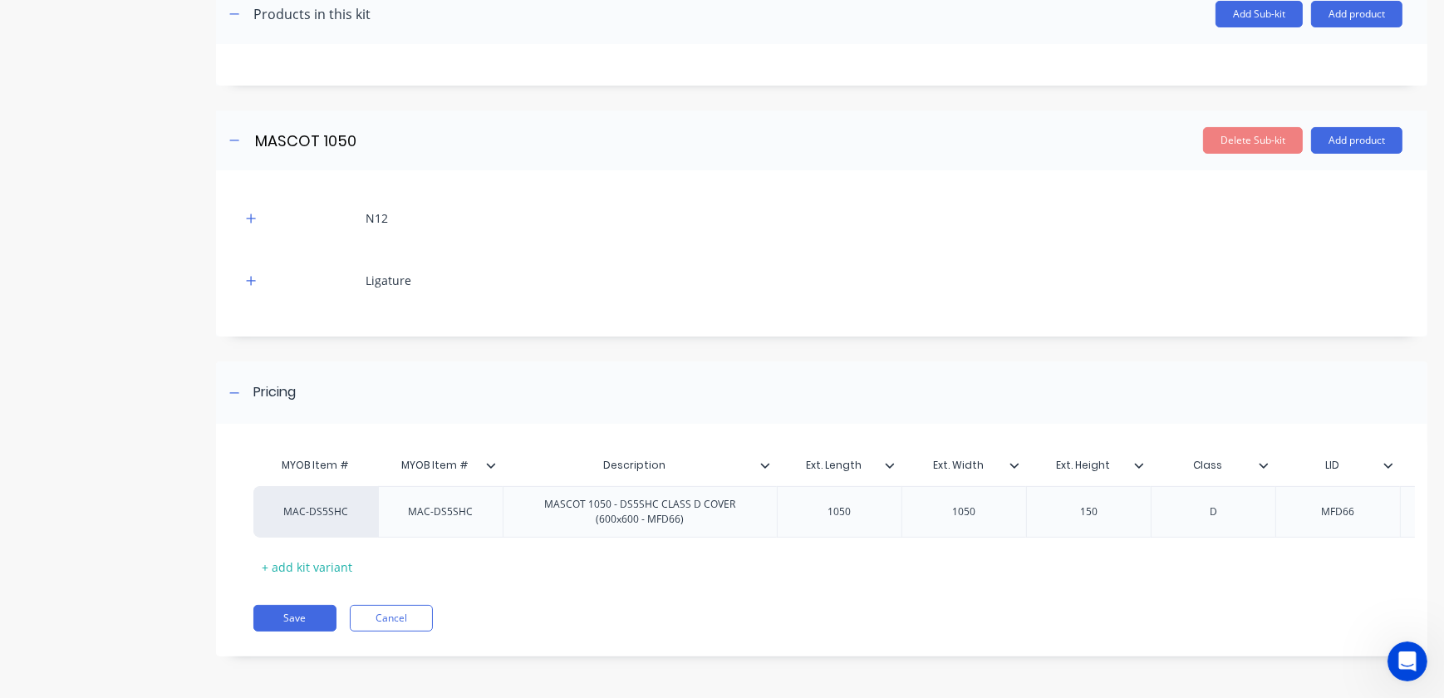
type input "Description"
click at [747, 458] on input "Description" at bounding box center [635, 465] width 264 height 15
click at [764, 460] on icon at bounding box center [765, 465] width 10 height 10
click at [885, 460] on icon at bounding box center [890, 465] width 10 height 10
click at [1010, 460] on icon at bounding box center [1014, 465] width 10 height 10
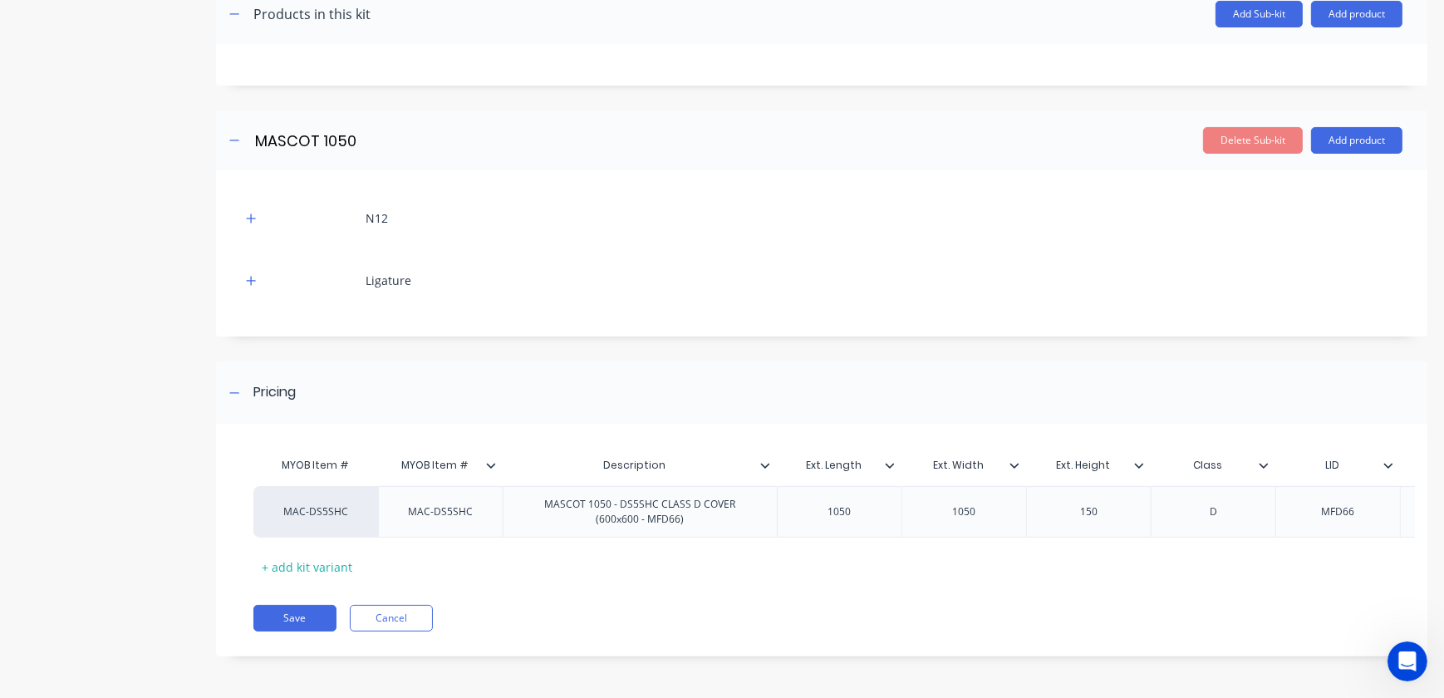
click at [1142, 460] on icon at bounding box center [1139, 465] width 10 height 10
click at [1236, 444] on div "Class" at bounding box center [1208, 465] width 115 height 42
type input "Class"
click at [1265, 460] on icon at bounding box center [1264, 465] width 10 height 10
click at [1317, 376] on div "Pricing" at bounding box center [821, 392] width 1211 height 62
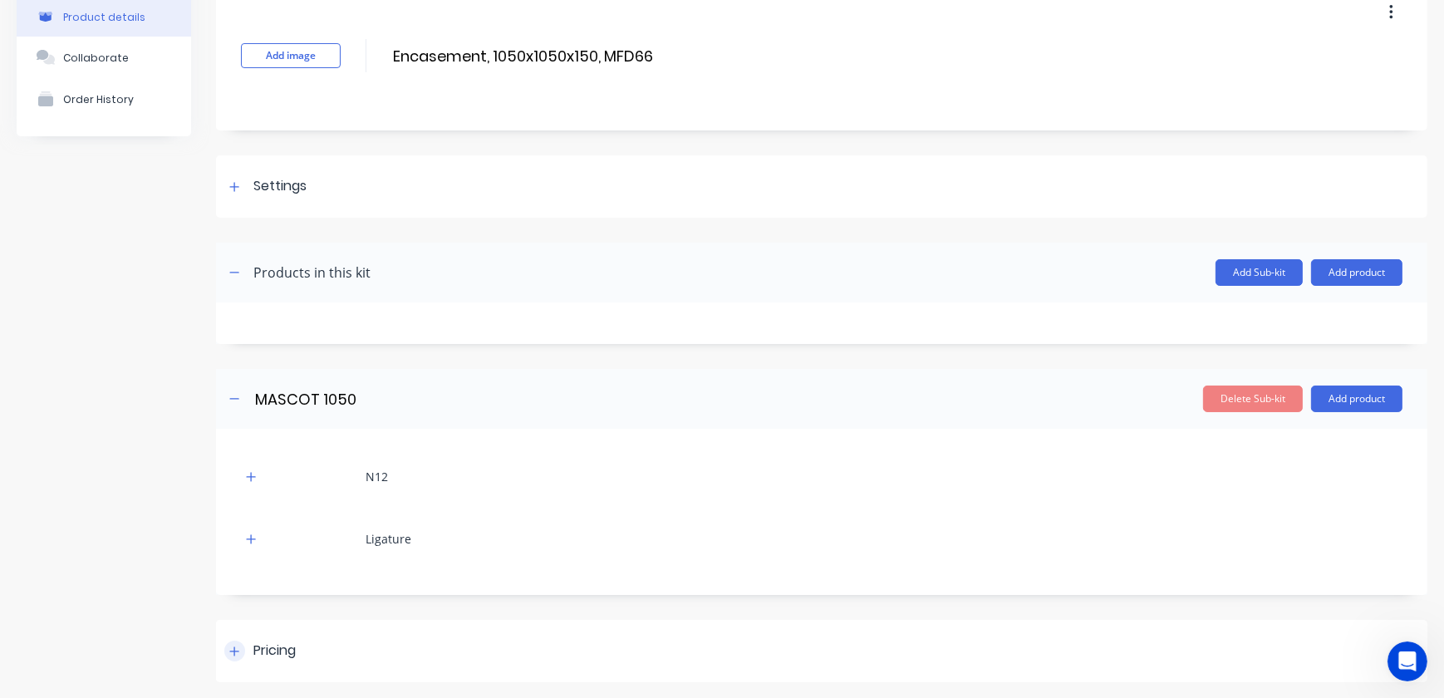
scroll to position [86, 0]
click at [233, 641] on div at bounding box center [234, 651] width 21 height 21
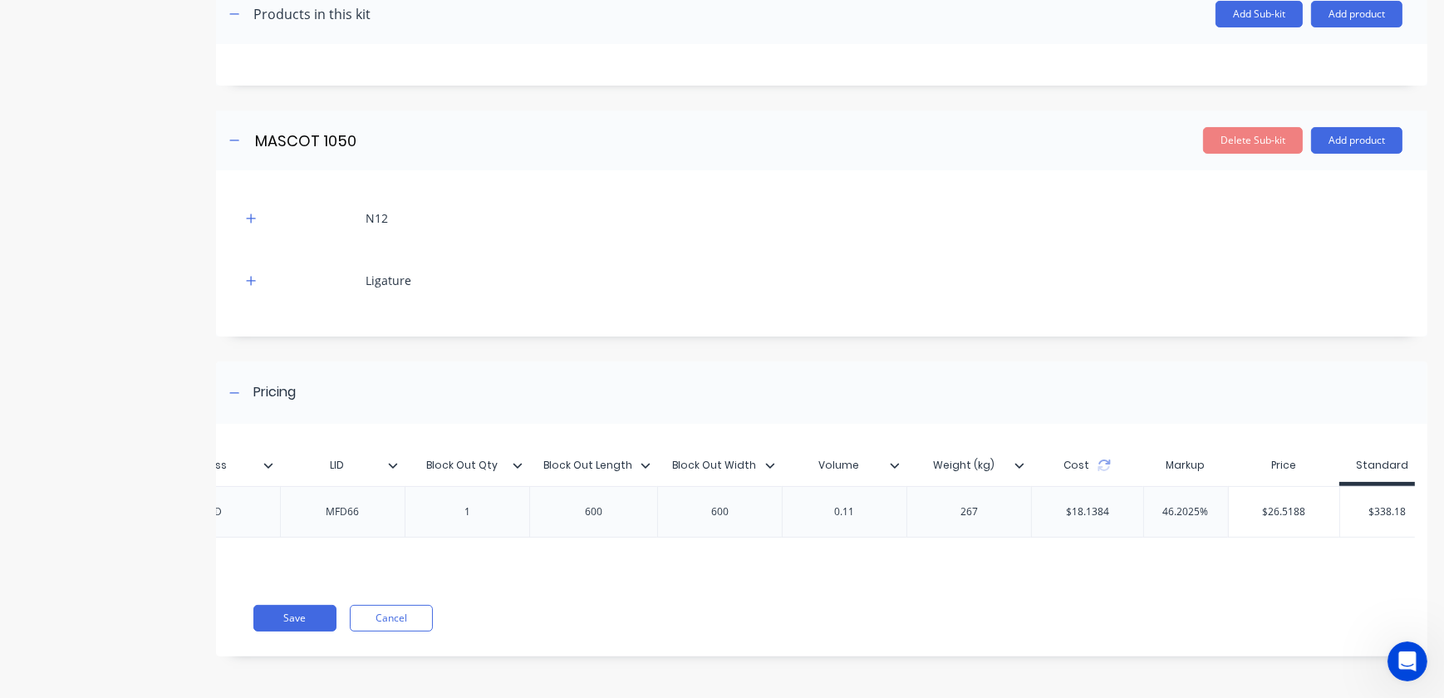
scroll to position [0, 1022]
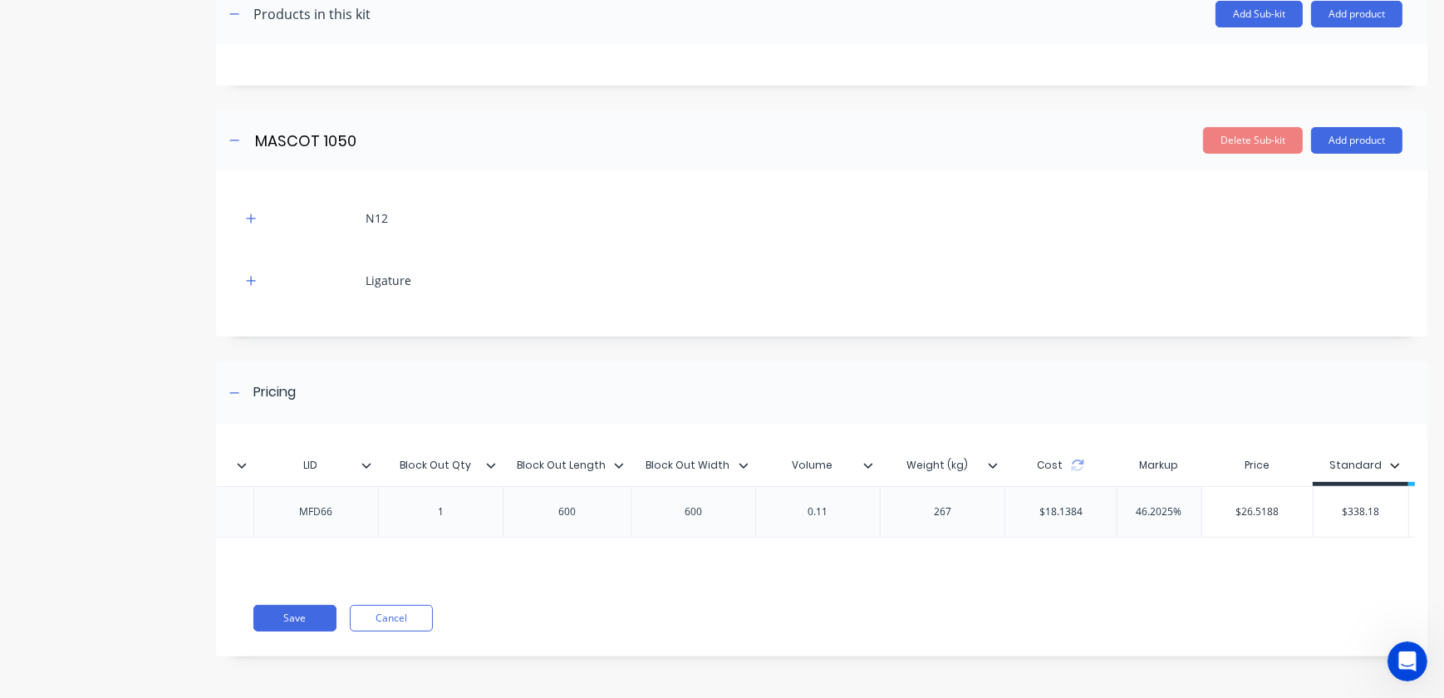
click at [868, 460] on icon at bounding box center [868, 465] width 10 height 10
click at [993, 463] on icon at bounding box center [993, 465] width 9 height 5
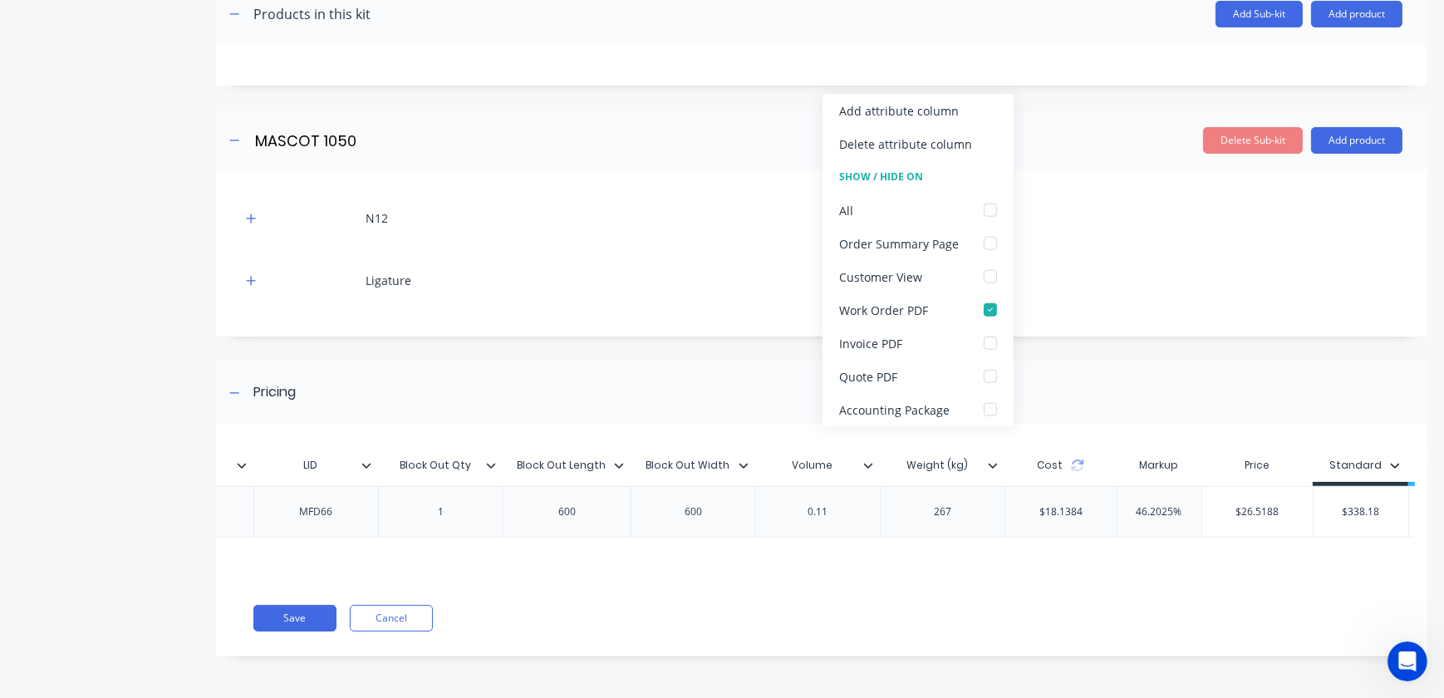
type input "Block Out Width"
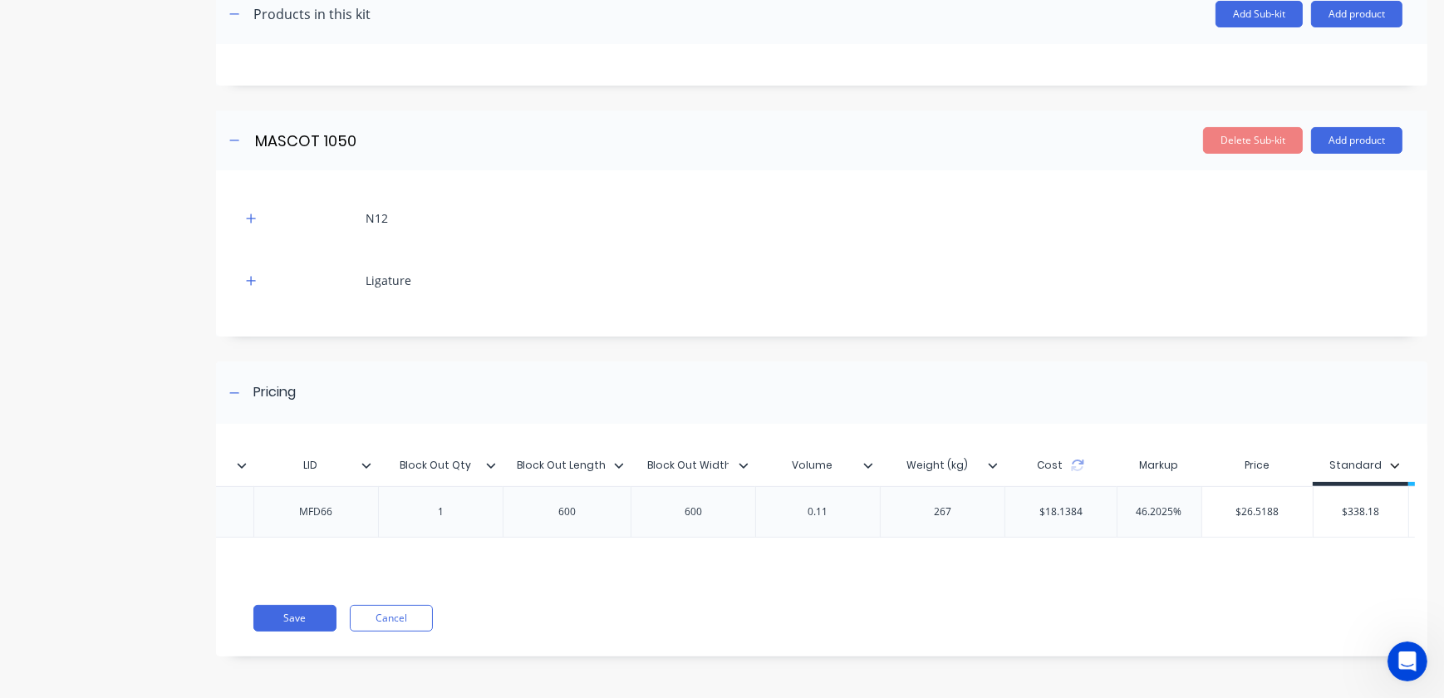
click at [742, 458] on input "Block Out Width" at bounding box center [688, 465] width 115 height 15
click at [739, 460] on icon at bounding box center [744, 465] width 10 height 10
click at [618, 460] on icon at bounding box center [619, 465] width 10 height 10
type input "Block Out Qty"
click at [482, 458] on input "Block Out Qty" at bounding box center [435, 465] width 115 height 15
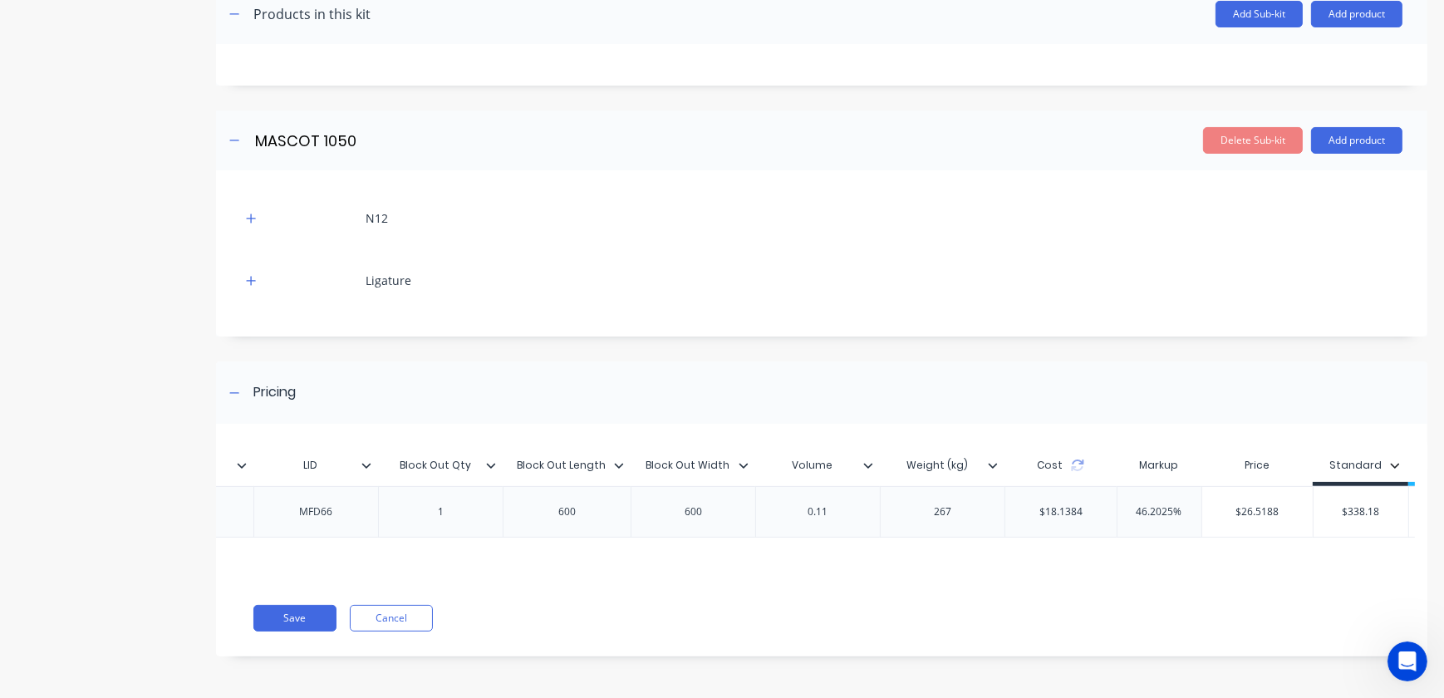
click at [488, 463] on icon at bounding box center [491, 465] width 9 height 5
click at [706, 381] on div "Pricing" at bounding box center [821, 392] width 1211 height 62
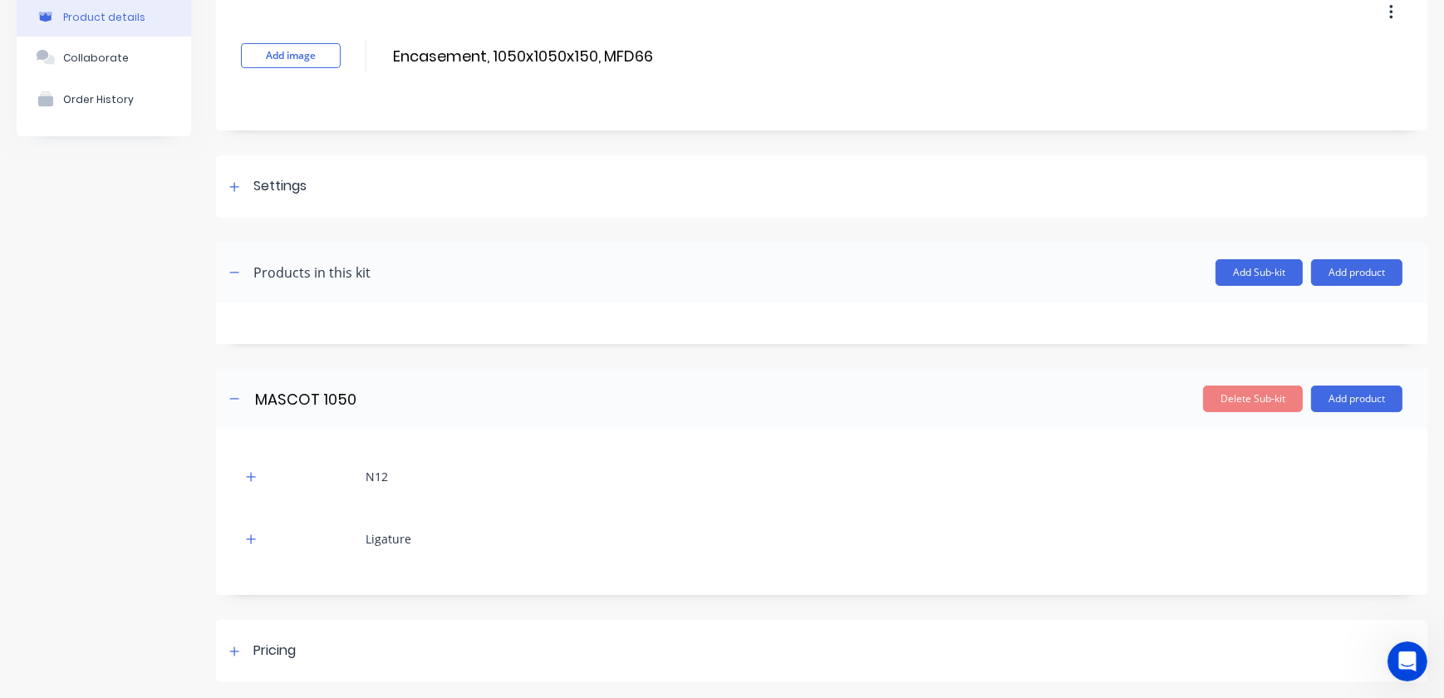
scroll to position [86, 0]
click at [233, 652] on icon at bounding box center [234, 652] width 10 height 12
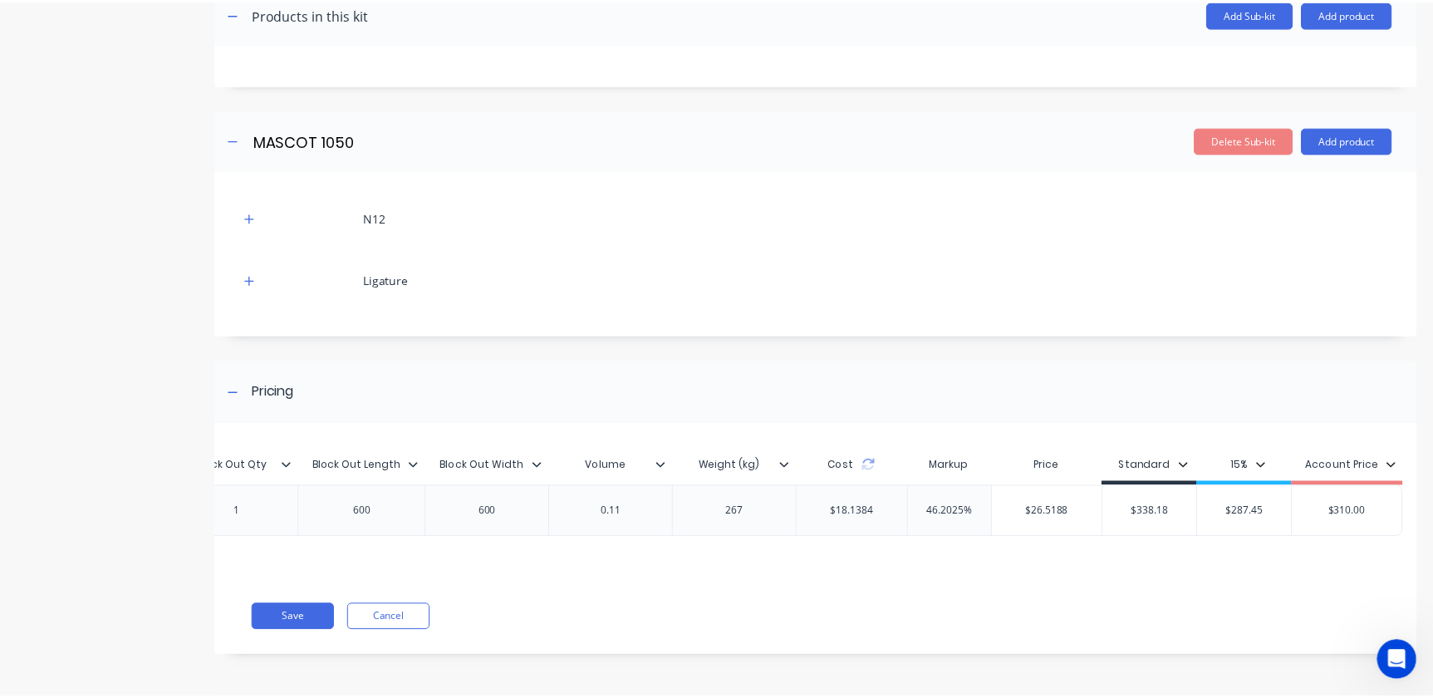
scroll to position [0, 0]
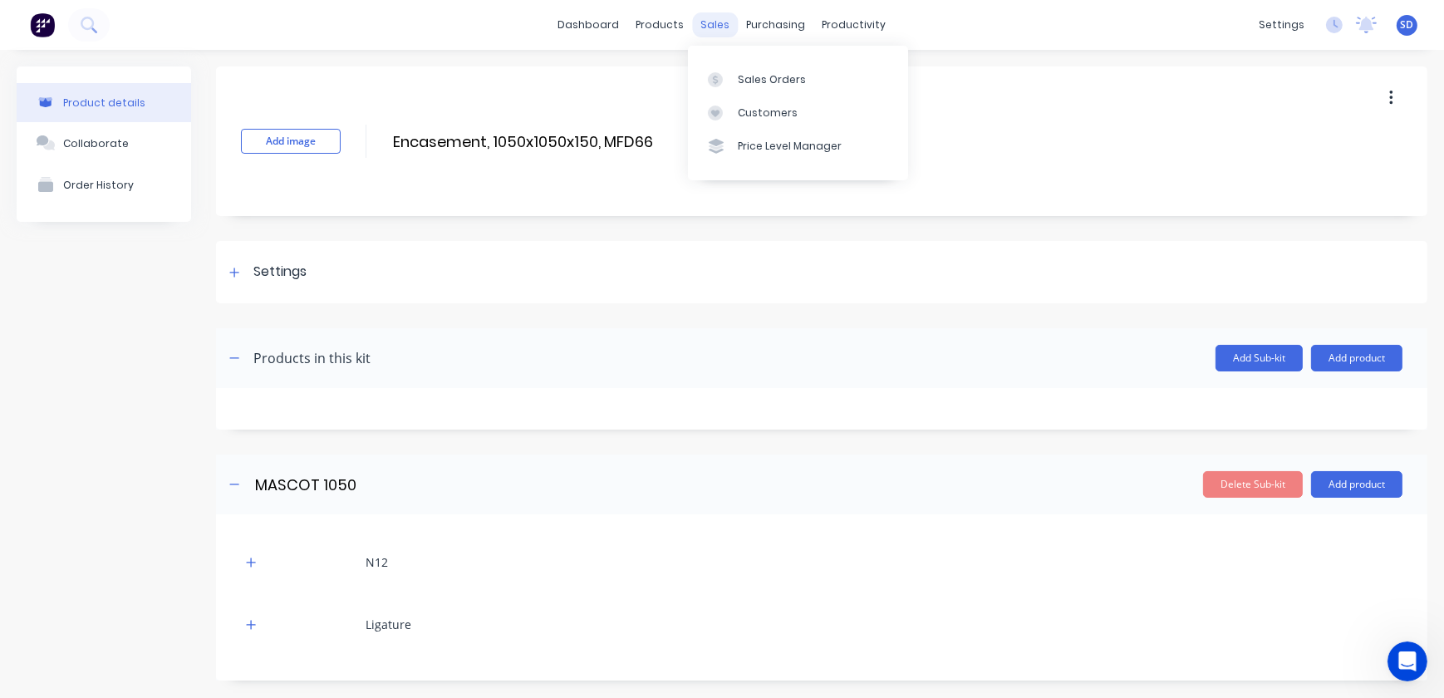
click at [706, 23] on div "sales" at bounding box center [716, 24] width 46 height 25
click at [778, 83] on div "Sales Orders" at bounding box center [772, 79] width 68 height 15
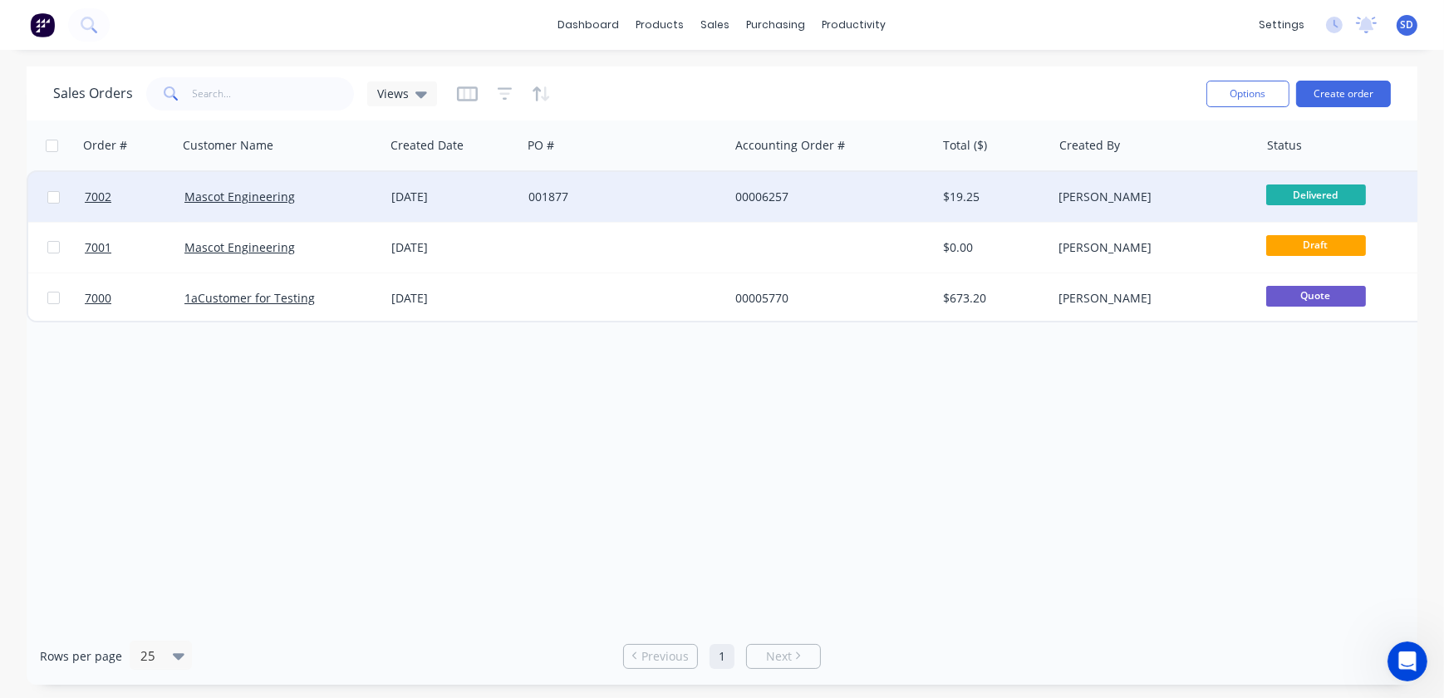
click at [823, 194] on div "00006257" at bounding box center [827, 197] width 184 height 17
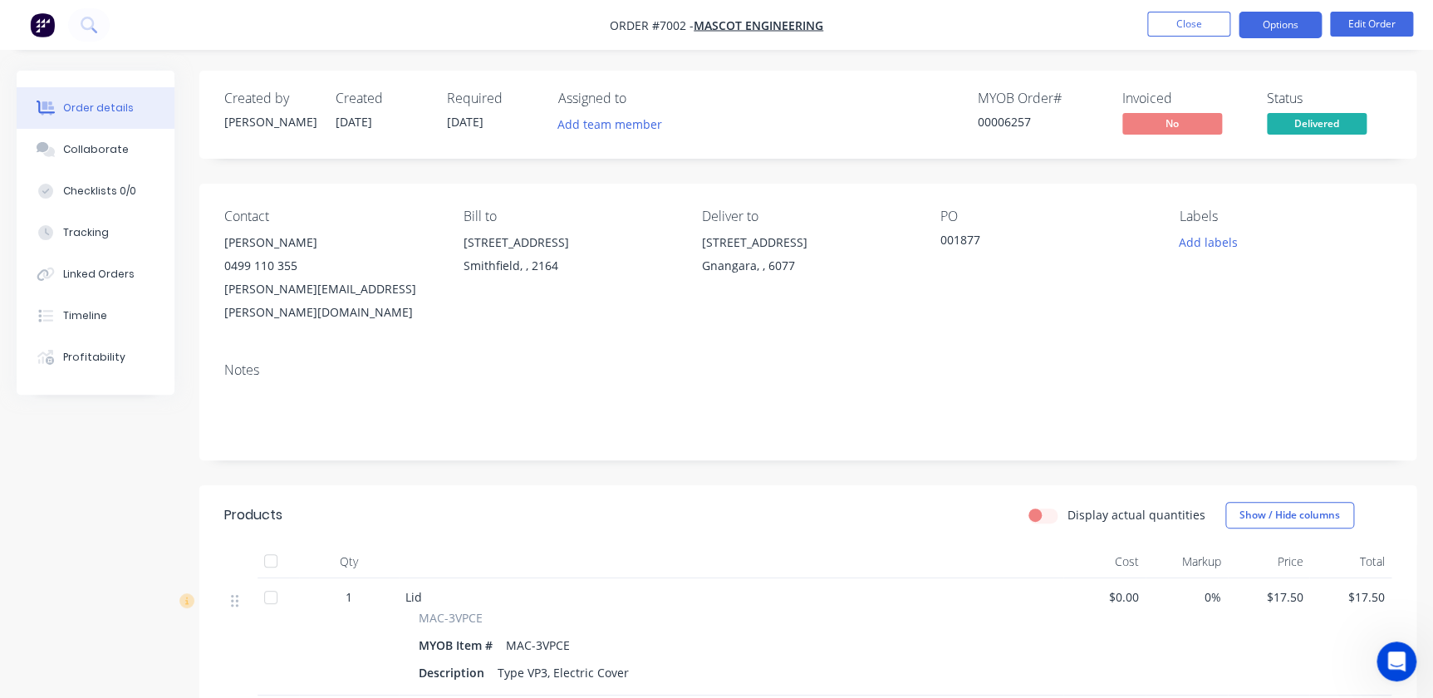
click at [1304, 27] on button "Options" at bounding box center [1280, 25] width 83 height 27
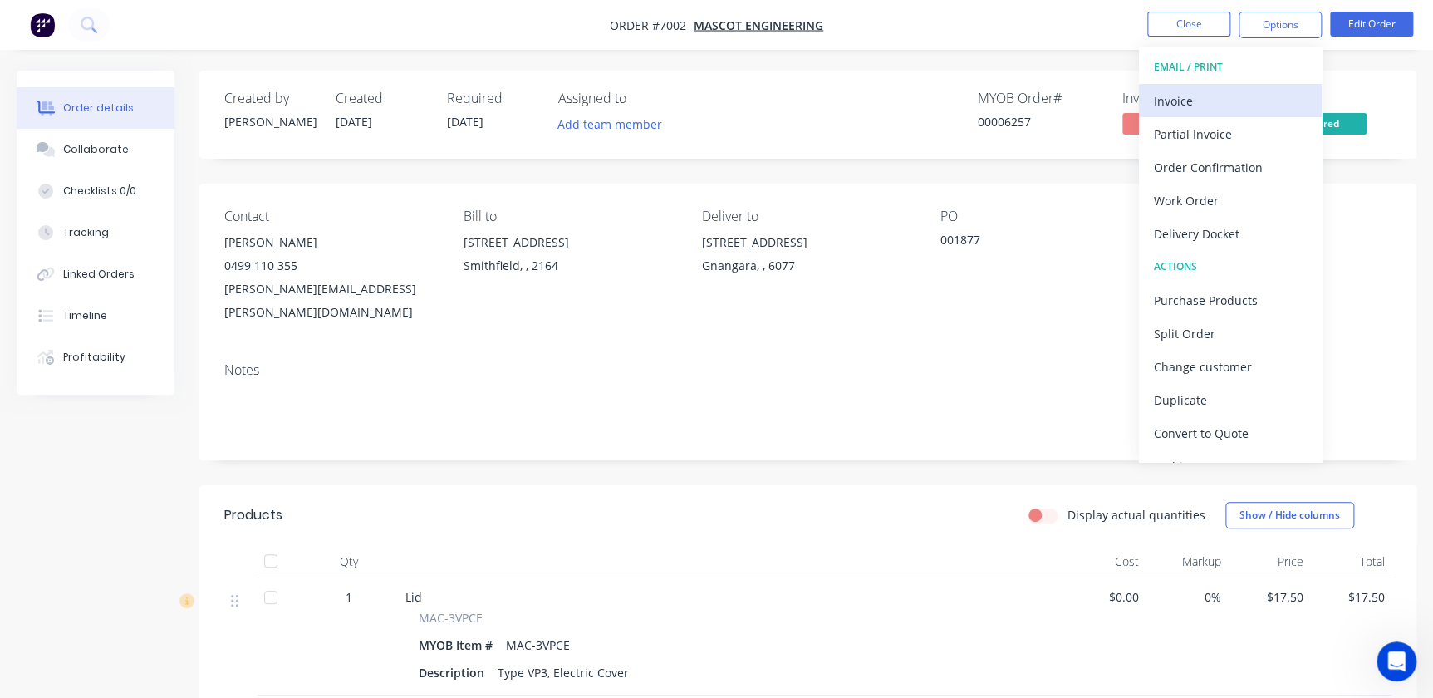
click at [1176, 94] on div "Invoice" at bounding box center [1230, 101] width 153 height 24
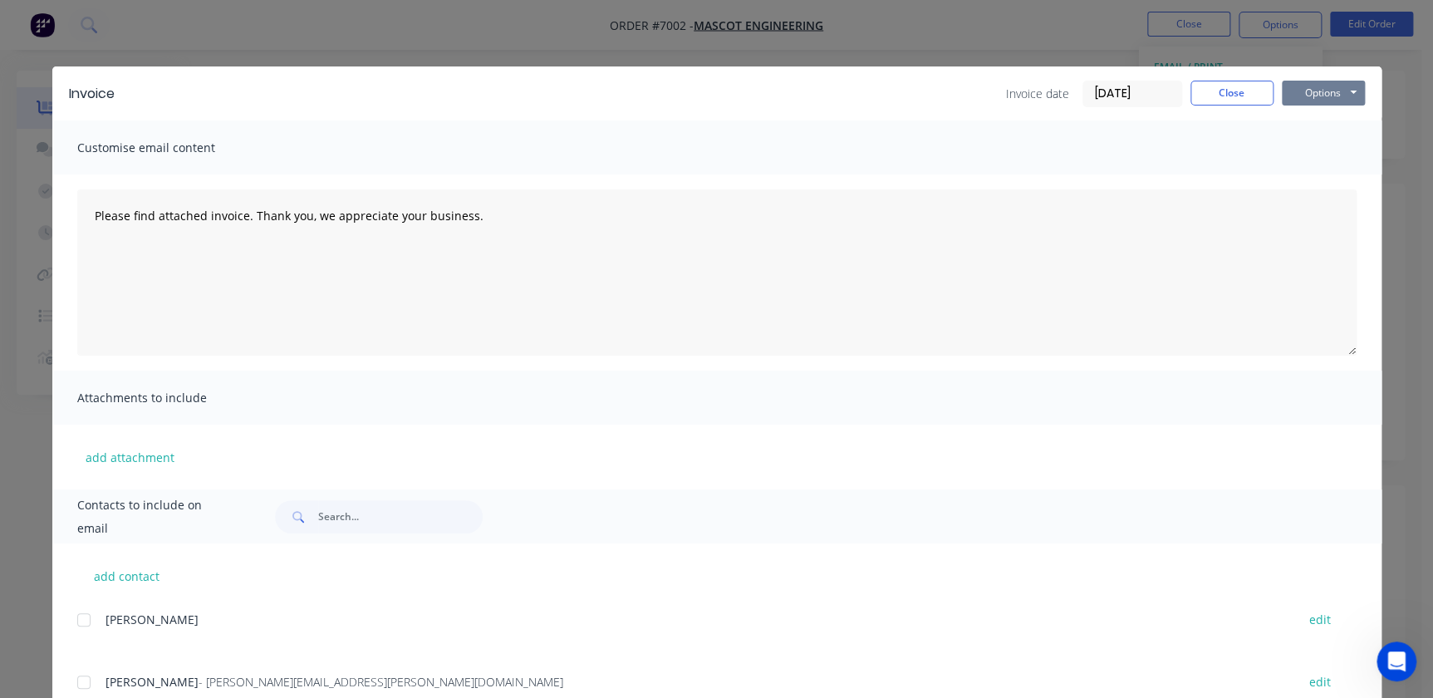
click at [1330, 89] on button "Options" at bounding box center [1323, 93] width 83 height 25
click at [1328, 127] on button "Preview" at bounding box center [1335, 122] width 106 height 27
click at [1225, 86] on button "Close" at bounding box center [1232, 93] width 83 height 25
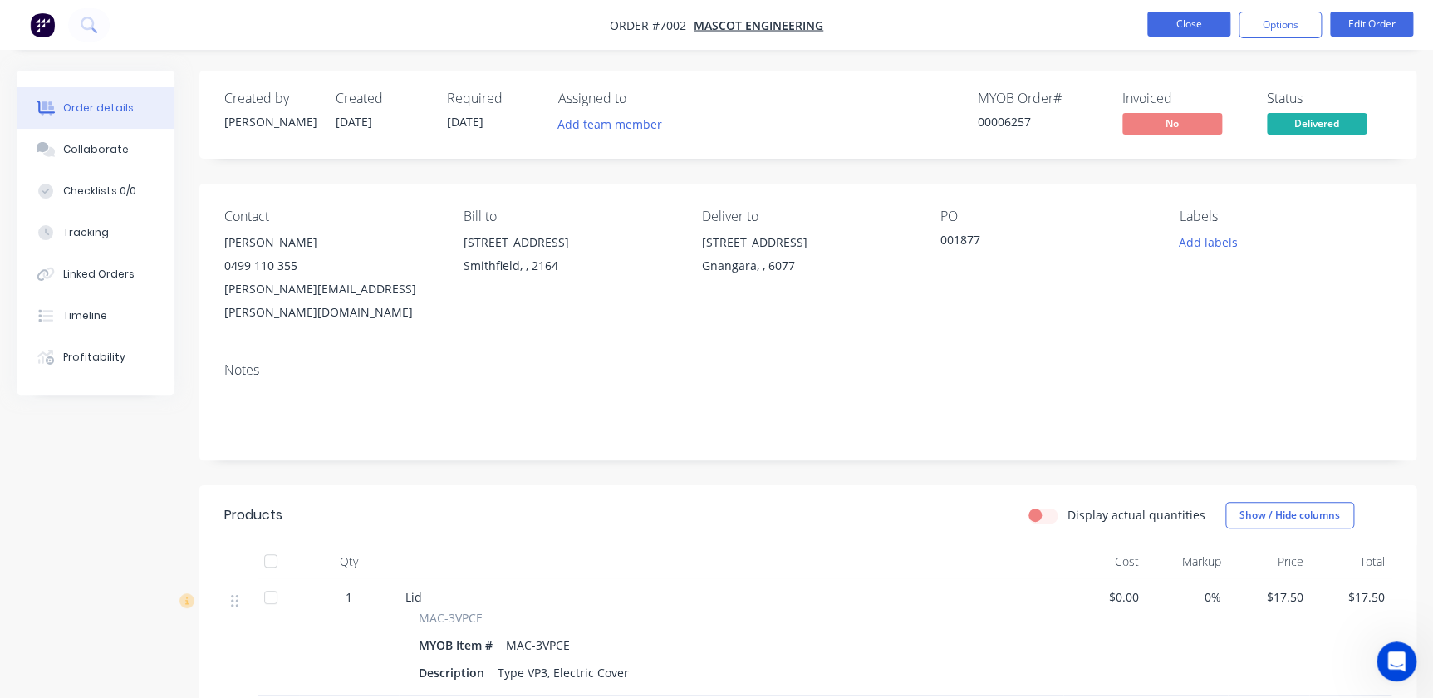
click at [1179, 26] on button "Close" at bounding box center [1188, 24] width 83 height 25
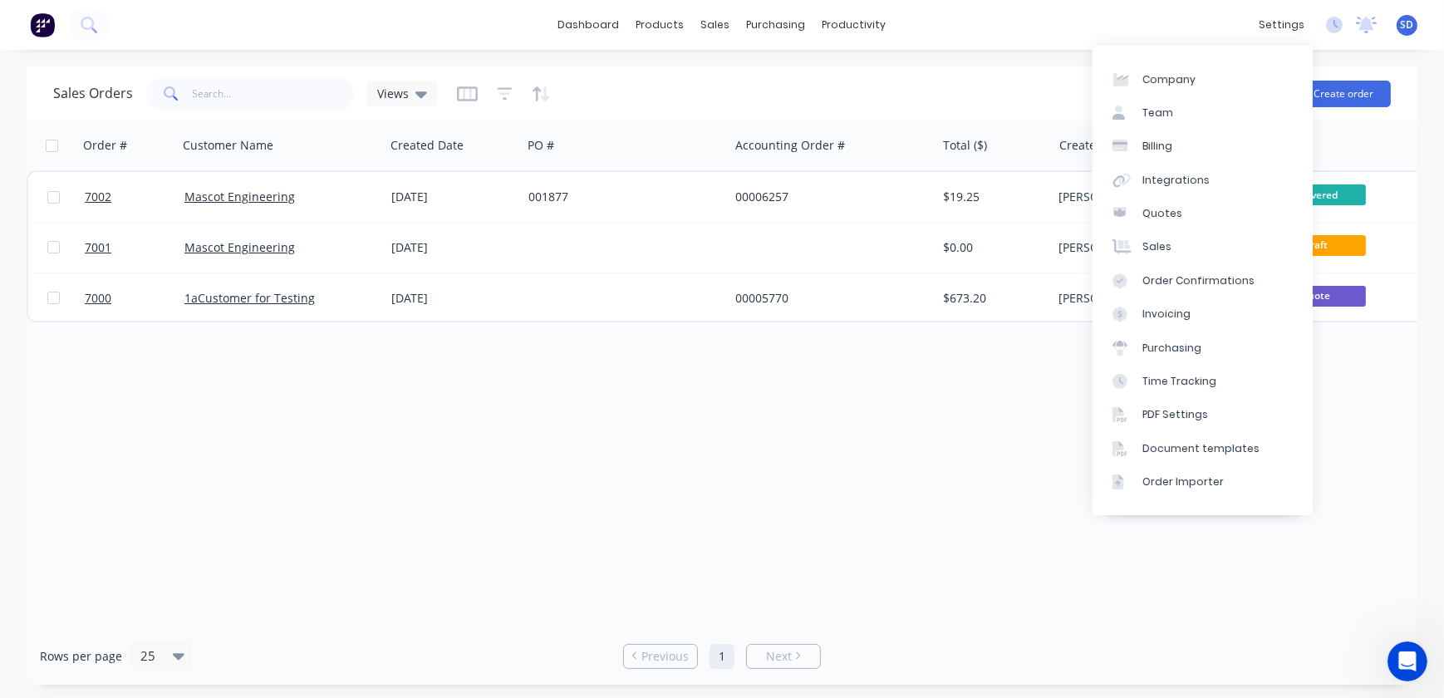
drag, startPoint x: 975, startPoint y: 8, endPoint x: 923, endPoint y: 29, distance: 56.3
click at [975, 8] on div "dashboard products sales purchasing productivity dashboard products Product Cat…" at bounding box center [722, 25] width 1444 height 50
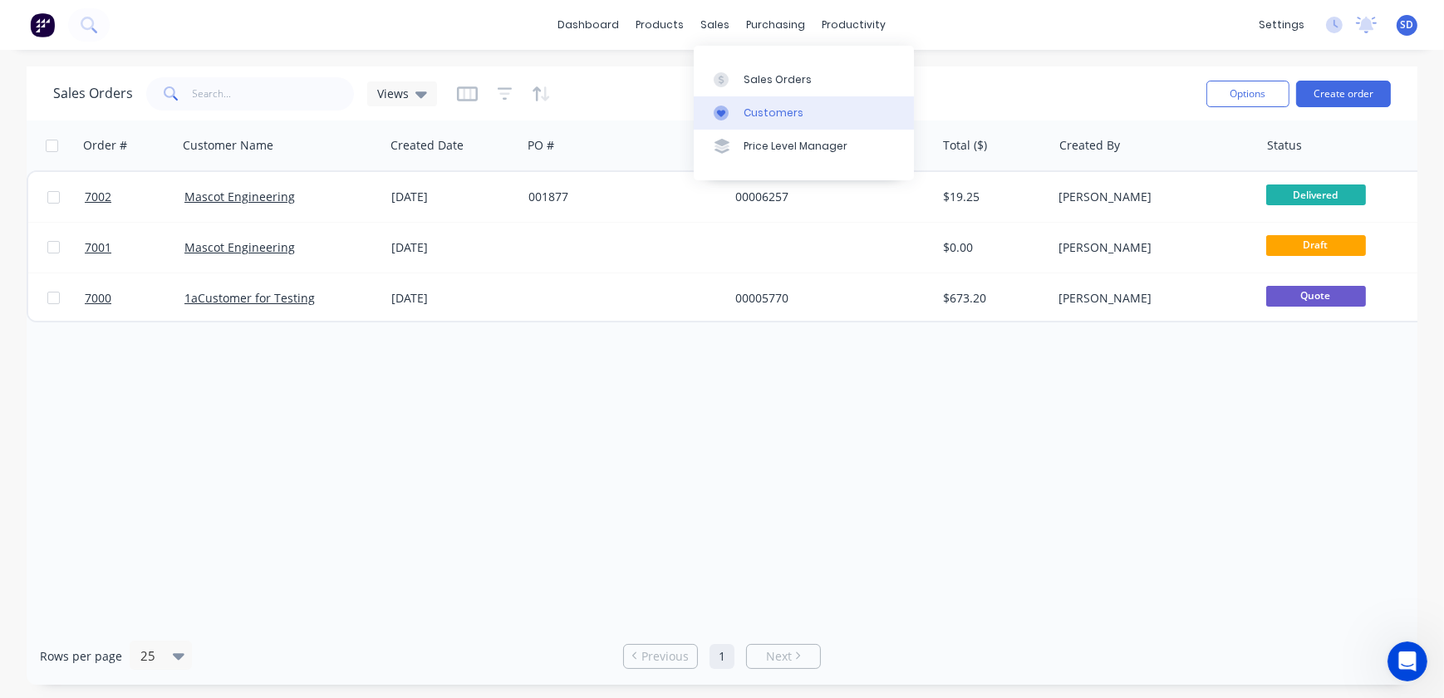
click at [753, 106] on div "Customers" at bounding box center [774, 113] width 60 height 15
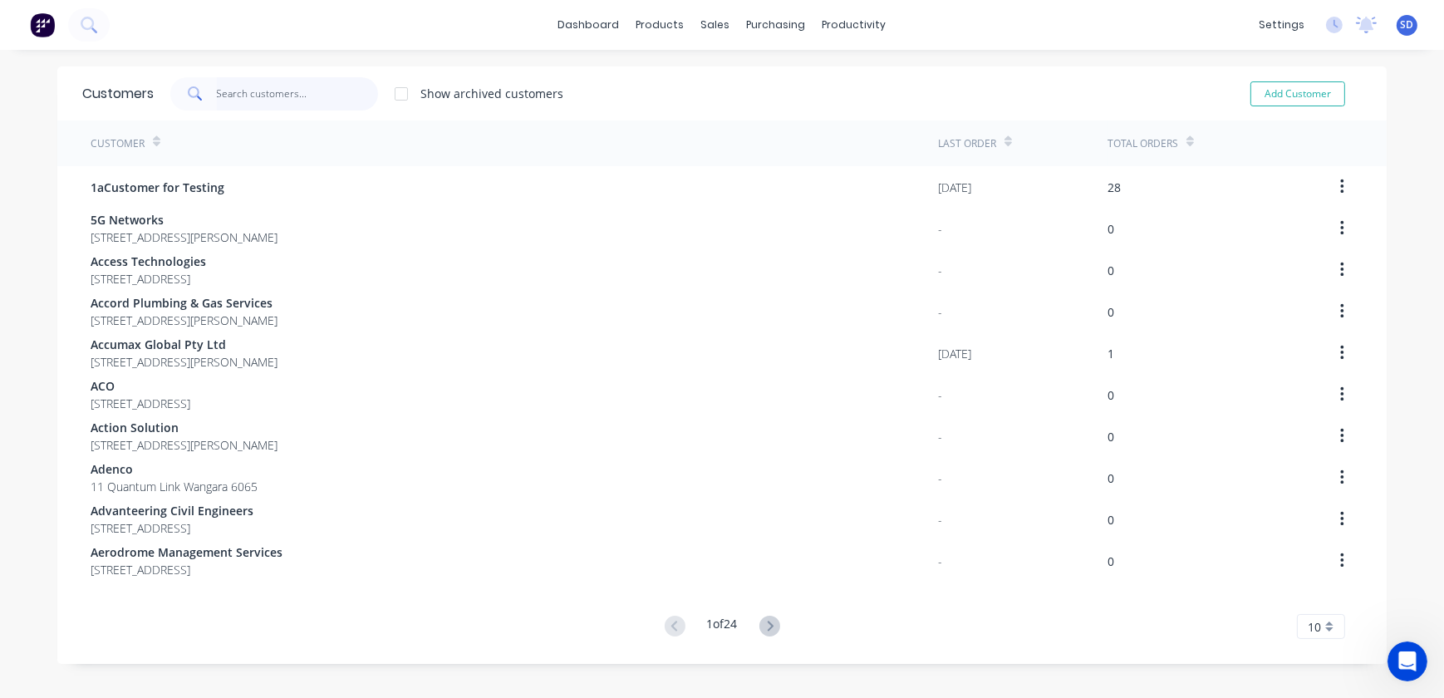
click at [301, 89] on input "text" at bounding box center [298, 93] width 162 height 33
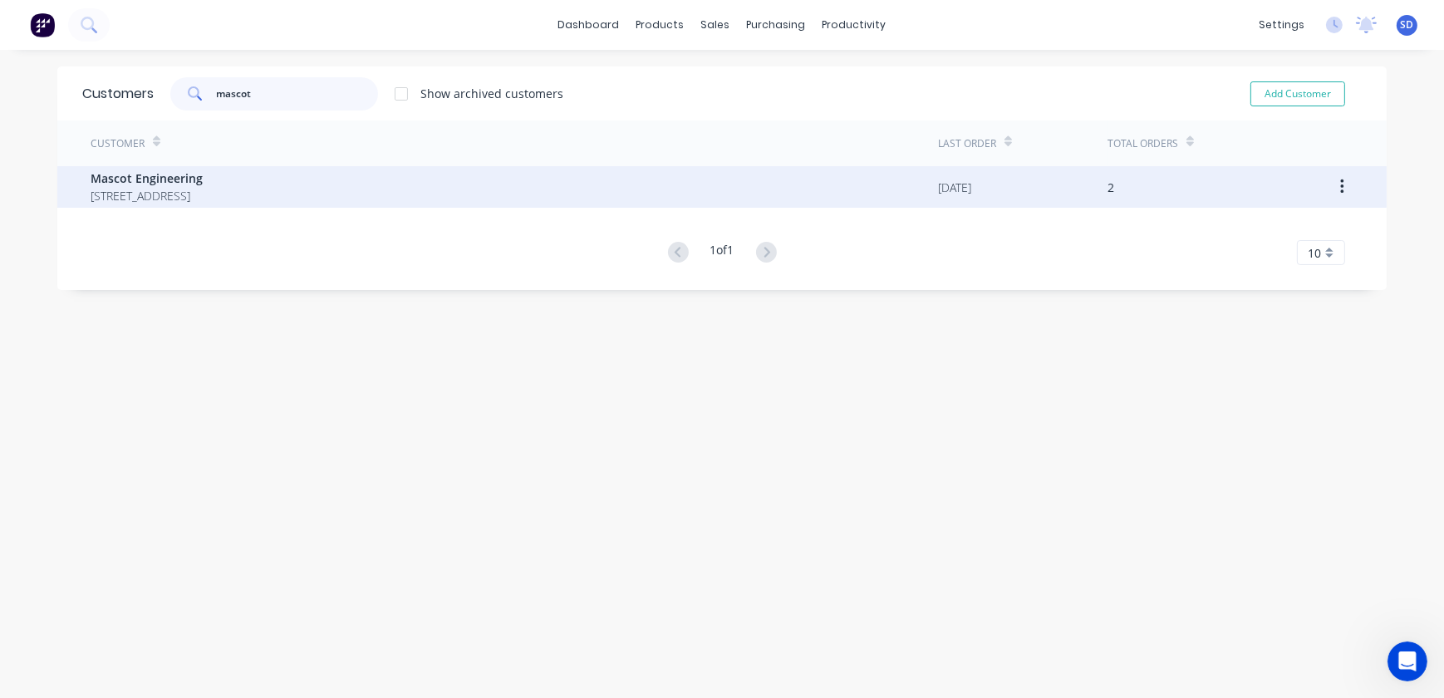
type input "mascot"
click at [182, 182] on span "Mascot Engineering" at bounding box center [147, 177] width 112 height 17
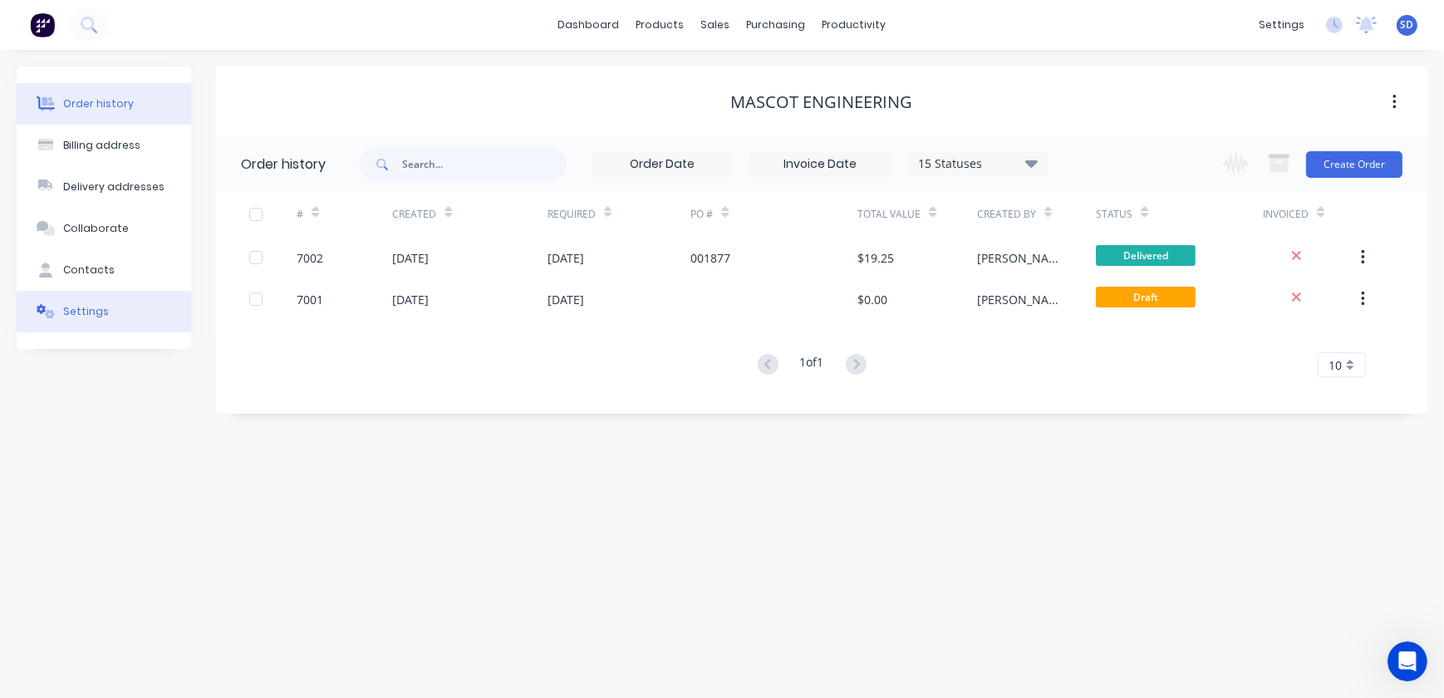
click at [82, 315] on div "Settings" at bounding box center [86, 311] width 46 height 15
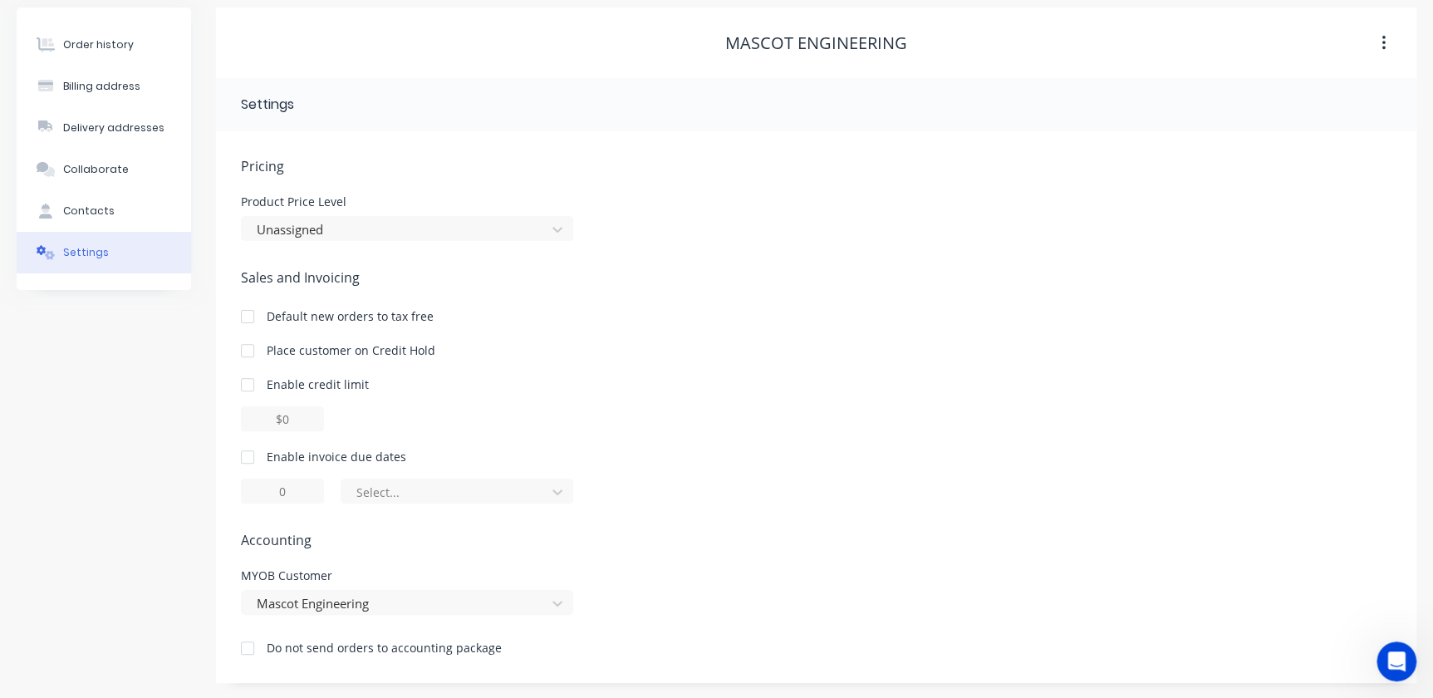
scroll to position [60, 0]
click at [252, 449] on div at bounding box center [247, 456] width 33 height 33
click at [465, 490] on div at bounding box center [446, 491] width 183 height 21
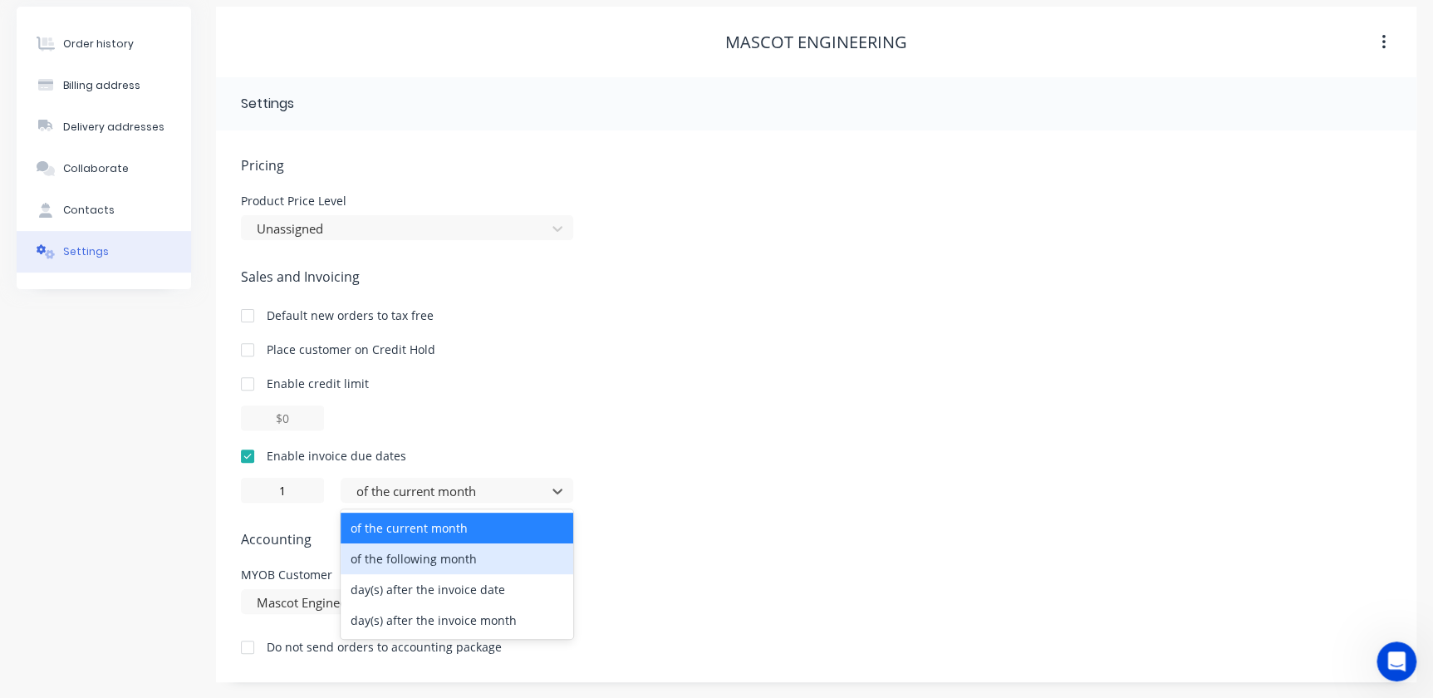
click at [482, 562] on div "of the following month" at bounding box center [457, 558] width 233 height 31
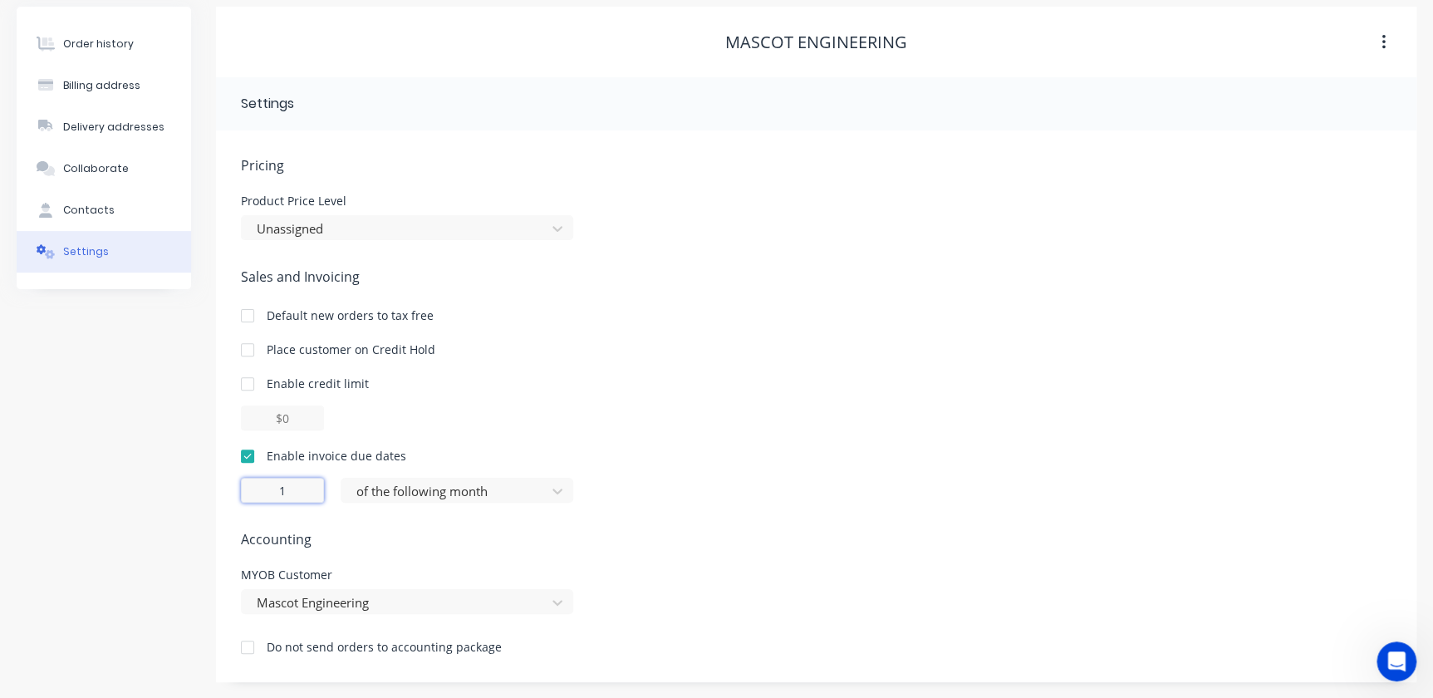
drag, startPoint x: 291, startPoint y: 487, endPoint x: 258, endPoint y: 487, distance: 33.2
click at [258, 487] on input "1" at bounding box center [282, 490] width 83 height 25
type input "30"
click at [844, 379] on div "Enable credit limit" at bounding box center [816, 383] width 1151 height 17
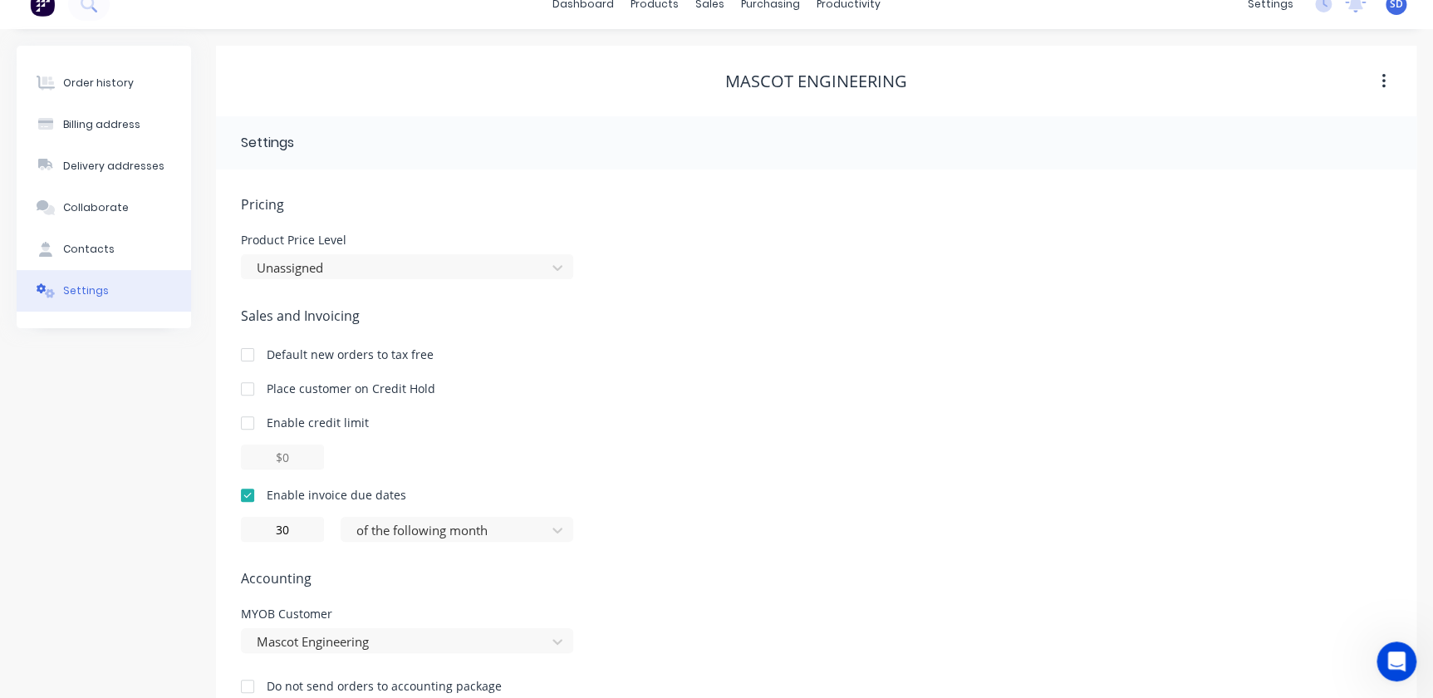
scroll to position [0, 0]
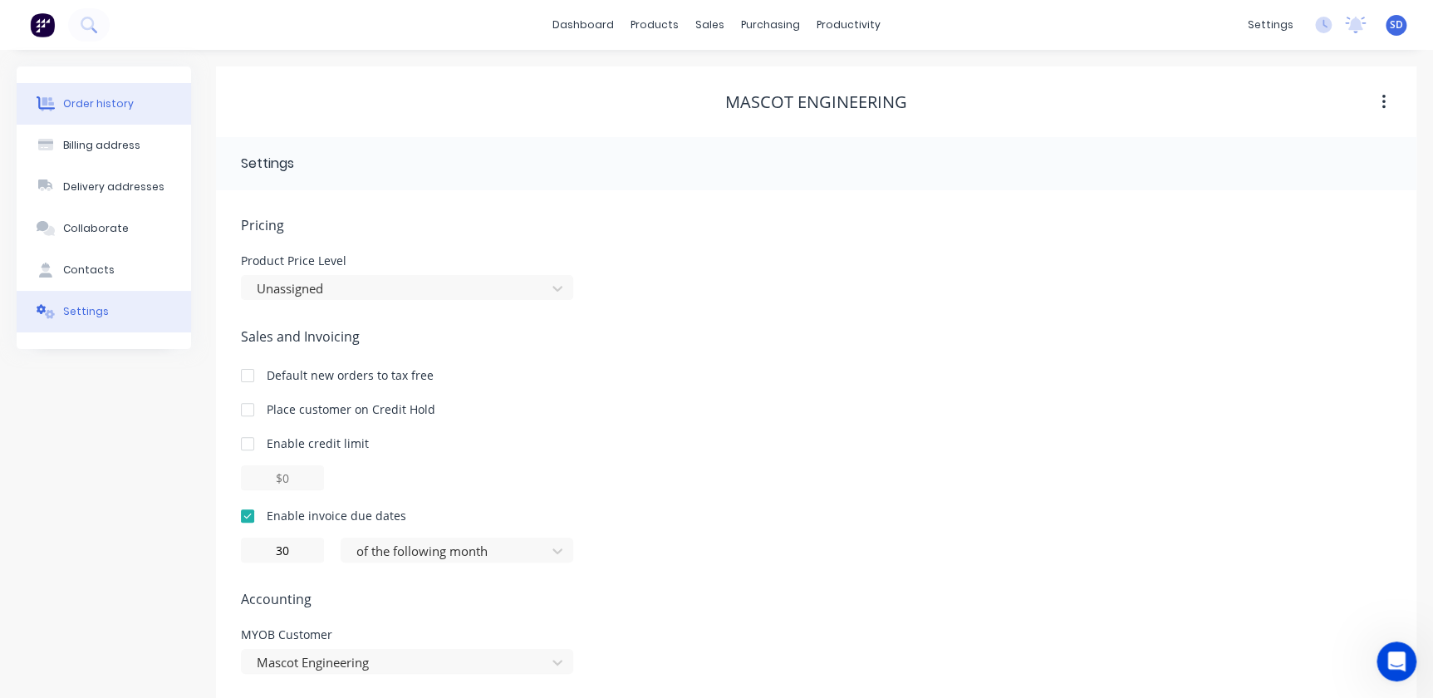
click at [112, 104] on div "Order history" at bounding box center [98, 103] width 71 height 15
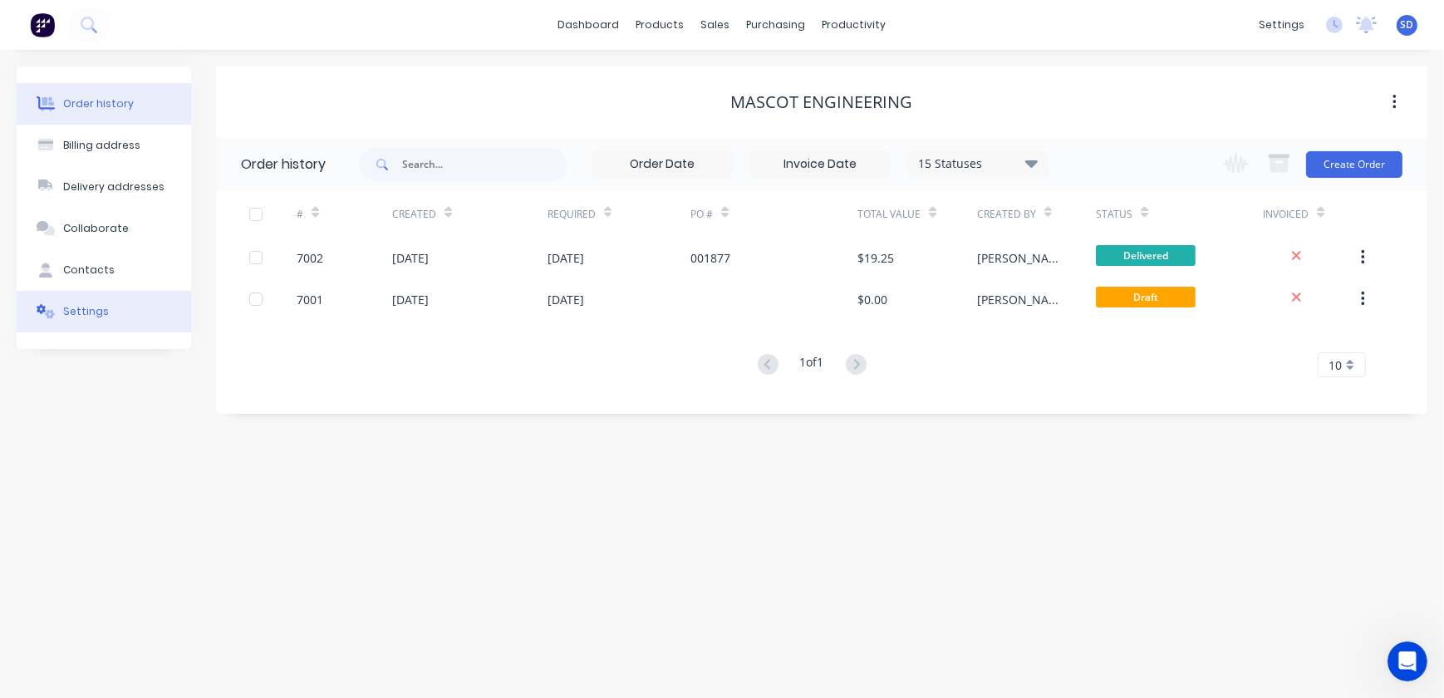
click at [83, 314] on div "Settings" at bounding box center [86, 311] width 46 height 15
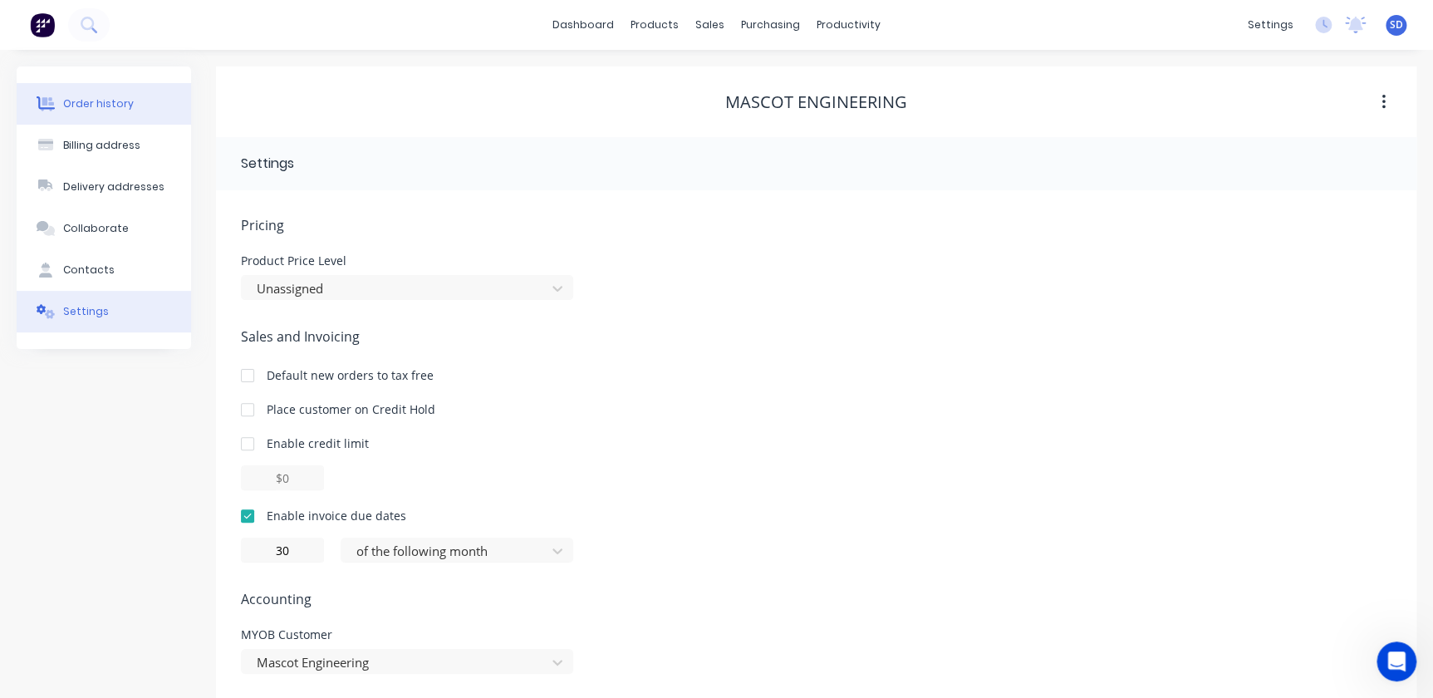
click at [99, 101] on div "Order history" at bounding box center [98, 103] width 71 height 15
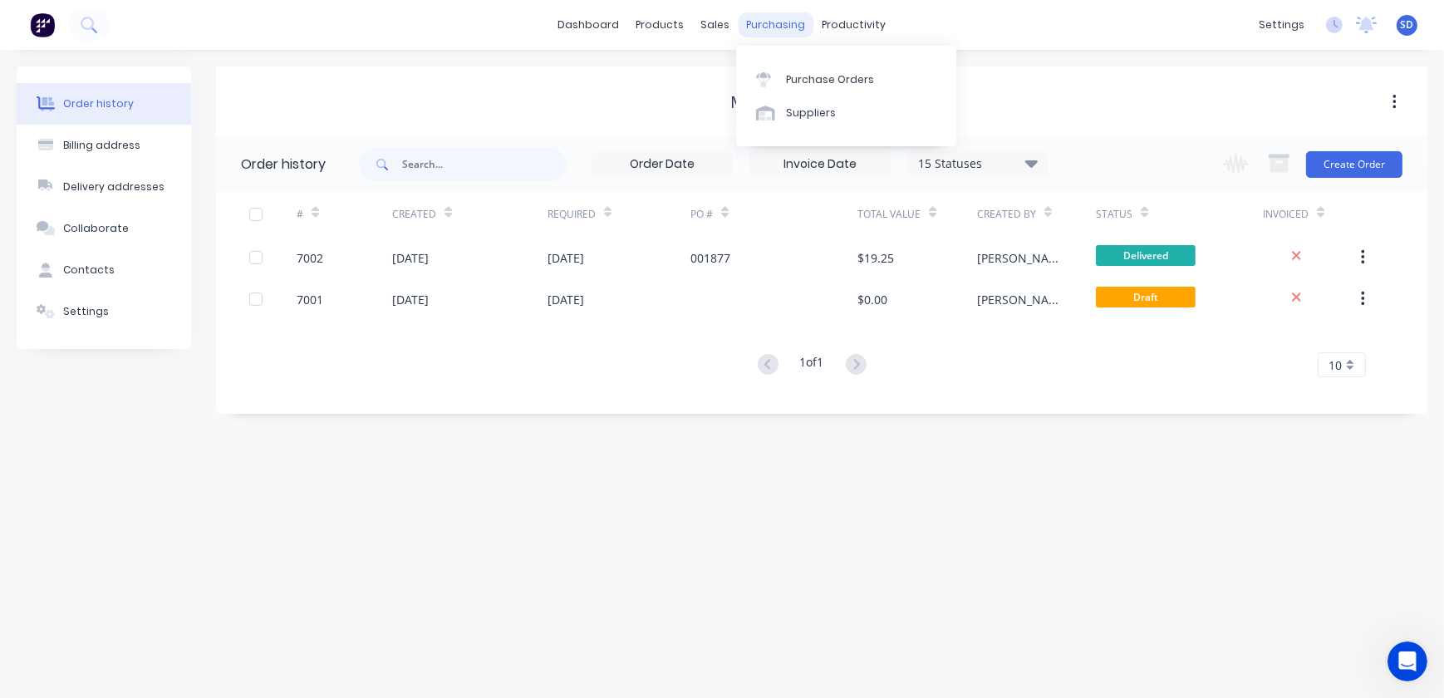
drag, startPoint x: 744, startPoint y: 32, endPoint x: 723, endPoint y: 27, distance: 21.4
click at [742, 32] on div "purchasing" at bounding box center [777, 24] width 76 height 25
click at [710, 25] on div "sales" at bounding box center [716, 24] width 46 height 25
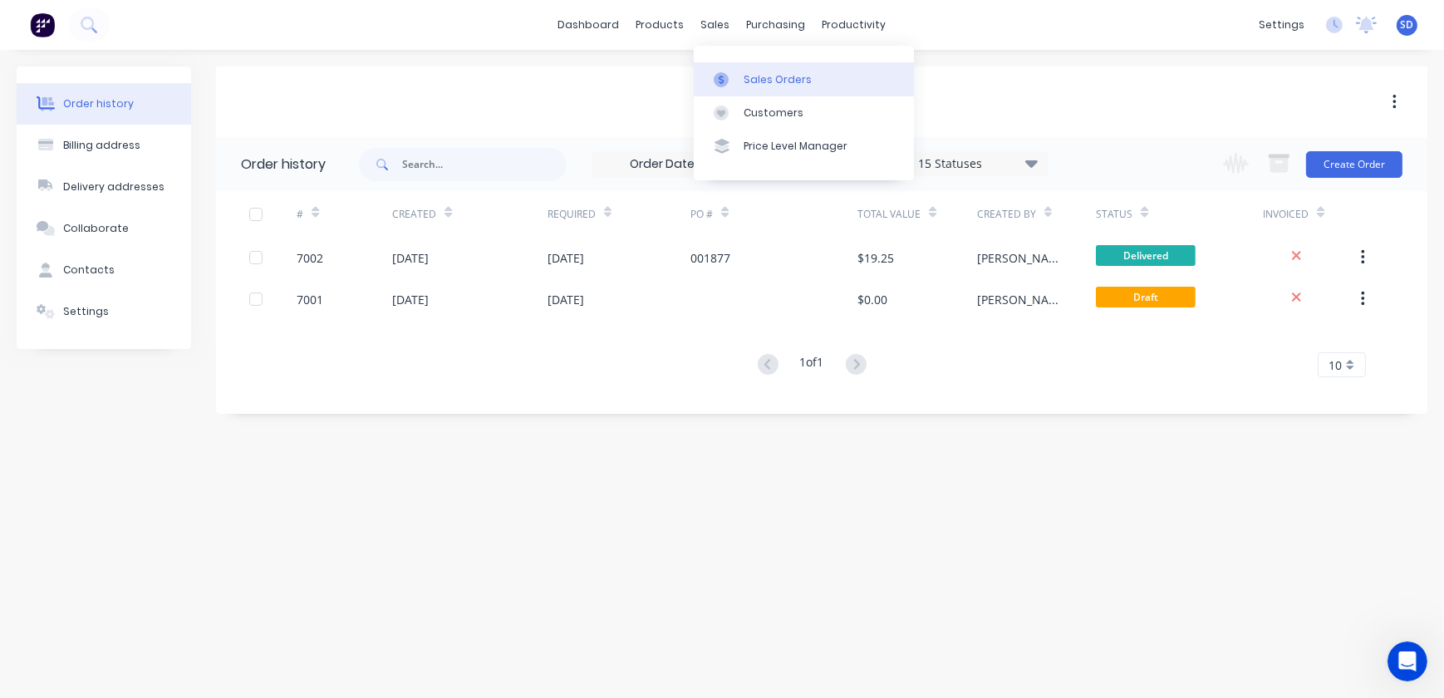
click at [750, 72] on div "Sales Orders" at bounding box center [778, 79] width 68 height 15
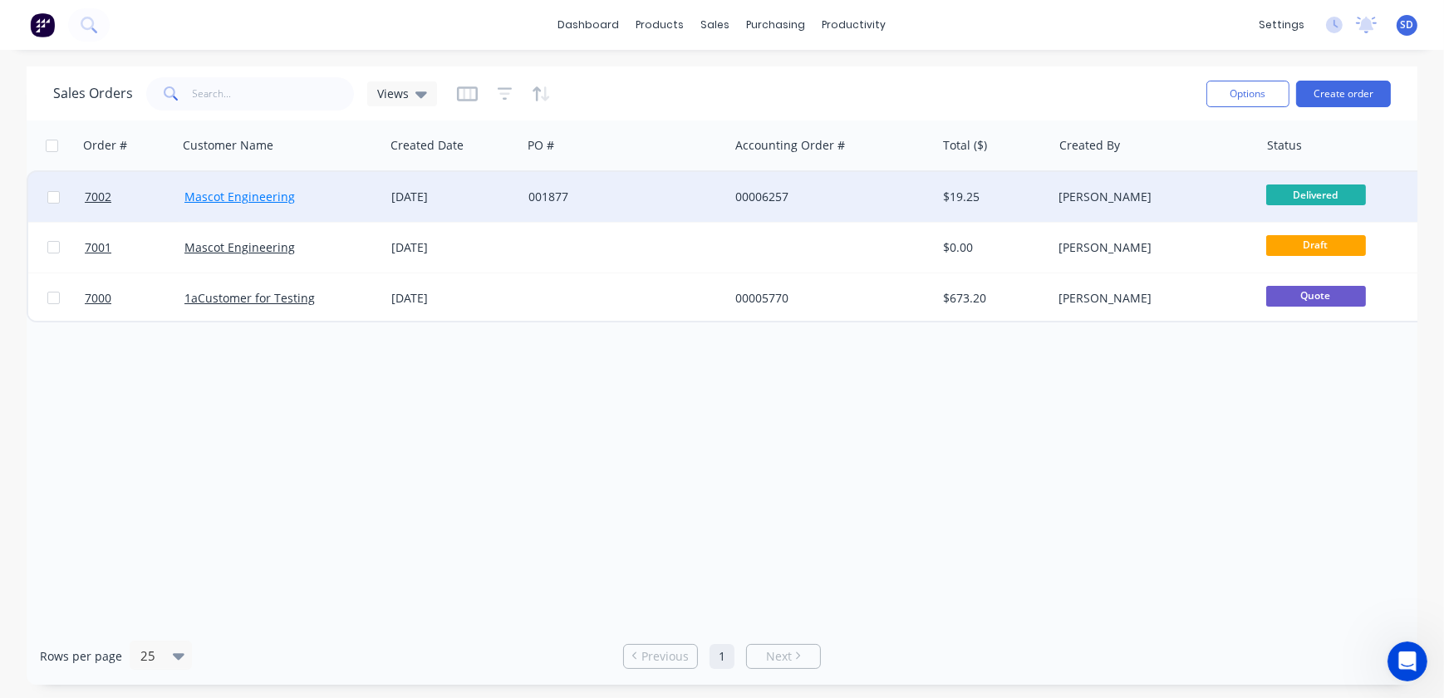
click at [248, 199] on link "Mascot Engineering" at bounding box center [239, 197] width 111 height 16
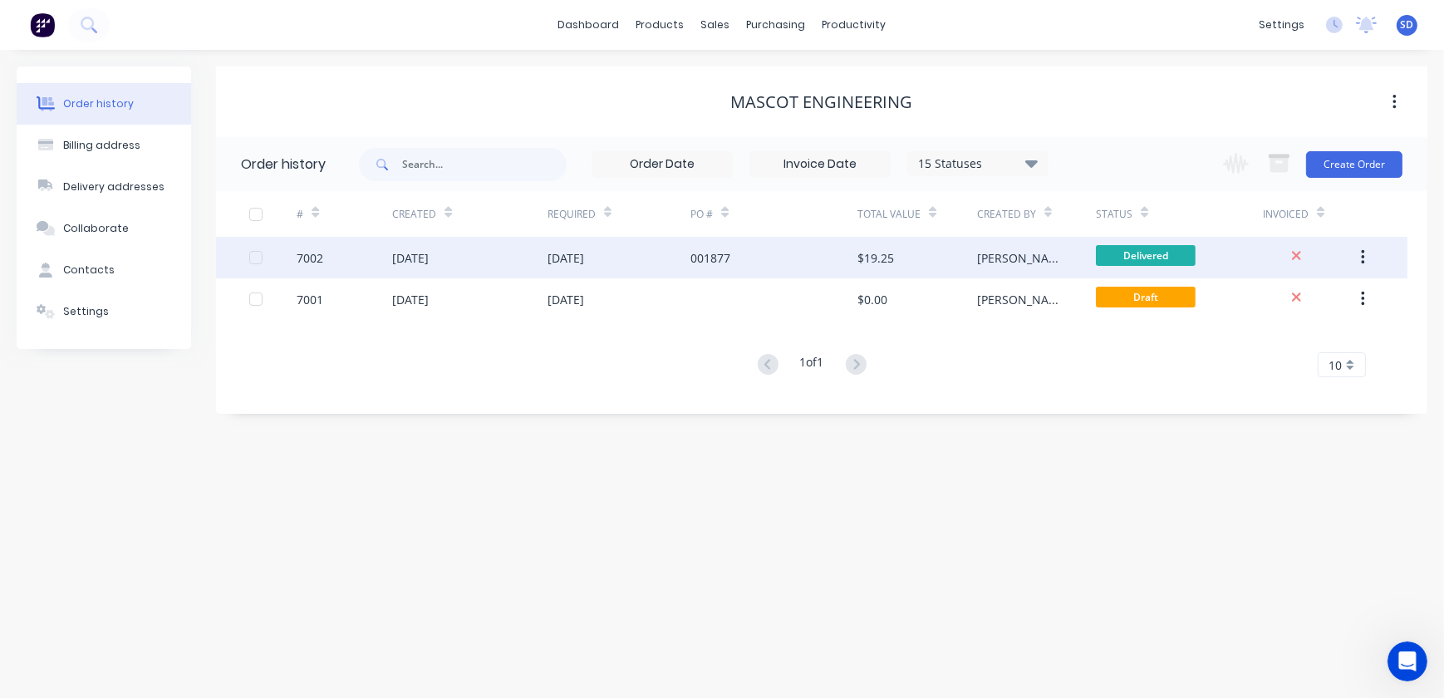
click at [639, 260] on div "[DATE]" at bounding box center [619, 258] width 143 height 42
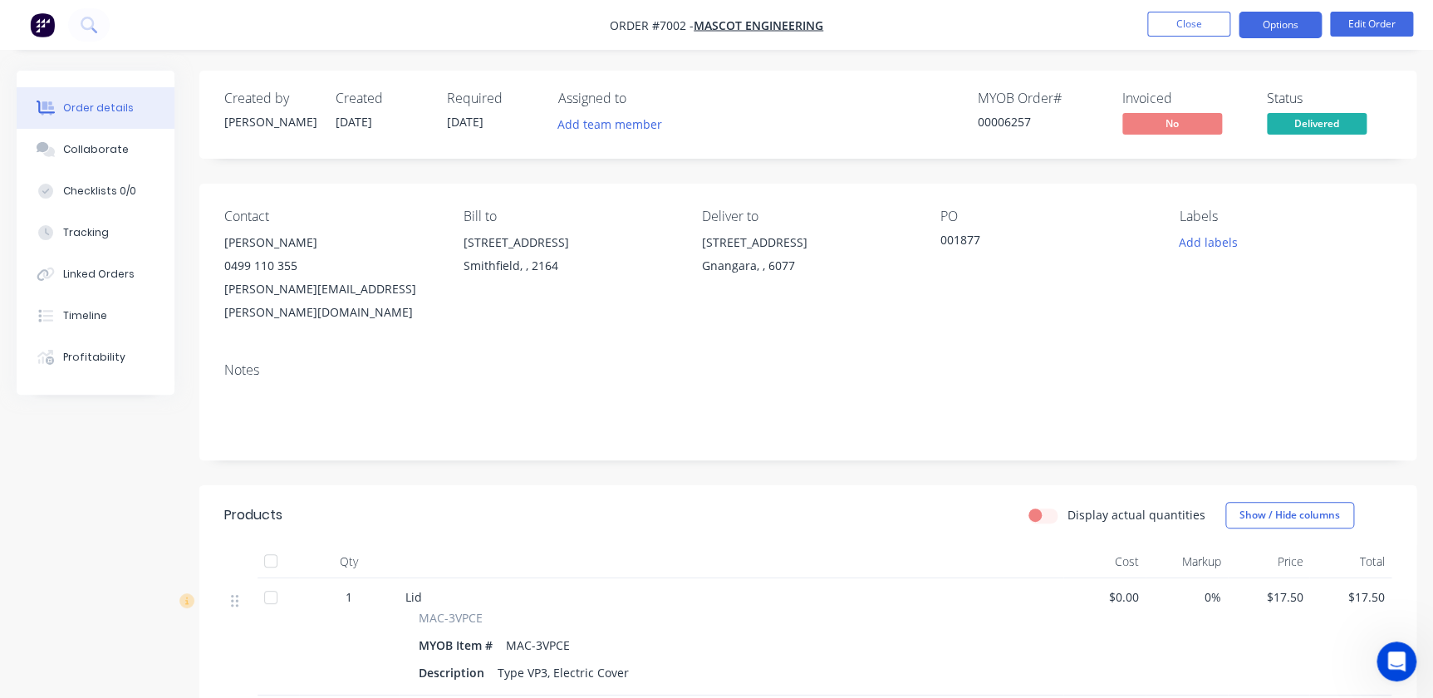
click at [1319, 27] on ul "Close Options Edit Order" at bounding box center [1280, 25] width 306 height 27
click at [1279, 23] on button "Options" at bounding box center [1280, 25] width 83 height 27
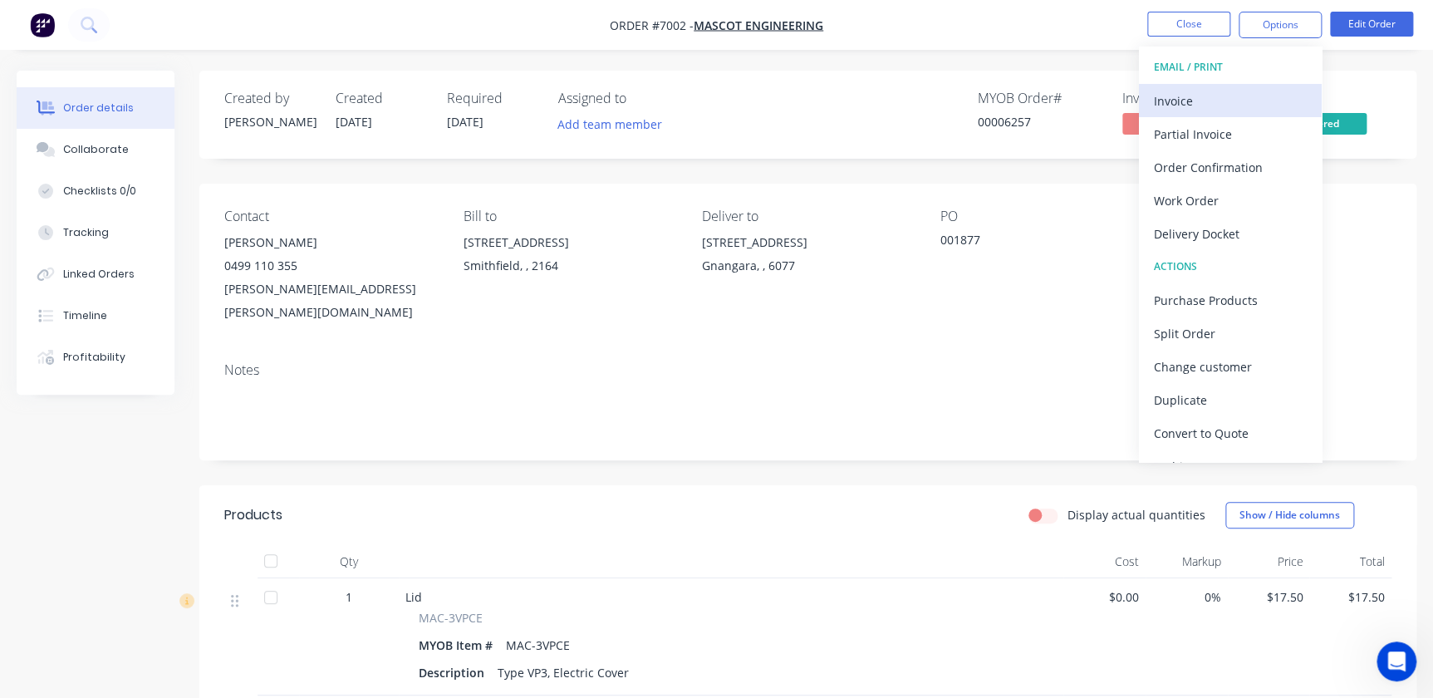
click at [1235, 92] on div "Invoice" at bounding box center [1230, 101] width 153 height 24
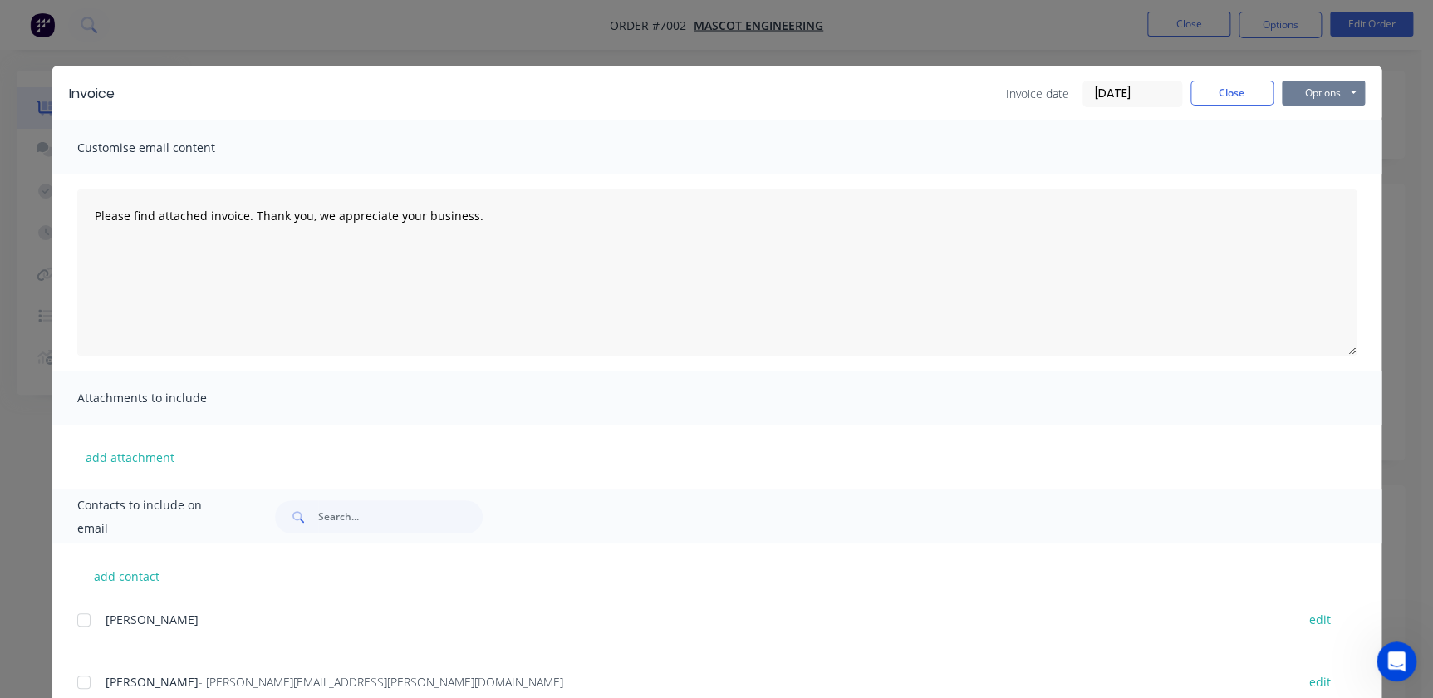
click at [1335, 85] on button "Options" at bounding box center [1323, 93] width 83 height 25
click at [1329, 129] on button "Preview" at bounding box center [1335, 122] width 106 height 27
click at [1239, 91] on button "Close" at bounding box center [1232, 93] width 83 height 25
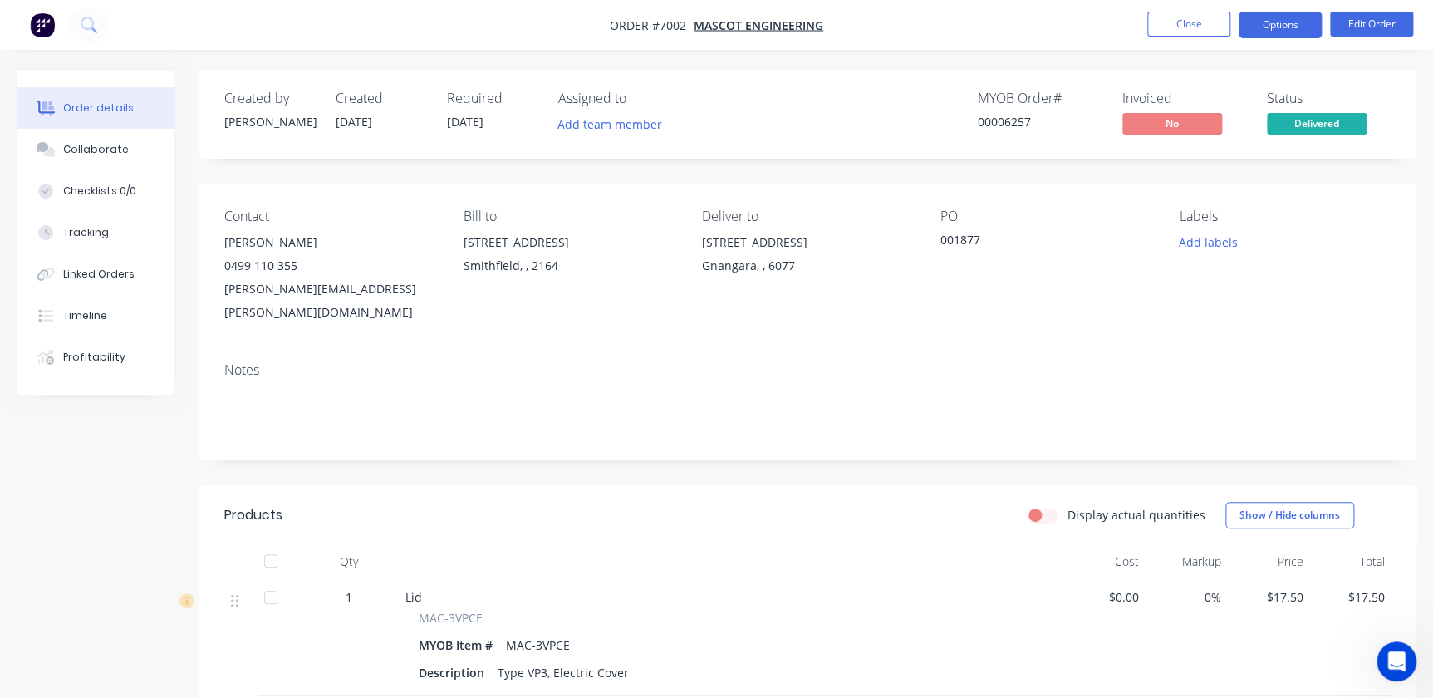
click at [1277, 27] on button "Options" at bounding box center [1280, 25] width 83 height 27
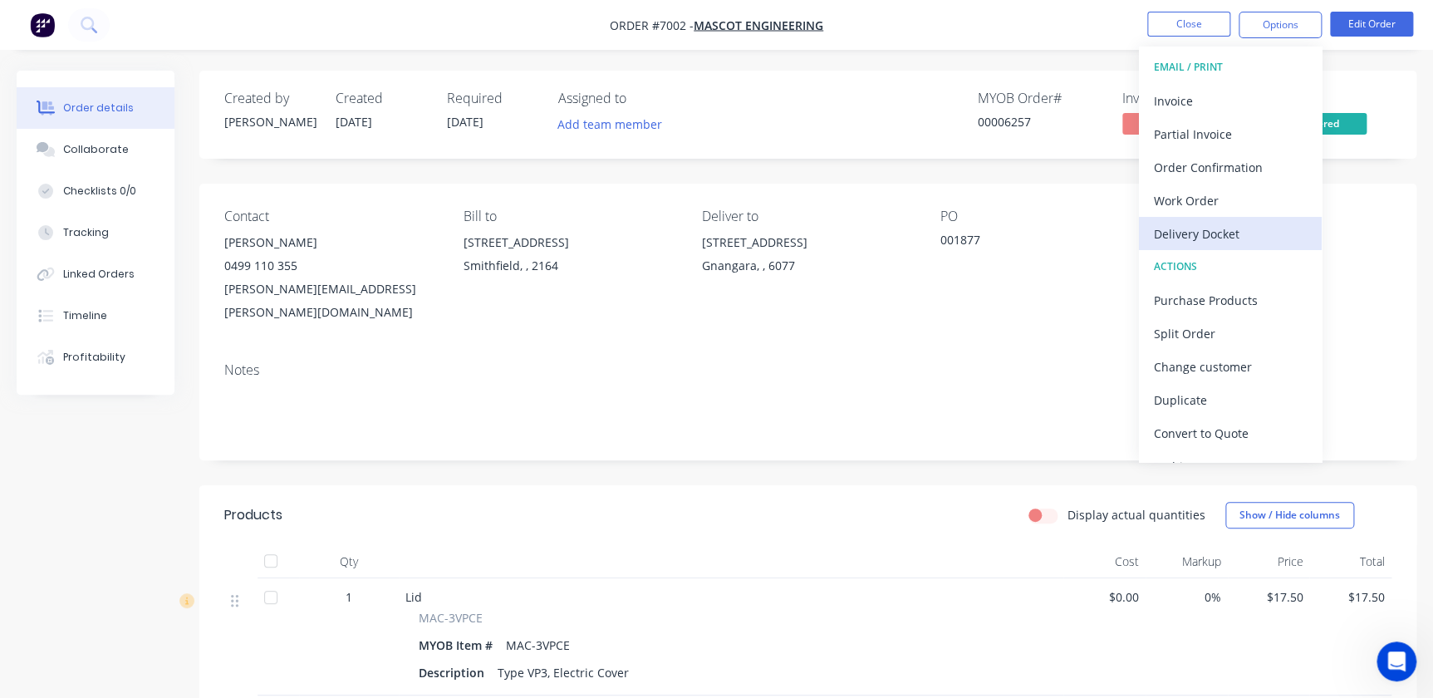
click at [1237, 238] on div "Delivery Docket" at bounding box center [1230, 234] width 153 height 24
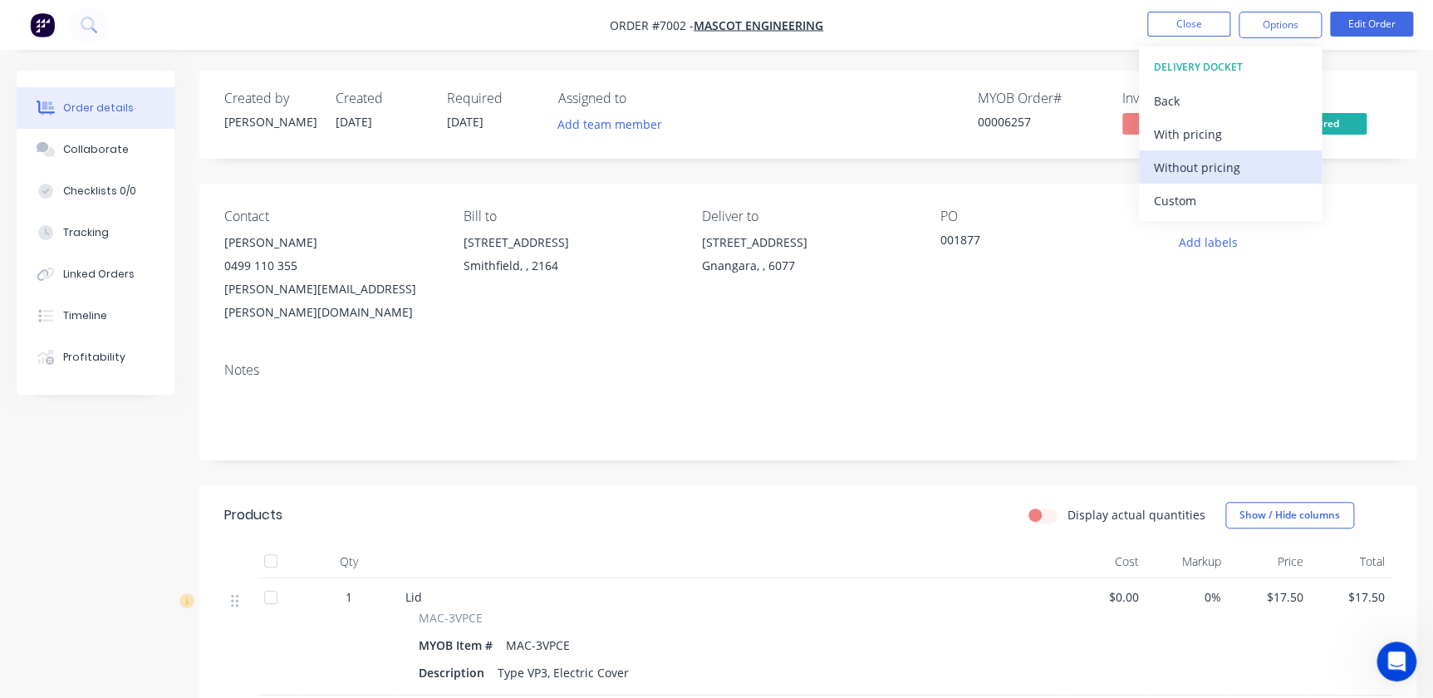
click at [1216, 168] on div "Without pricing" at bounding box center [1230, 167] width 153 height 24
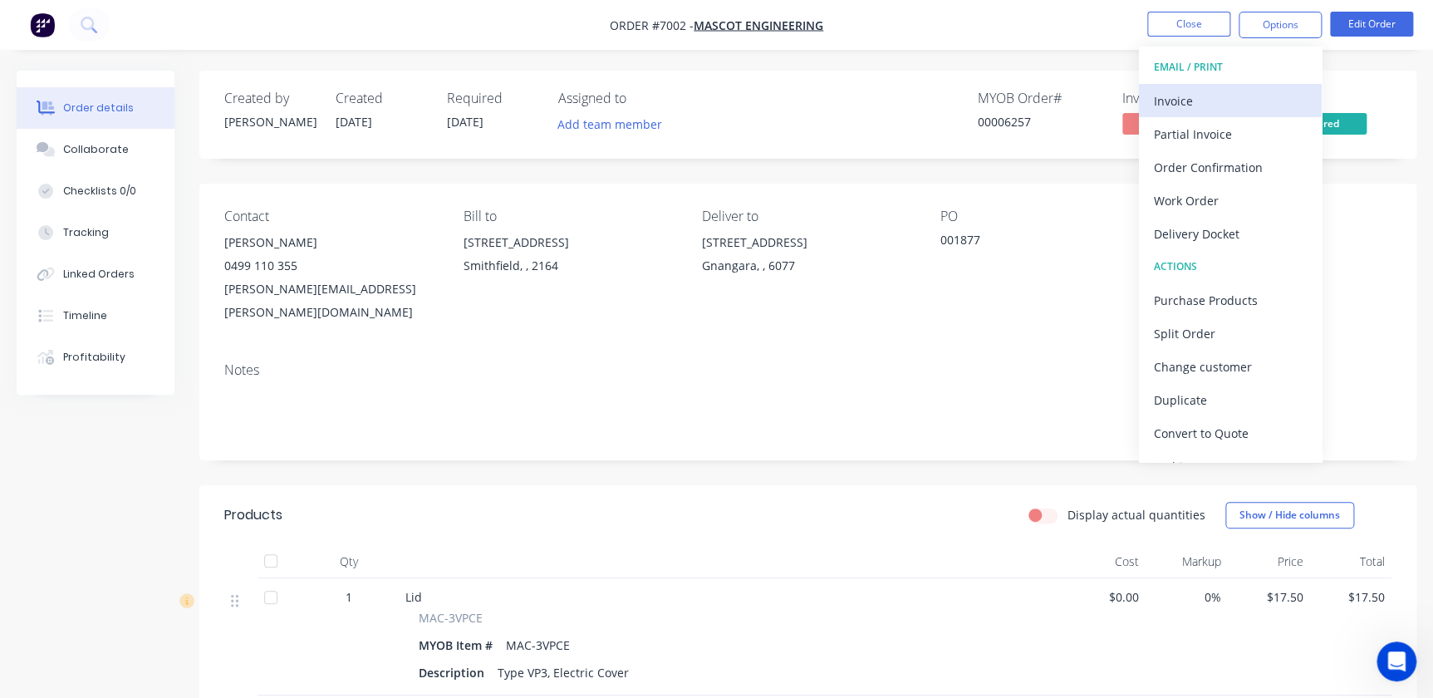
click at [1178, 104] on div "Invoice" at bounding box center [1230, 101] width 153 height 24
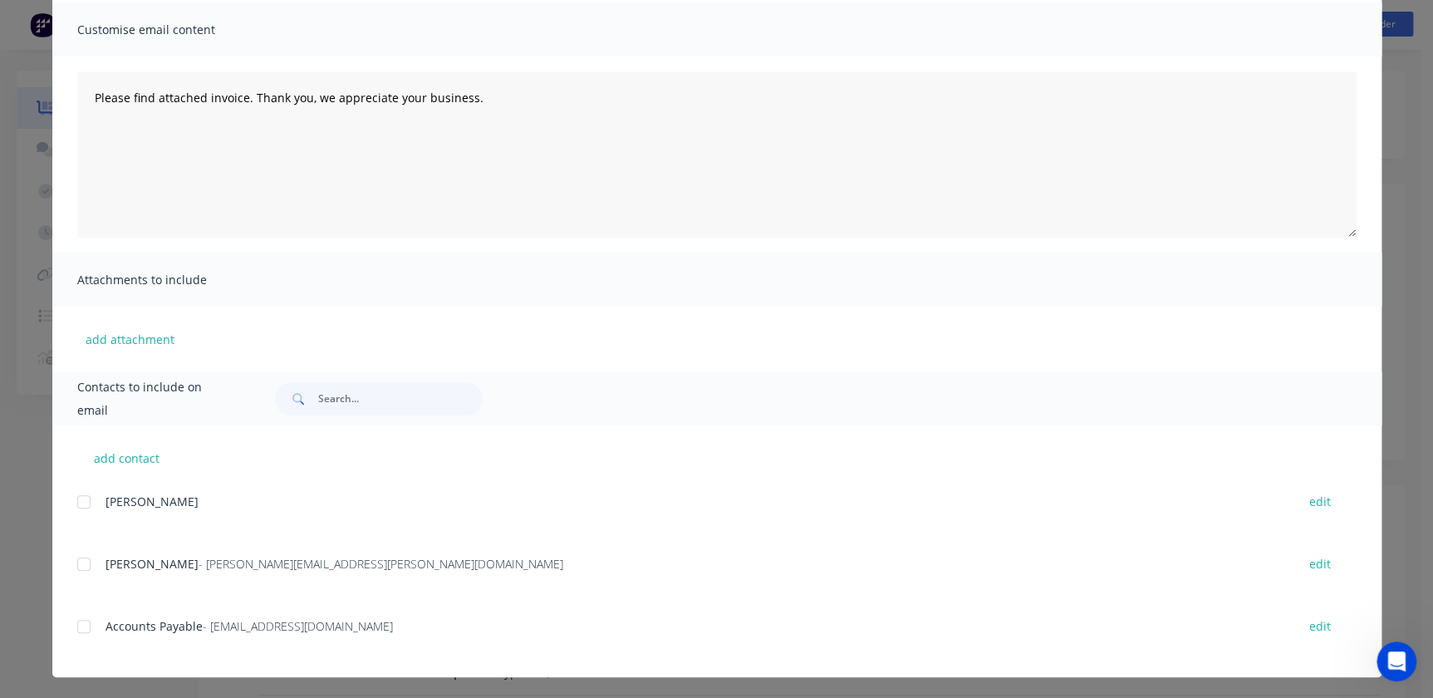
scroll to position [120, 0]
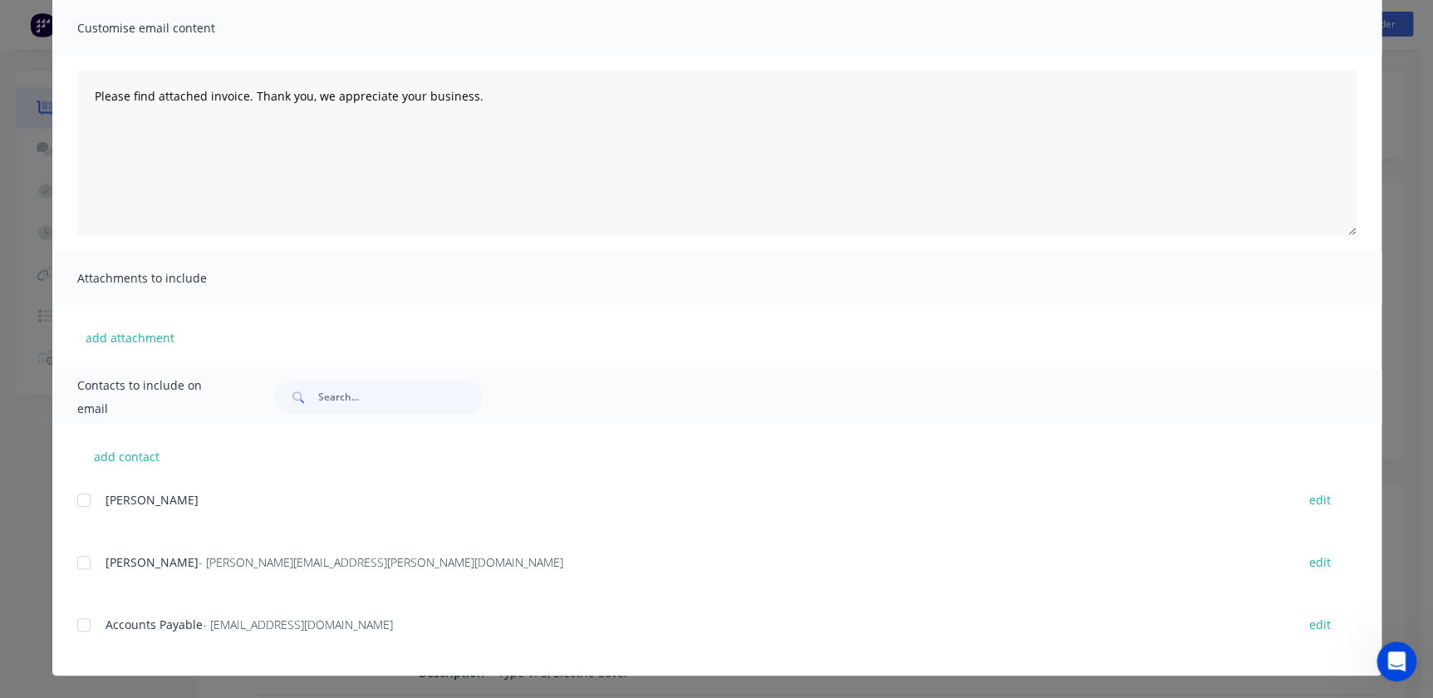
click at [75, 626] on div at bounding box center [83, 624] width 33 height 33
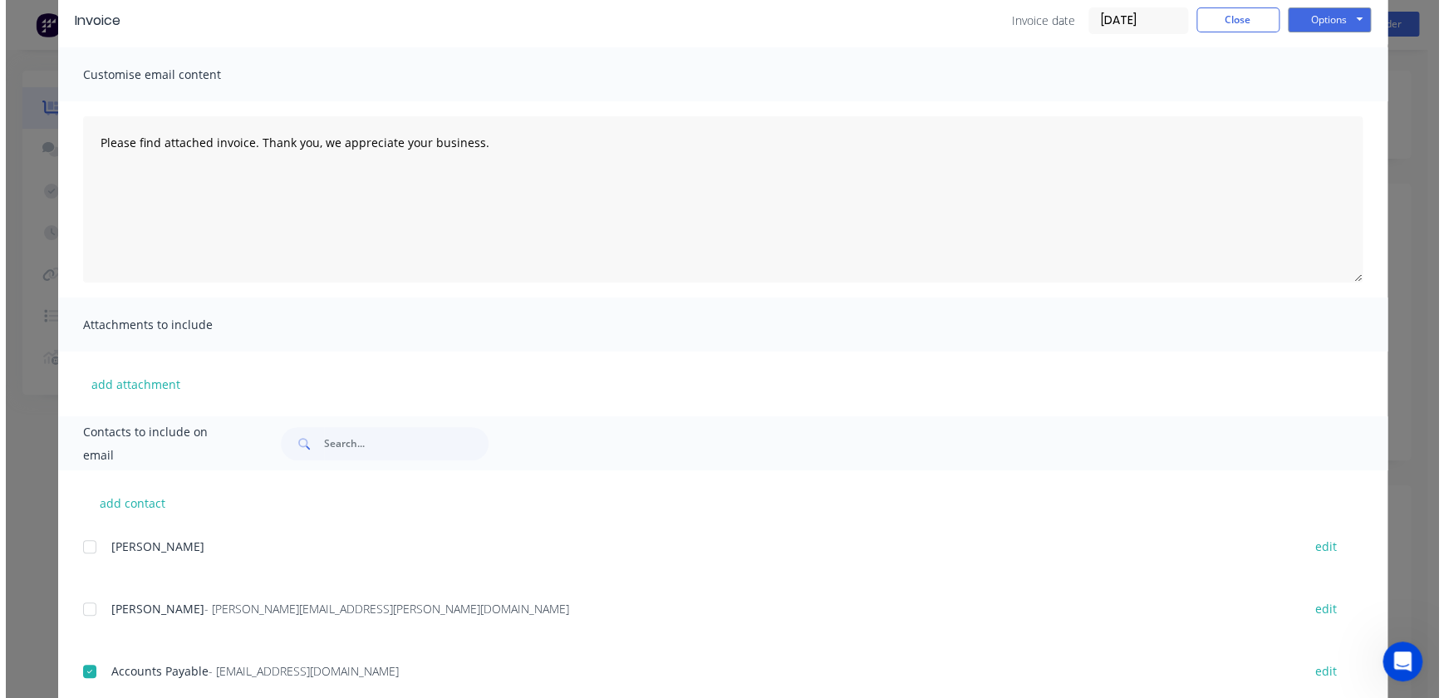
scroll to position [0, 0]
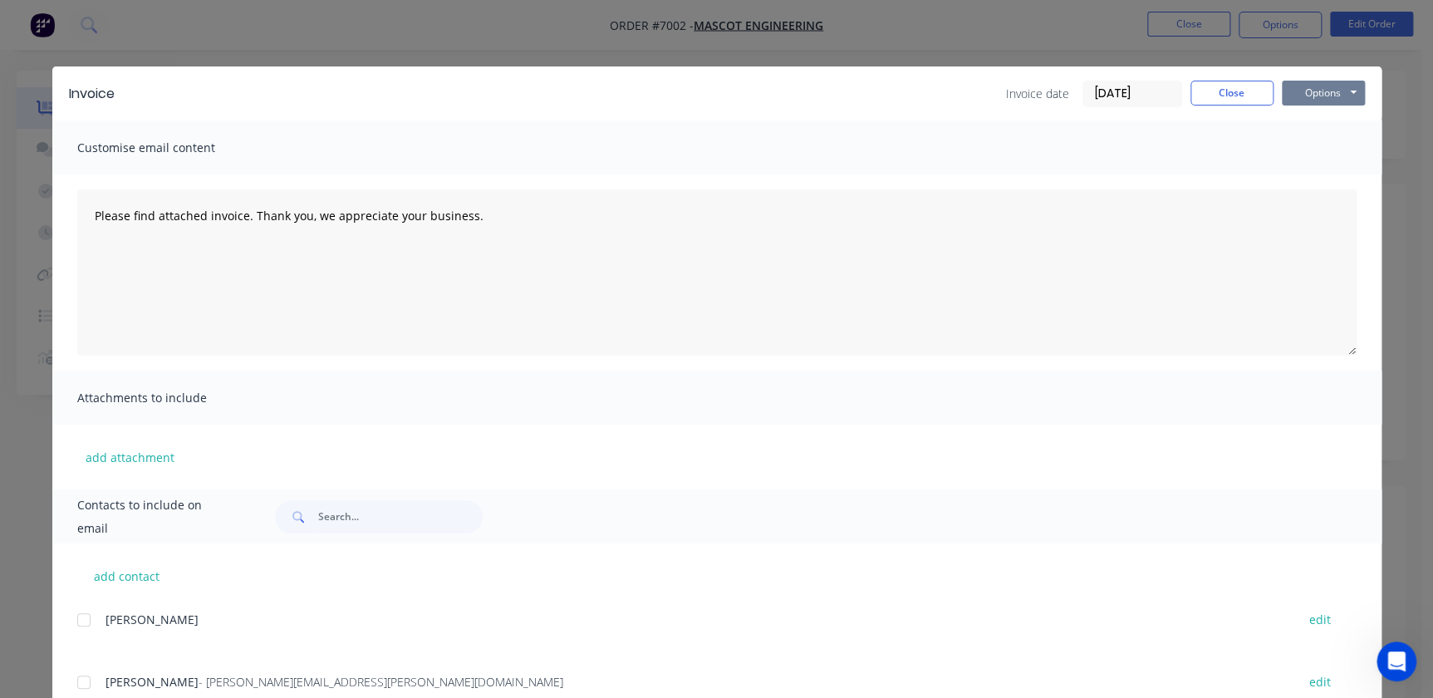
click at [1346, 90] on button "Options" at bounding box center [1323, 93] width 83 height 25
click at [1317, 177] on button "Email" at bounding box center [1335, 177] width 106 height 27
click at [1220, 91] on button "Close" at bounding box center [1232, 93] width 83 height 25
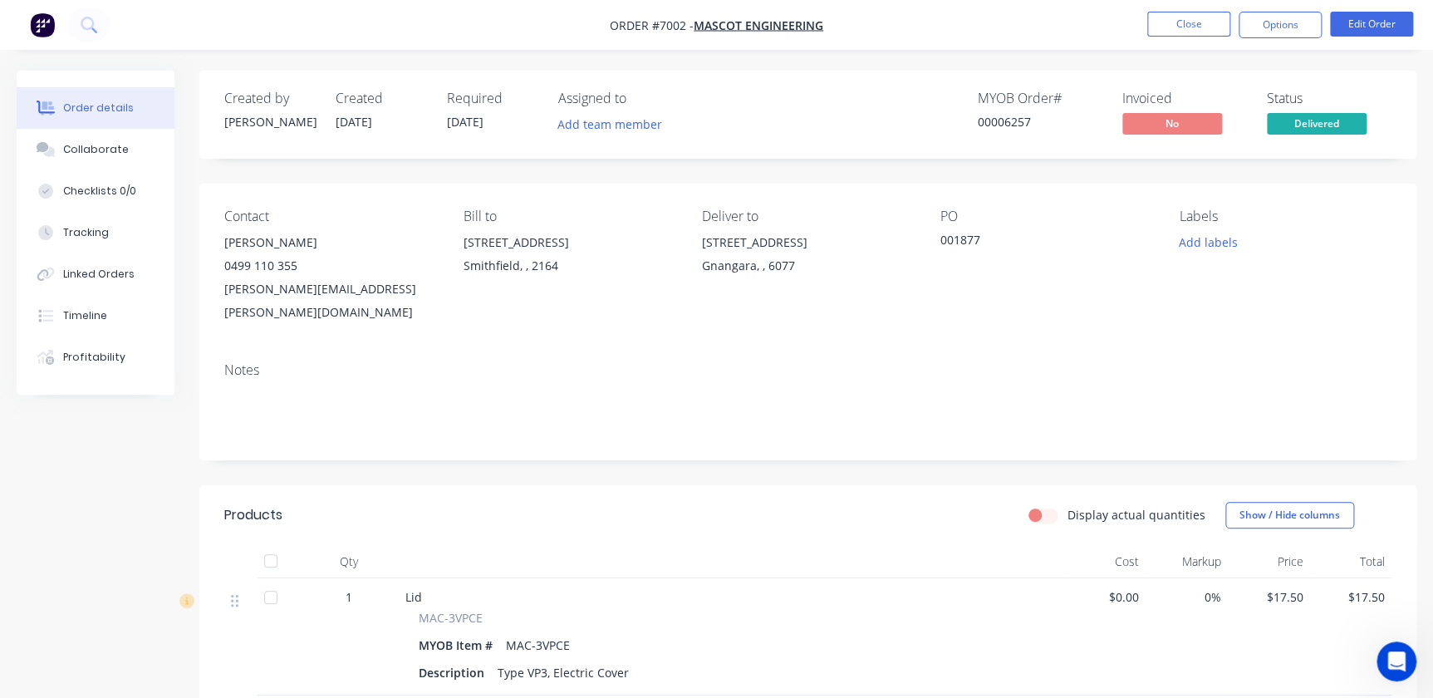
click at [95, 109] on div "Order details" at bounding box center [98, 108] width 71 height 15
click at [1196, 22] on button "Close" at bounding box center [1188, 24] width 83 height 25
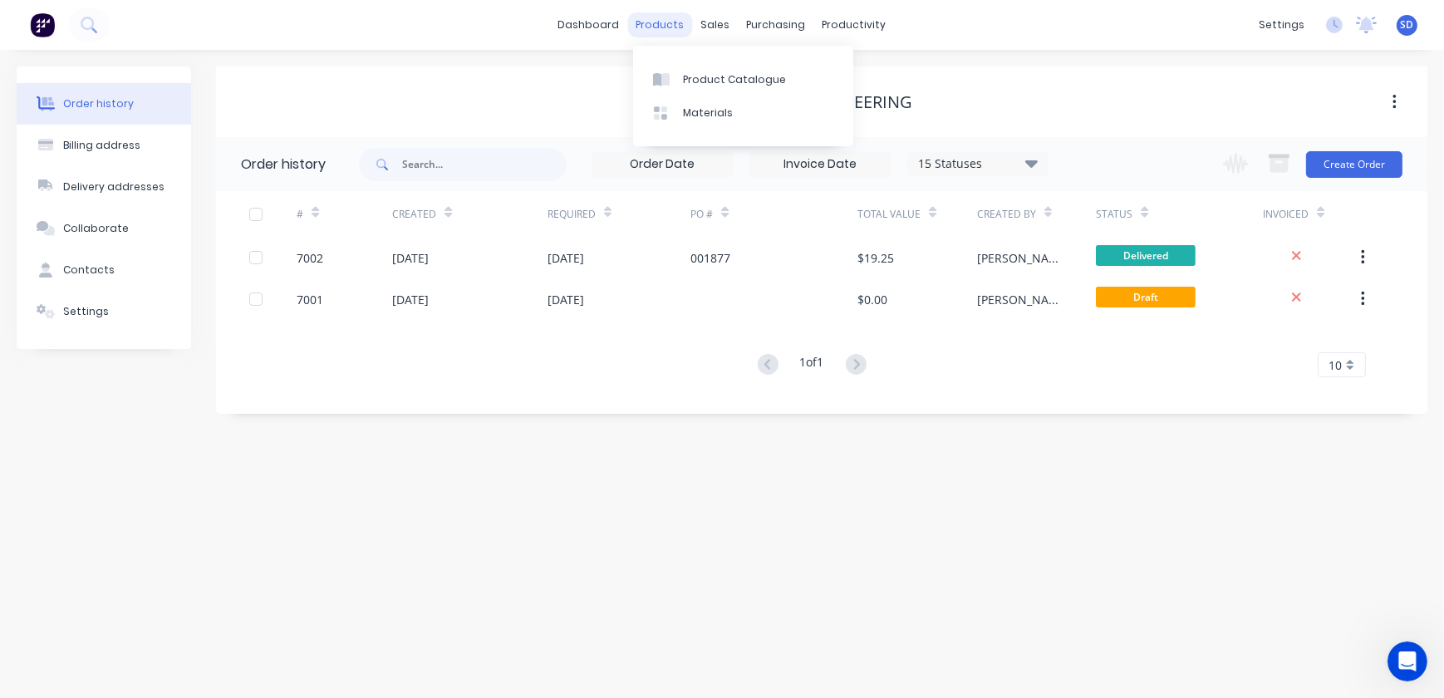
click at [665, 25] on div "products" at bounding box center [660, 24] width 65 height 25
click at [714, 97] on link "Materials" at bounding box center [743, 112] width 220 height 33
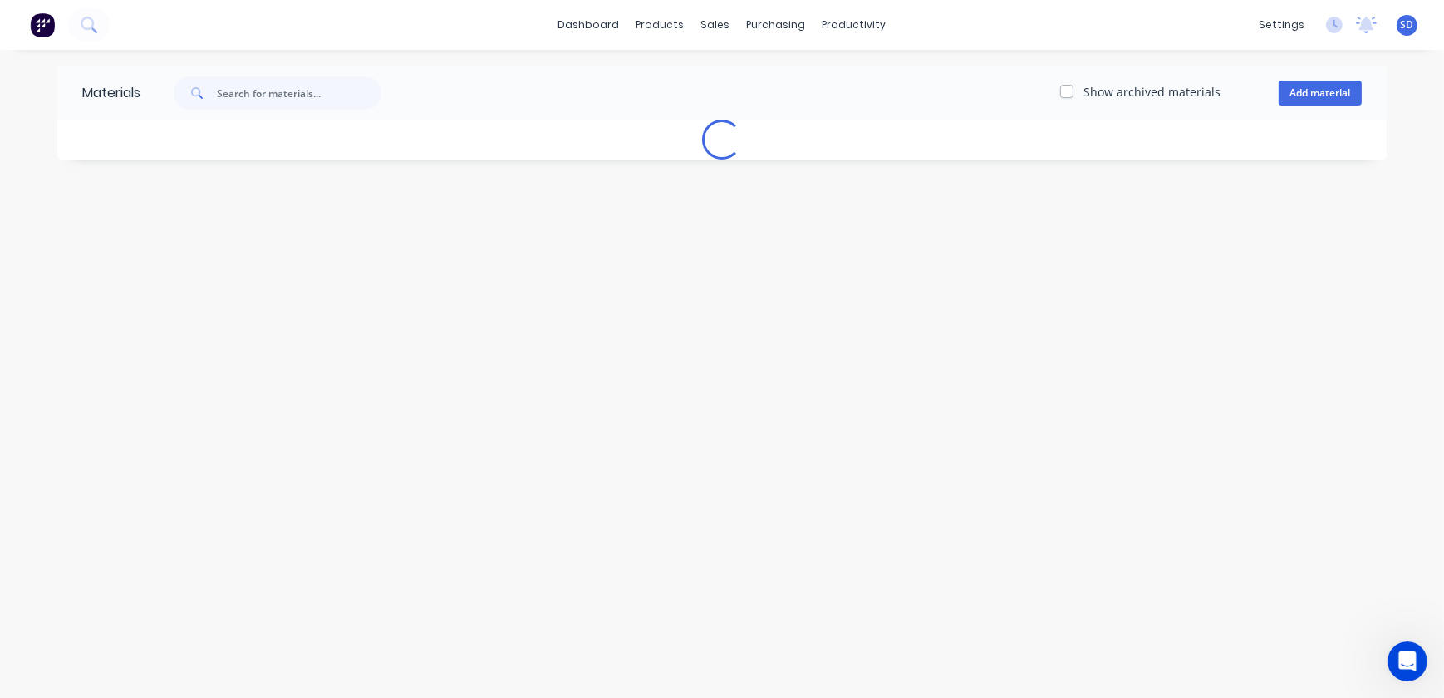
click at [709, 79] on div "Show archived materials Add material" at bounding box center [763, 92] width 1246 height 33
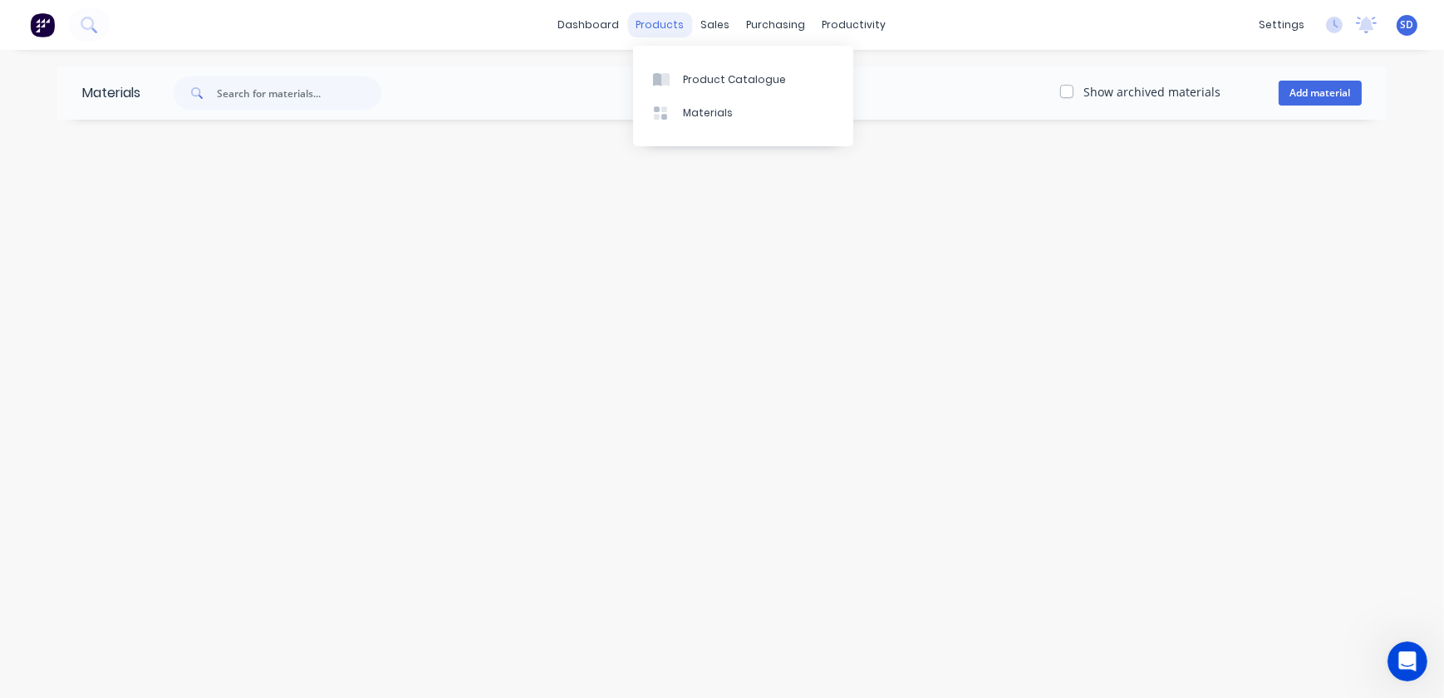
click at [673, 27] on div "products" at bounding box center [660, 24] width 65 height 25
click at [724, 86] on div "Product Catalogue" at bounding box center [734, 79] width 103 height 15
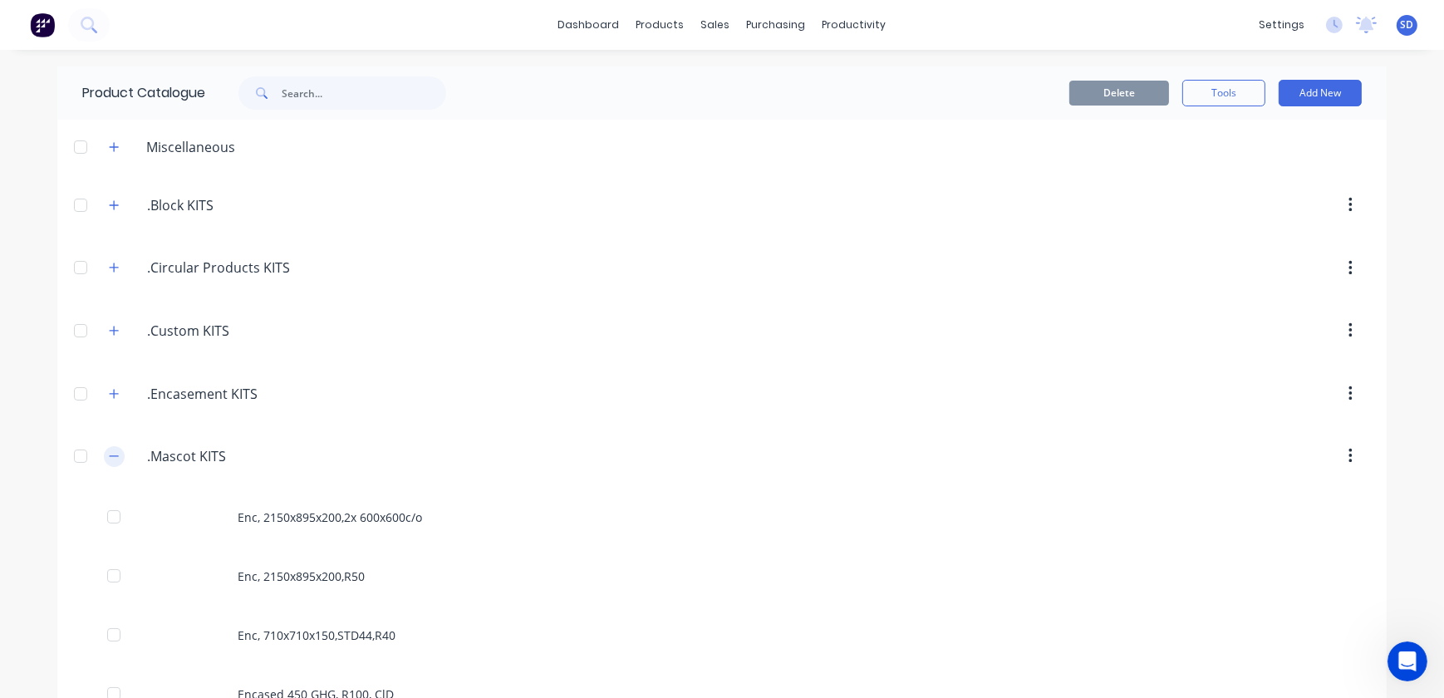
click at [109, 457] on icon "button" at bounding box center [114, 456] width 10 height 12
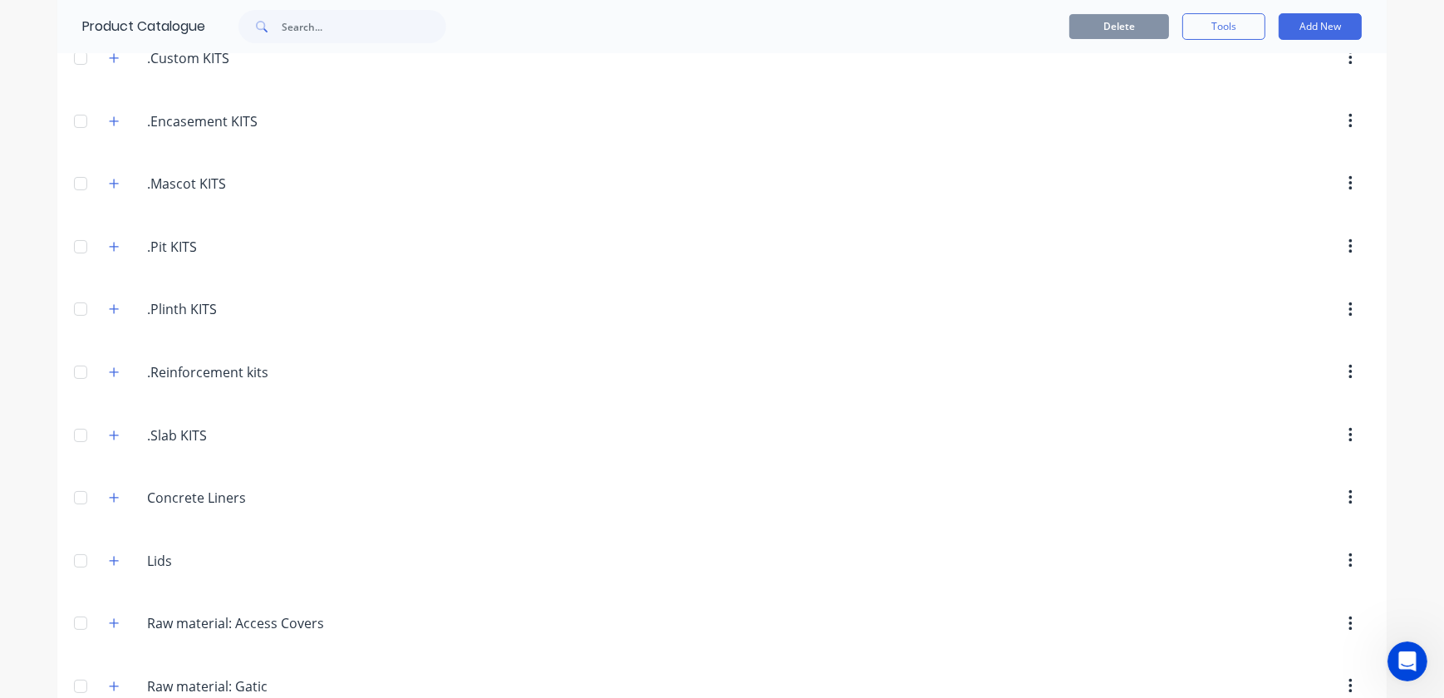
scroll to position [453, 0]
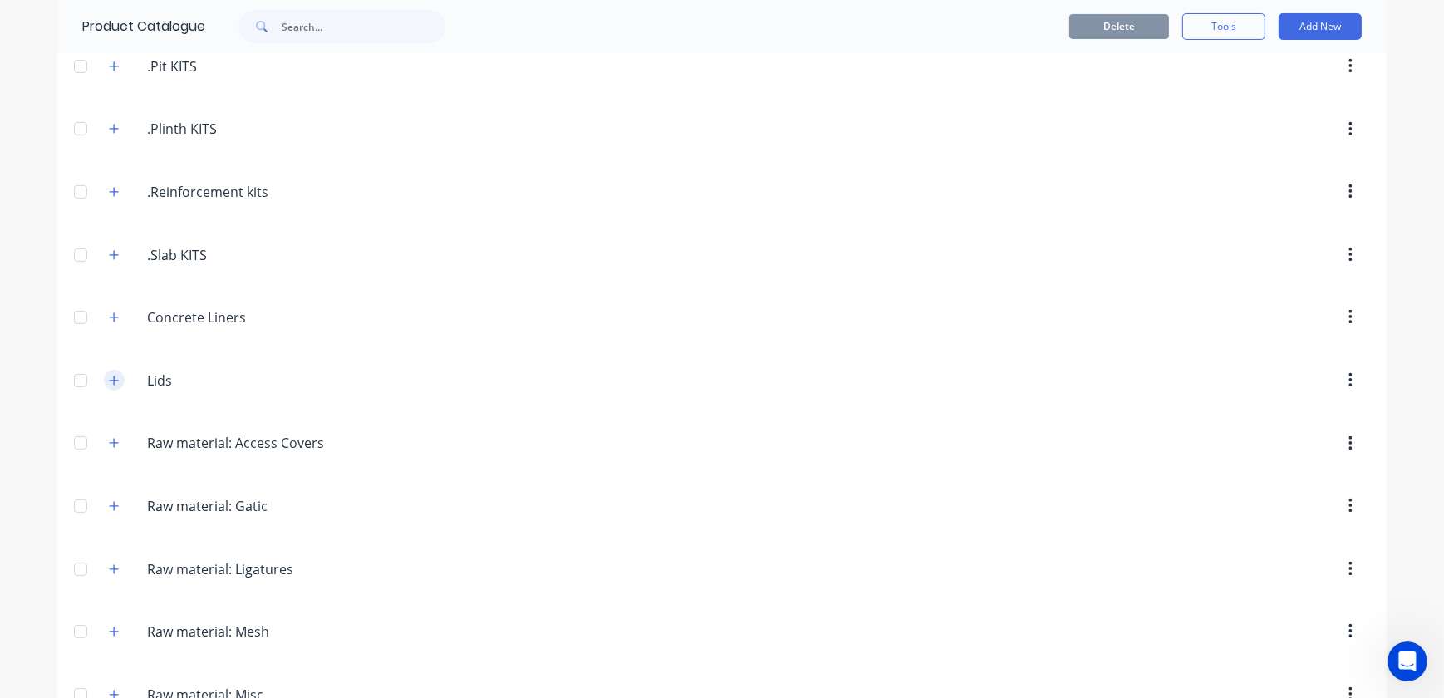
click at [112, 376] on icon "button" at bounding box center [114, 381] width 10 height 12
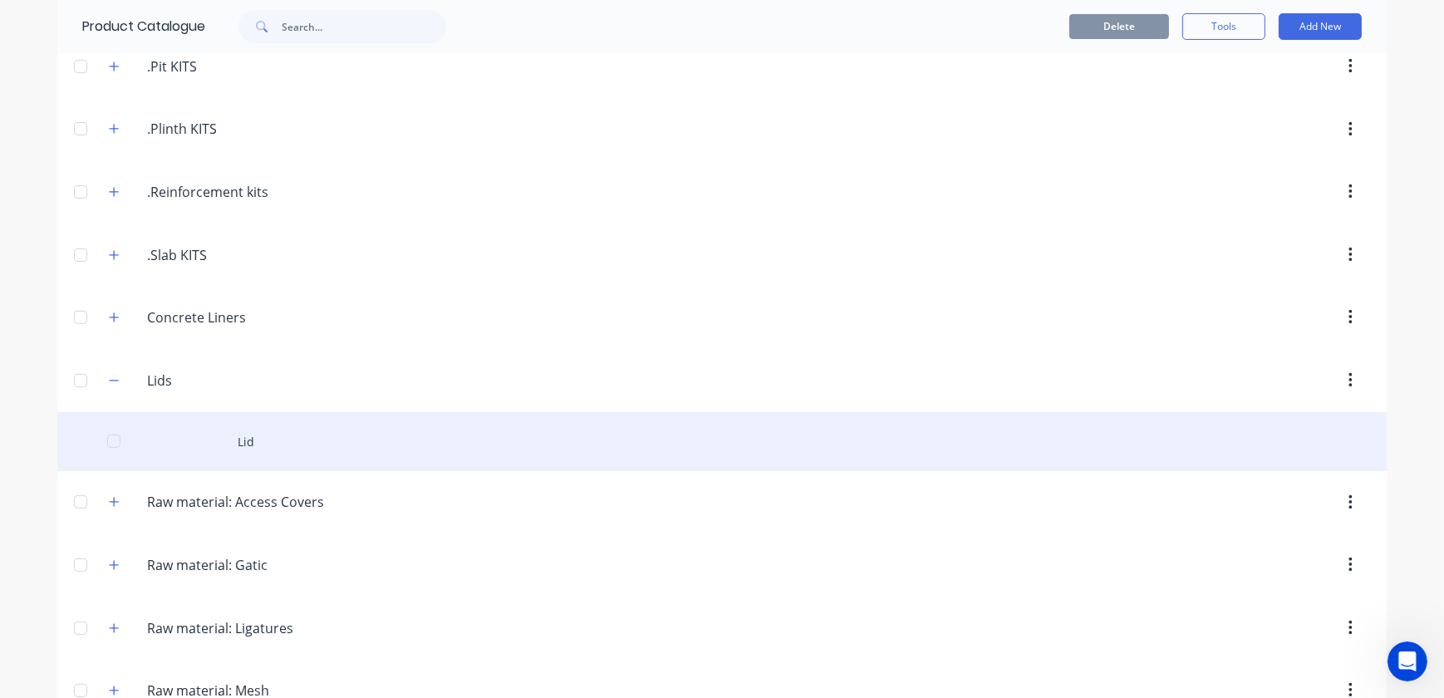
click at [241, 436] on div "Lid" at bounding box center [721, 441] width 1329 height 59
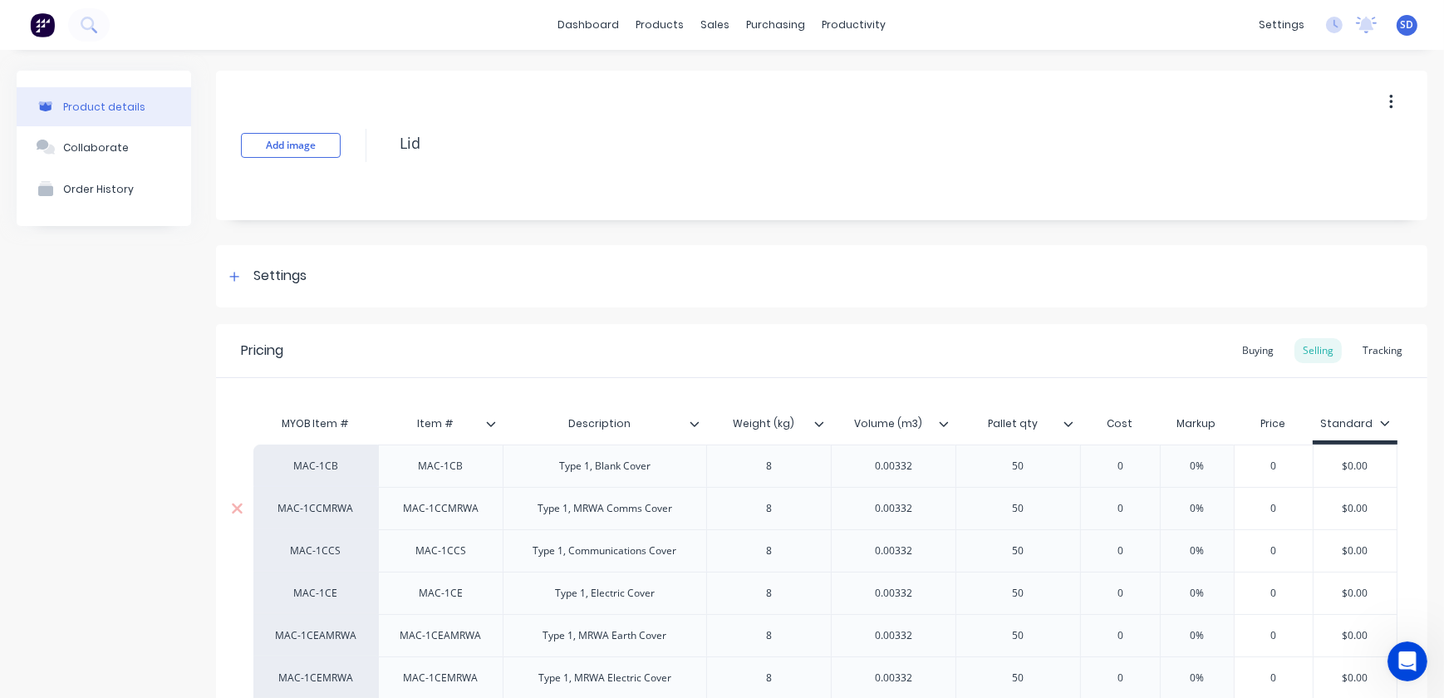
type textarea "x"
click at [1246, 356] on div "Buying" at bounding box center [1258, 350] width 48 height 25
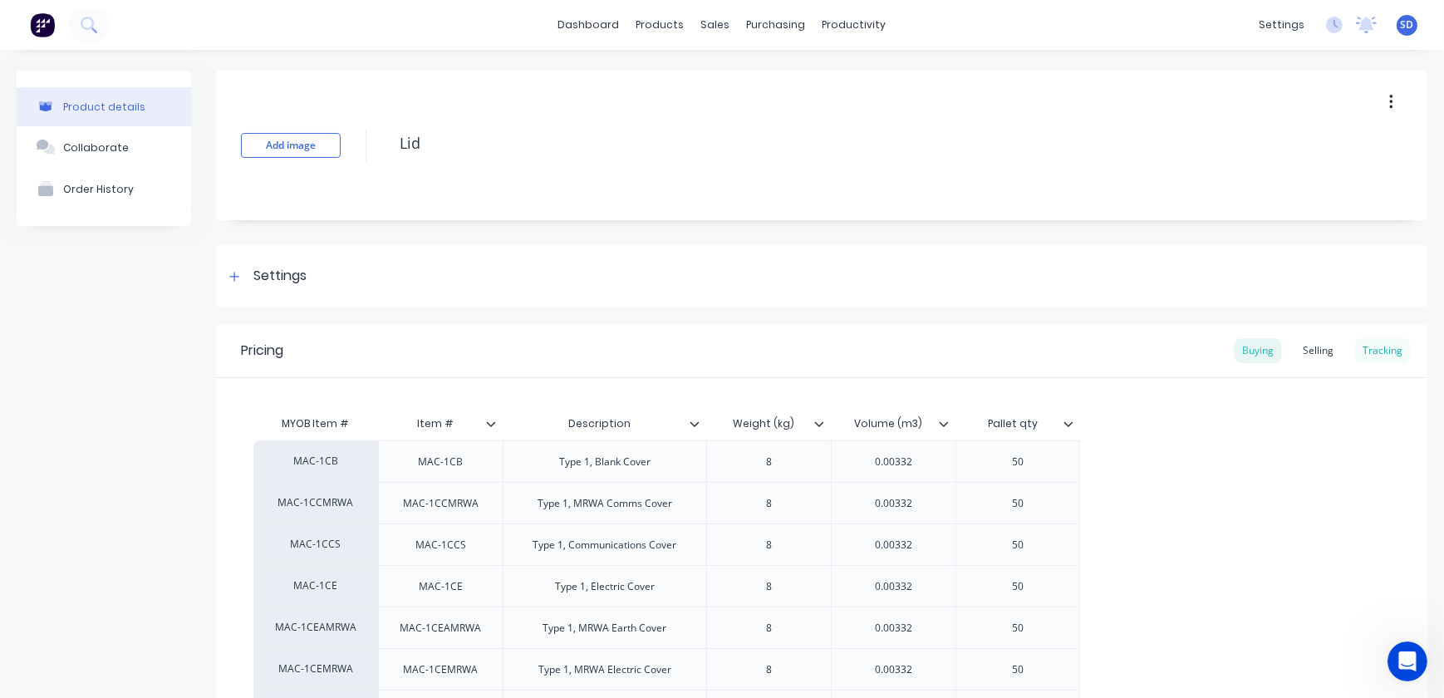
click at [1387, 348] on div "Tracking" at bounding box center [1382, 350] width 56 height 25
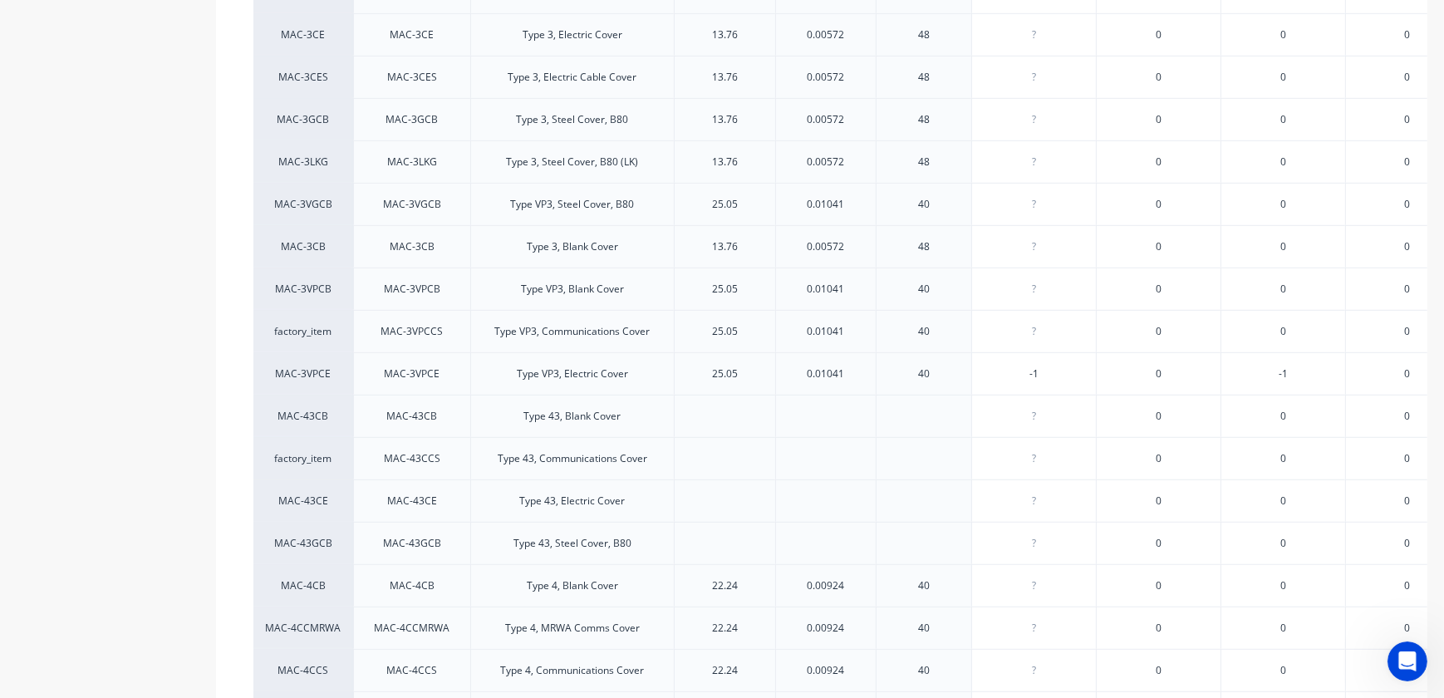
scroll to position [1435, 0]
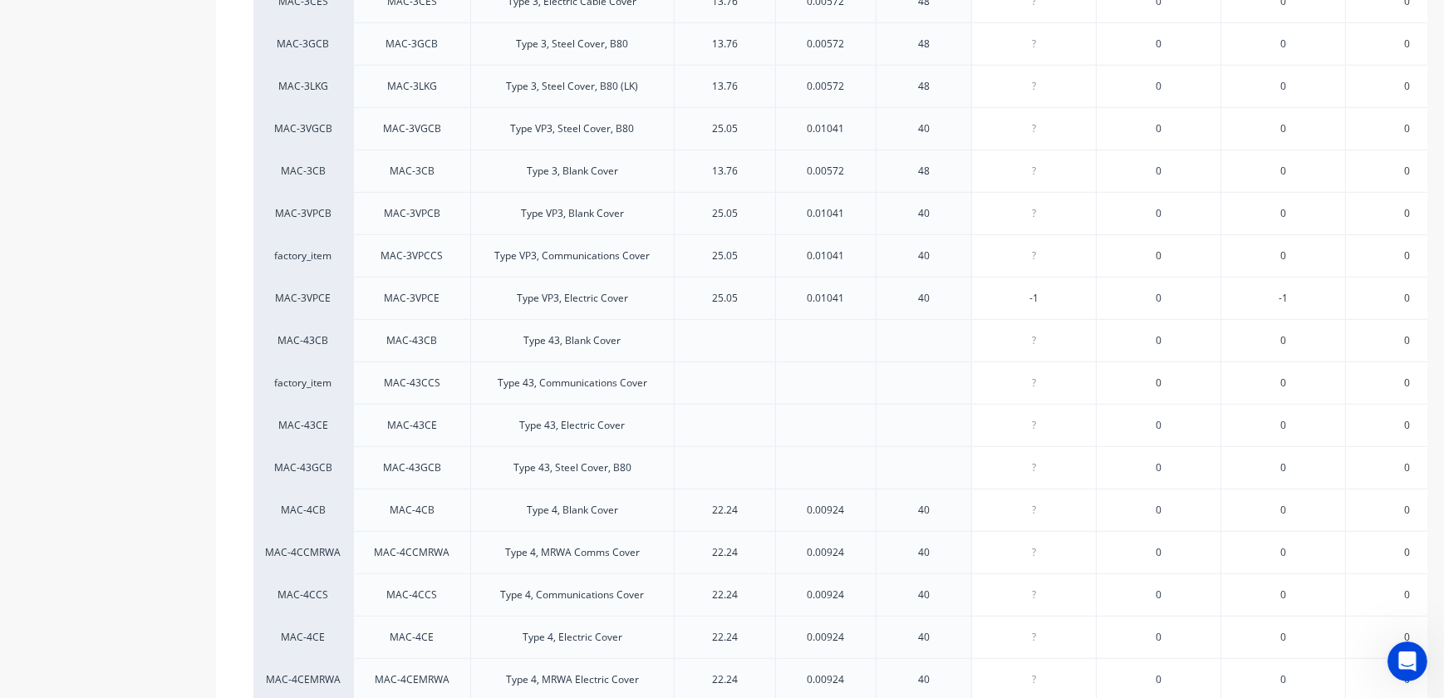
type input "2"
drag, startPoint x: 1049, startPoint y: 295, endPoint x: 1014, endPoint y: 294, distance: 35.7
click at [1014, 294] on input "2" at bounding box center [1034, 298] width 124 height 15
type textarea "x"
type input "2"
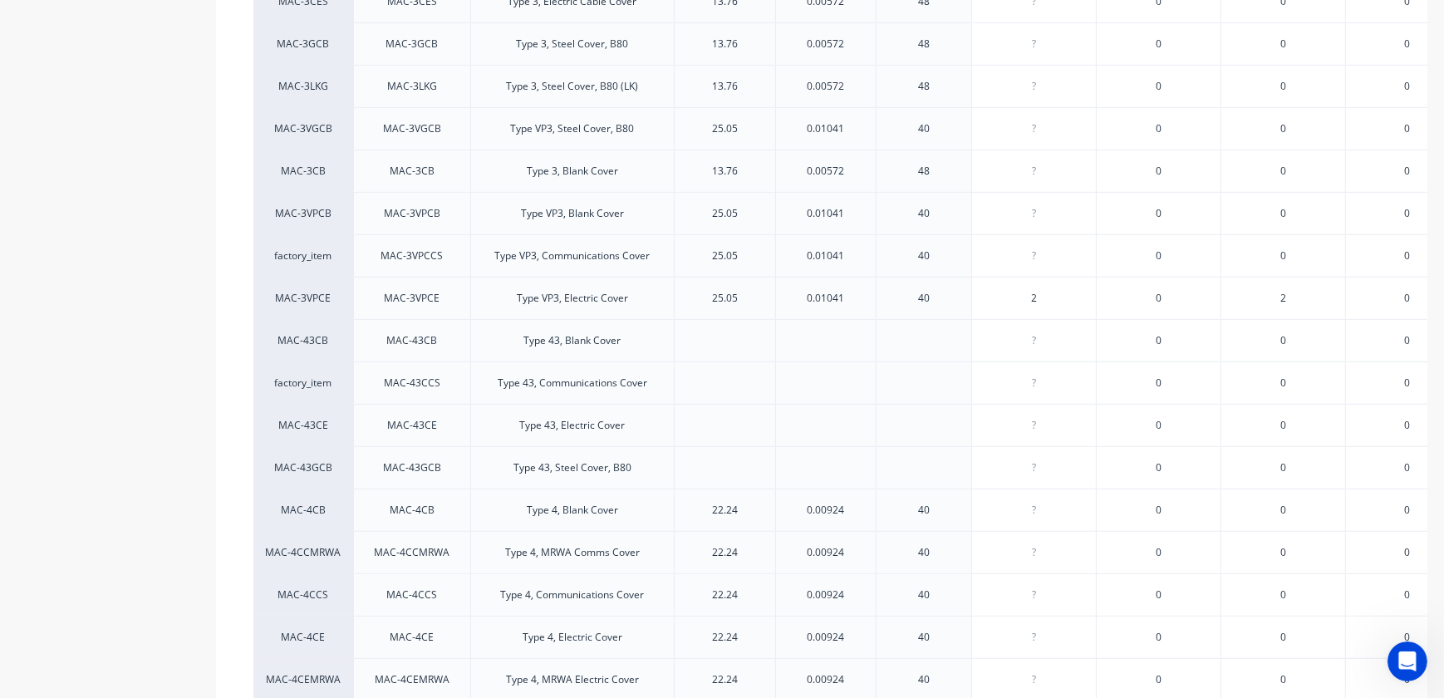
type input "0"
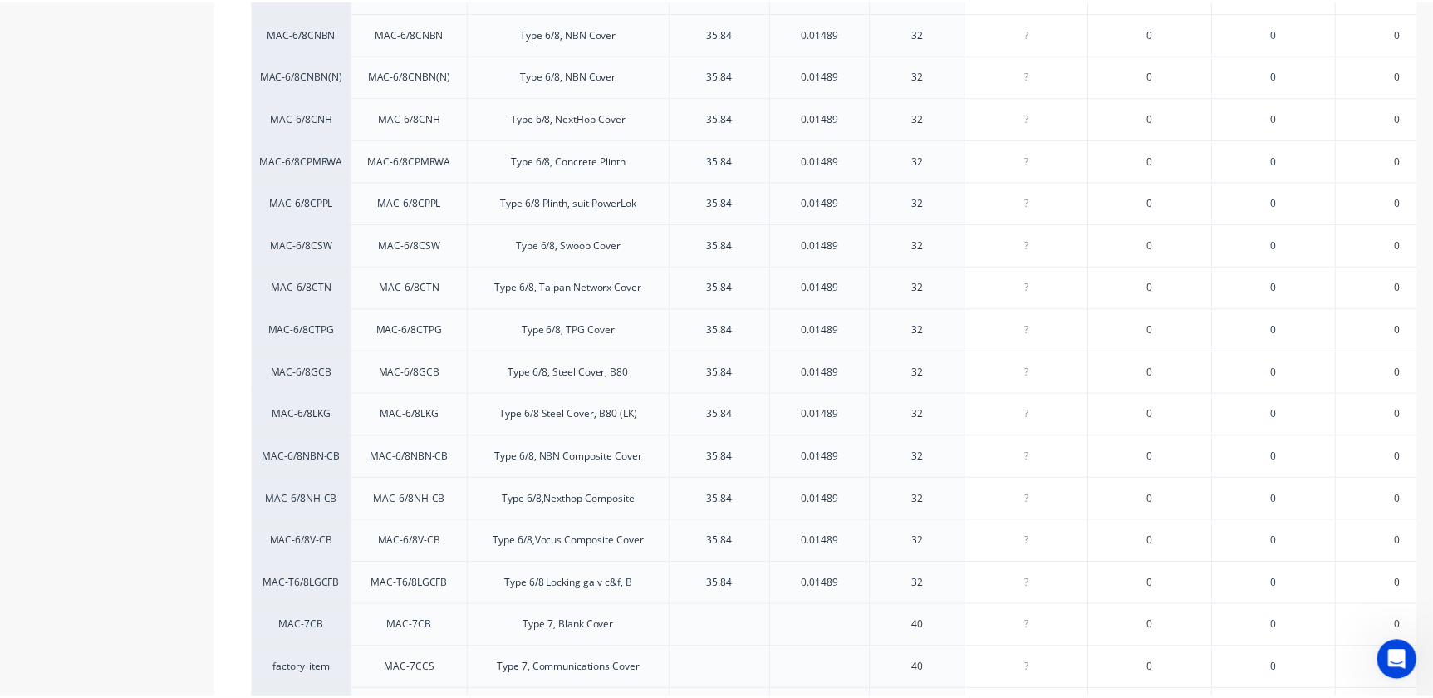
scroll to position [4021, 0]
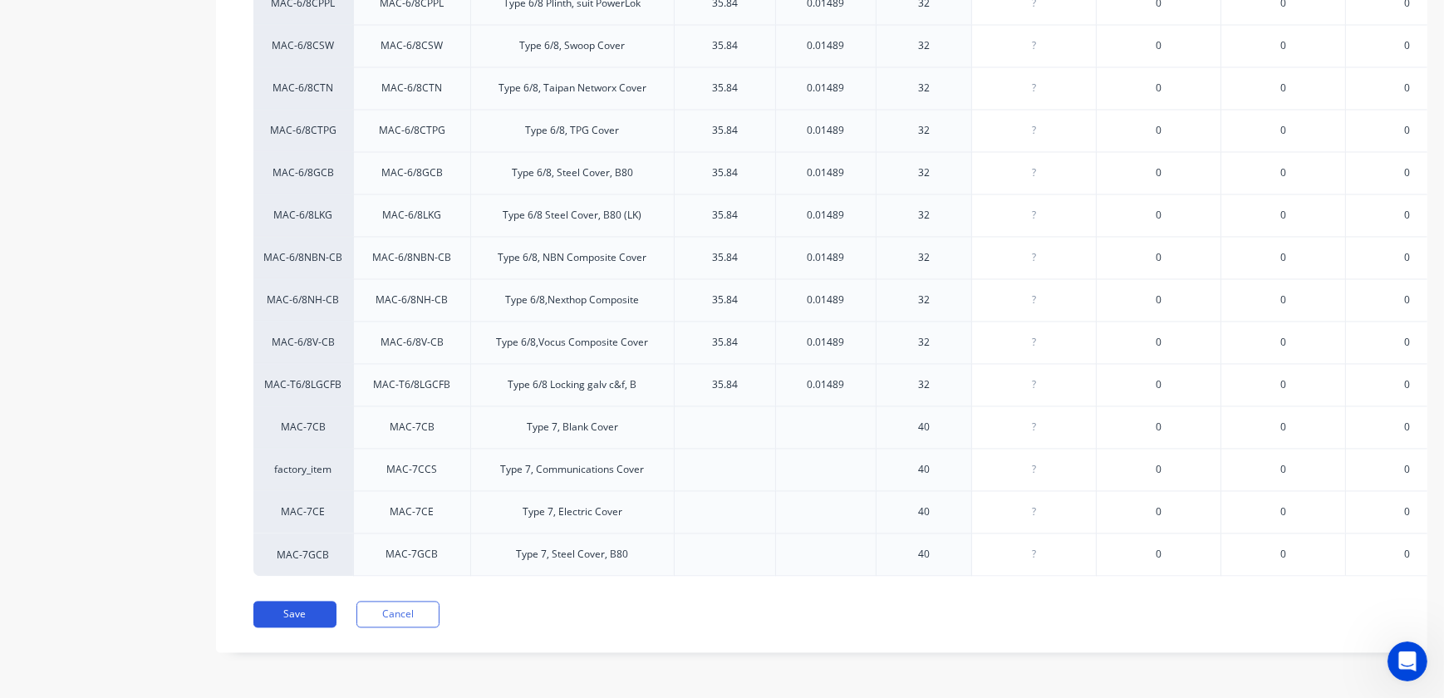
click at [304, 619] on button "Save" at bounding box center [294, 614] width 83 height 27
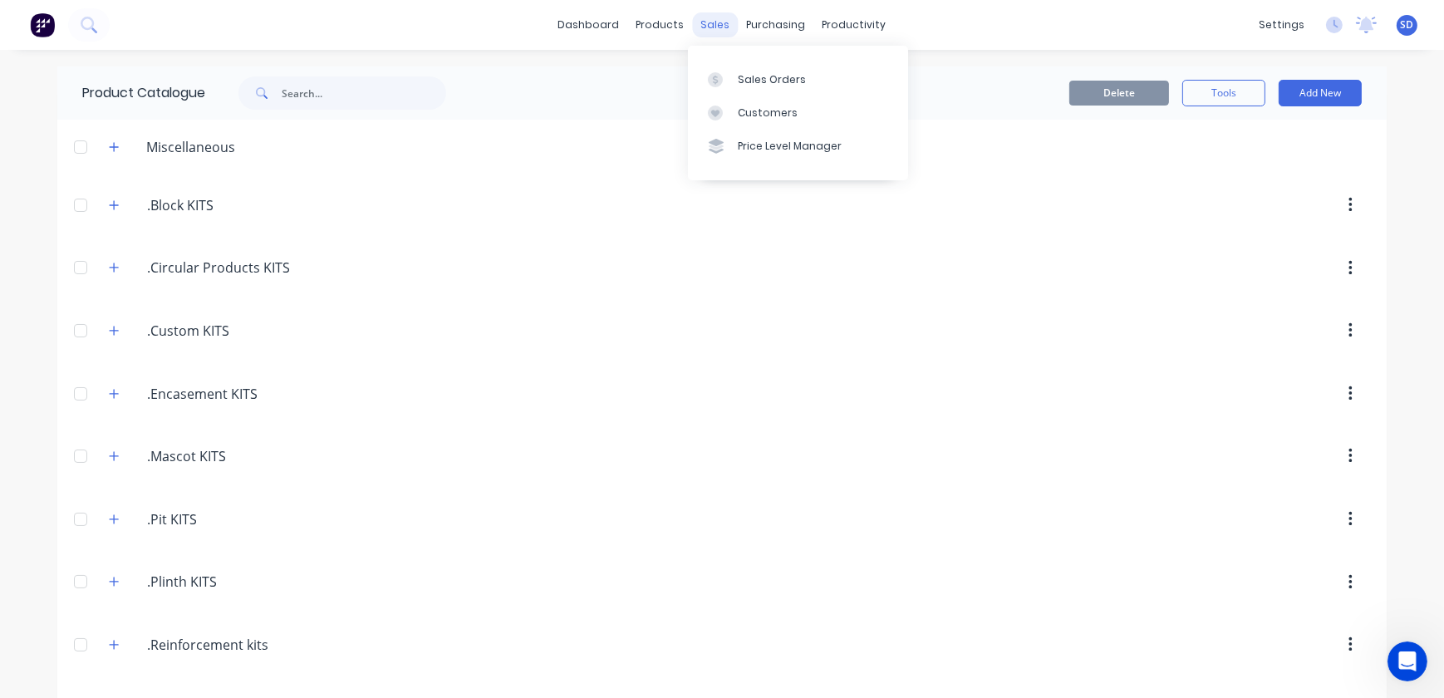
click at [698, 19] on div "sales" at bounding box center [716, 24] width 46 height 25
click at [749, 86] on div "Sales Orders" at bounding box center [772, 79] width 68 height 15
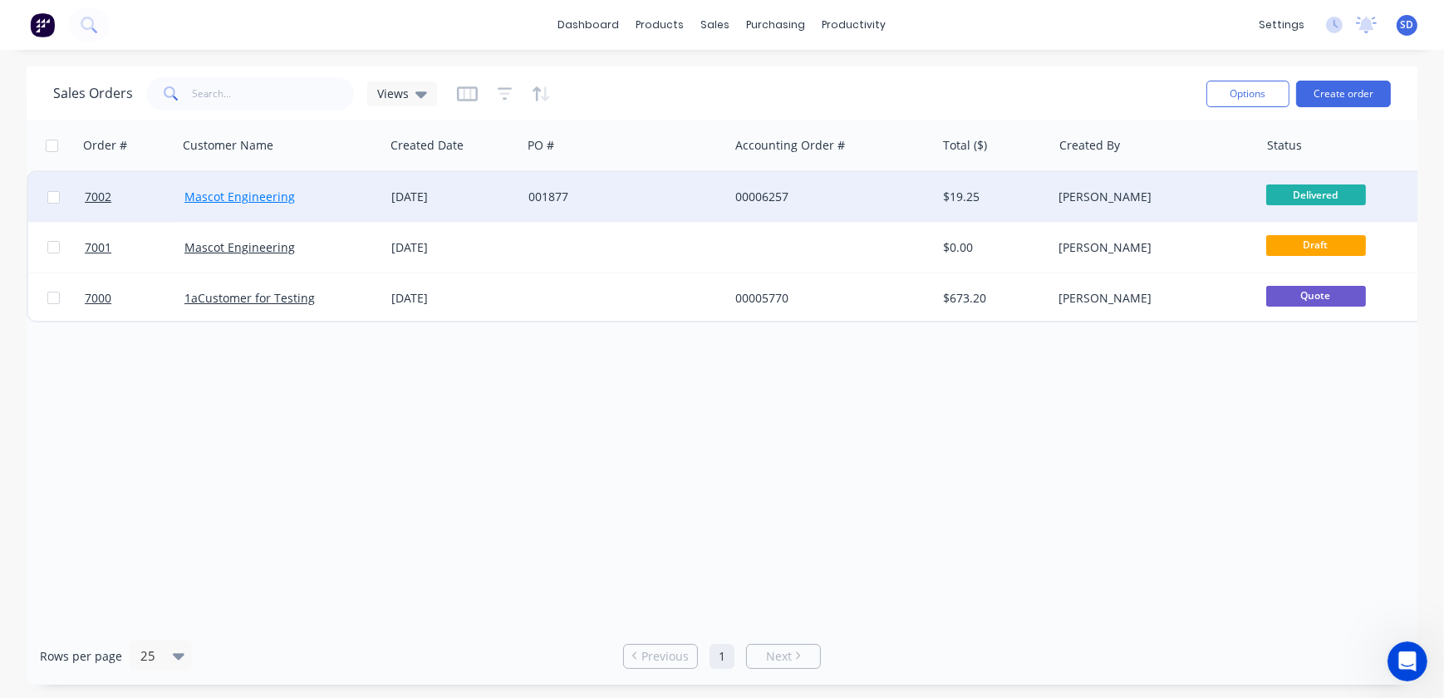
click at [261, 200] on link "Mascot Engineering" at bounding box center [239, 197] width 111 height 16
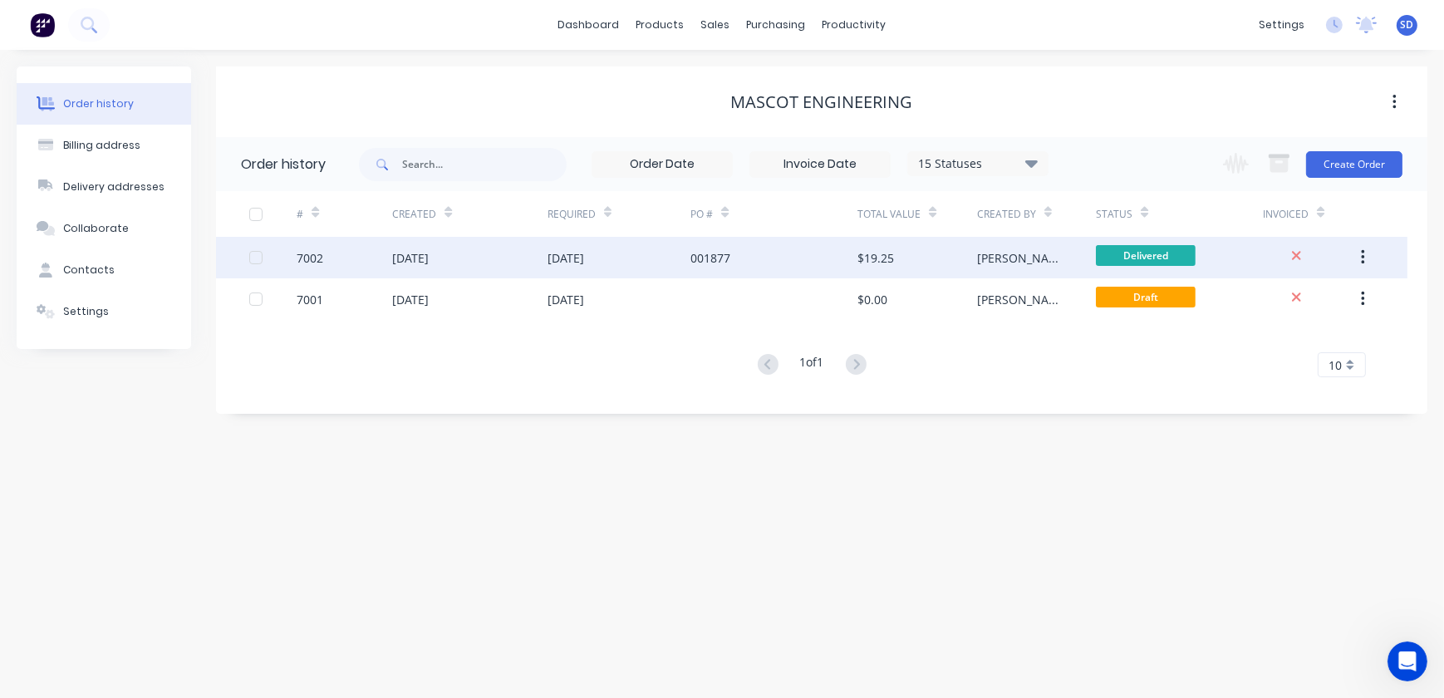
click at [480, 252] on div "[DATE]" at bounding box center [469, 258] width 155 height 42
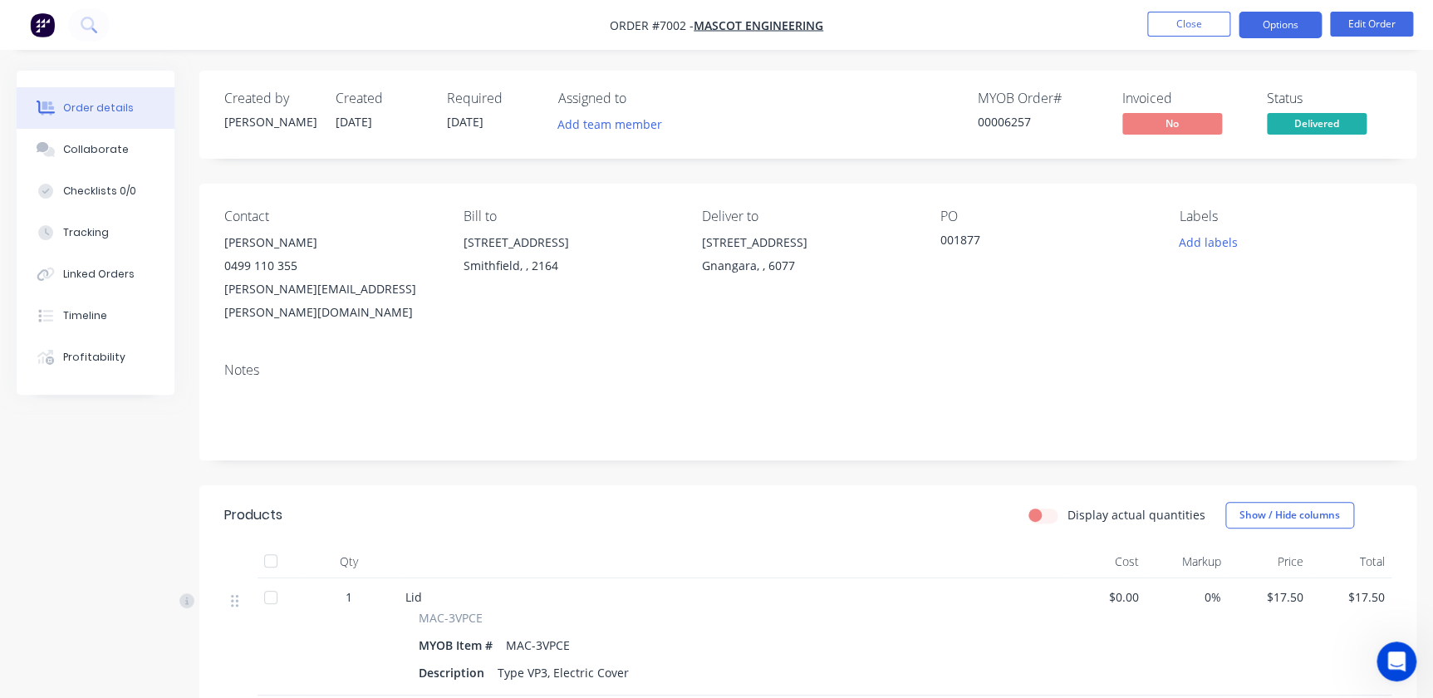
click at [1289, 22] on button "Options" at bounding box center [1280, 25] width 83 height 27
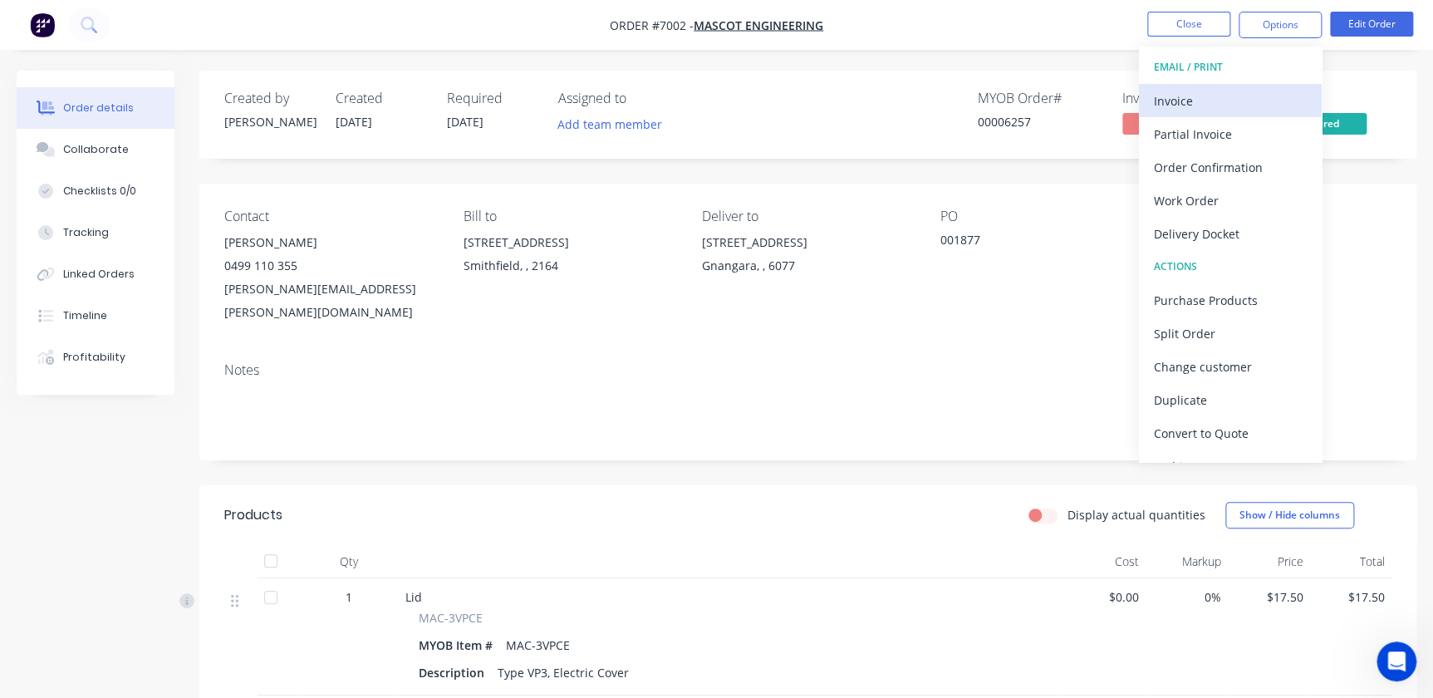
click at [1180, 105] on div "Invoice" at bounding box center [1230, 101] width 153 height 24
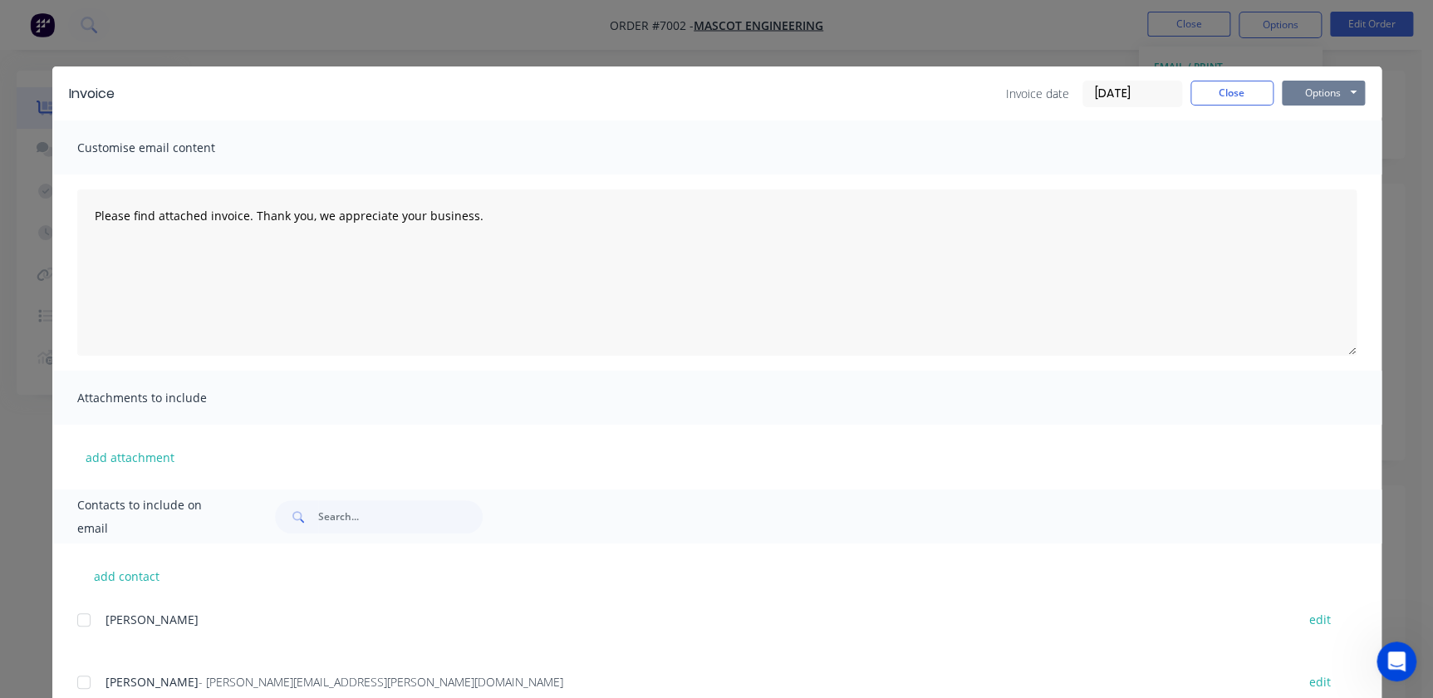
click at [1321, 100] on button "Options" at bounding box center [1323, 93] width 83 height 25
click at [1318, 126] on button "Preview" at bounding box center [1335, 122] width 106 height 27
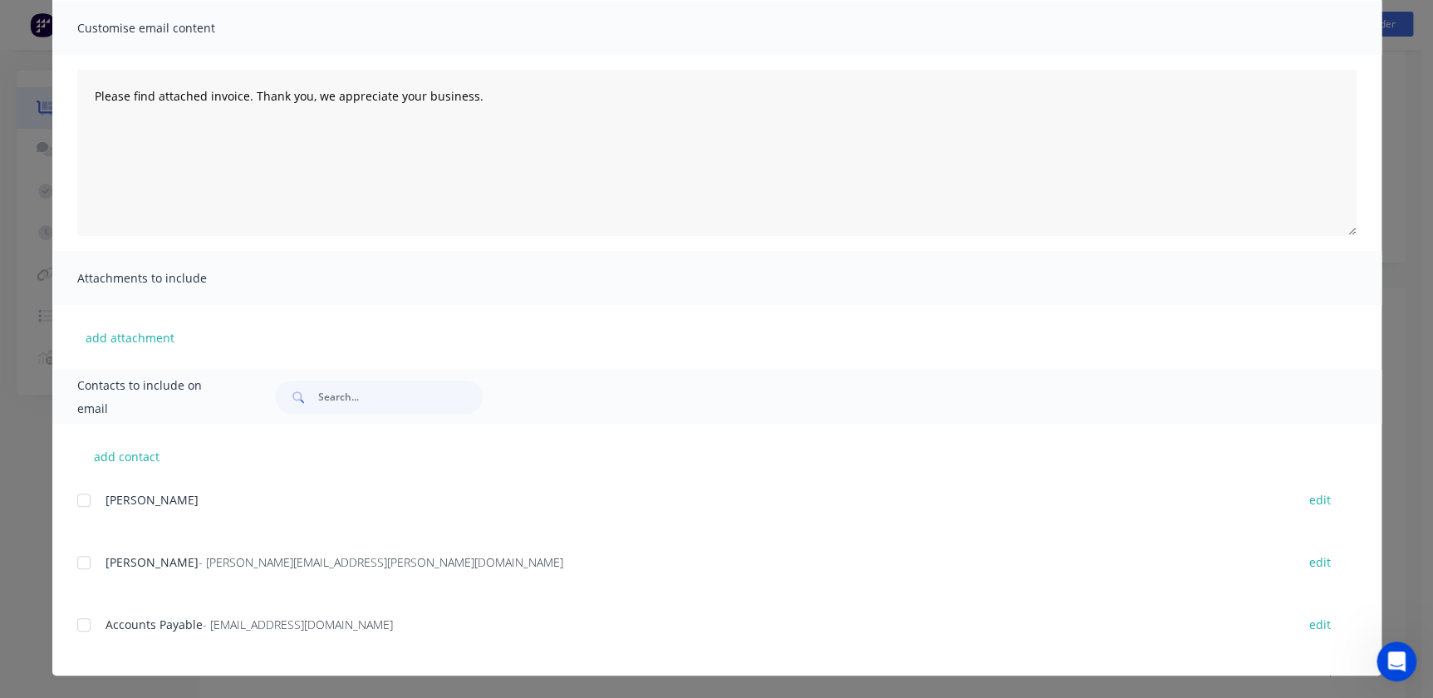
scroll to position [270, 0]
click at [80, 623] on div at bounding box center [83, 624] width 33 height 33
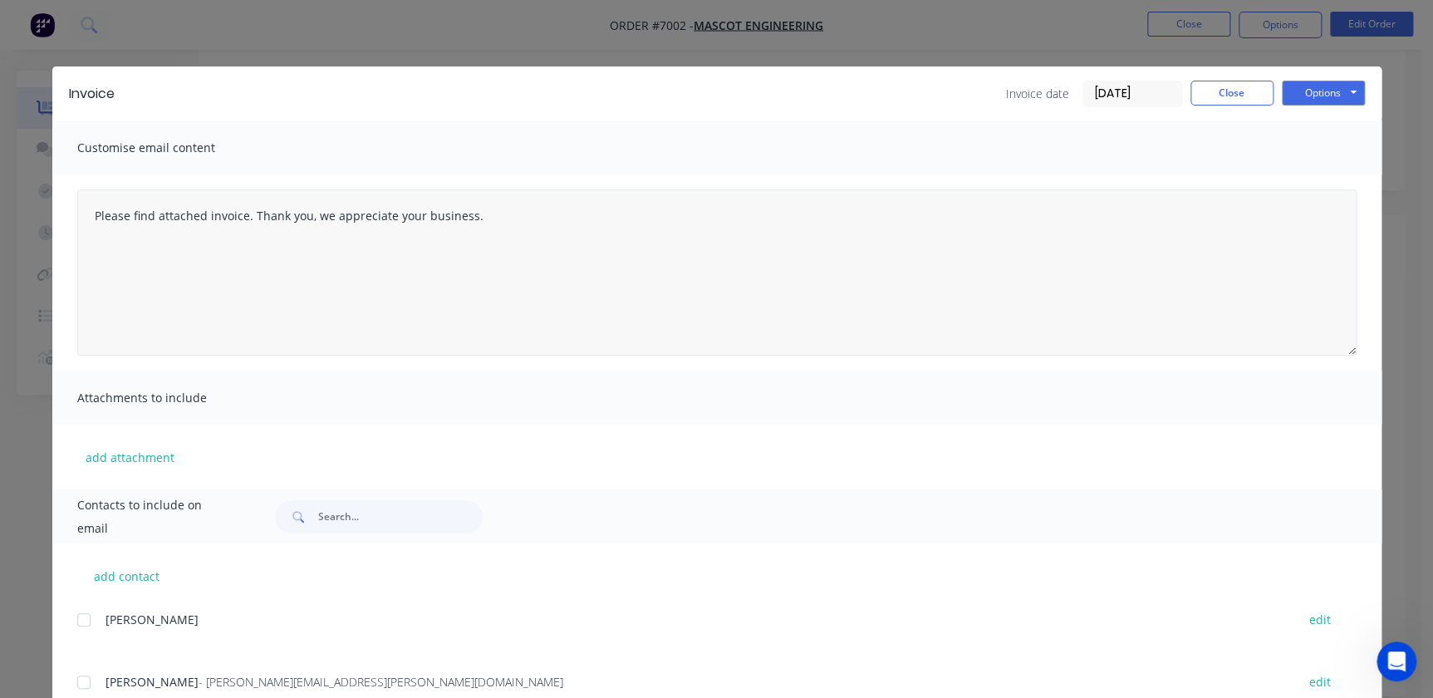
scroll to position [0, 0]
click at [1330, 90] on button "Options" at bounding box center [1323, 93] width 83 height 25
click at [1332, 168] on button "Email" at bounding box center [1335, 177] width 106 height 27
click at [1246, 99] on button "Close" at bounding box center [1232, 93] width 83 height 25
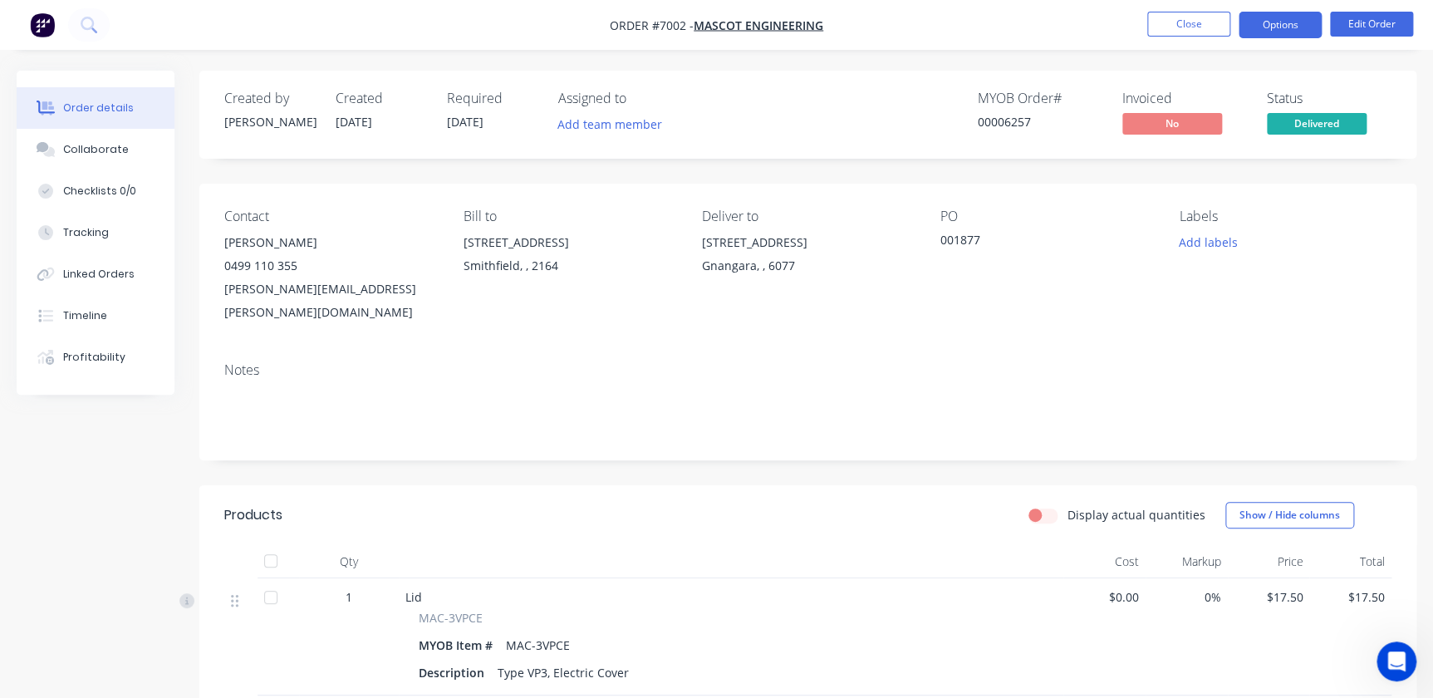
click at [1276, 26] on button "Options" at bounding box center [1280, 25] width 83 height 27
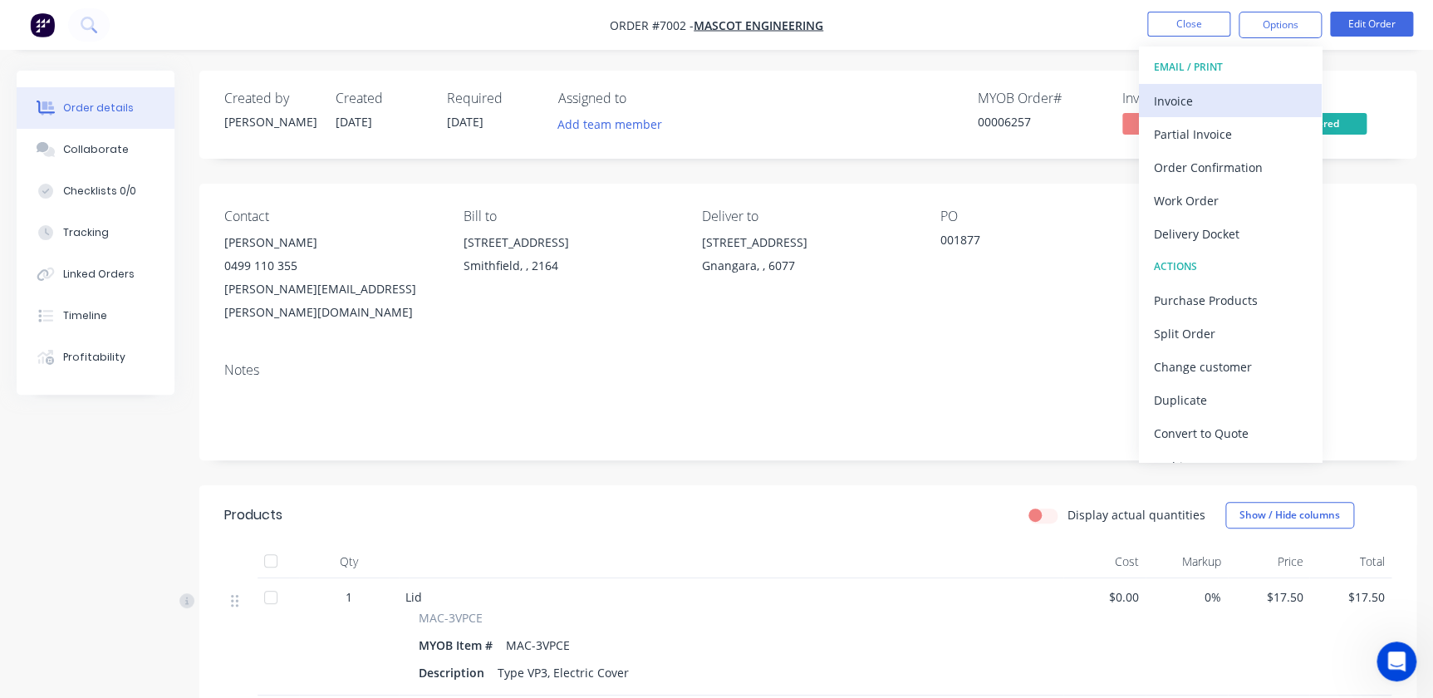
click at [1235, 104] on div "Invoice" at bounding box center [1230, 101] width 153 height 24
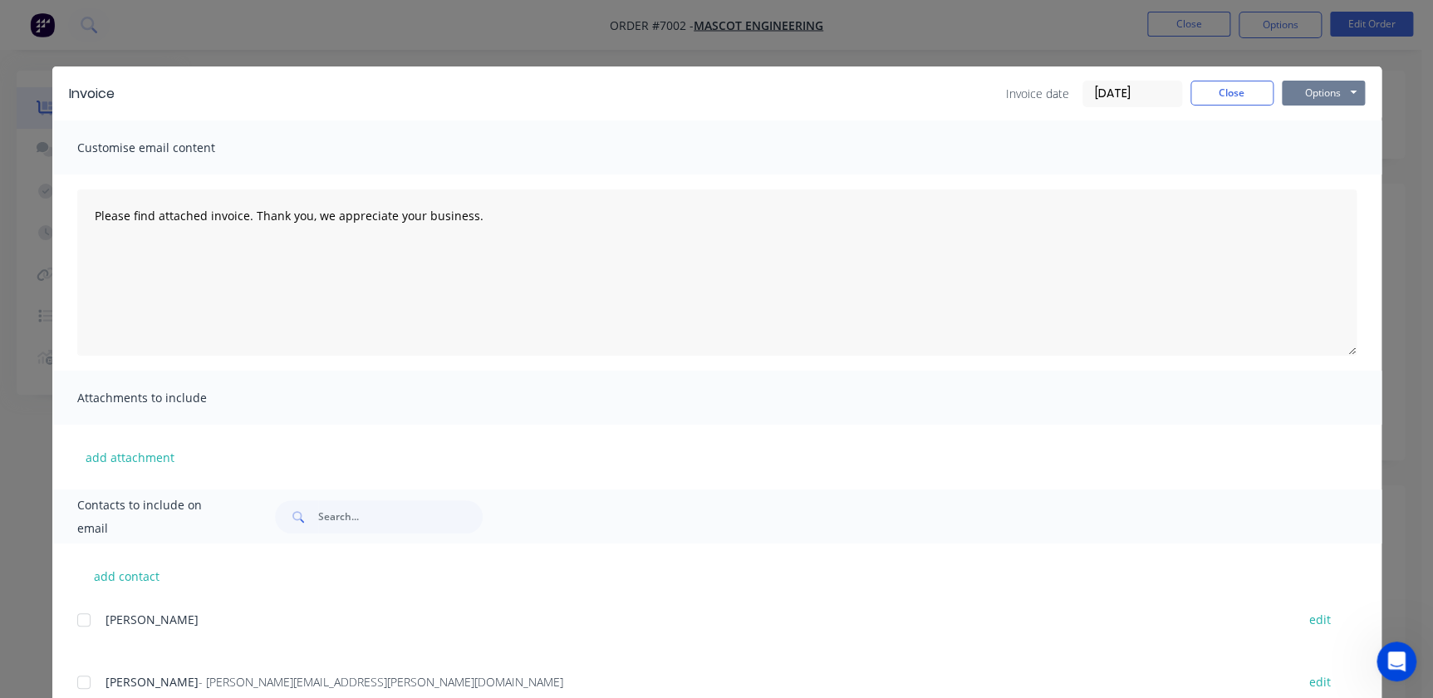
click at [1338, 87] on button "Options" at bounding box center [1323, 93] width 83 height 25
click at [1327, 120] on button "Preview" at bounding box center [1335, 122] width 106 height 27
click at [1216, 89] on button "Close" at bounding box center [1232, 93] width 83 height 25
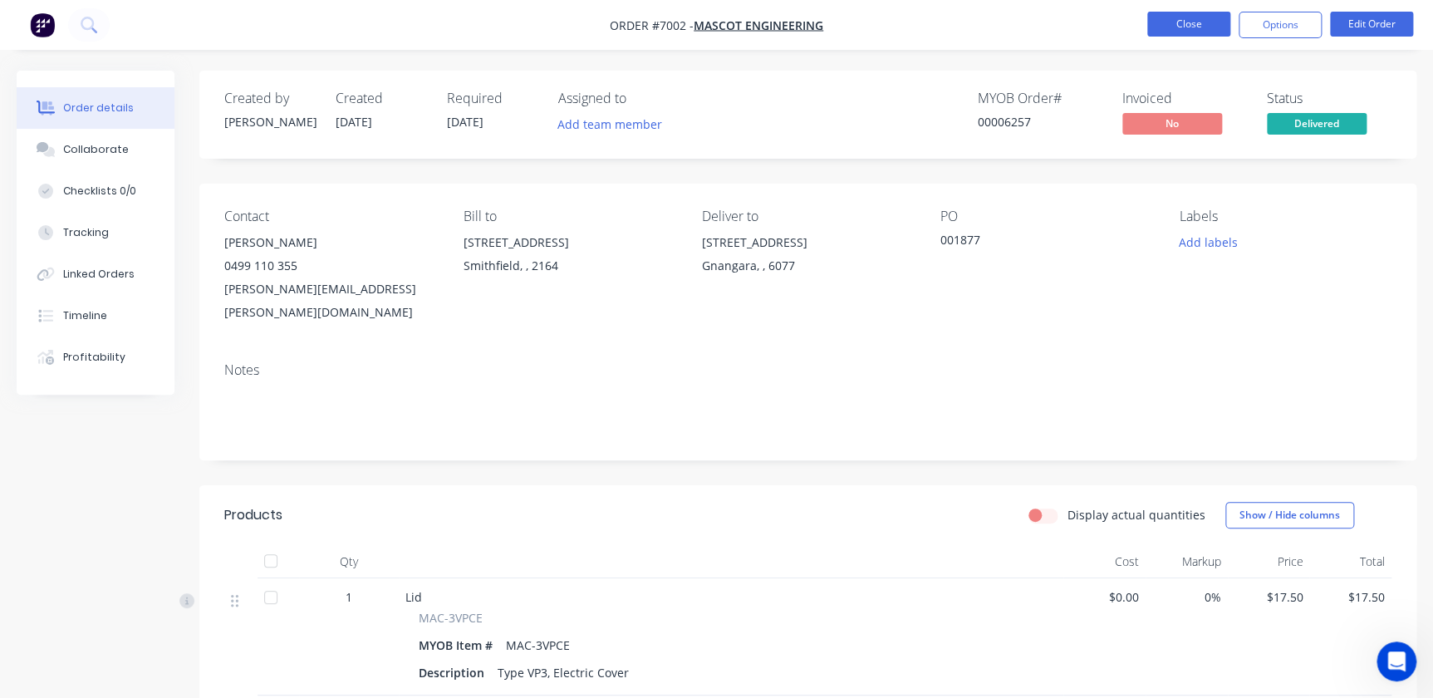
click at [1201, 25] on button "Close" at bounding box center [1188, 24] width 83 height 25
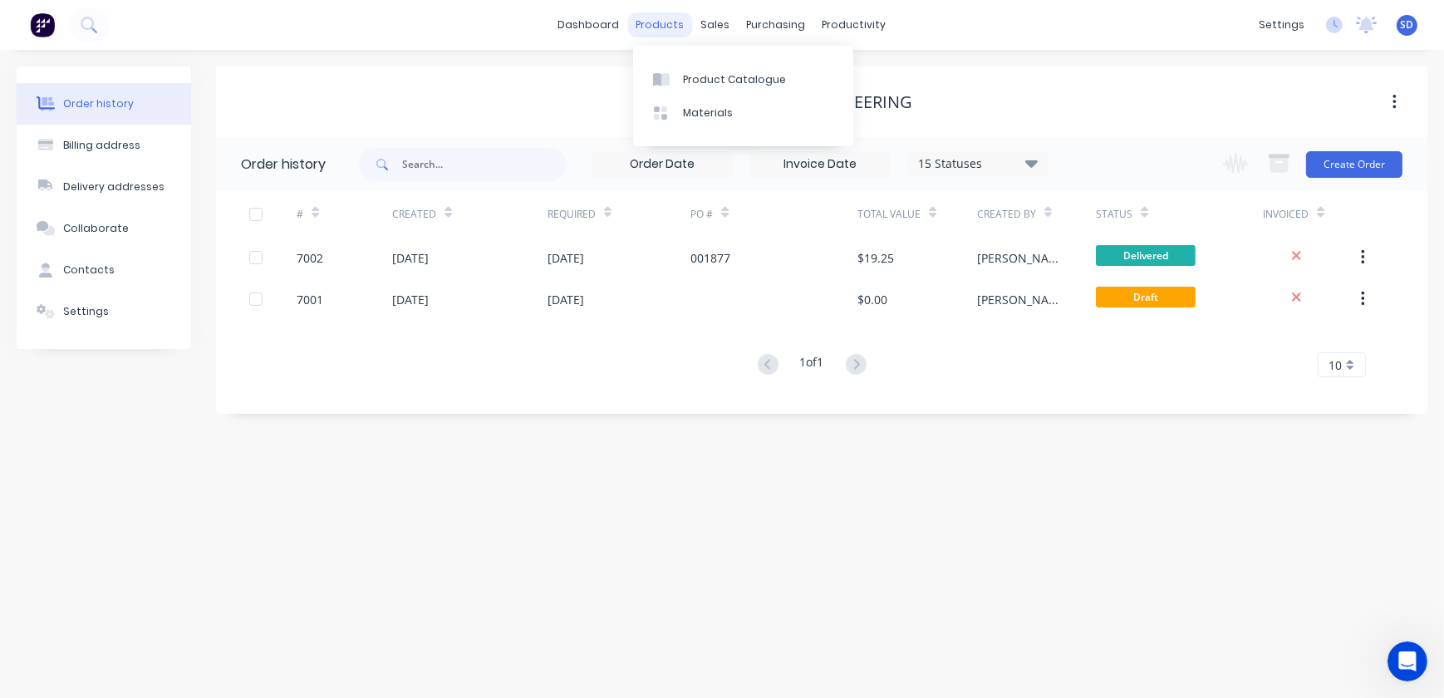
click at [661, 27] on div "products" at bounding box center [660, 24] width 65 height 25
click at [686, 75] on div "Product Catalogue" at bounding box center [734, 79] width 103 height 15
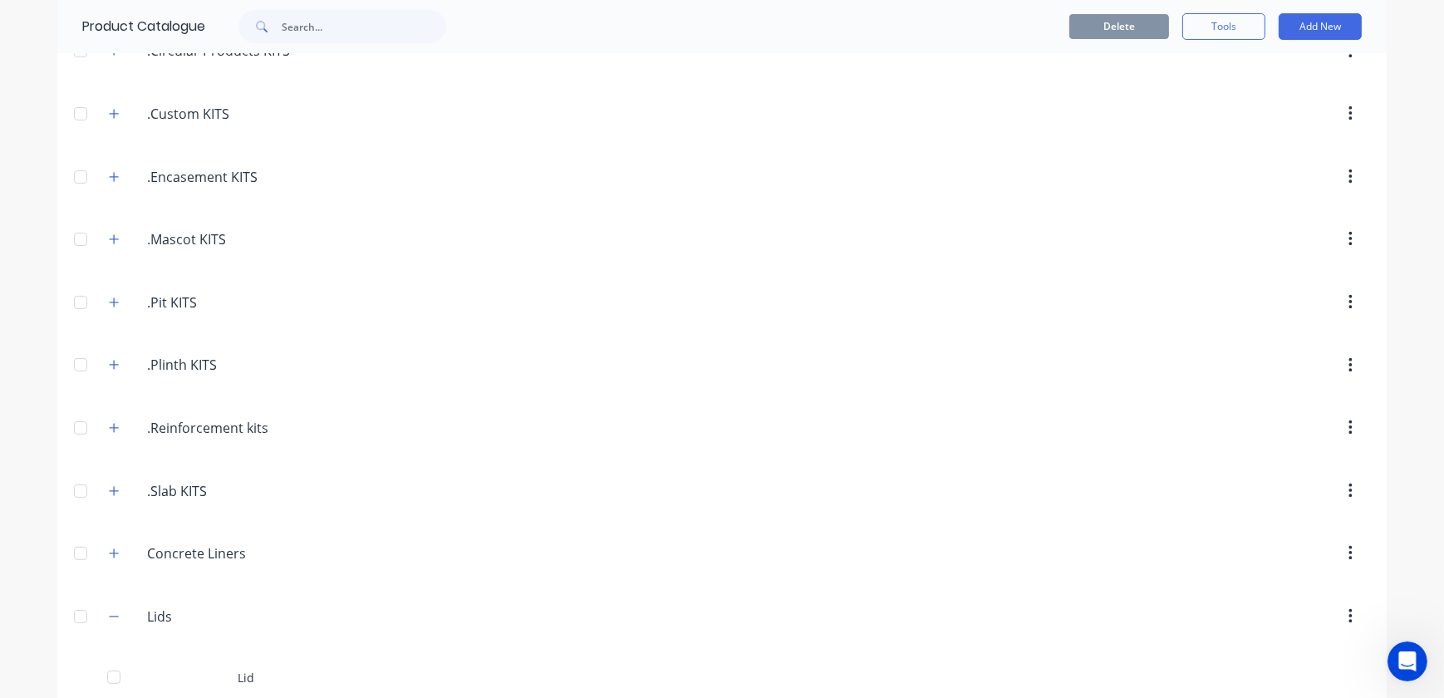
scroll to position [453, 0]
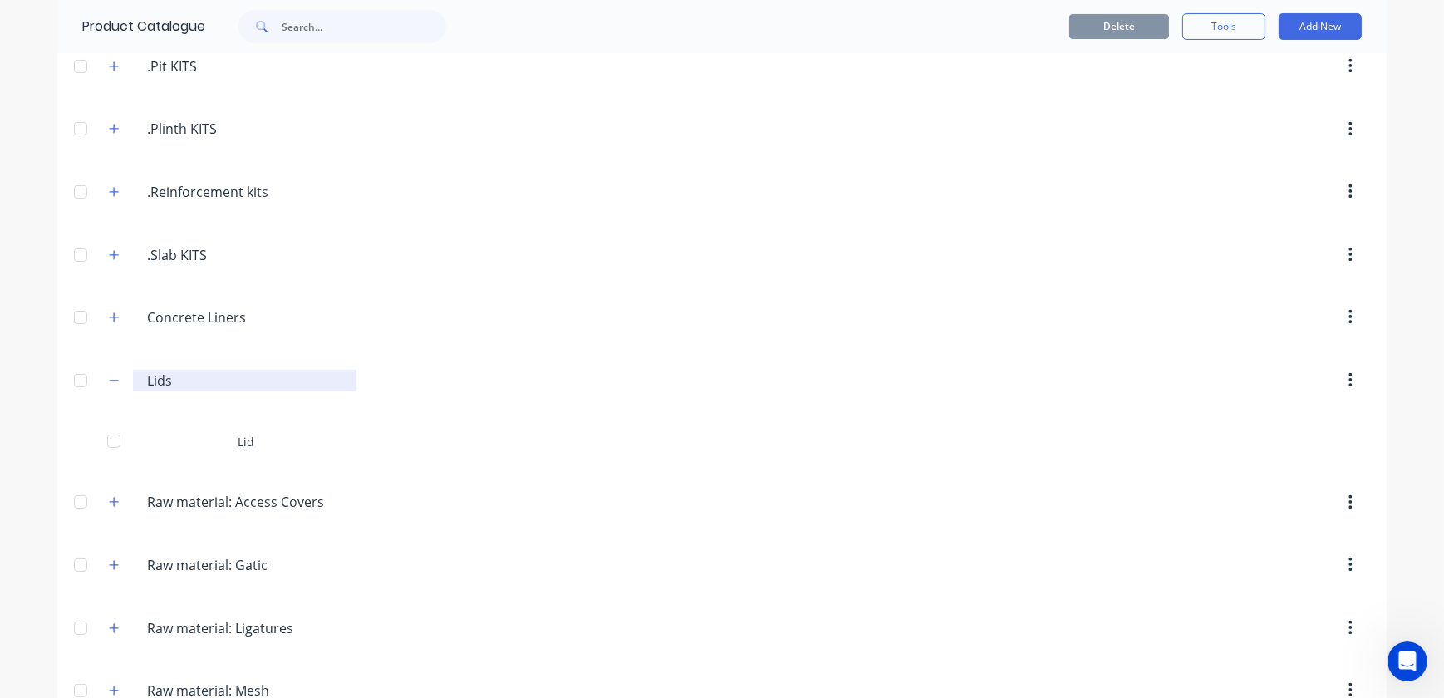
click at [148, 379] on input "Lids" at bounding box center [245, 381] width 197 height 20
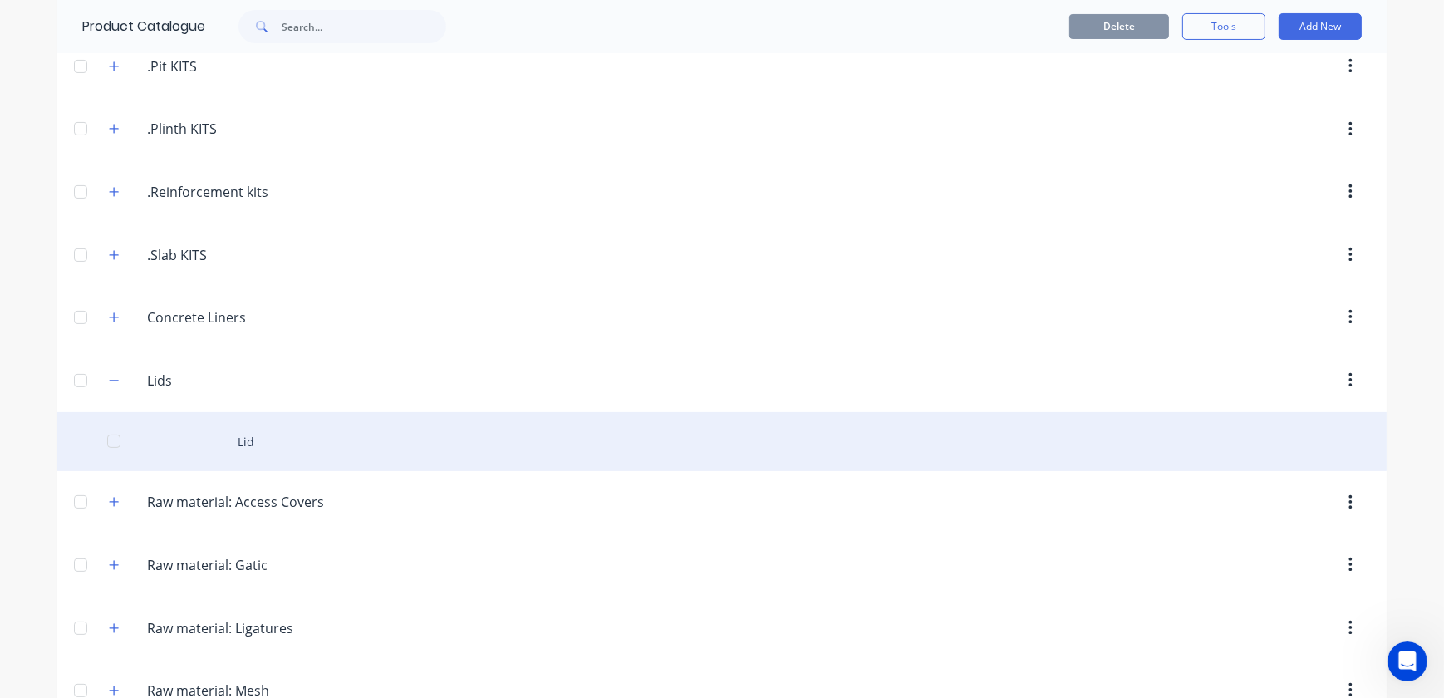
click at [261, 444] on div "Lid" at bounding box center [721, 441] width 1329 height 59
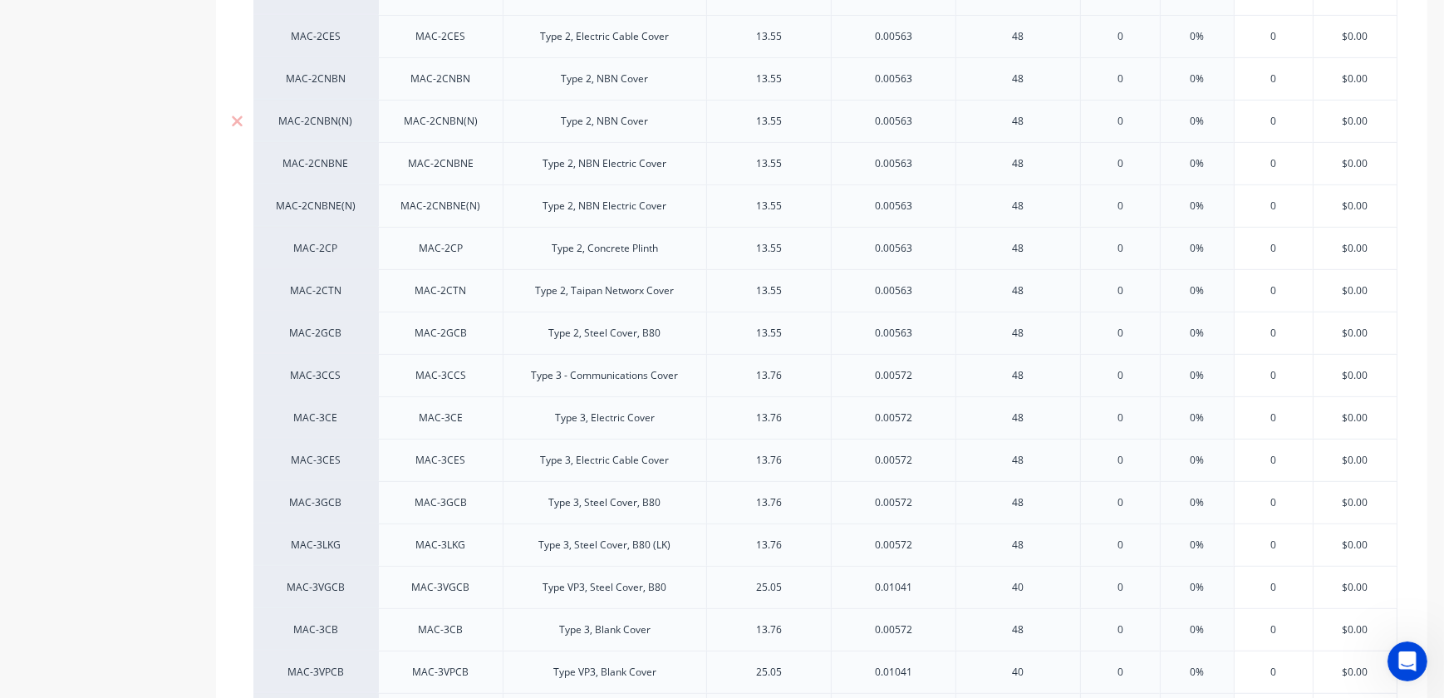
scroll to position [981, 0]
type textarea "x"
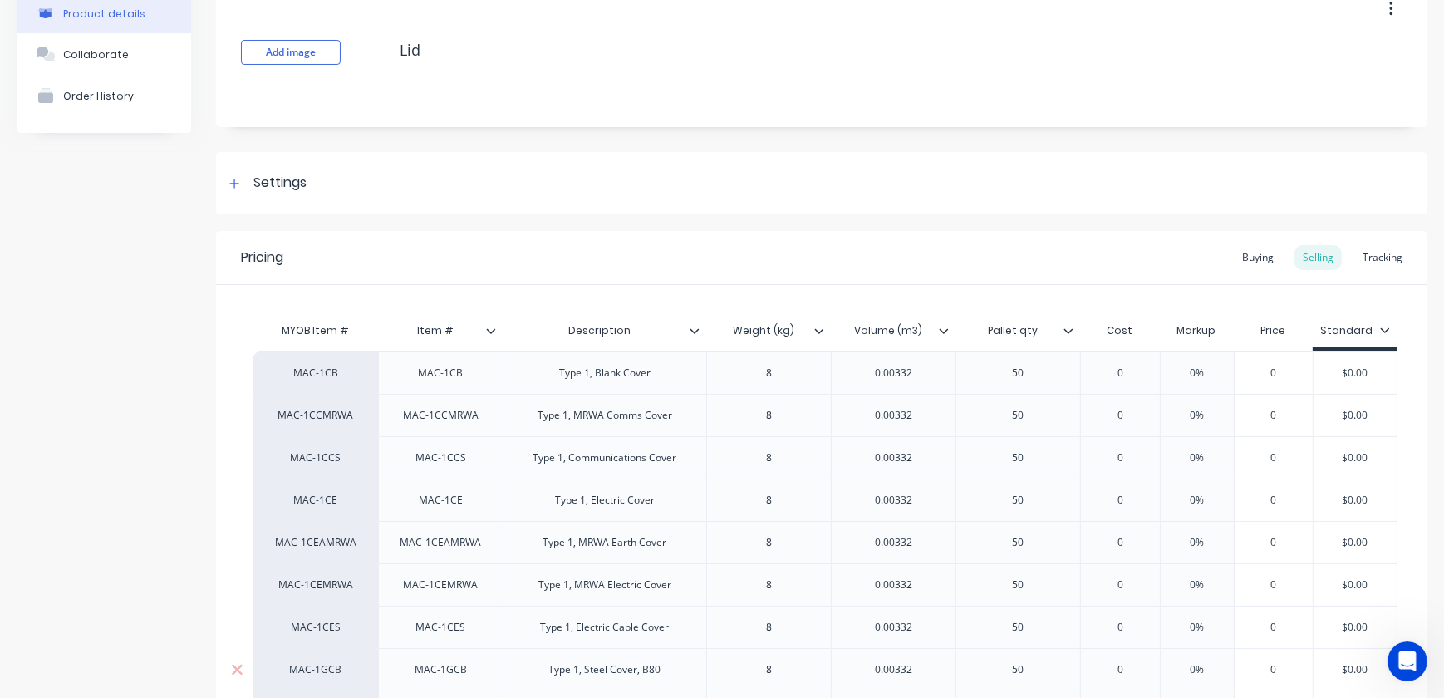
scroll to position [0, 0]
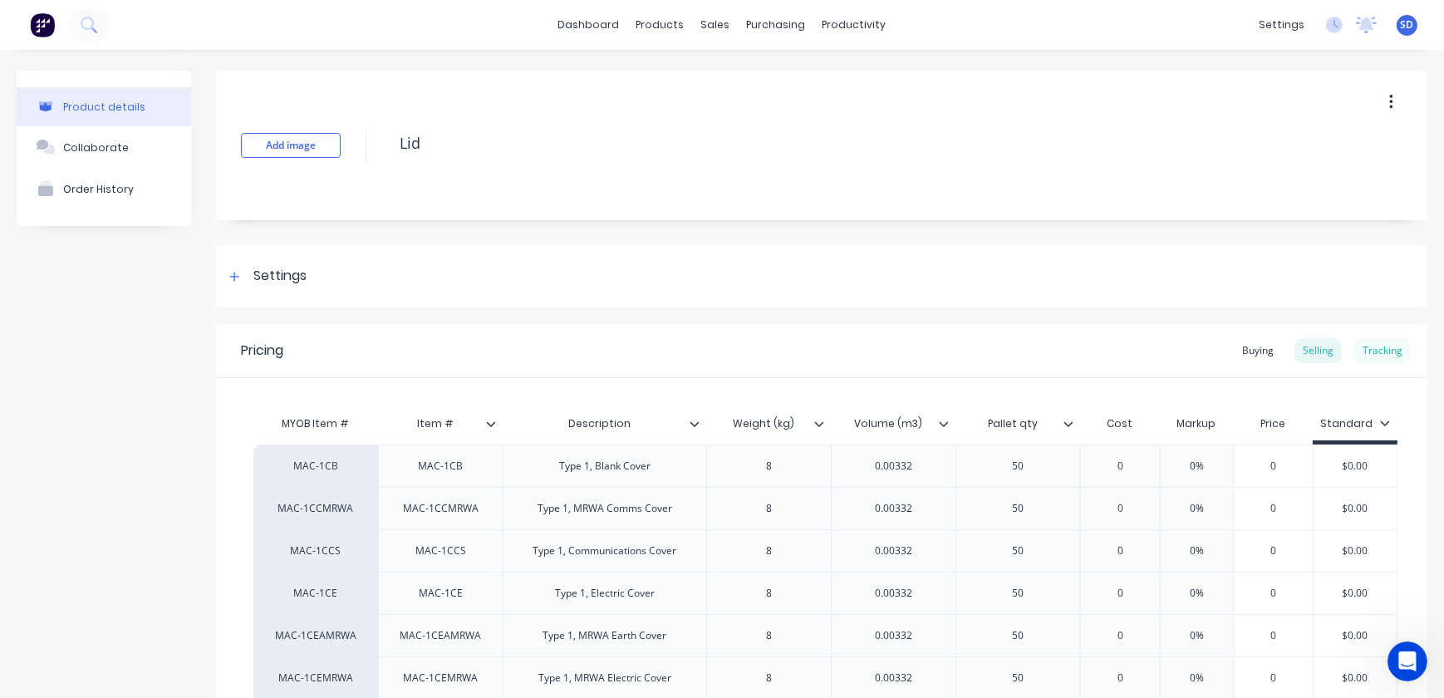
click at [1368, 355] on div "Tracking" at bounding box center [1382, 350] width 56 height 25
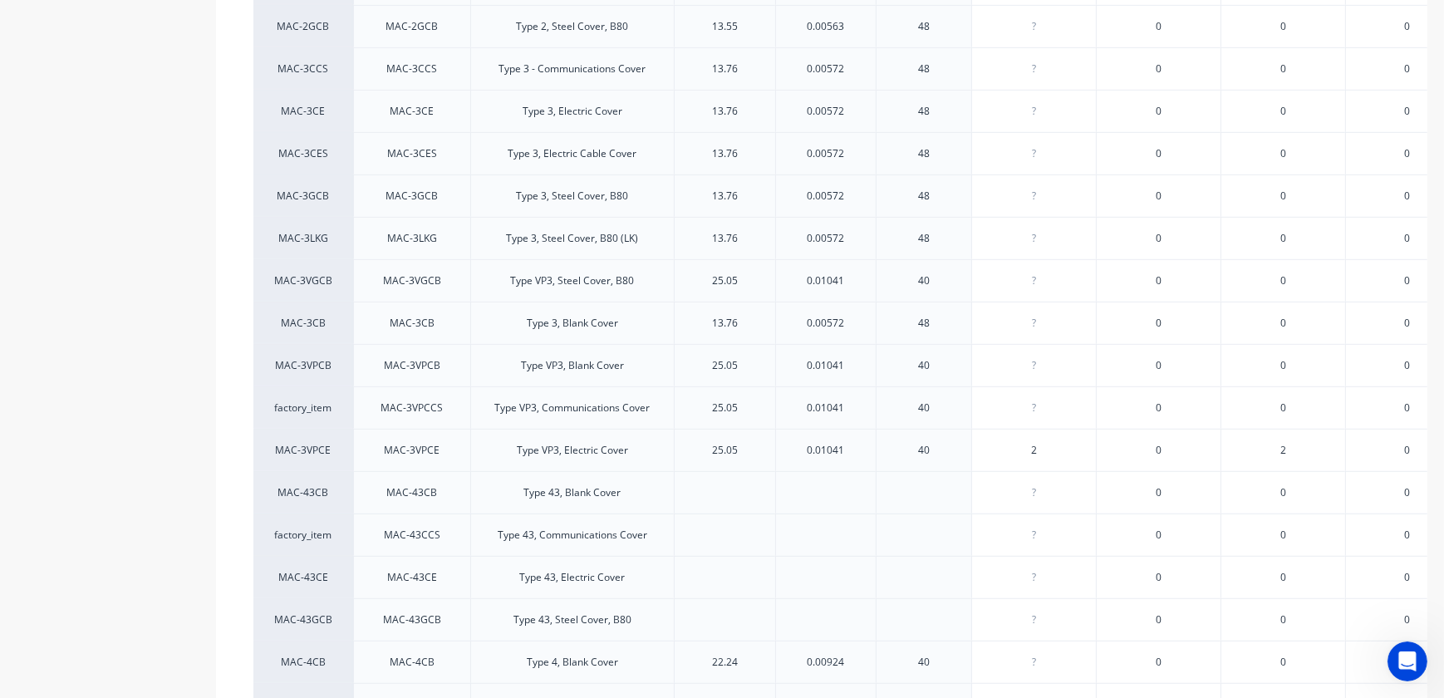
scroll to position [1284, 0]
type input "2"
drag, startPoint x: 1040, startPoint y: 449, endPoint x: 1024, endPoint y: 445, distance: 17.1
click at [1024, 445] on input "2" at bounding box center [1034, 449] width 124 height 15
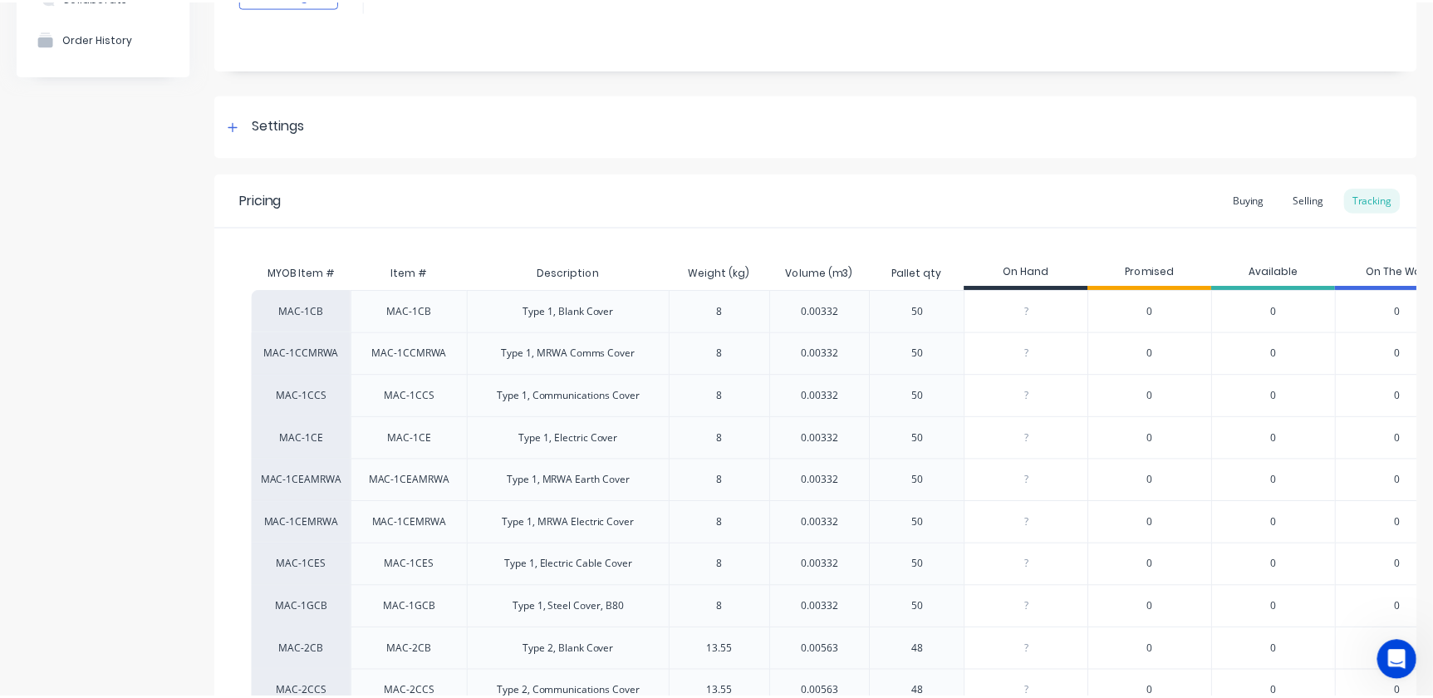
scroll to position [0, 0]
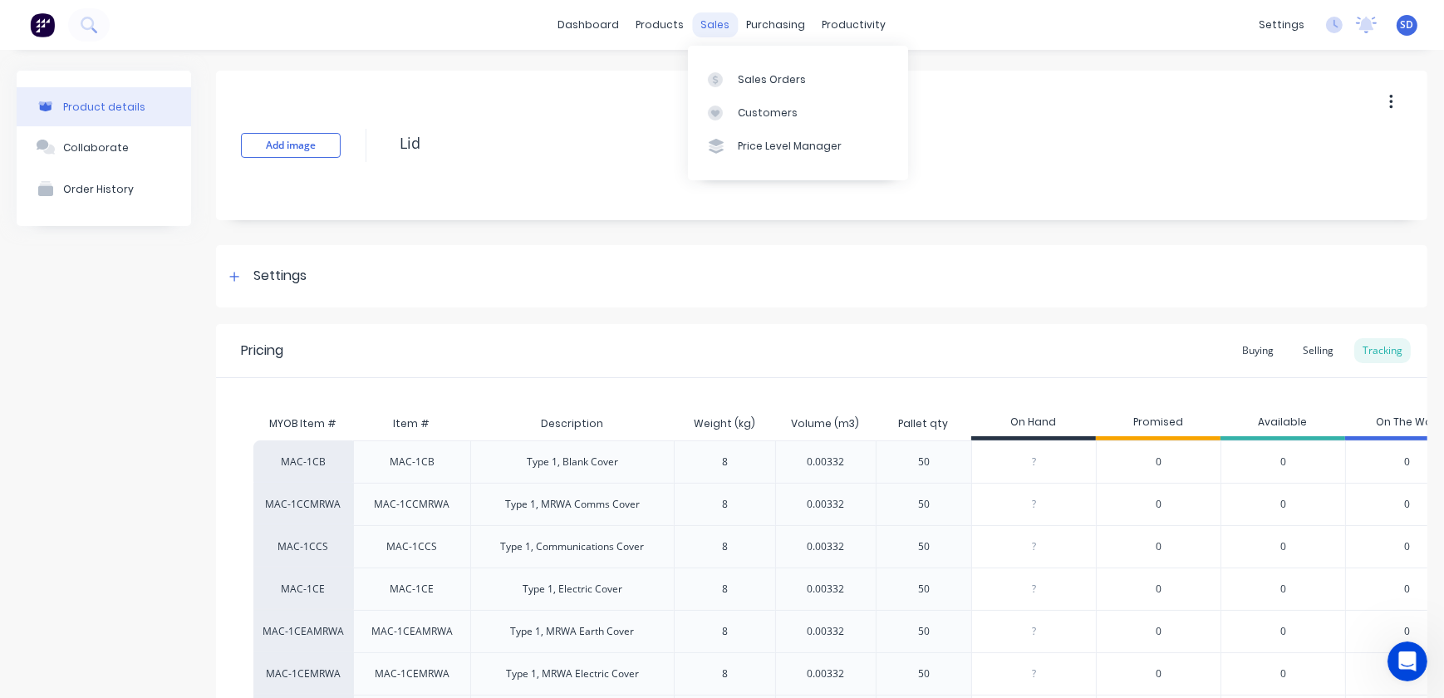
click at [709, 25] on div "sales" at bounding box center [716, 24] width 46 height 25
click at [759, 86] on div "Sales Orders" at bounding box center [772, 79] width 68 height 15
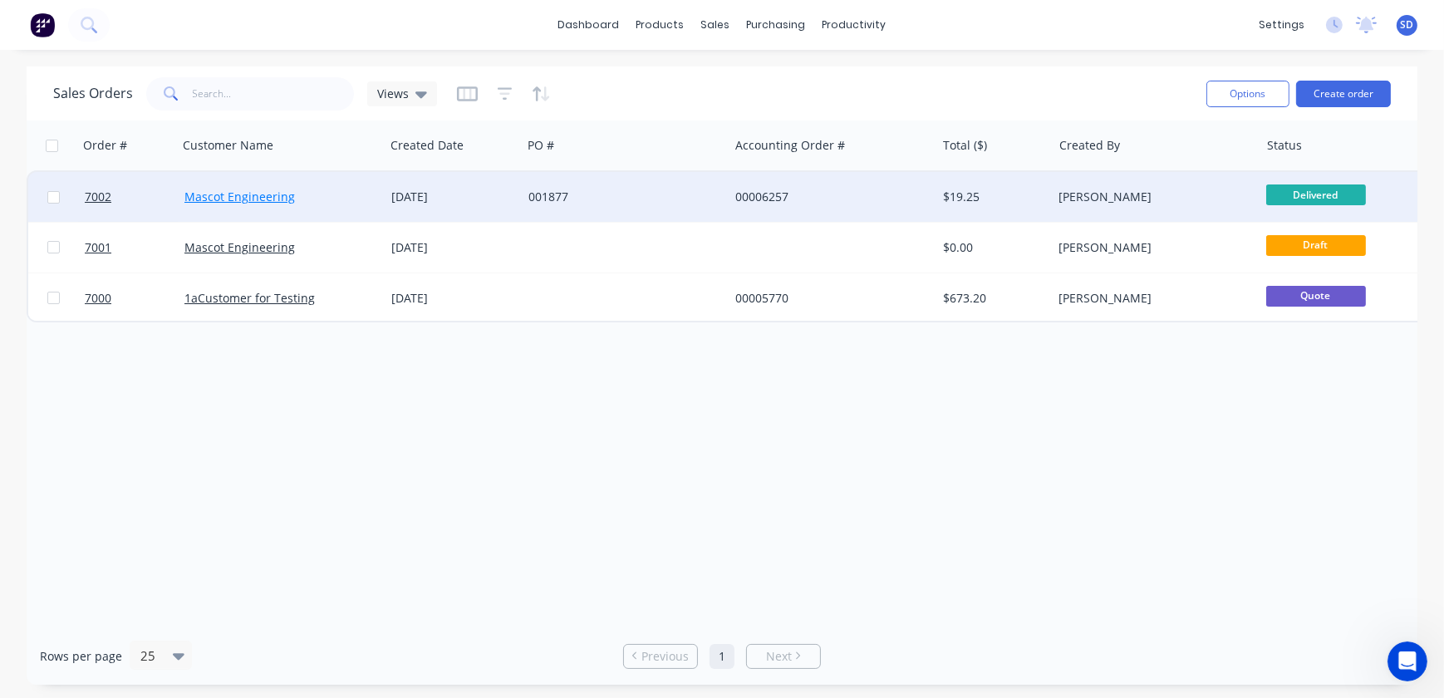
click at [256, 199] on link "Mascot Engineering" at bounding box center [239, 197] width 111 height 16
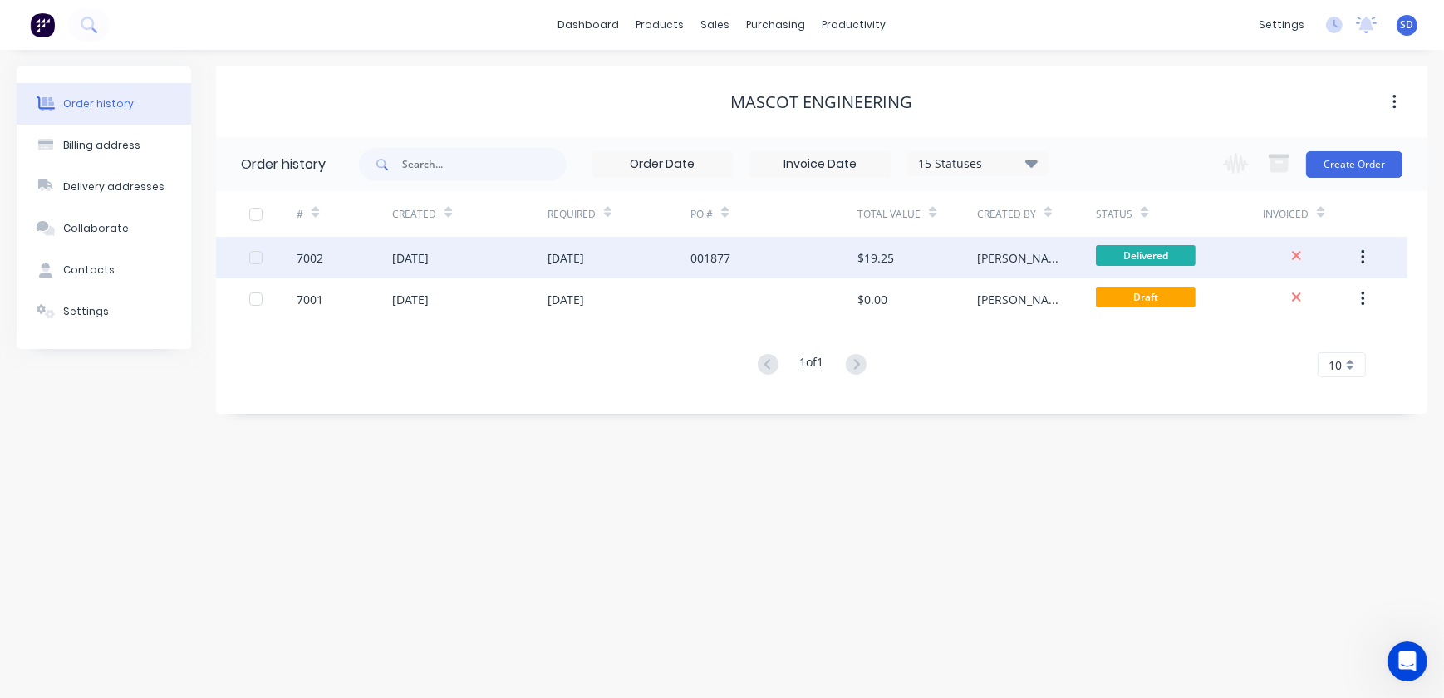
click at [665, 263] on div "[DATE]" at bounding box center [619, 258] width 143 height 42
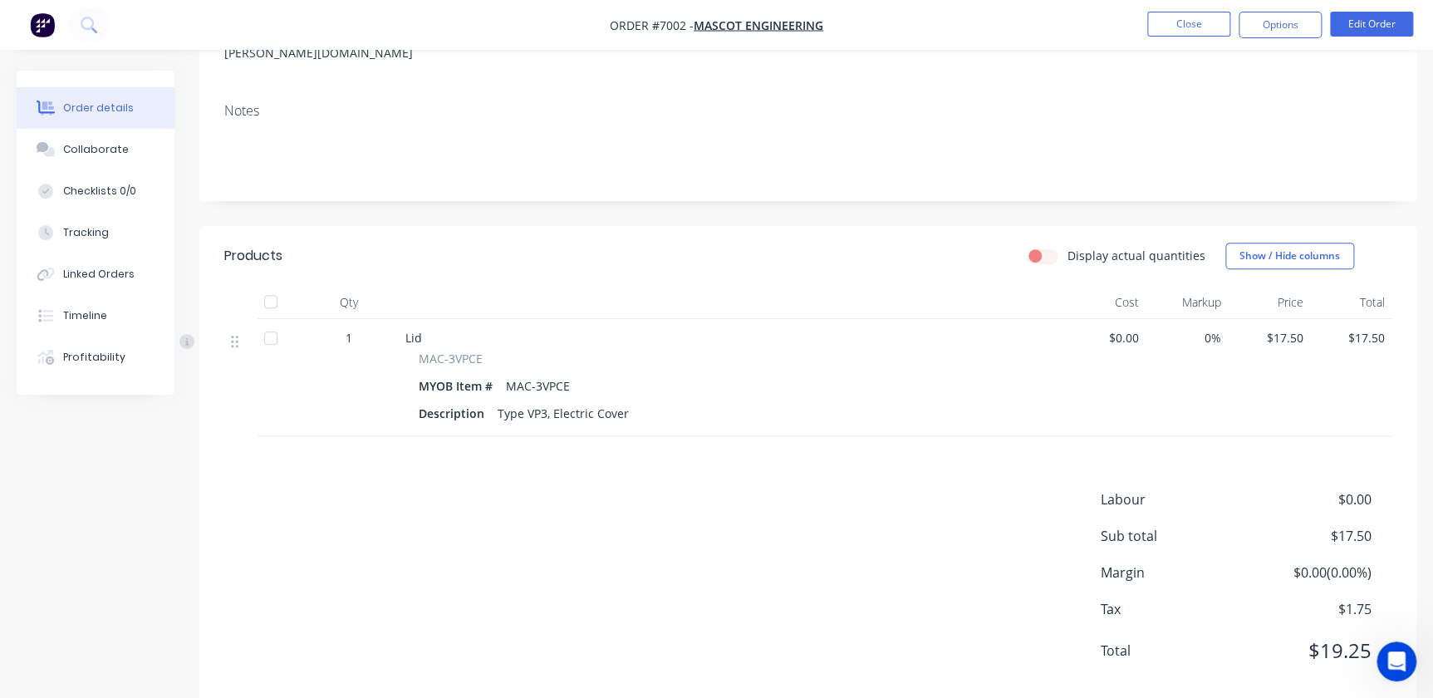
scroll to position [270, 0]
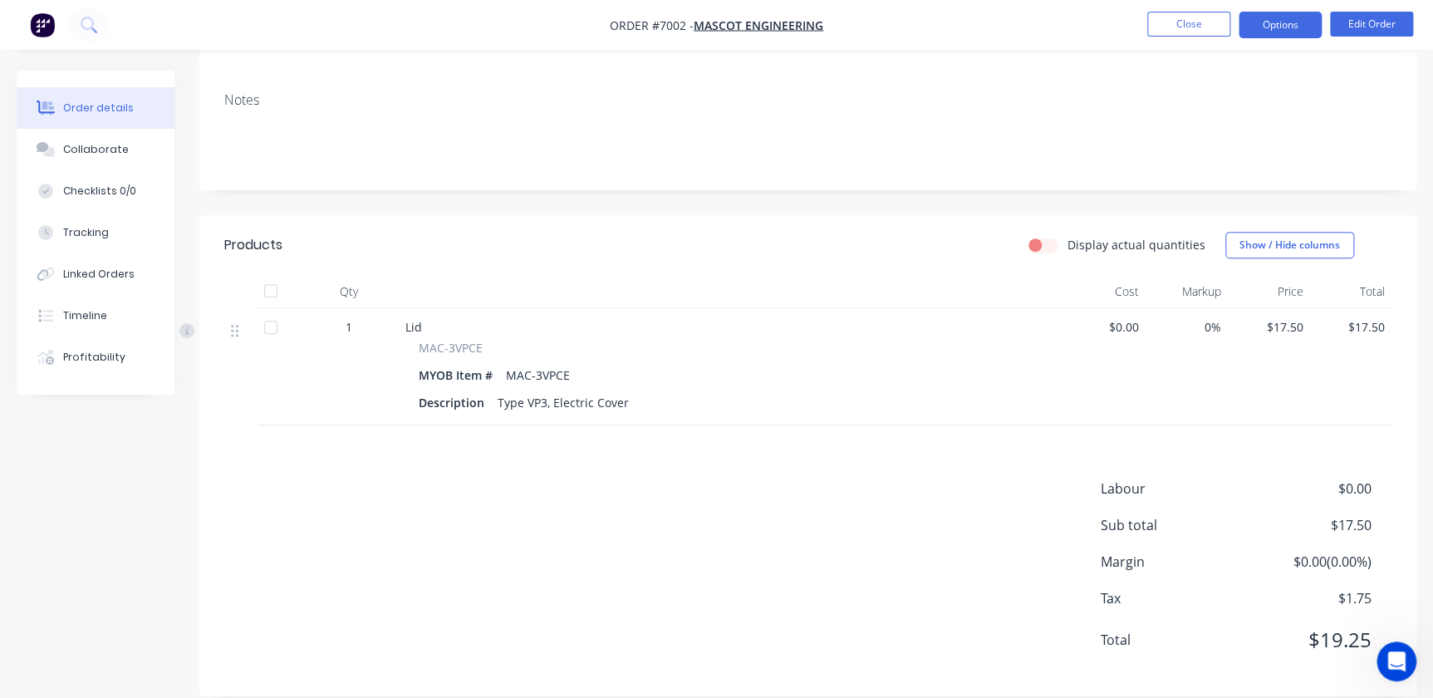
click at [1300, 24] on button "Options" at bounding box center [1280, 25] width 83 height 27
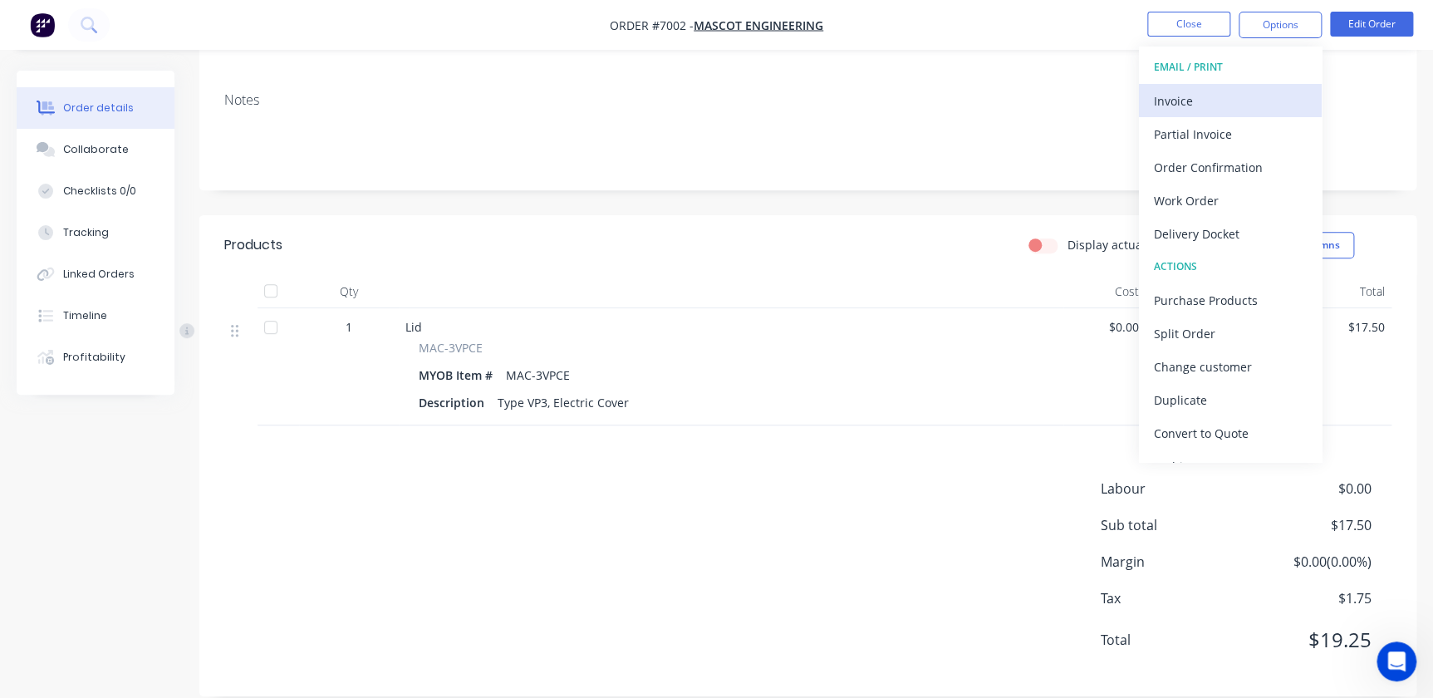
click at [1250, 100] on div "Invoice" at bounding box center [1230, 101] width 153 height 24
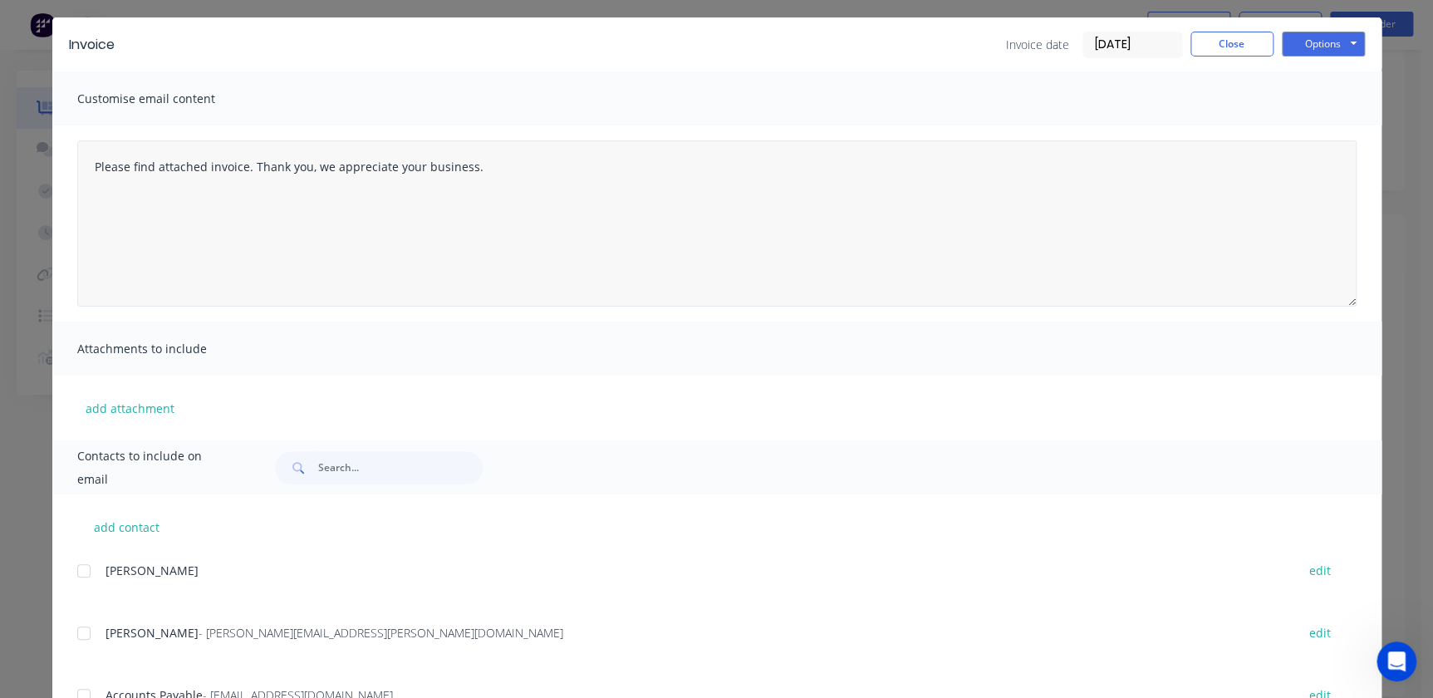
scroll to position [120, 0]
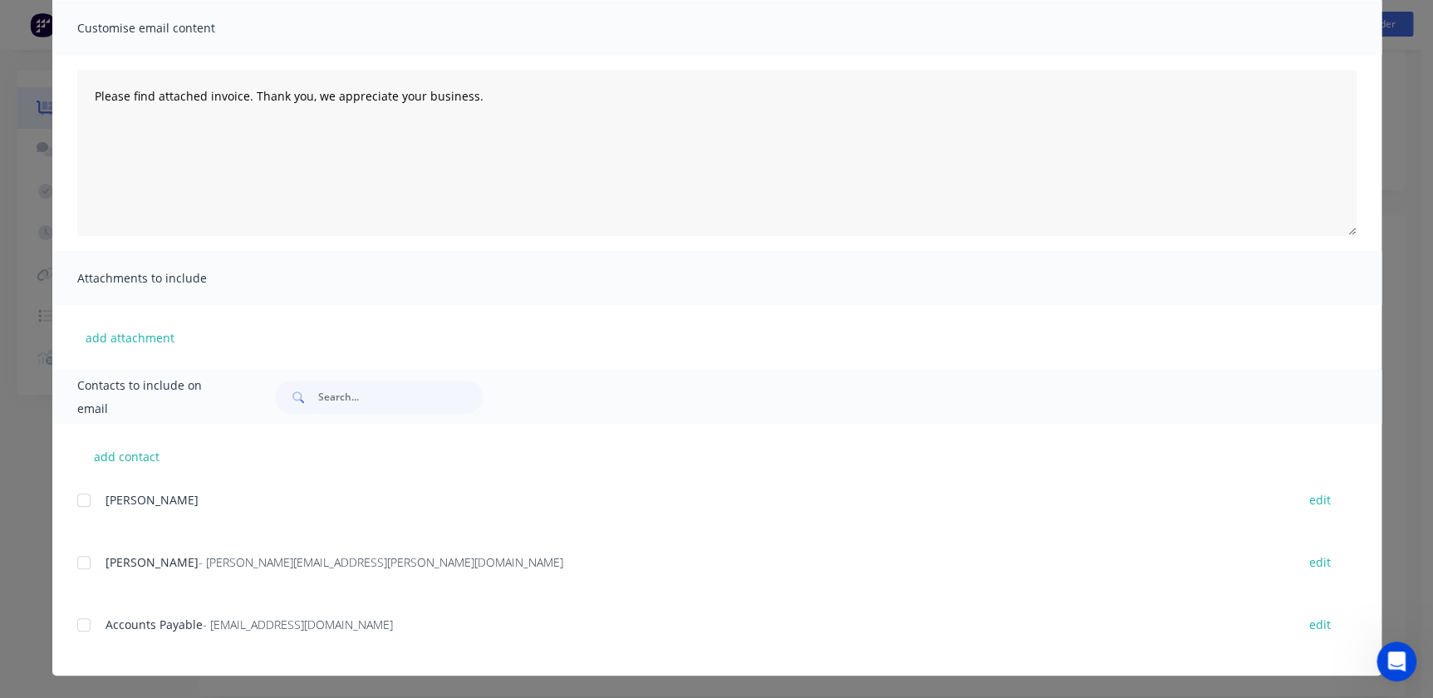
click at [77, 621] on div at bounding box center [83, 624] width 33 height 33
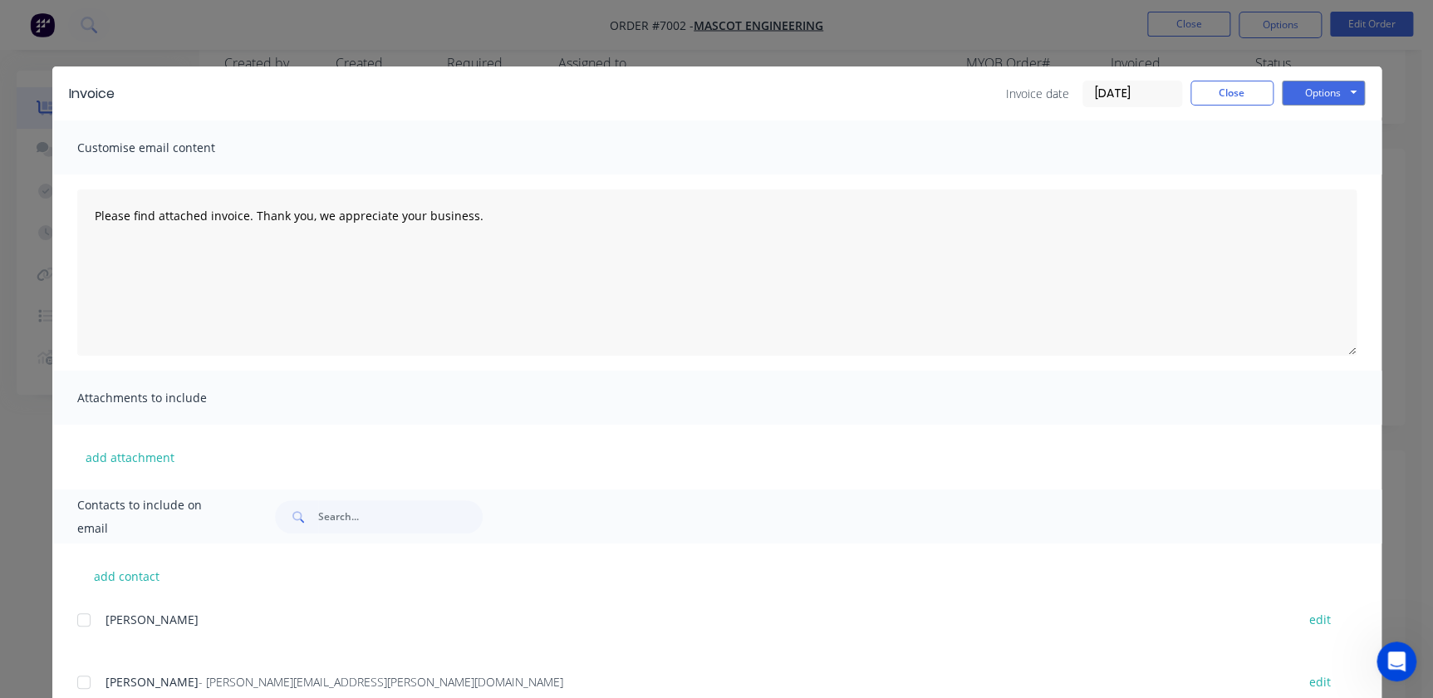
scroll to position [0, 0]
click at [1319, 91] on button "Options" at bounding box center [1323, 93] width 83 height 25
click at [1329, 125] on button "Preview" at bounding box center [1335, 122] width 106 height 27
click at [1323, 96] on button "Options" at bounding box center [1323, 93] width 83 height 25
click at [1324, 171] on button "Email" at bounding box center [1335, 177] width 106 height 27
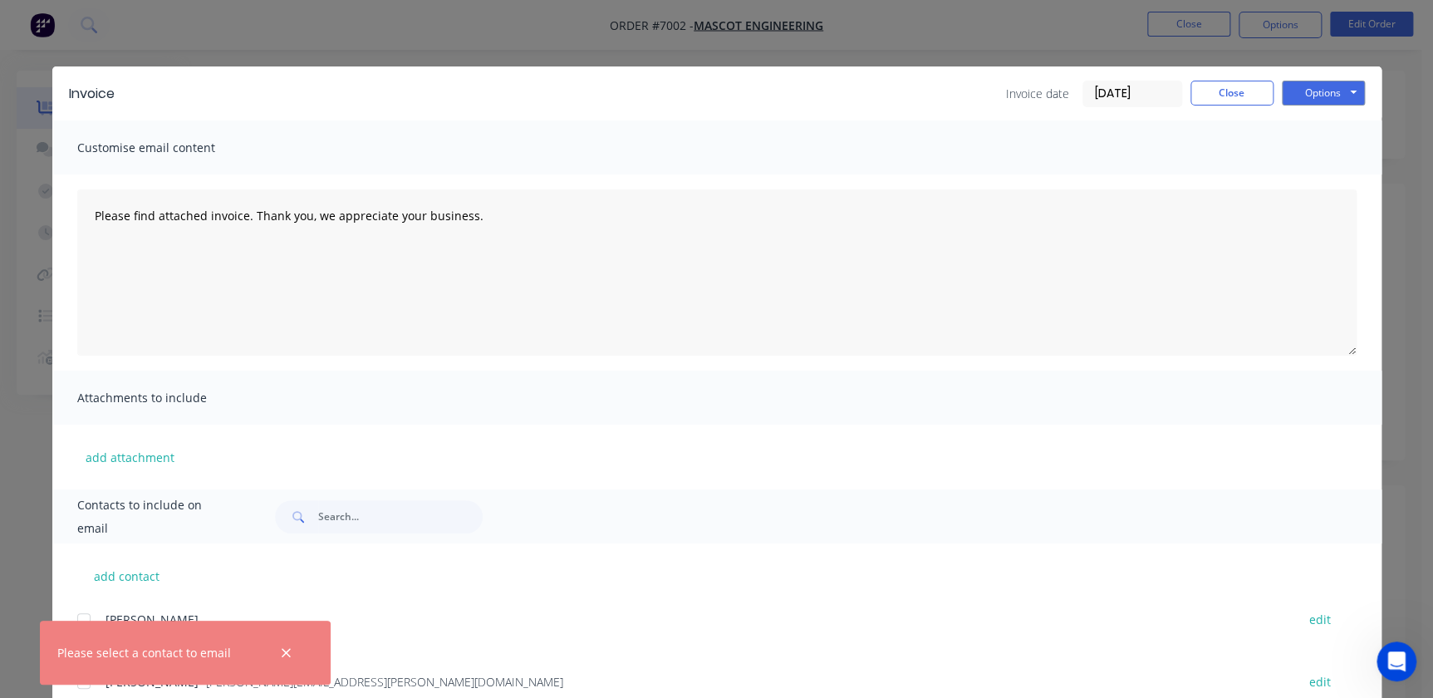
click at [778, 474] on div "add attachment" at bounding box center [716, 457] width 1329 height 65
click at [273, 661] on div at bounding box center [286, 652] width 54 height 40
click at [287, 651] on icon "button" at bounding box center [286, 652] width 9 height 9
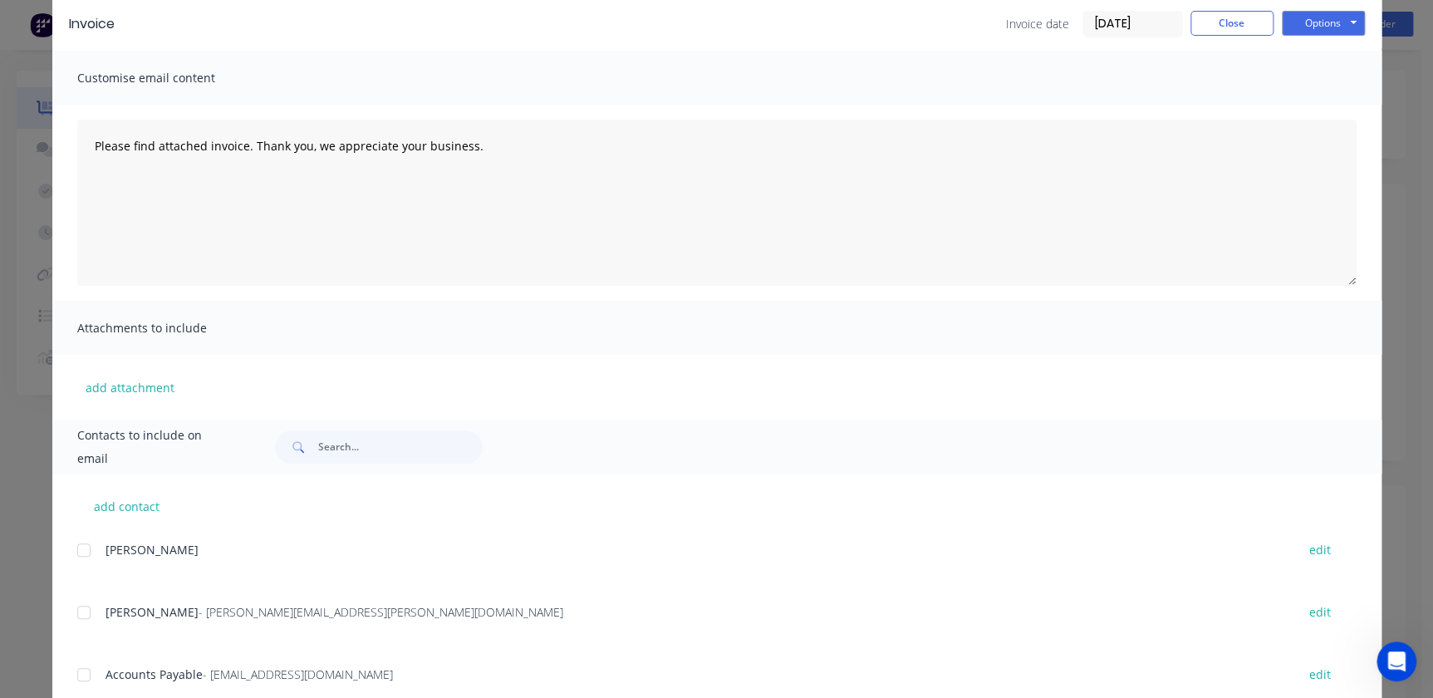
scroll to position [120, 0]
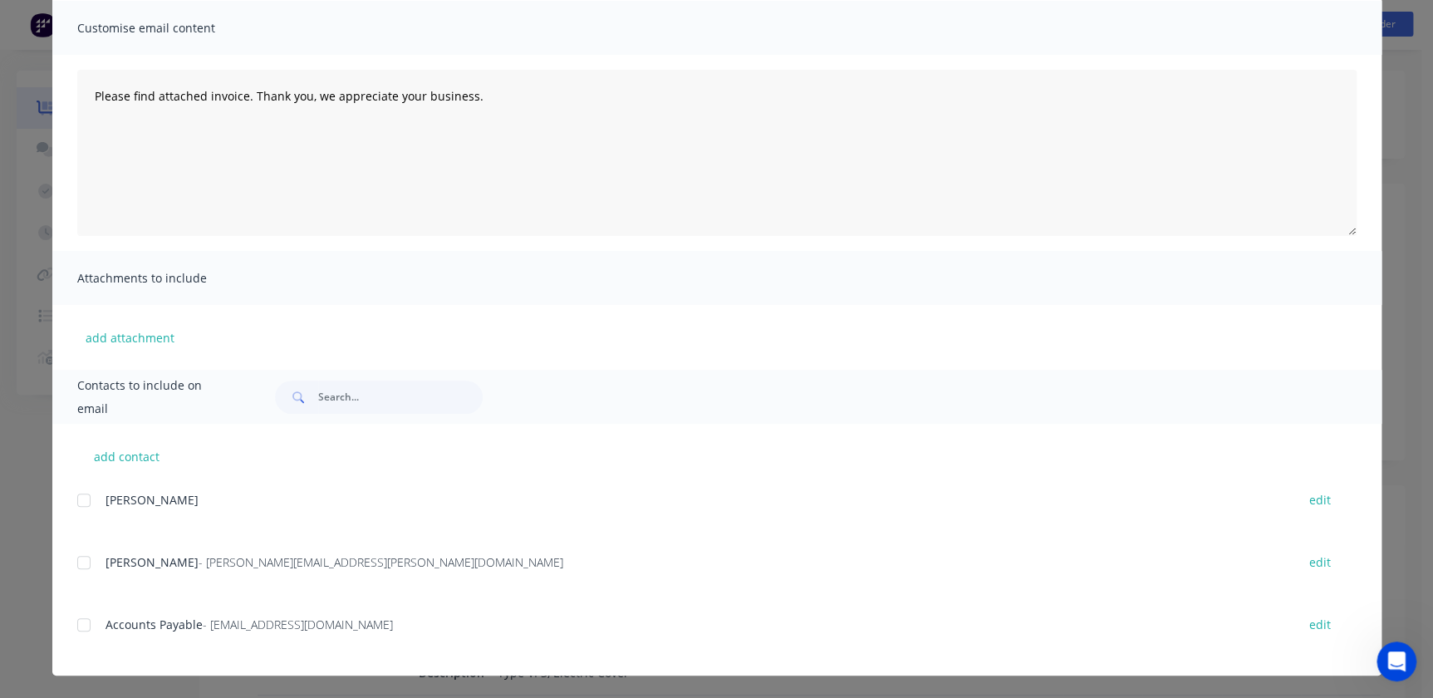
click at [79, 627] on div at bounding box center [83, 624] width 33 height 33
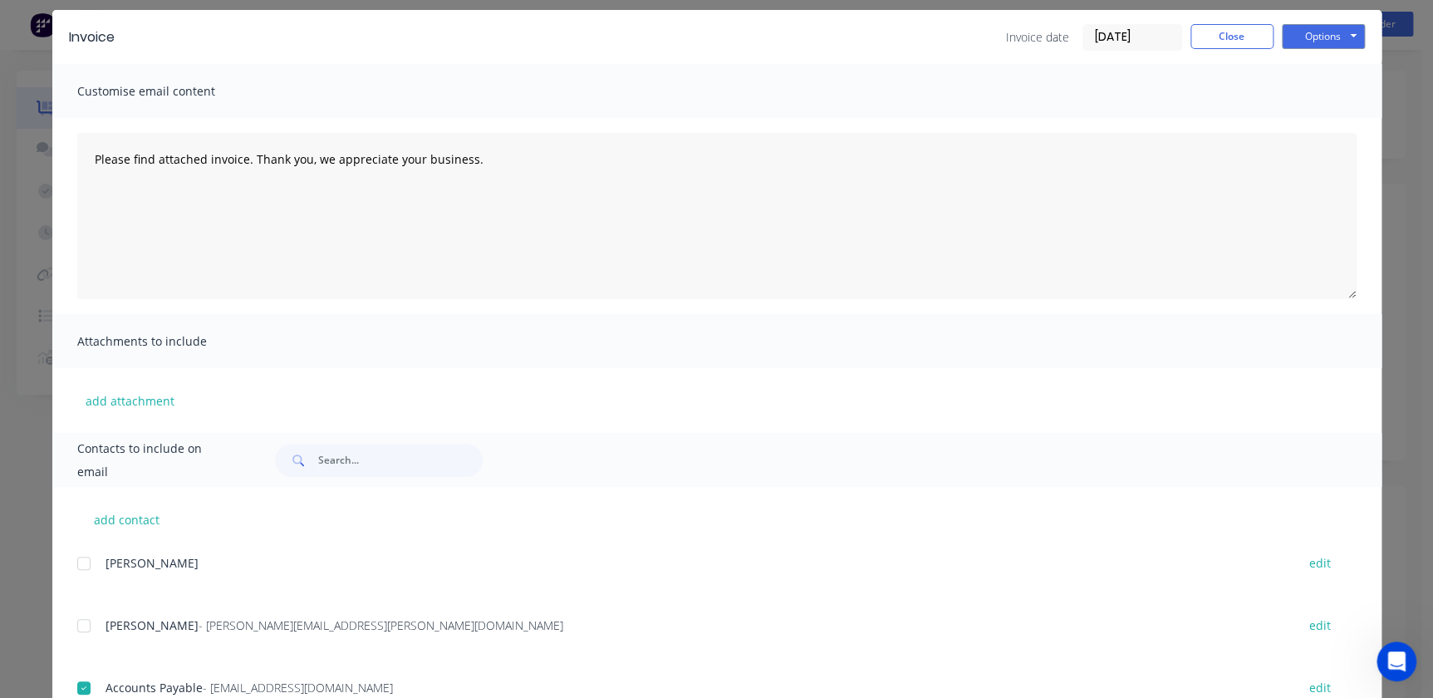
scroll to position [0, 0]
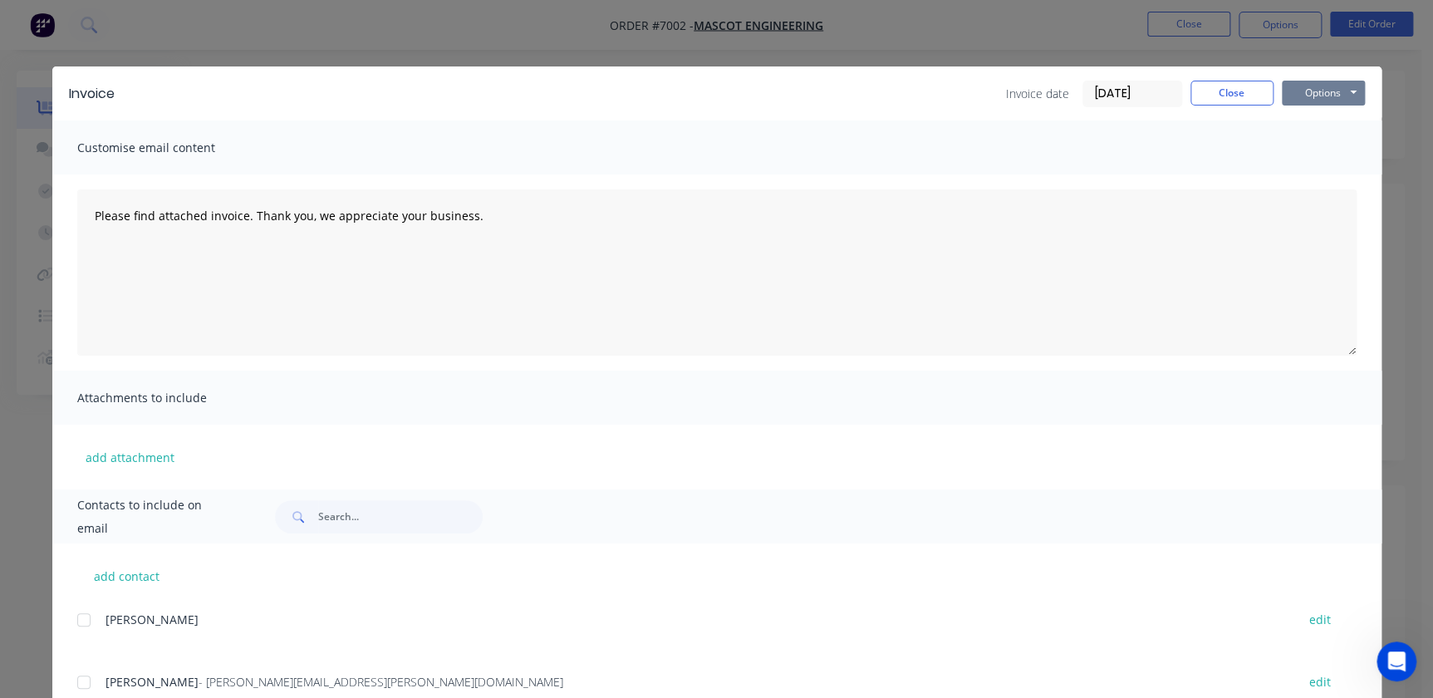
click at [1331, 90] on button "Options" at bounding box center [1323, 93] width 83 height 25
click at [1325, 176] on button "Email" at bounding box center [1335, 177] width 106 height 27
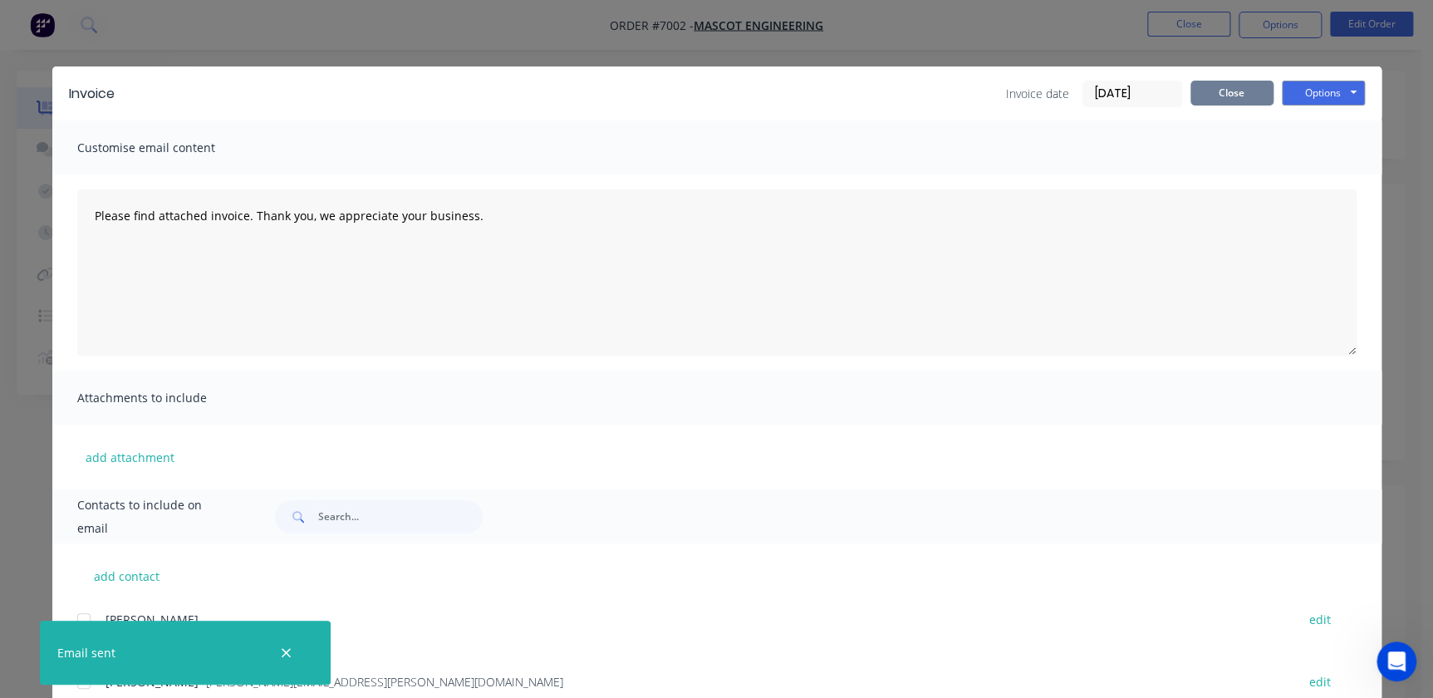
click at [1213, 95] on button "Close" at bounding box center [1232, 93] width 83 height 25
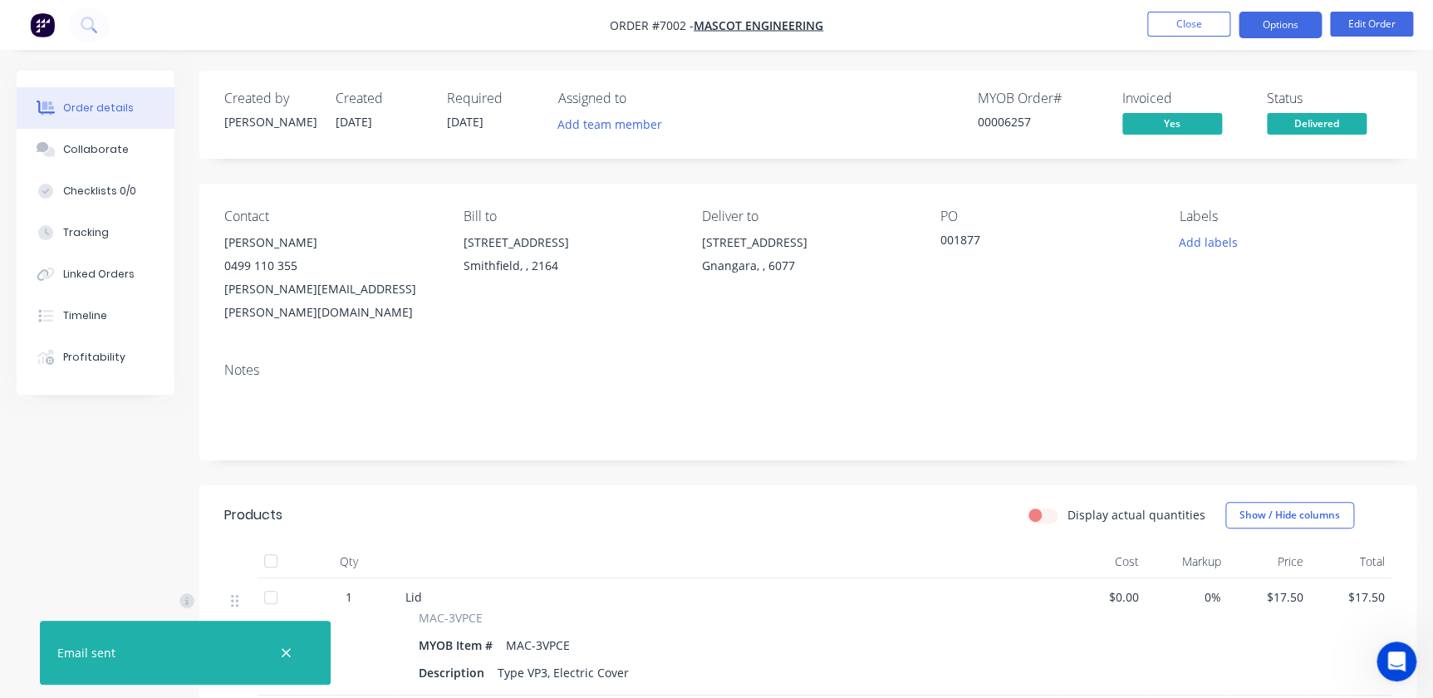
click at [1261, 25] on button "Options" at bounding box center [1280, 25] width 83 height 27
click at [995, 28] on nav "Order #7002 - Mascot Engineering Close Options Edit Order" at bounding box center [716, 25] width 1433 height 50
click at [1183, 14] on button "Close" at bounding box center [1188, 24] width 83 height 25
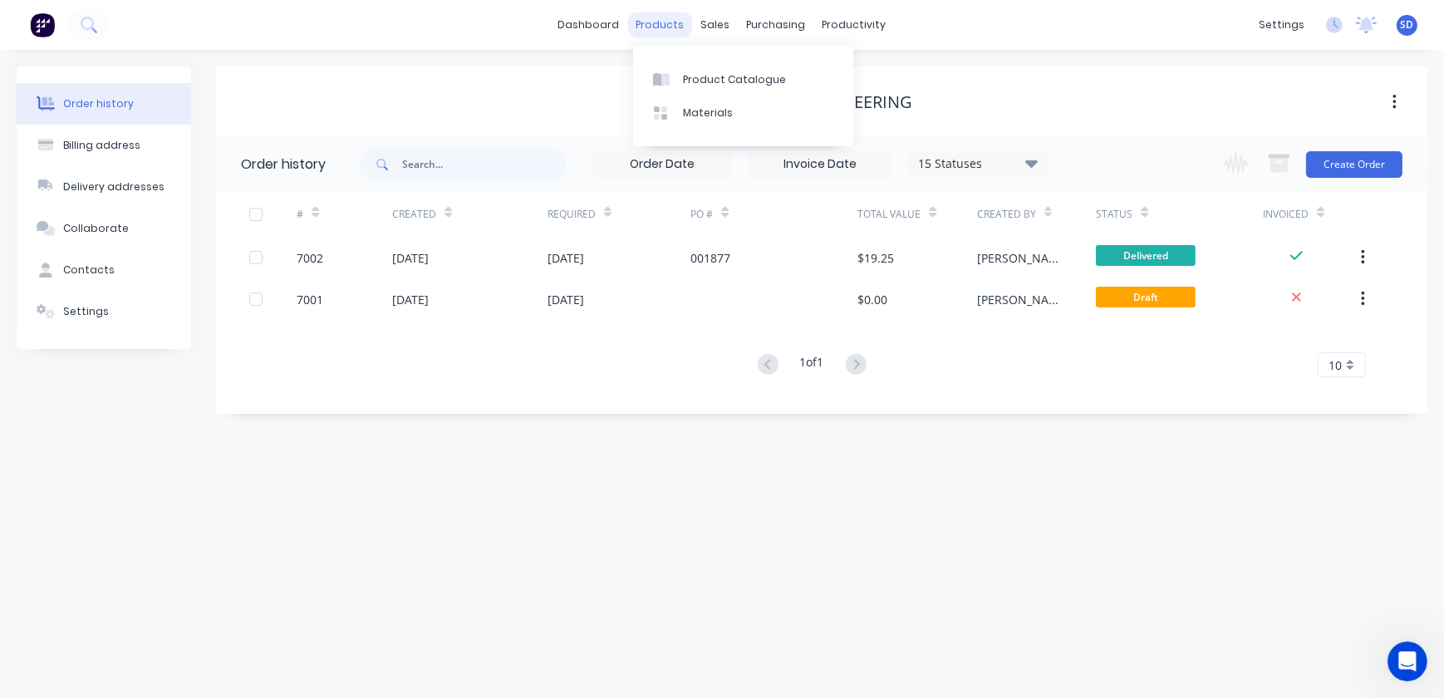
click at [657, 21] on div "products" at bounding box center [660, 24] width 65 height 25
click at [700, 81] on div "Product Catalogue" at bounding box center [734, 79] width 103 height 15
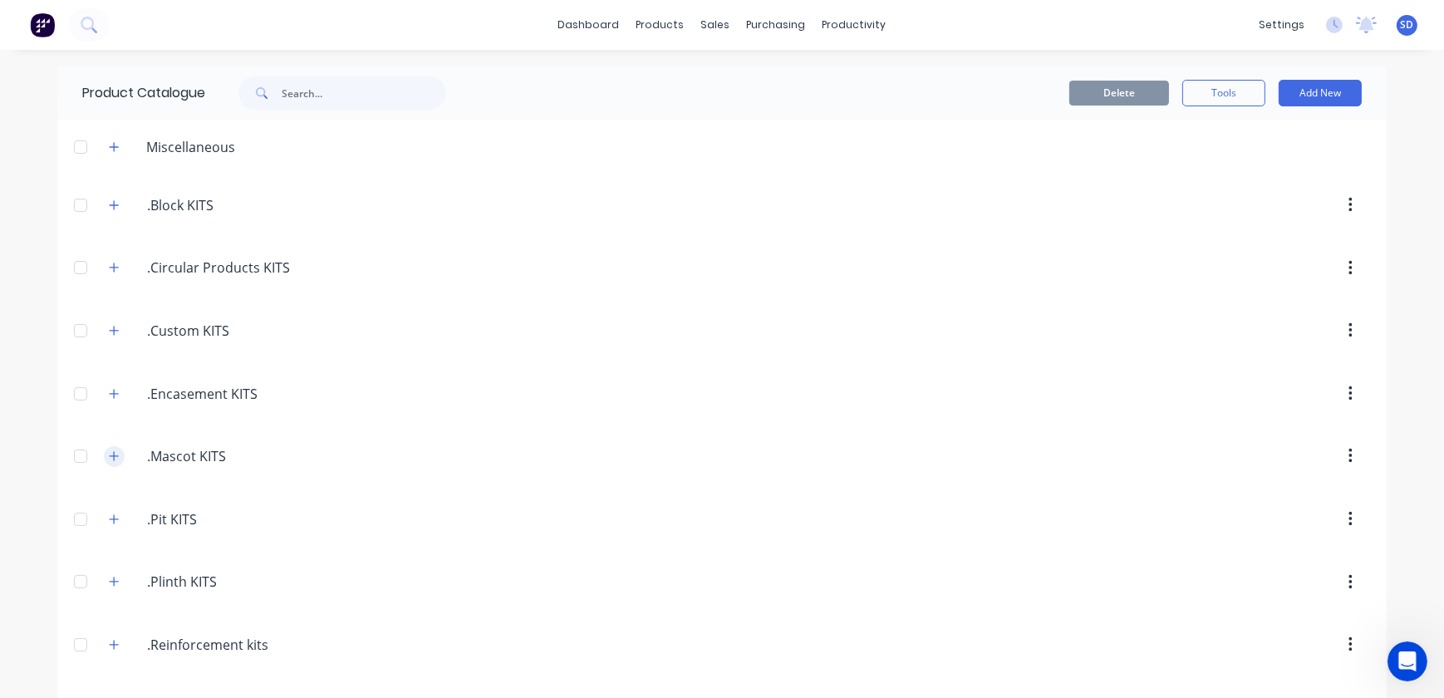
click at [110, 456] on icon "button" at bounding box center [114, 455] width 9 height 9
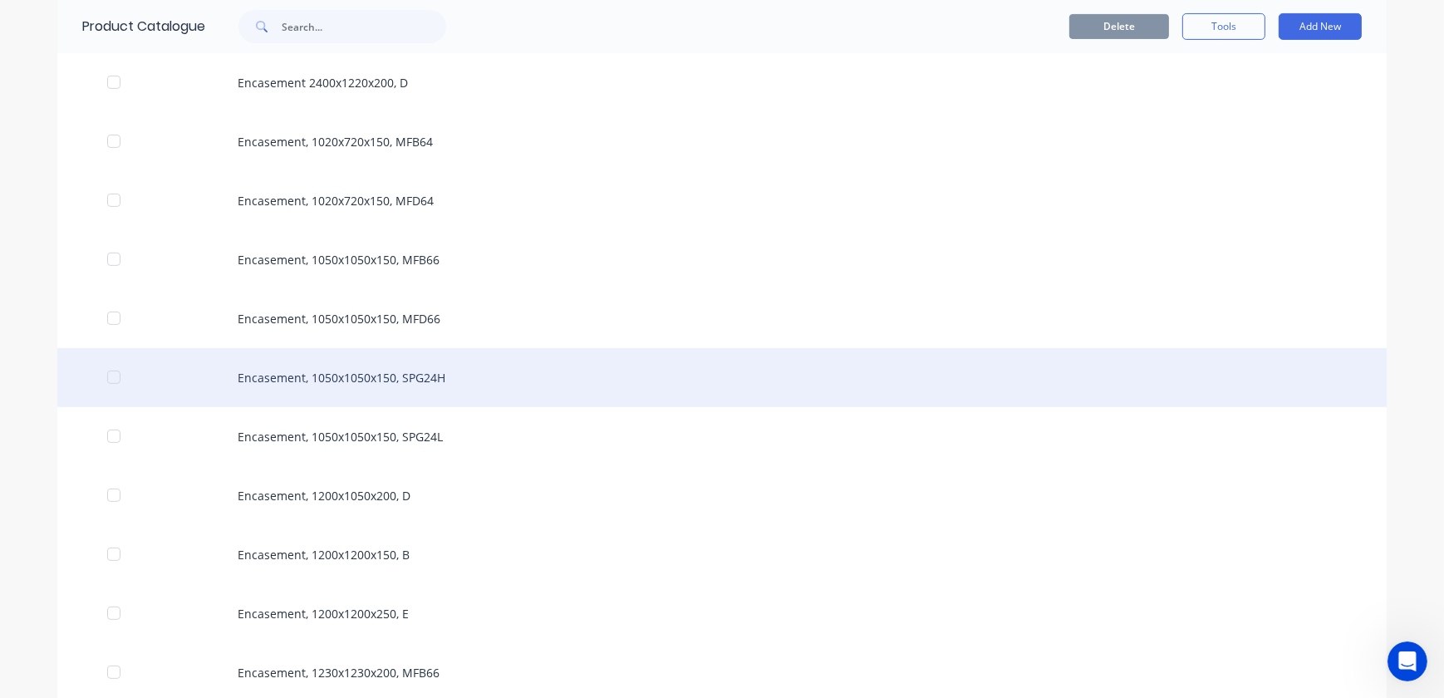
scroll to position [680, 0]
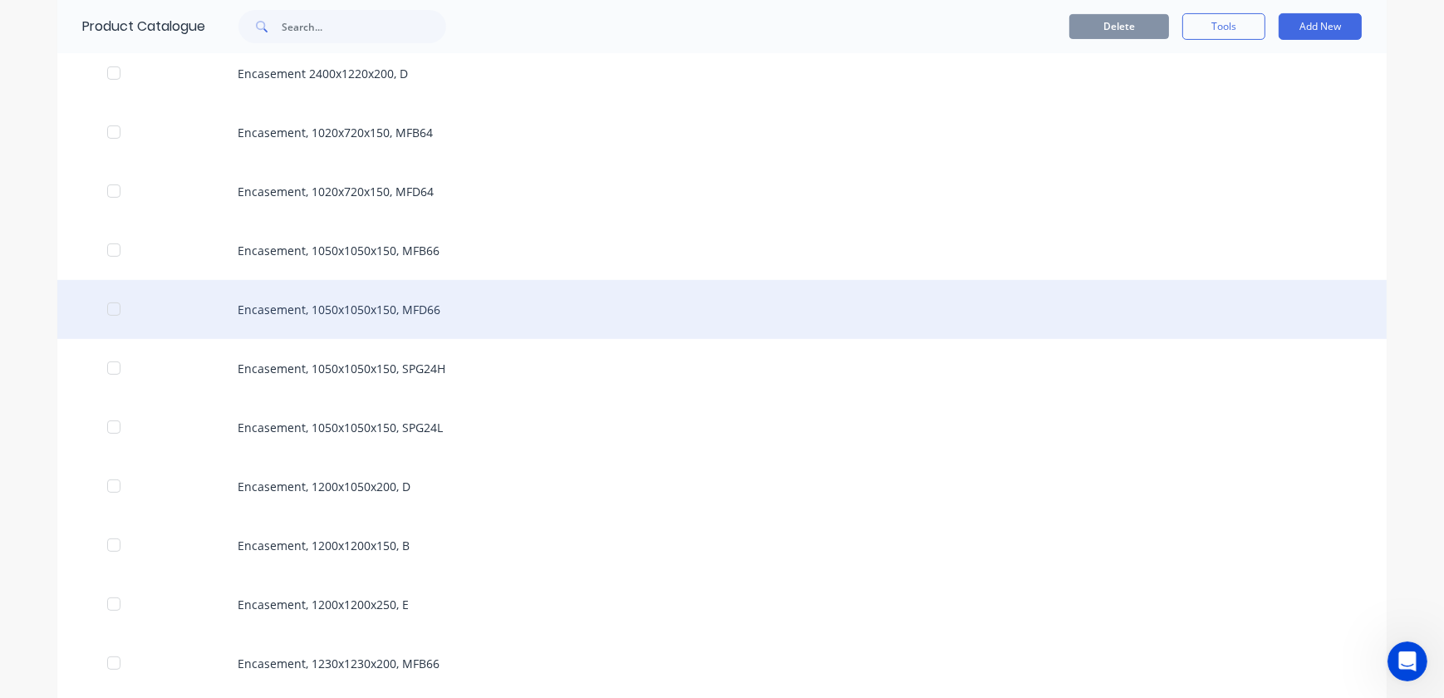
click at [351, 308] on div "Encasement, 1050x1050x150, MFD66" at bounding box center [721, 309] width 1329 height 59
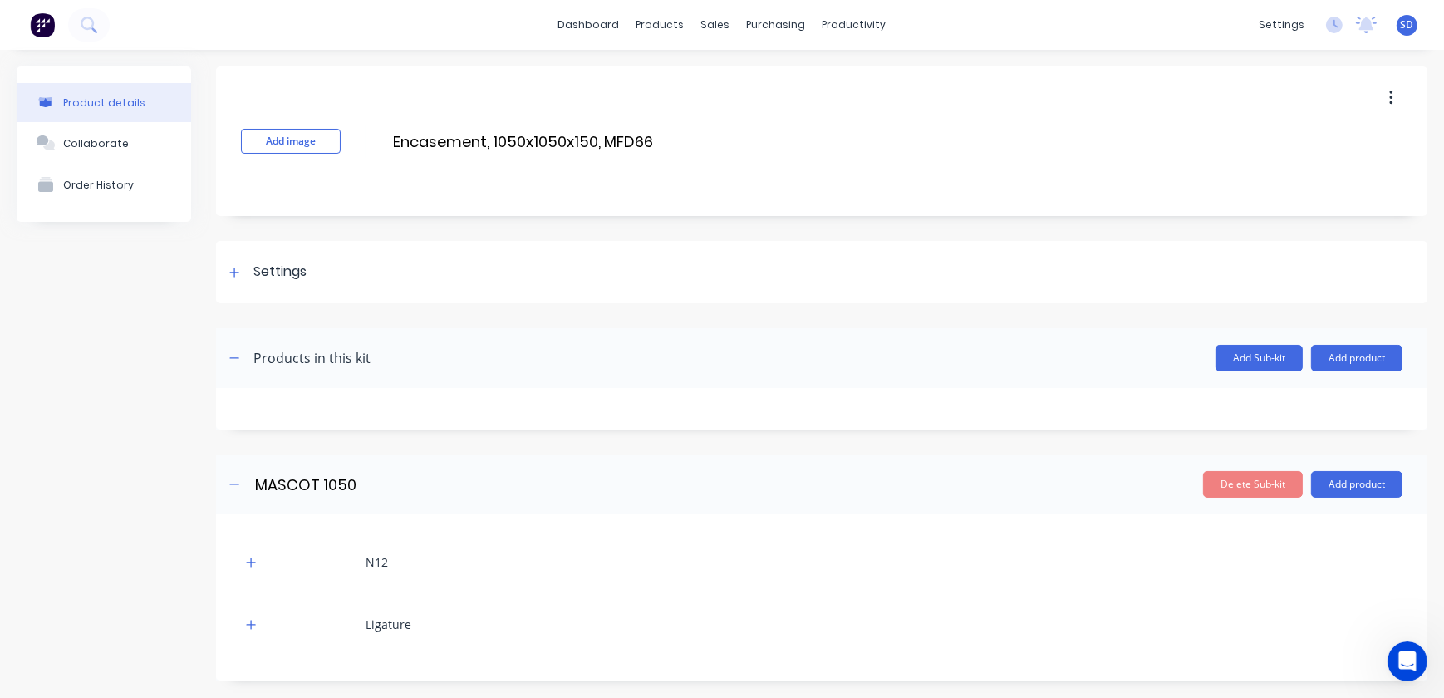
click at [1389, 99] on icon "button" at bounding box center [1391, 98] width 4 height 18
click at [1104, 122] on div "Add image Encasement, 1050x1050x150, MFD66 Encasement, 1050x1050x150, MFD66 Ent…" at bounding box center [821, 141] width 1211 height 150
click at [660, 22] on div "products" at bounding box center [660, 24] width 65 height 25
click at [695, 75] on div "Product Catalogue" at bounding box center [728, 79] width 103 height 15
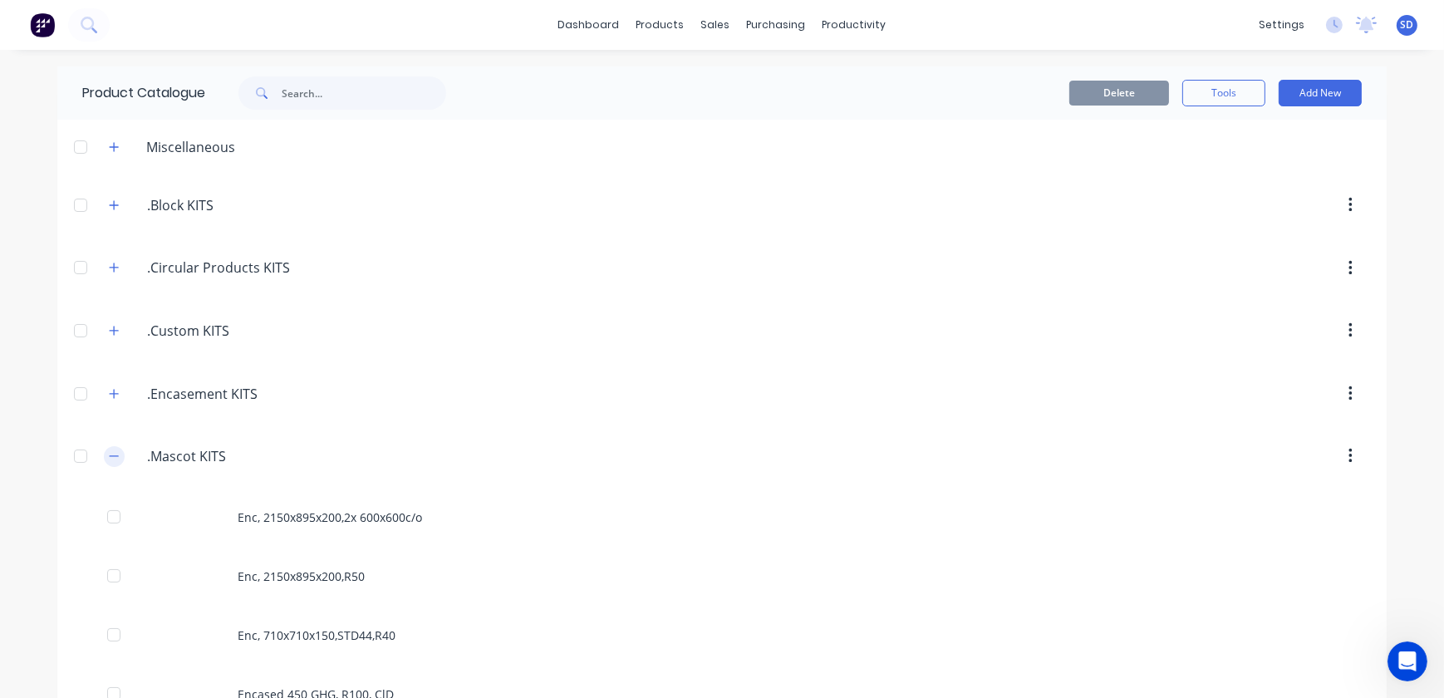
click at [109, 450] on icon "button" at bounding box center [114, 456] width 10 height 12
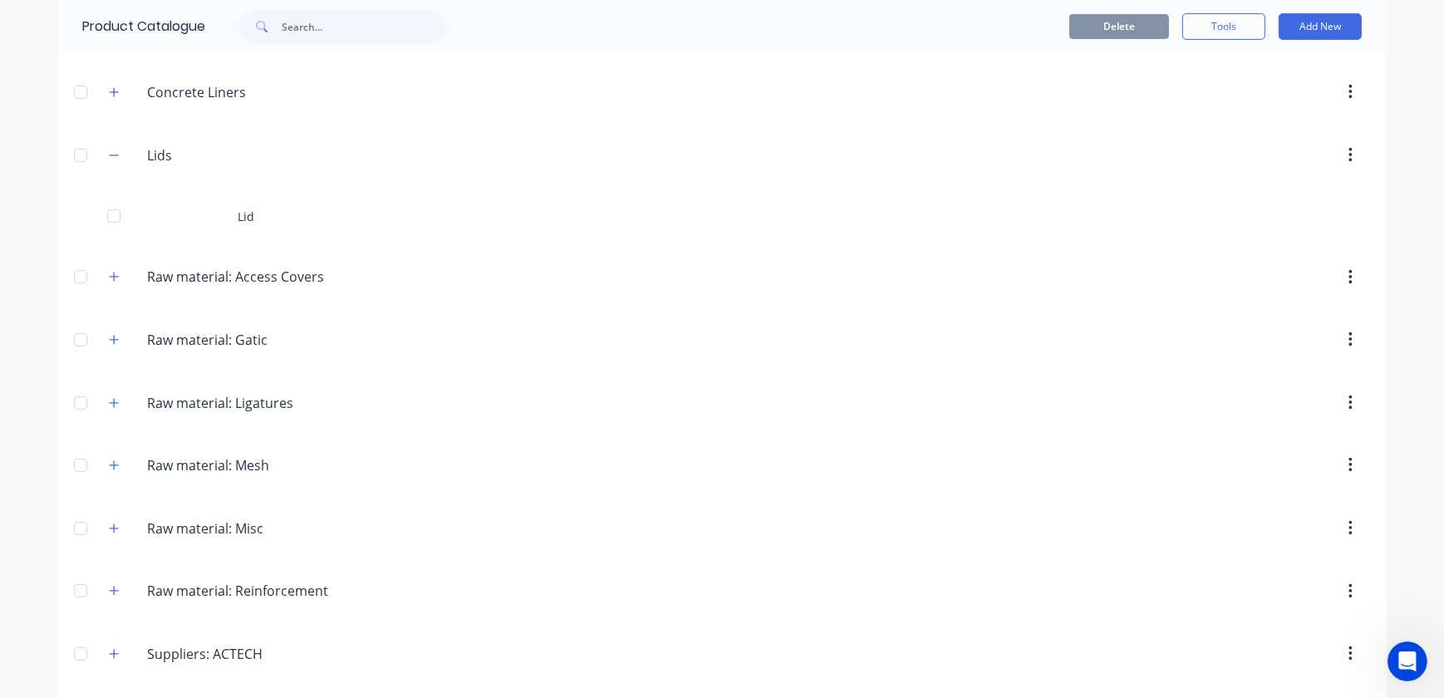
scroll to position [680, 0]
click at [109, 148] on icon "button" at bounding box center [114, 154] width 10 height 12
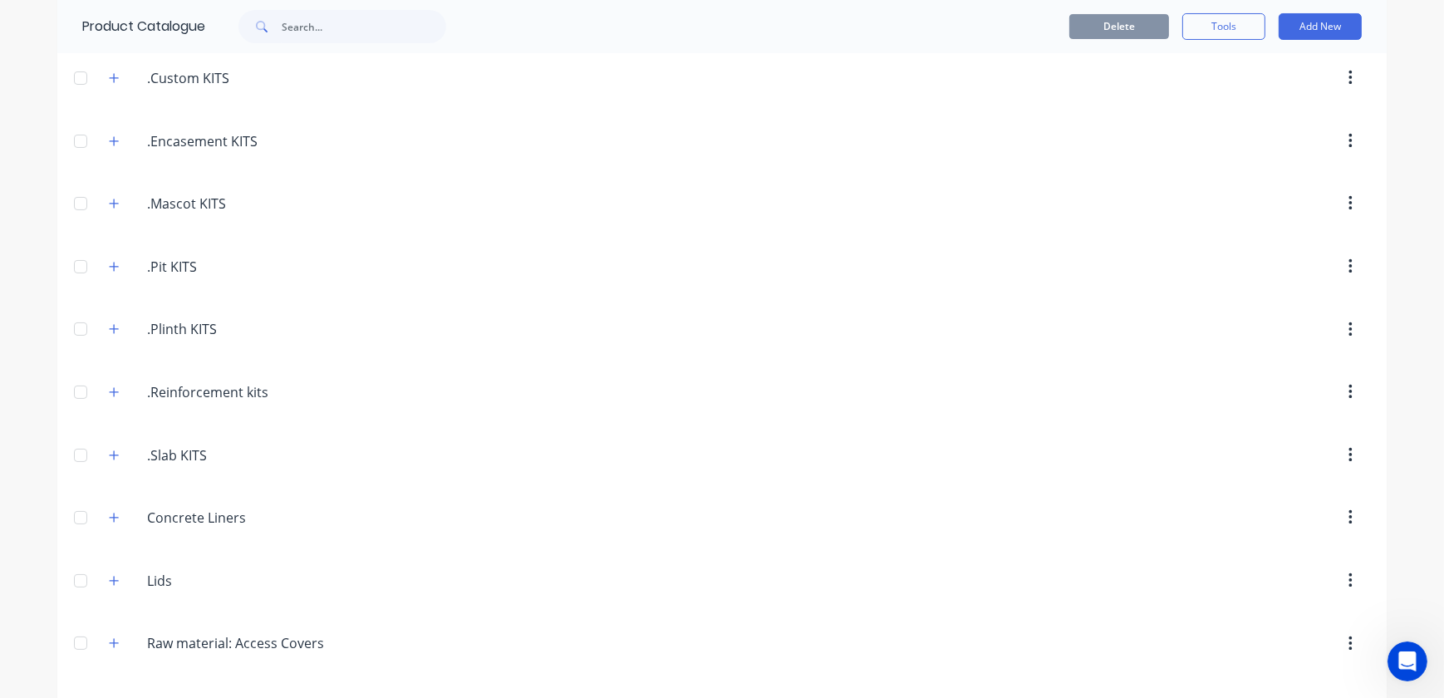
scroll to position [229, 0]
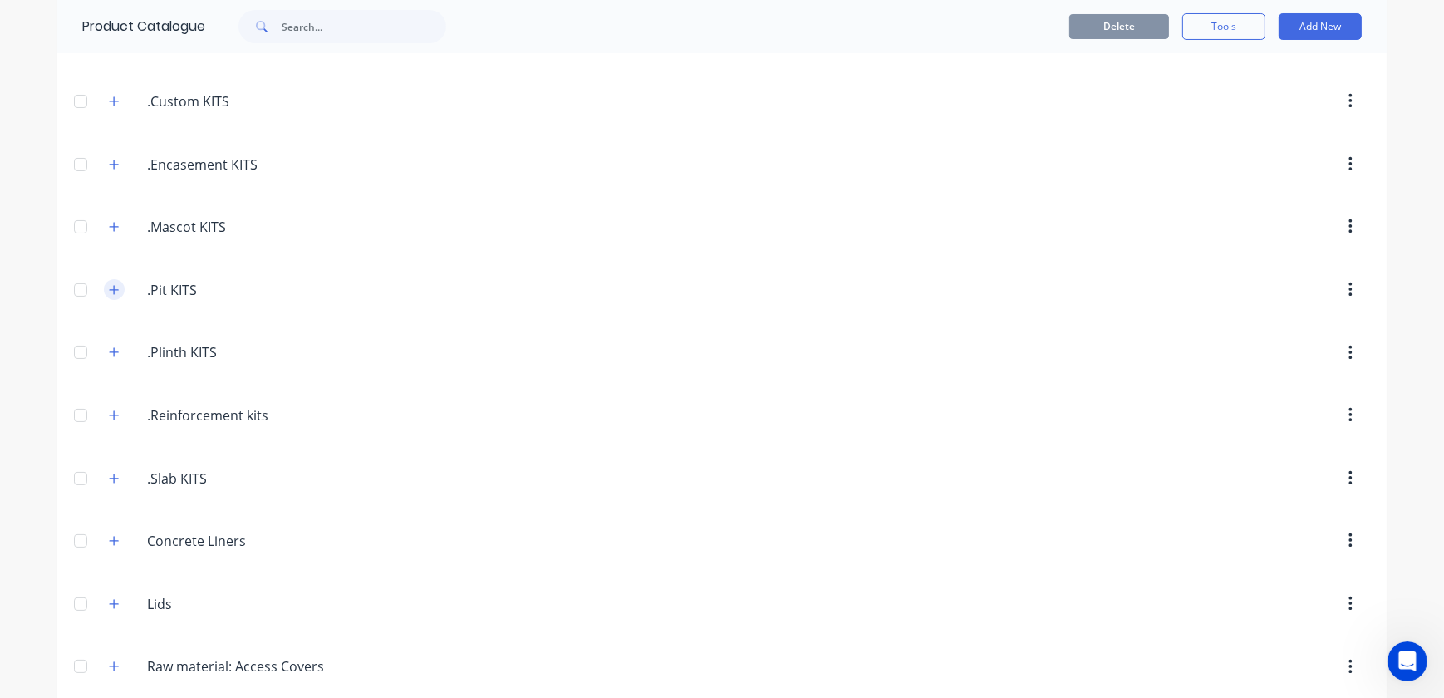
click at [110, 286] on icon "button" at bounding box center [114, 289] width 9 height 9
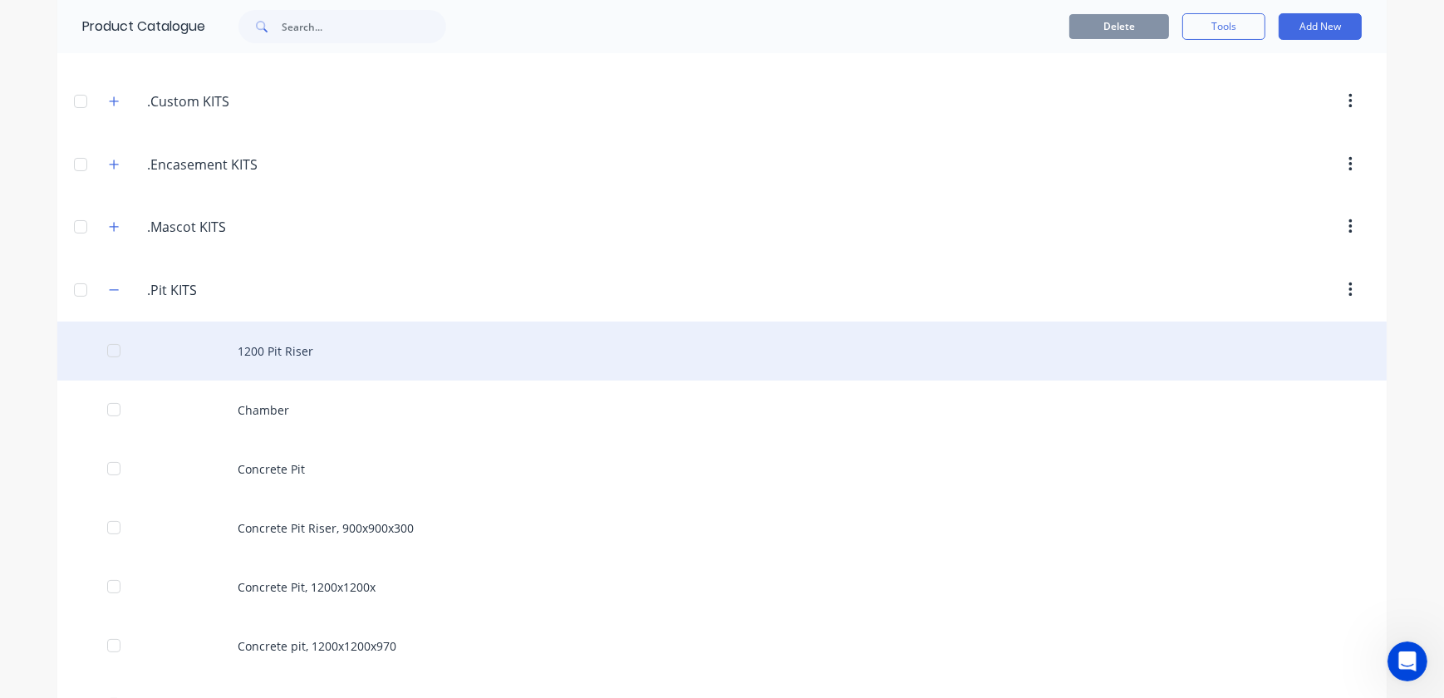
click at [296, 353] on div "1200 Pit Riser" at bounding box center [721, 351] width 1329 height 59
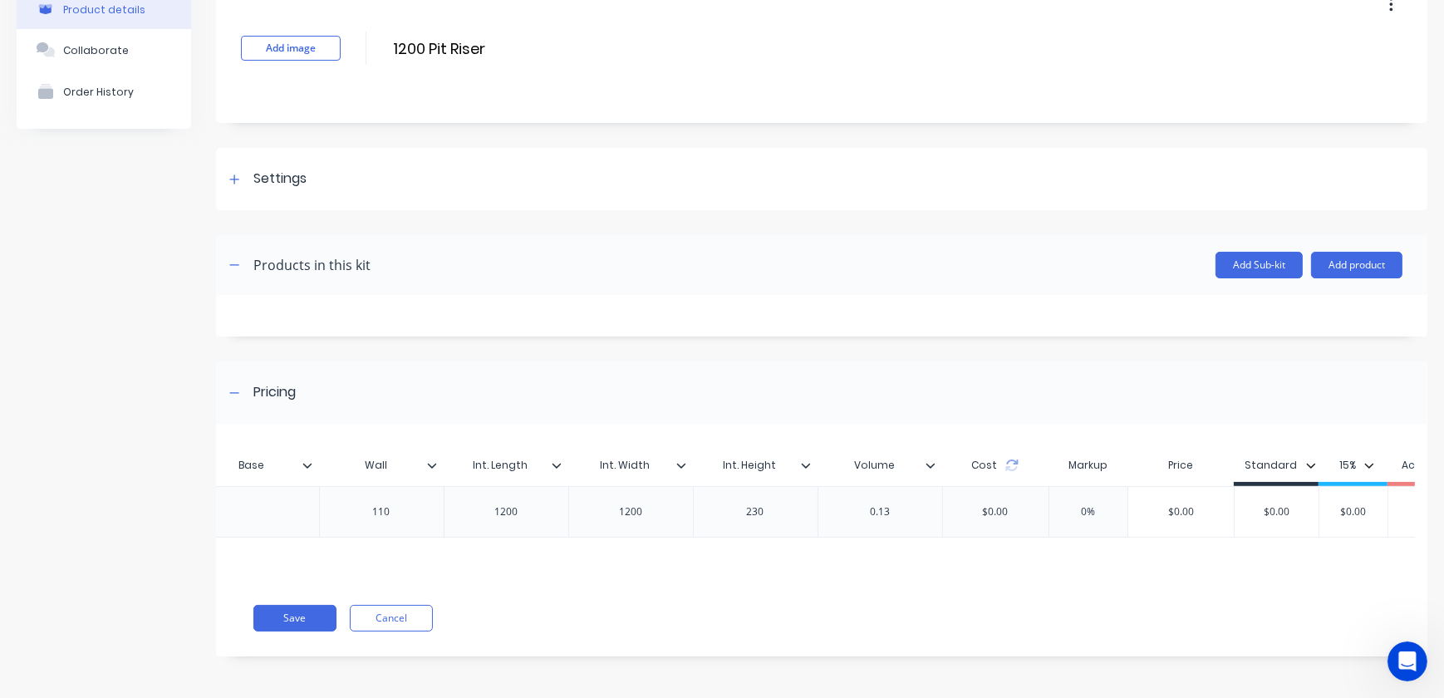
scroll to position [0, 968]
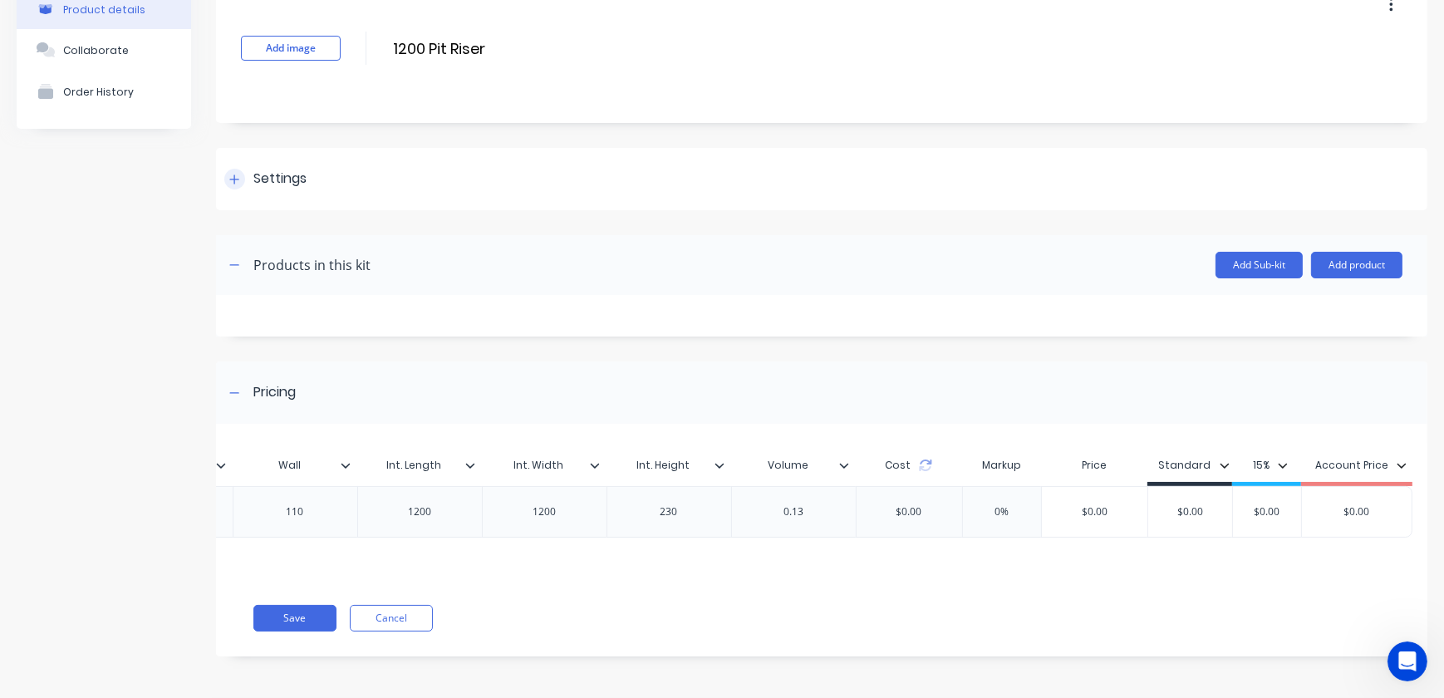
click at [239, 169] on div at bounding box center [234, 179] width 21 height 21
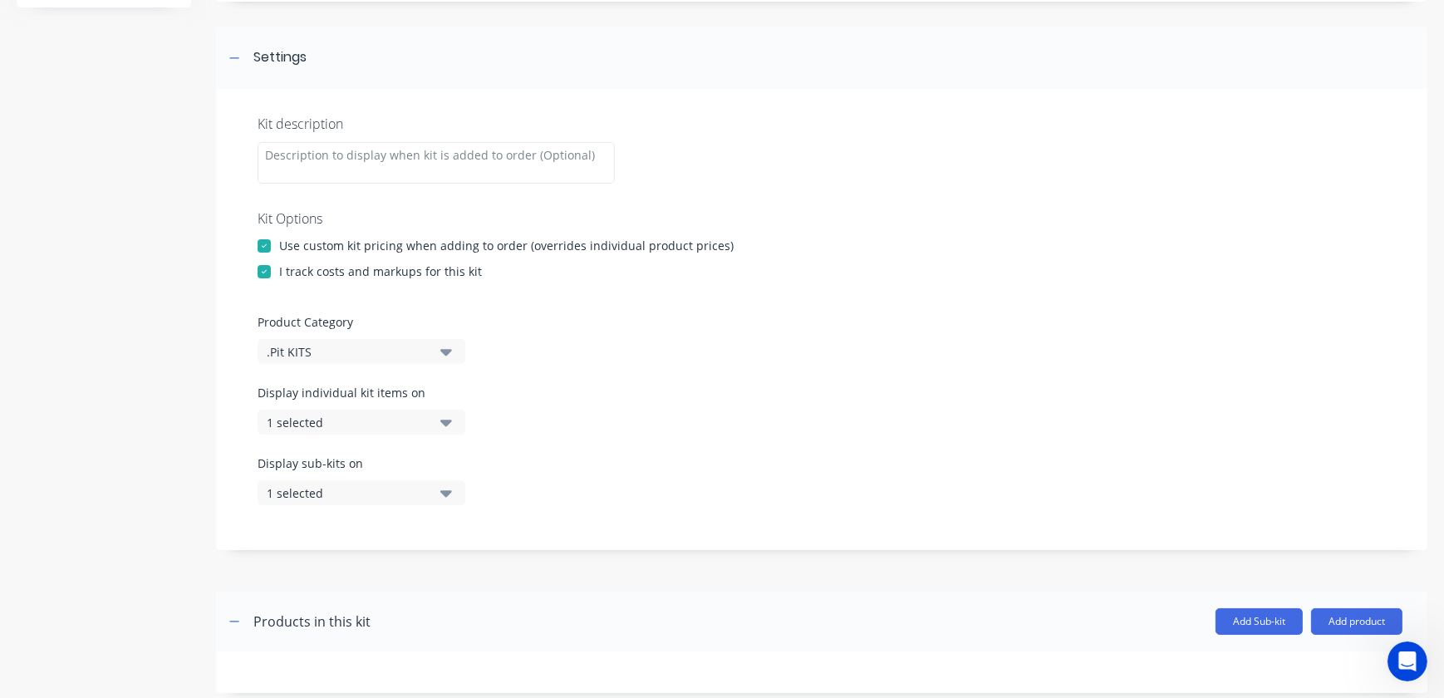
scroll to position [28, 0]
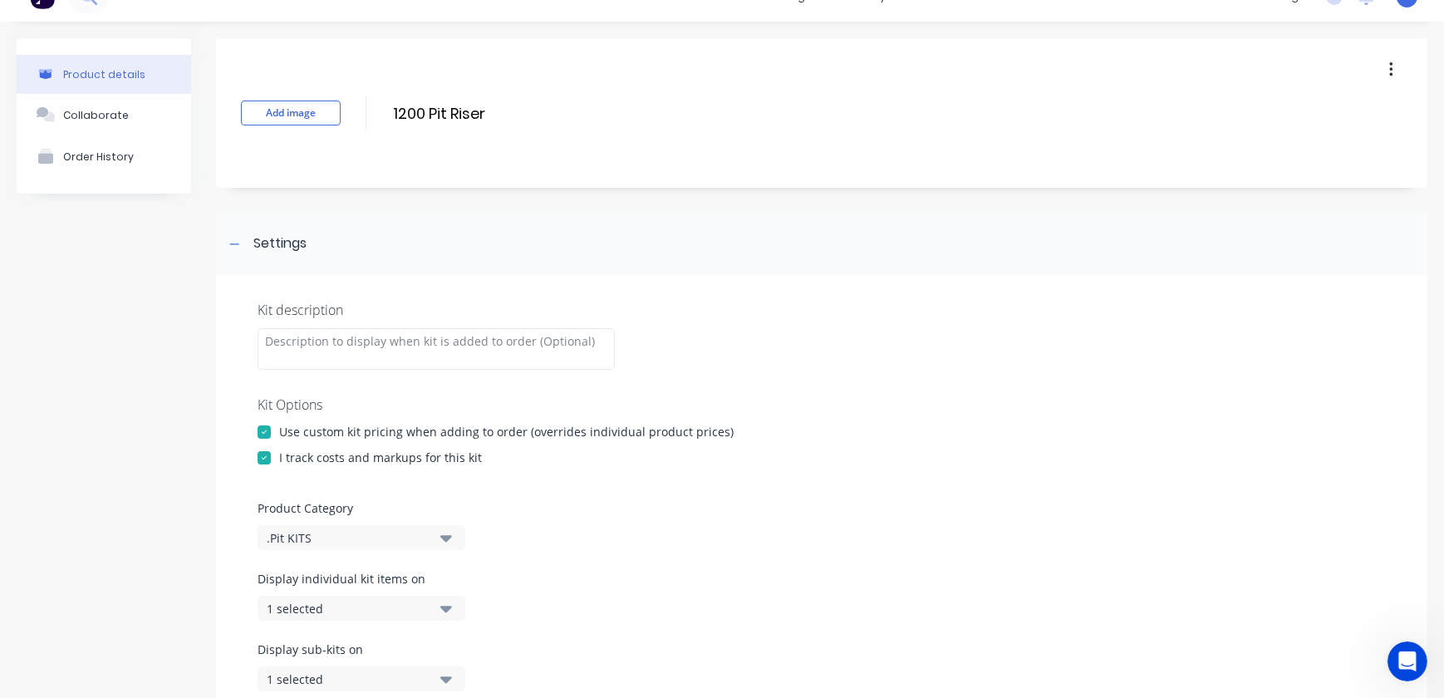
click at [91, 68] on div "Product details" at bounding box center [104, 74] width 82 height 12
click at [96, 113] on div "Collaborate" at bounding box center [96, 115] width 66 height 12
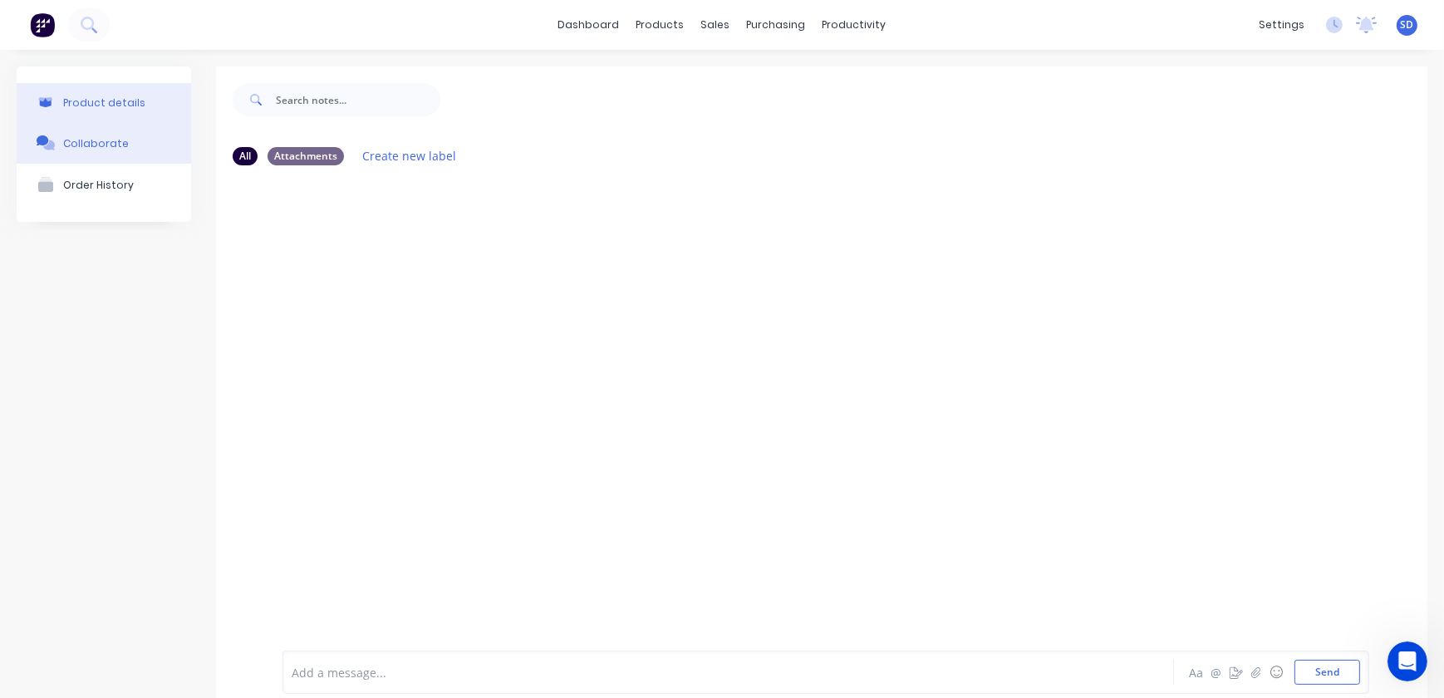
click at [89, 100] on div "Product details" at bounding box center [104, 102] width 82 height 12
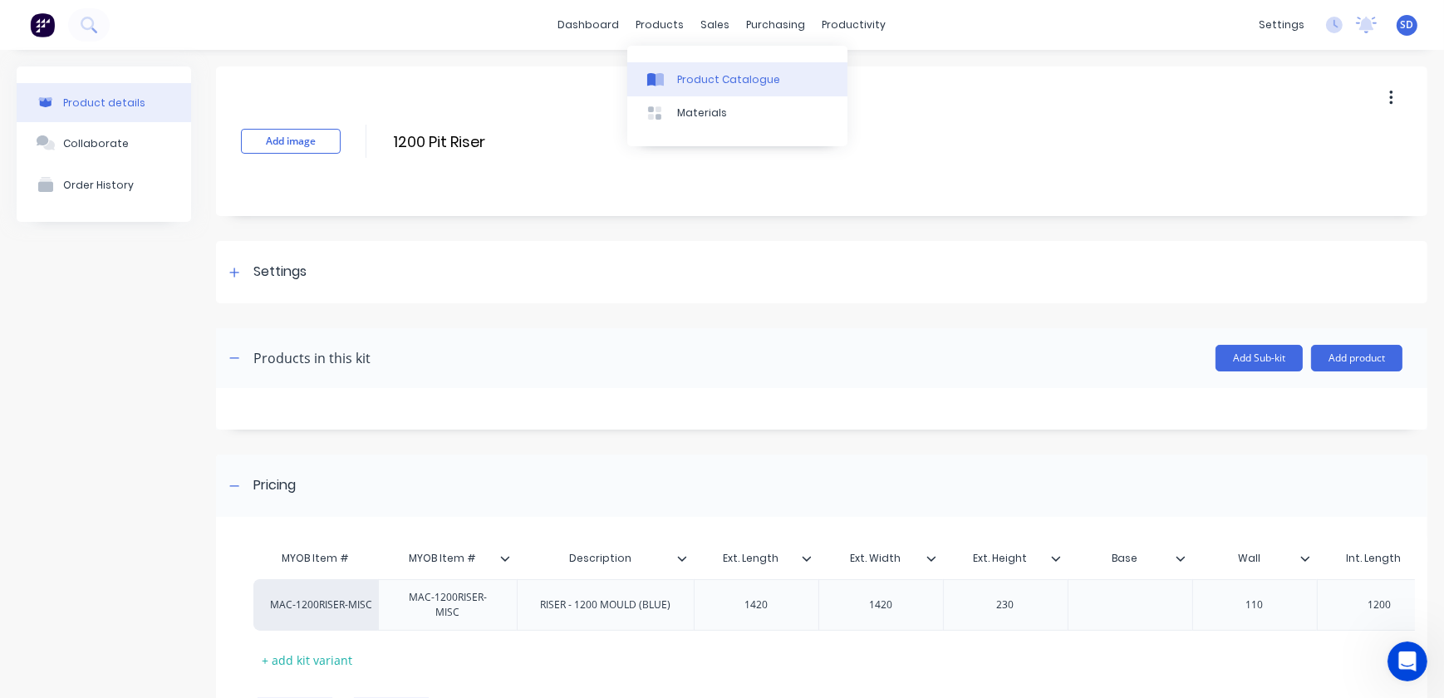
click at [720, 72] on div "Product Catalogue" at bounding box center [728, 79] width 103 height 15
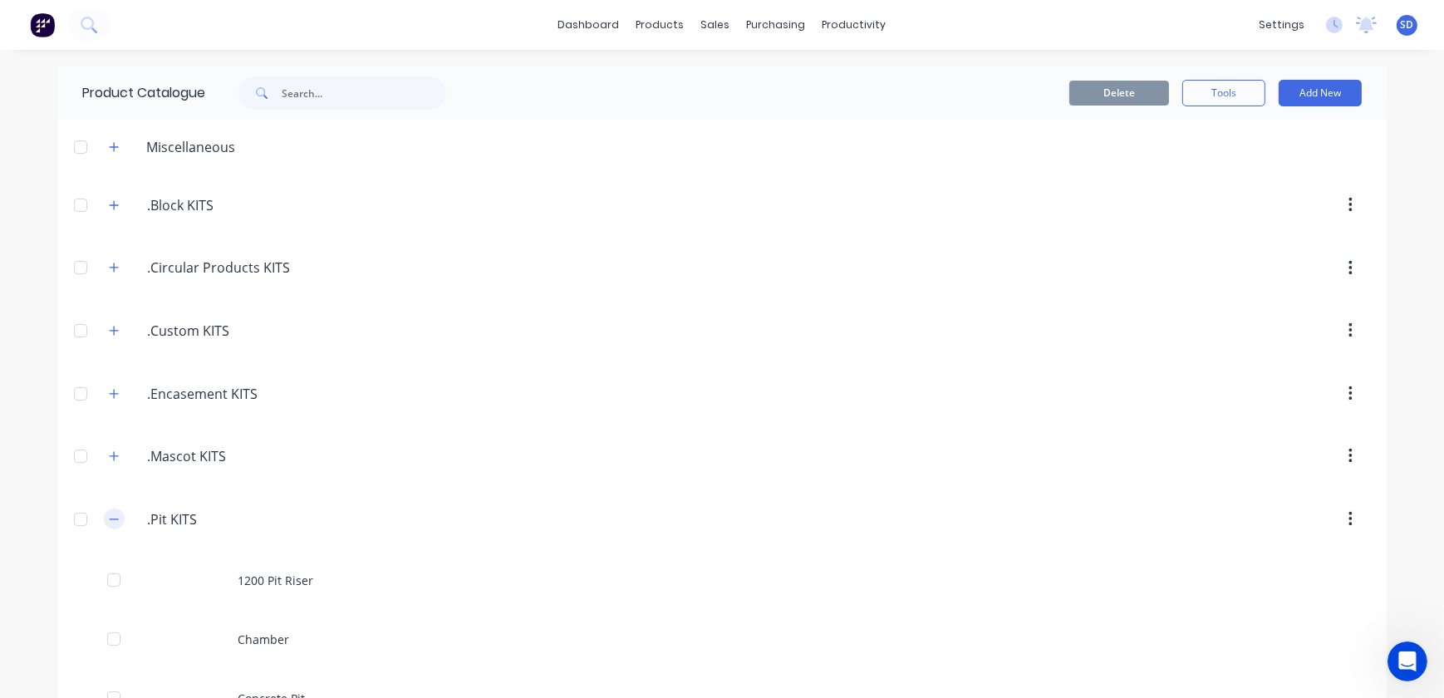
click at [110, 516] on icon "button" at bounding box center [114, 519] width 10 height 12
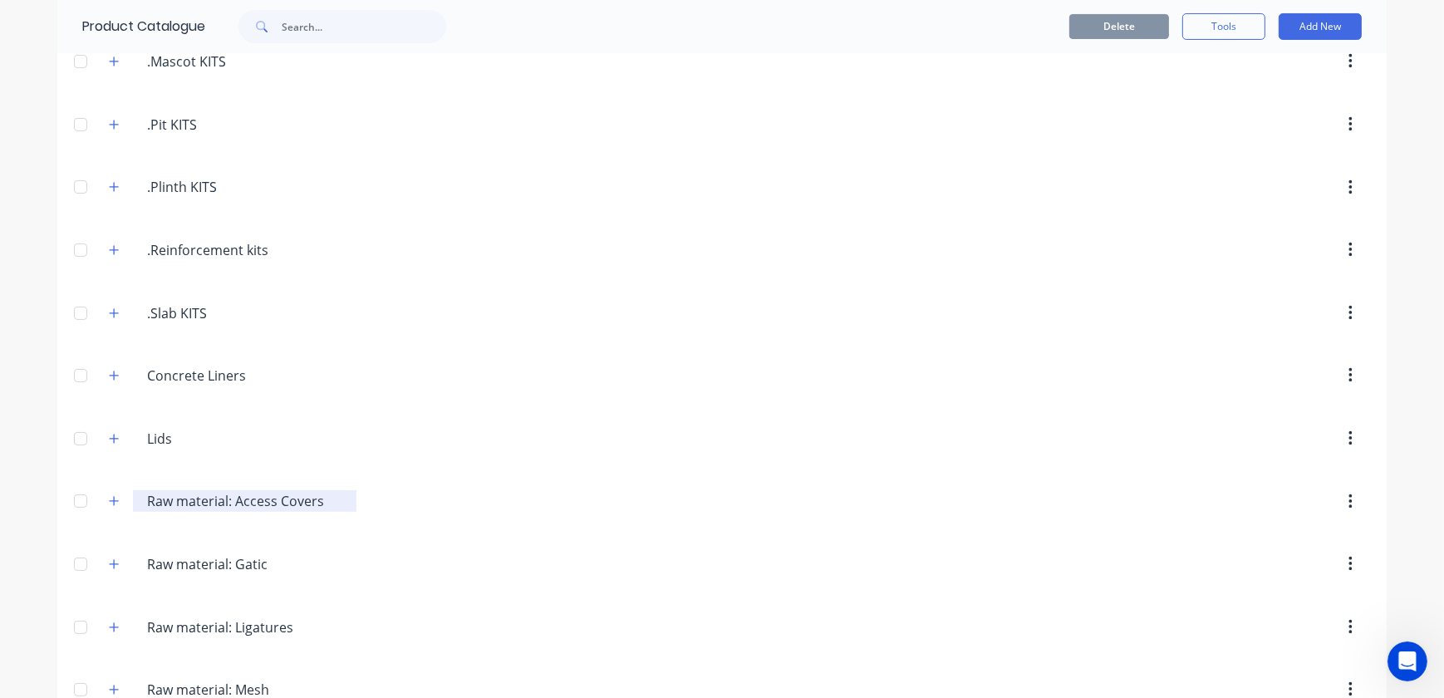
scroll to position [528, 0]
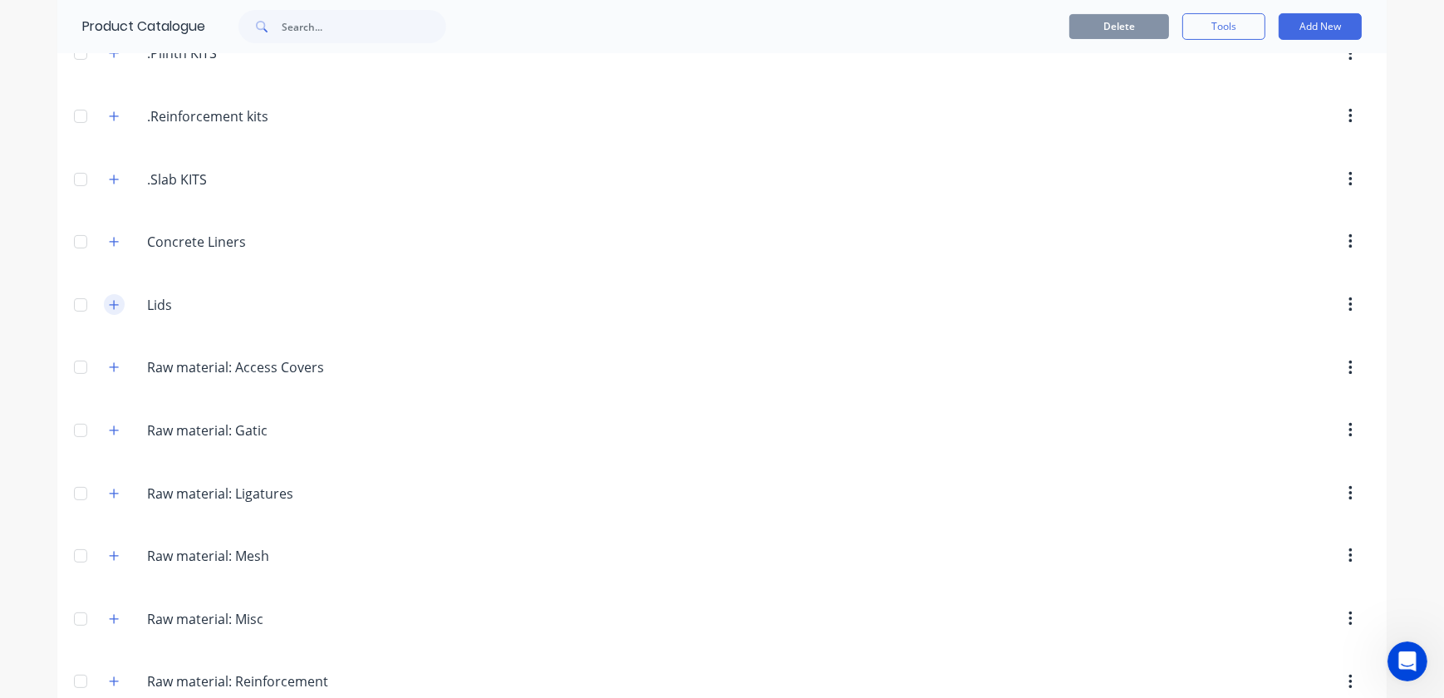
click at [113, 303] on icon "button" at bounding box center [114, 305] width 10 height 12
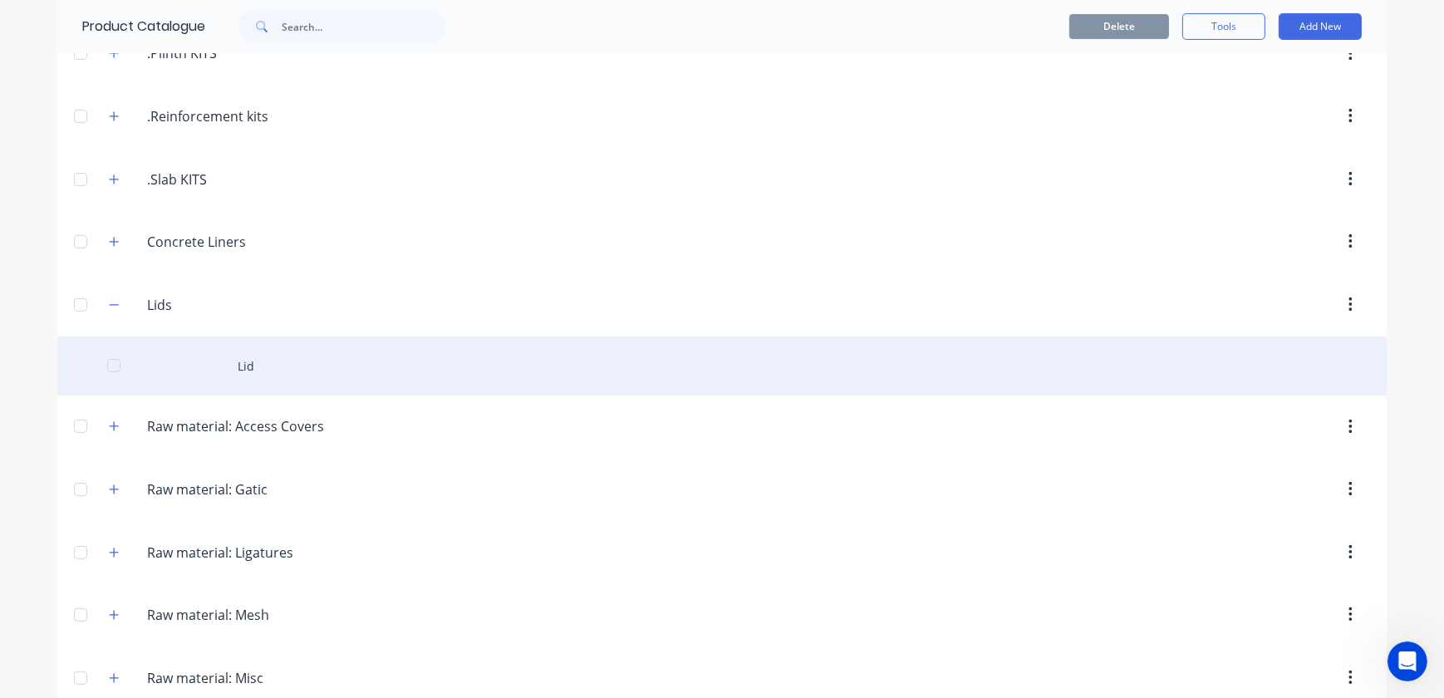
click at [241, 362] on div "Lid" at bounding box center [721, 365] width 1329 height 59
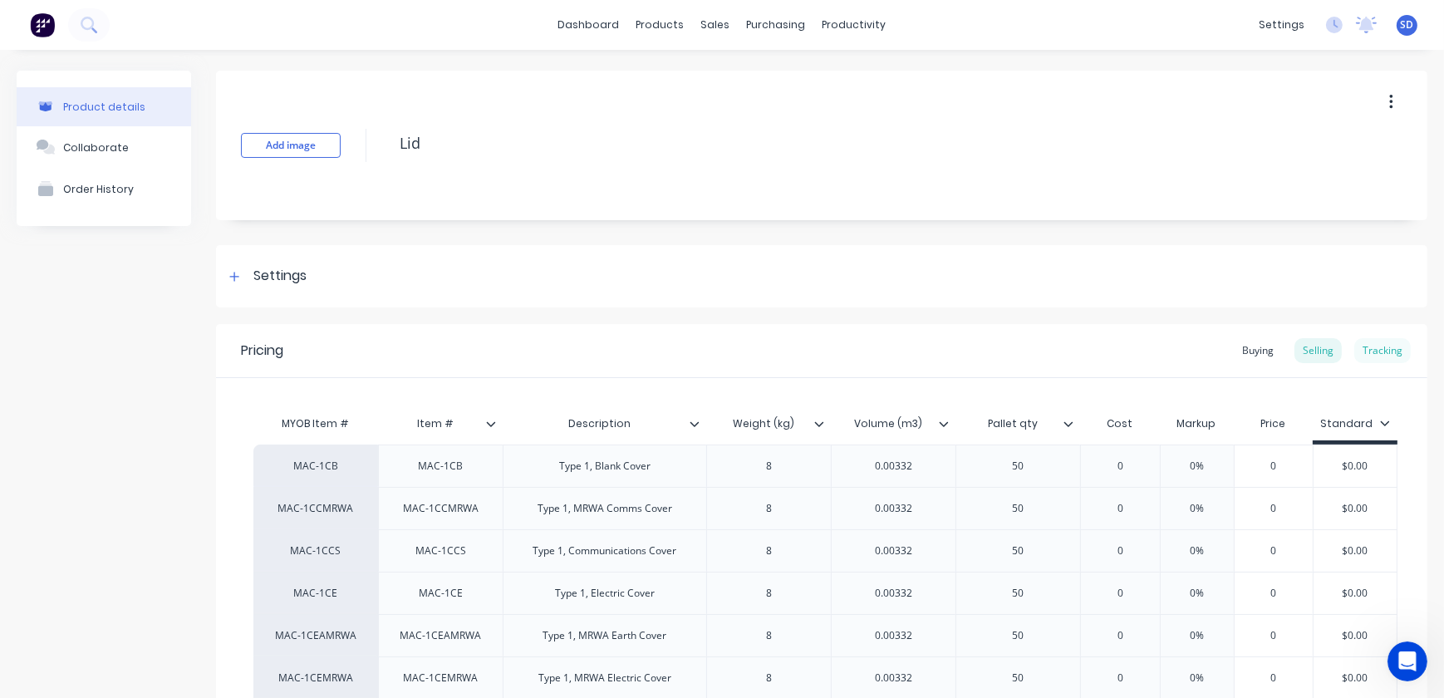
click at [1373, 349] on div "Tracking" at bounding box center [1382, 350] width 56 height 25
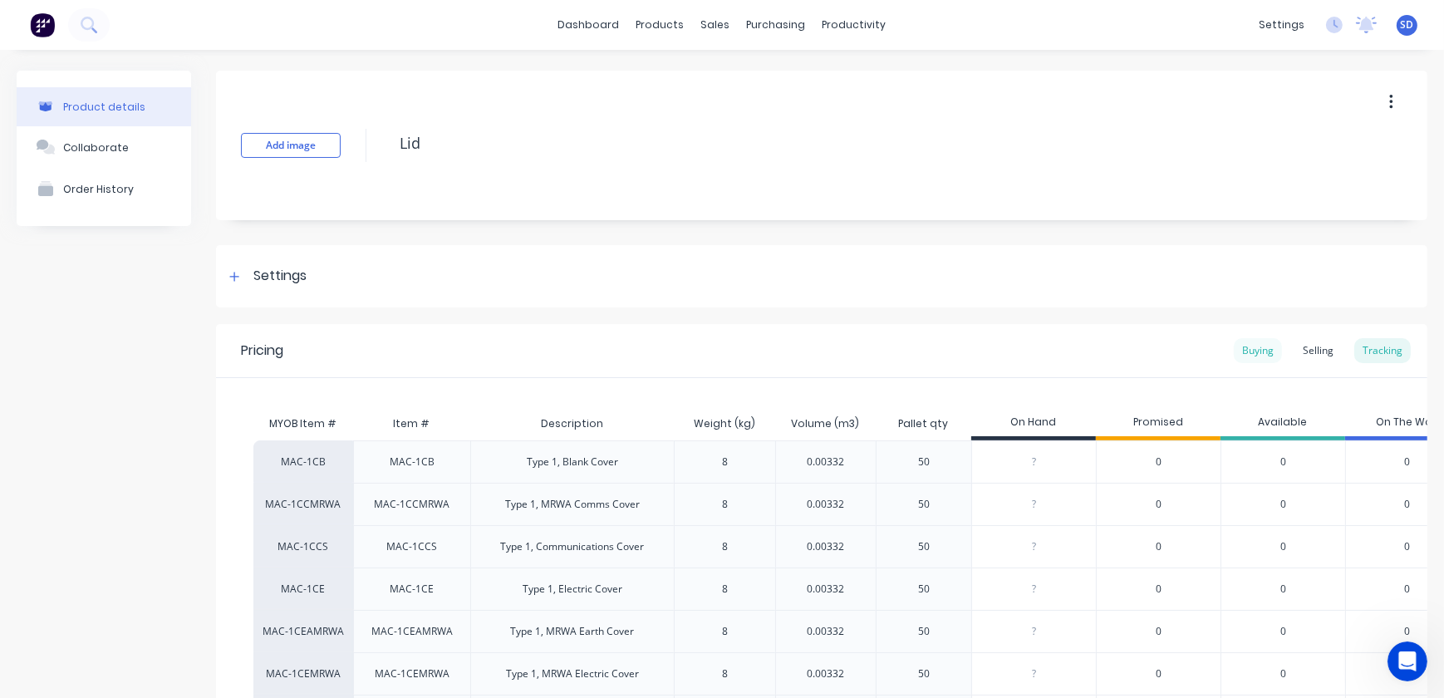
click at [1237, 351] on div "Buying" at bounding box center [1258, 350] width 48 height 25
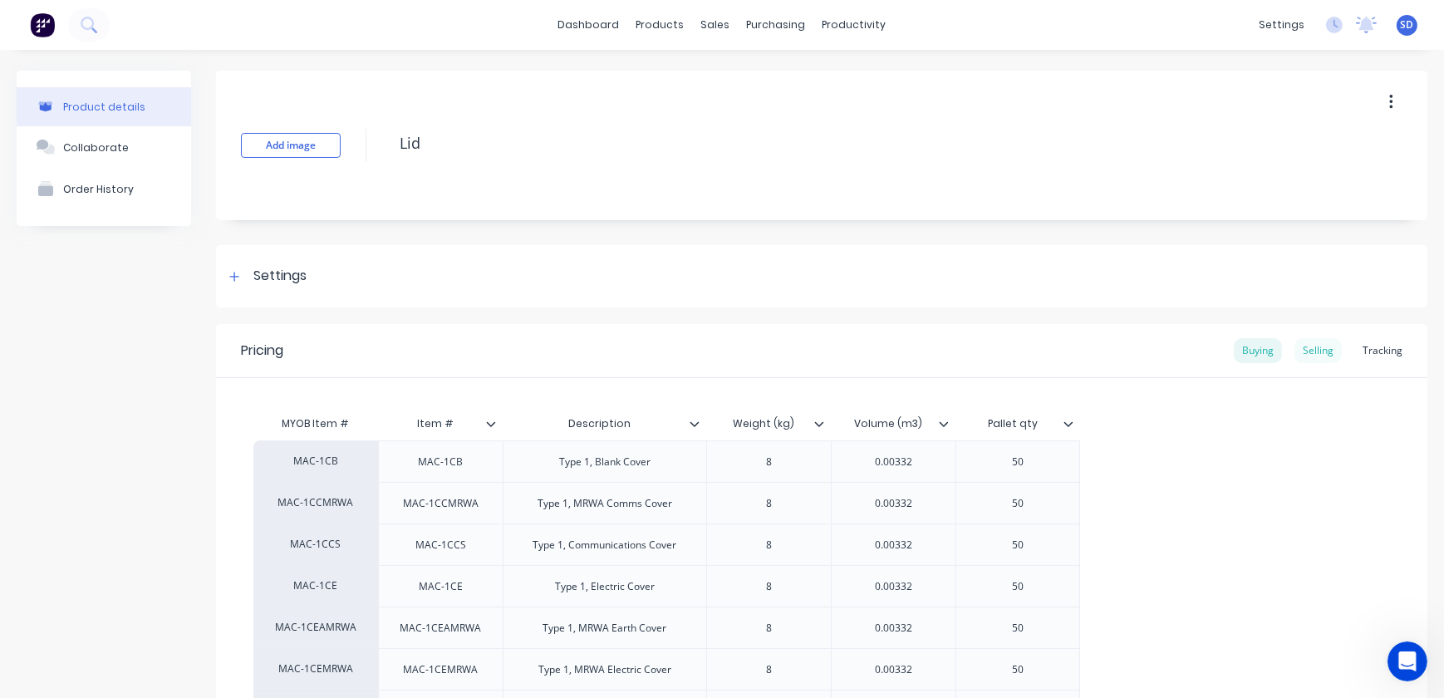
click at [1314, 350] on div "Selling" at bounding box center [1317, 350] width 47 height 25
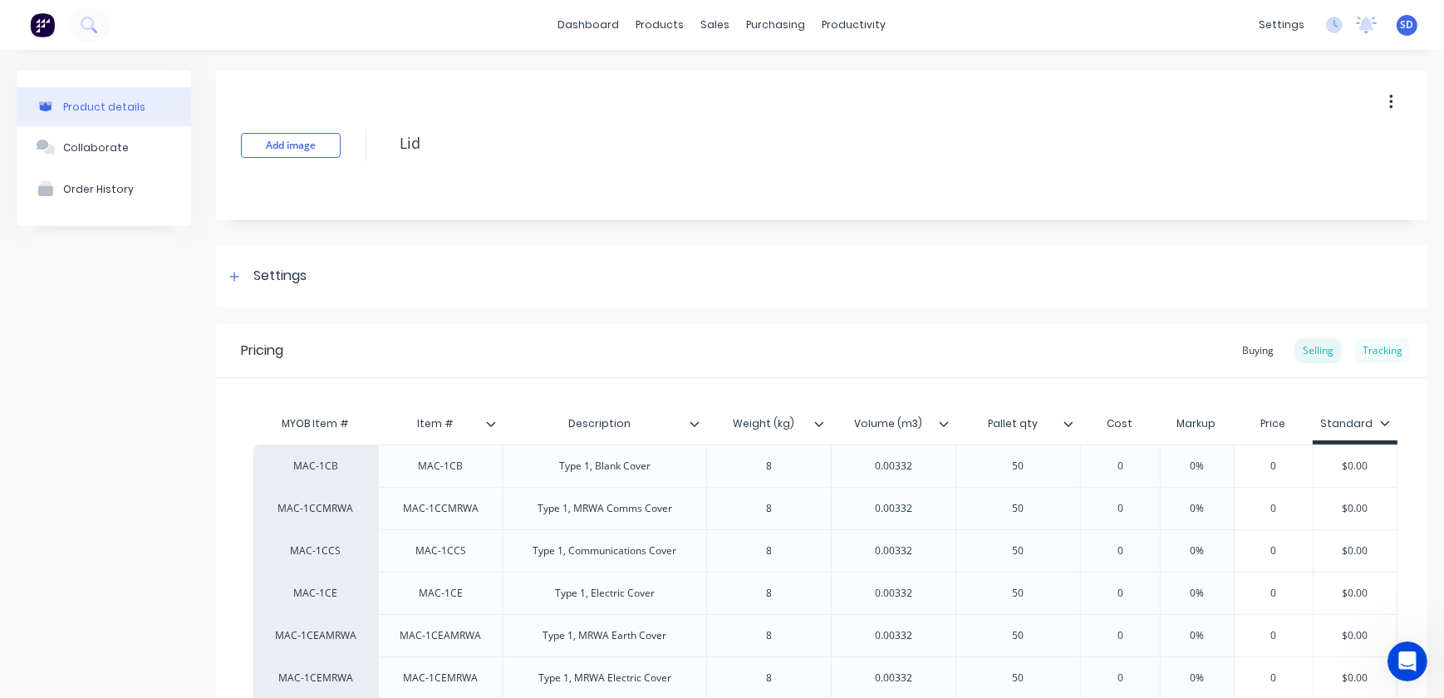
click at [1371, 352] on div "Tracking" at bounding box center [1382, 350] width 56 height 25
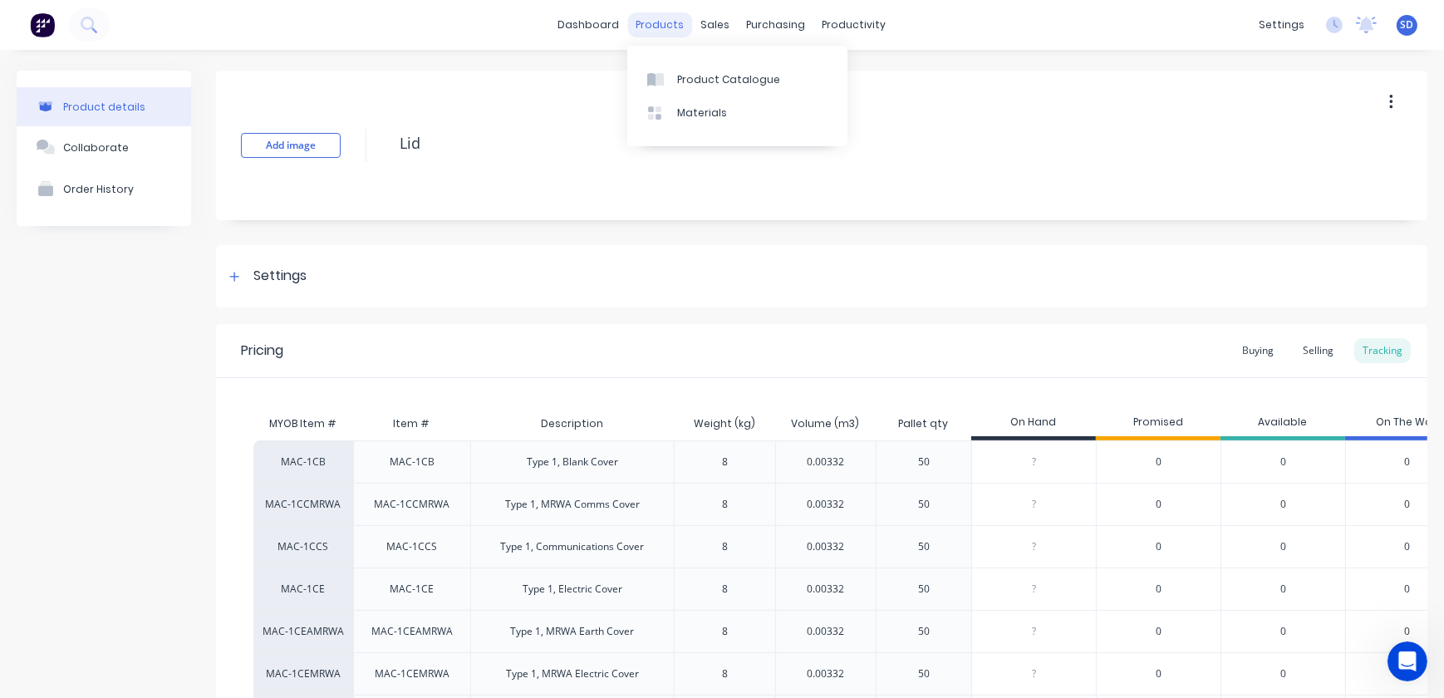
click at [641, 23] on div "products" at bounding box center [660, 24] width 65 height 25
click at [722, 76] on div "Product Catalogue" at bounding box center [728, 79] width 103 height 15
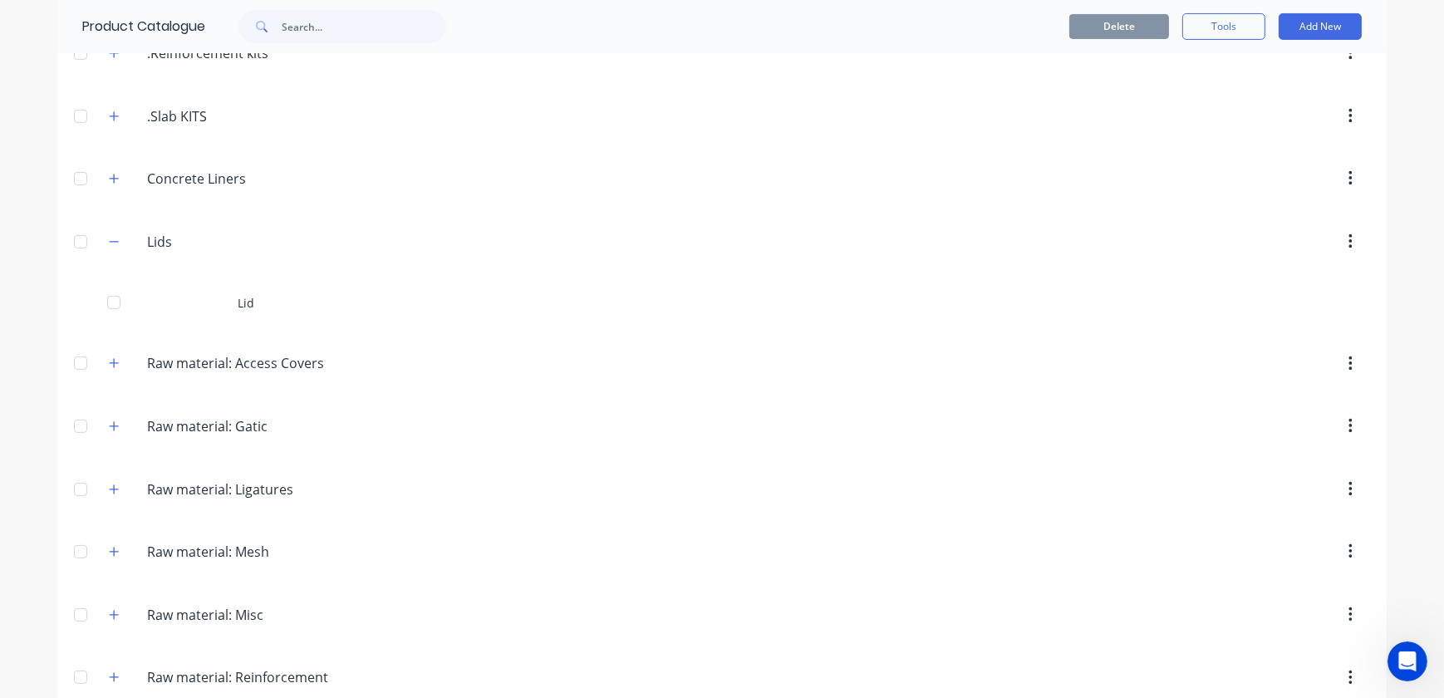
scroll to position [590, 0]
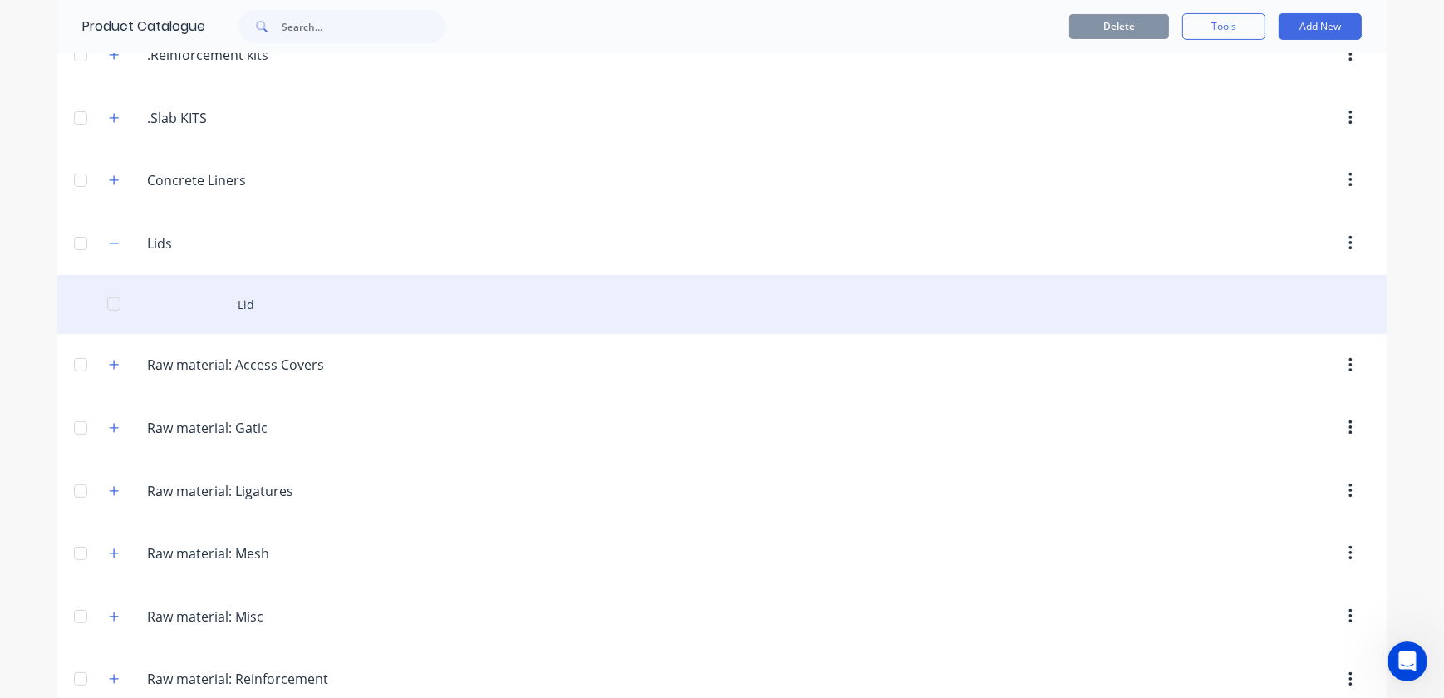
click at [241, 298] on div "Lid" at bounding box center [721, 304] width 1329 height 59
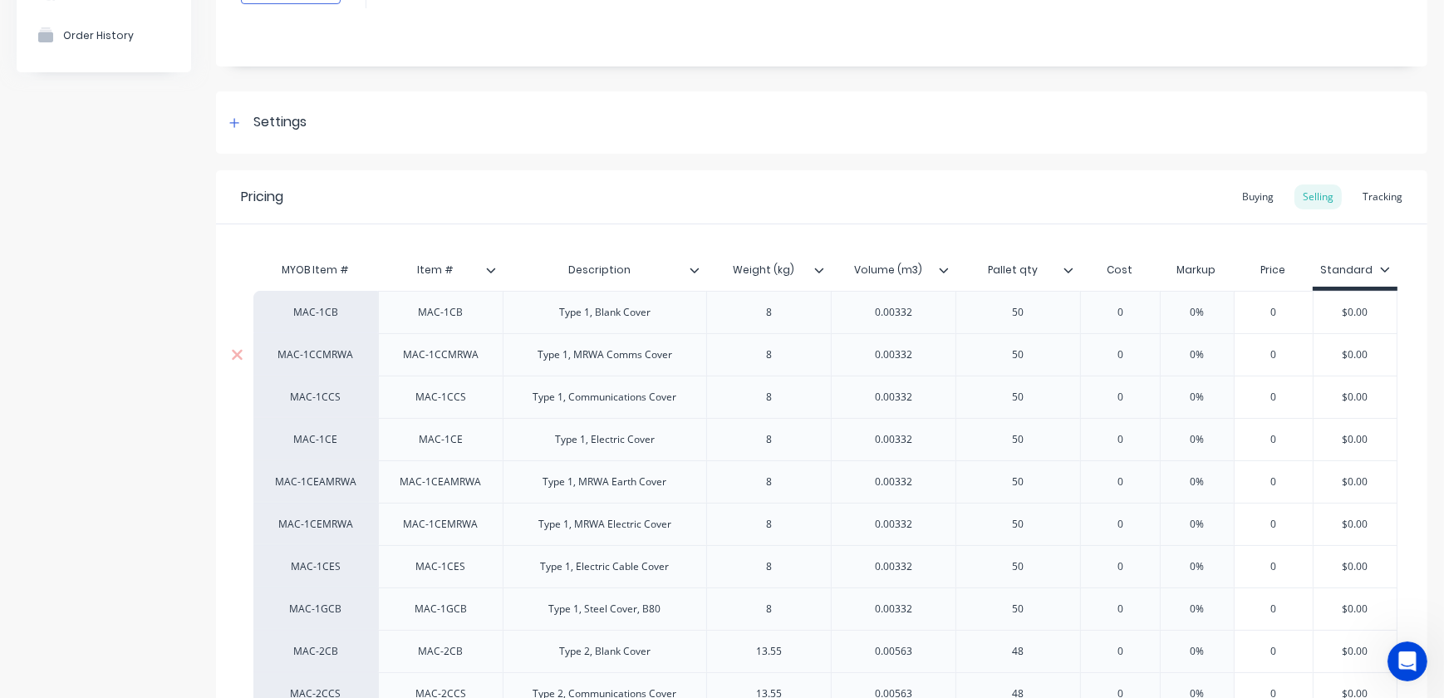
scroll to position [226, 0]
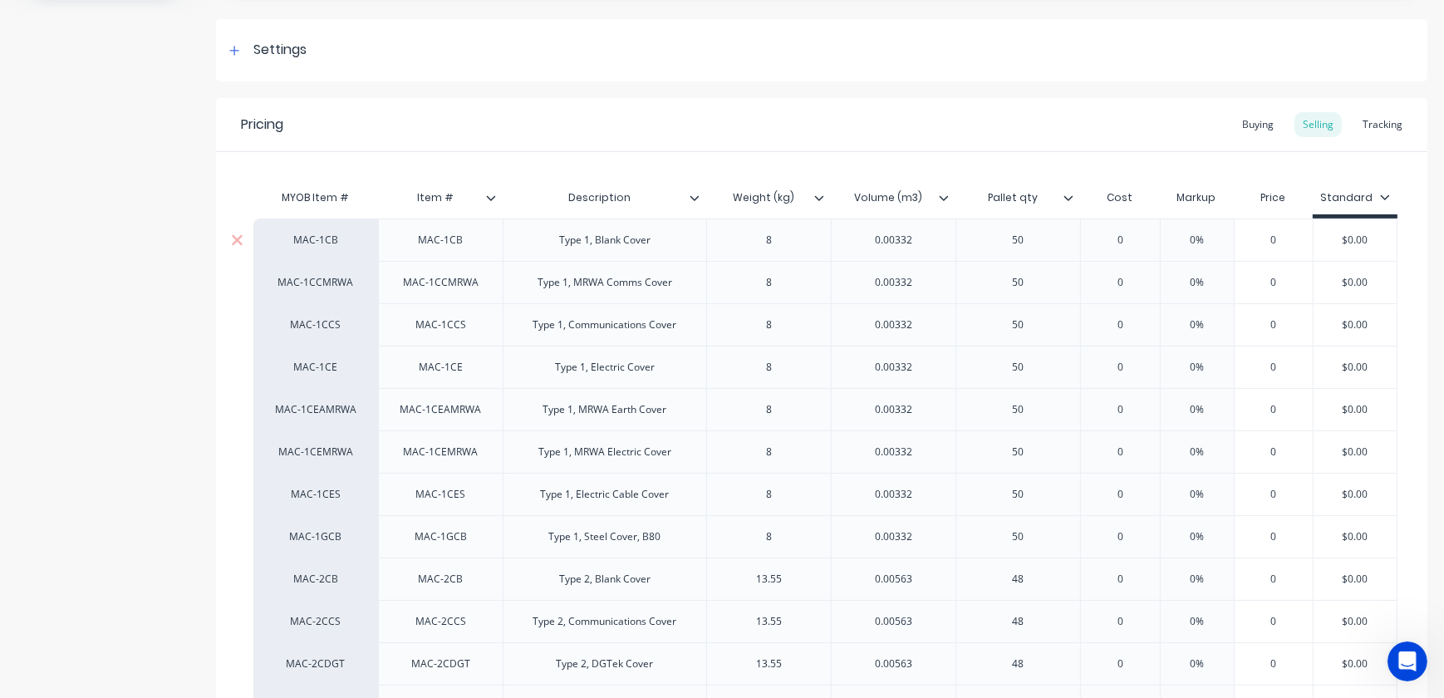
type textarea "x"
click at [1379, 119] on div "Tracking" at bounding box center [1382, 124] width 56 height 25
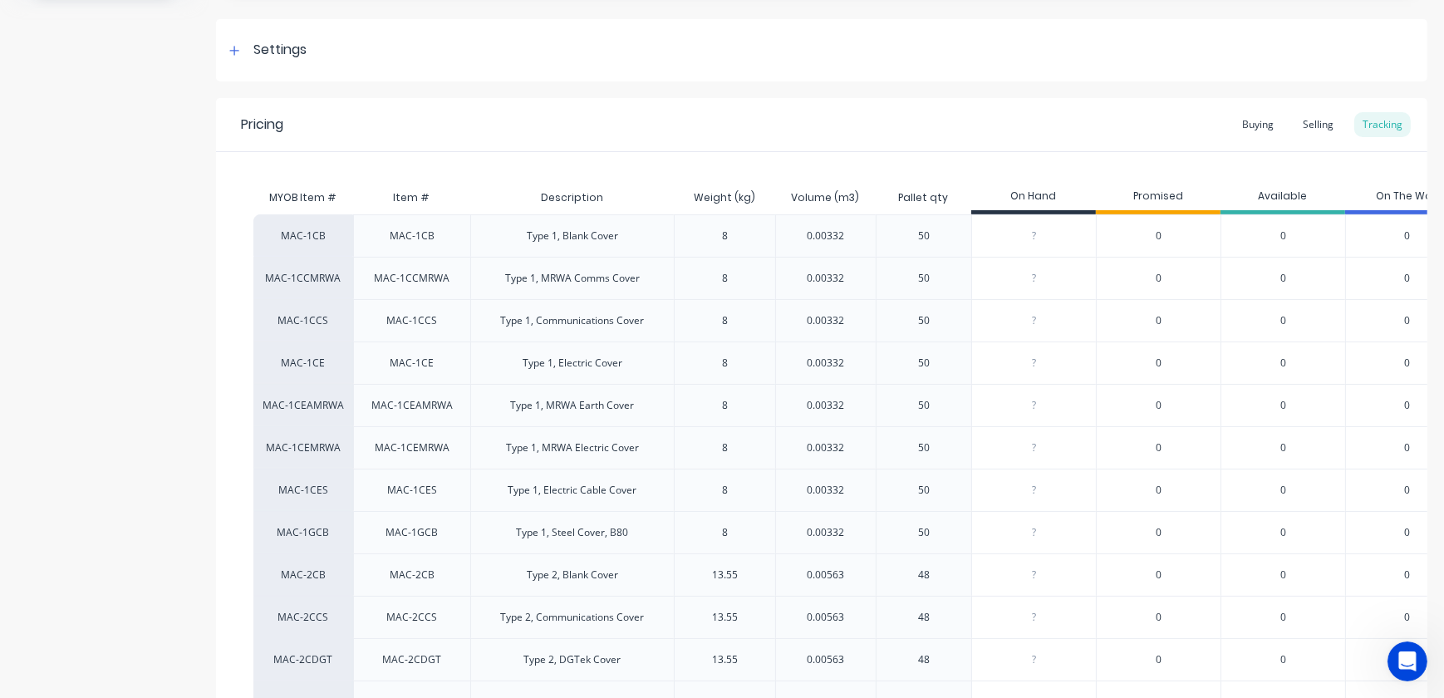
type input "0"
drag, startPoint x: 1047, startPoint y: 234, endPoint x: 985, endPoint y: 231, distance: 61.6
click at [985, 231] on input "0" at bounding box center [1034, 235] width 124 height 15
click at [1161, 233] on span "0" at bounding box center [1159, 235] width 6 height 15
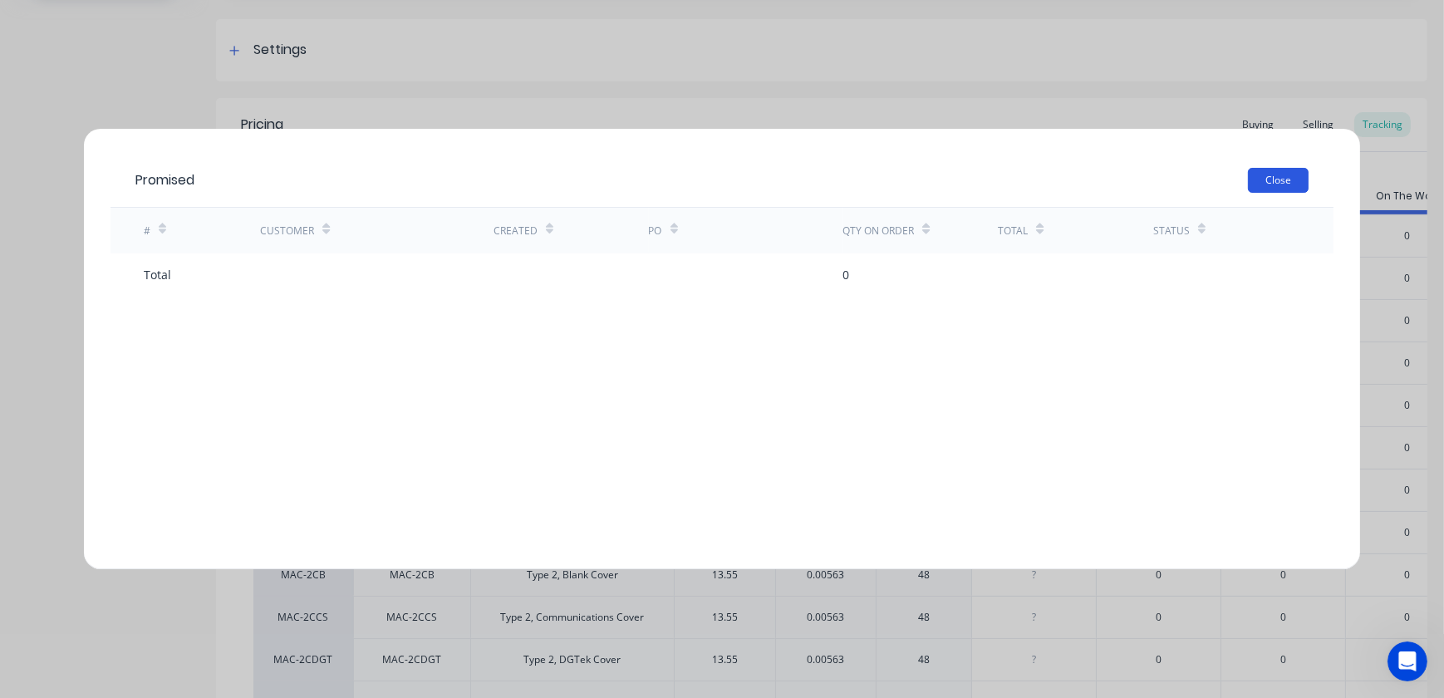
click at [1289, 177] on button "Close" at bounding box center [1278, 180] width 61 height 25
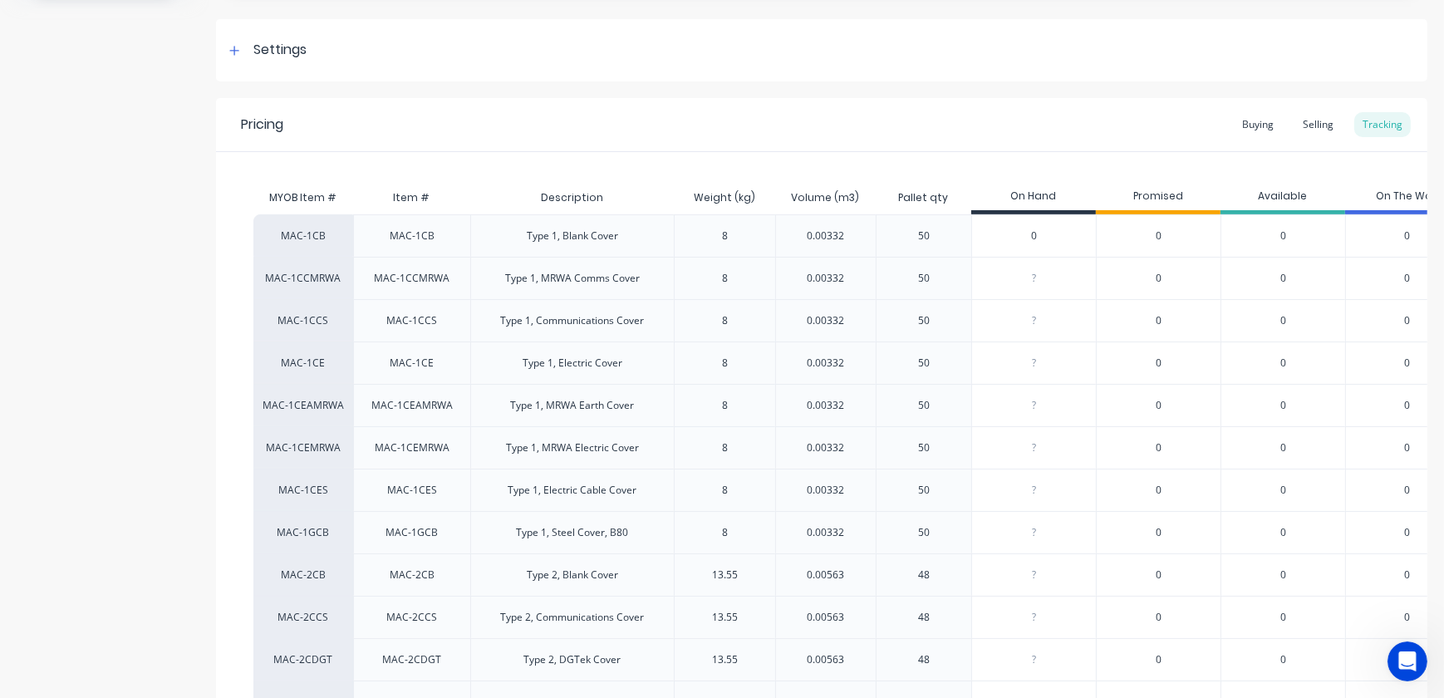
drag, startPoint x: 1044, startPoint y: 233, endPoint x: 990, endPoint y: 233, distance: 54.0
click at [990, 233] on input "0" at bounding box center [1034, 235] width 124 height 15
click at [1157, 233] on span "0" at bounding box center [1159, 235] width 6 height 15
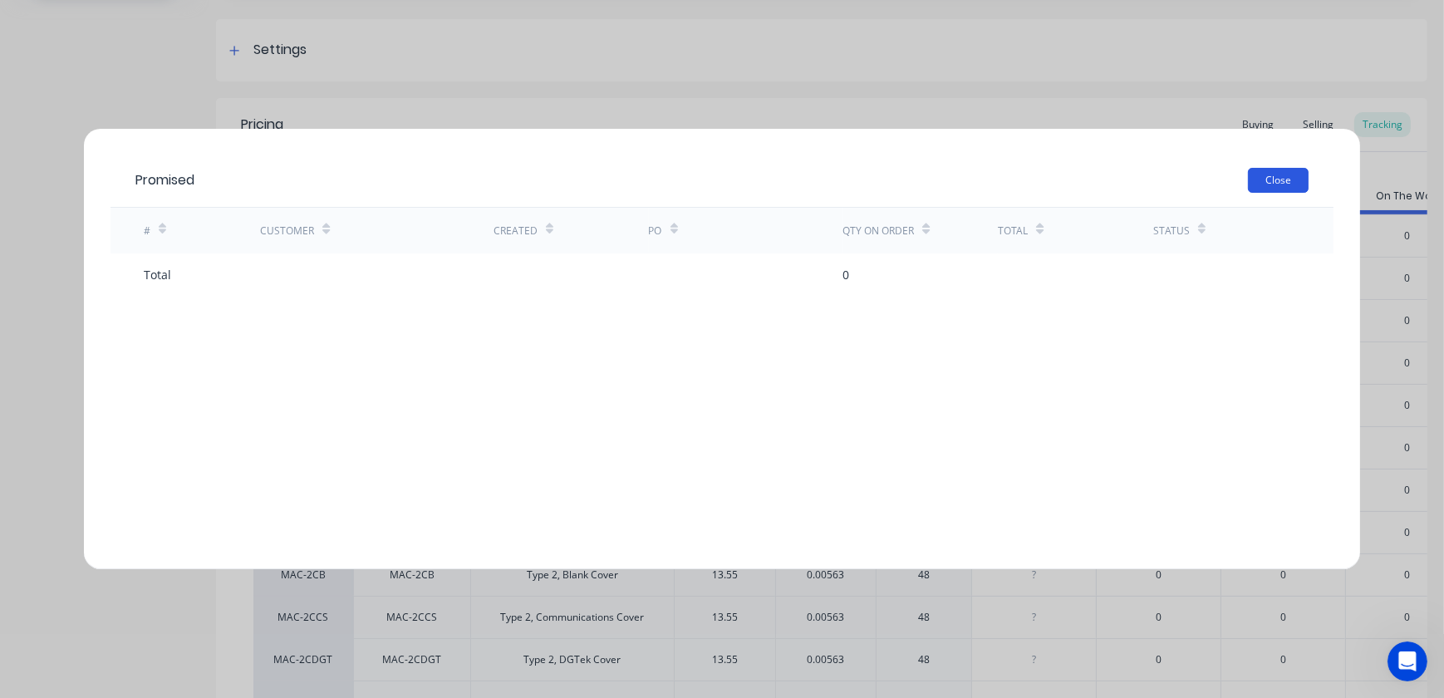
click at [1282, 185] on button "Close" at bounding box center [1278, 180] width 61 height 25
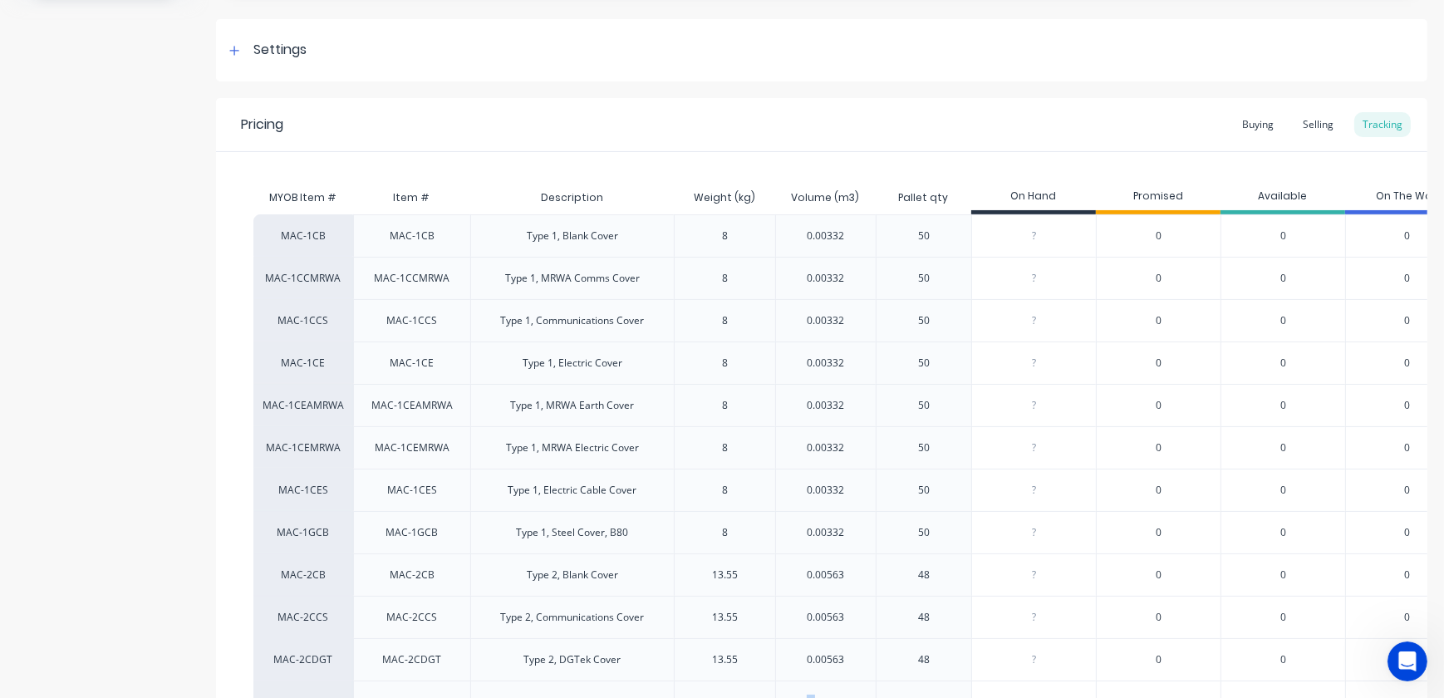
drag, startPoint x: 747, startPoint y: 697, endPoint x: 816, endPoint y: 700, distance: 69.0
click at [816, 697] on html "dashboard products sales purchasing productivity dashboard products Product Cat…" at bounding box center [722, 349] width 1444 height 698
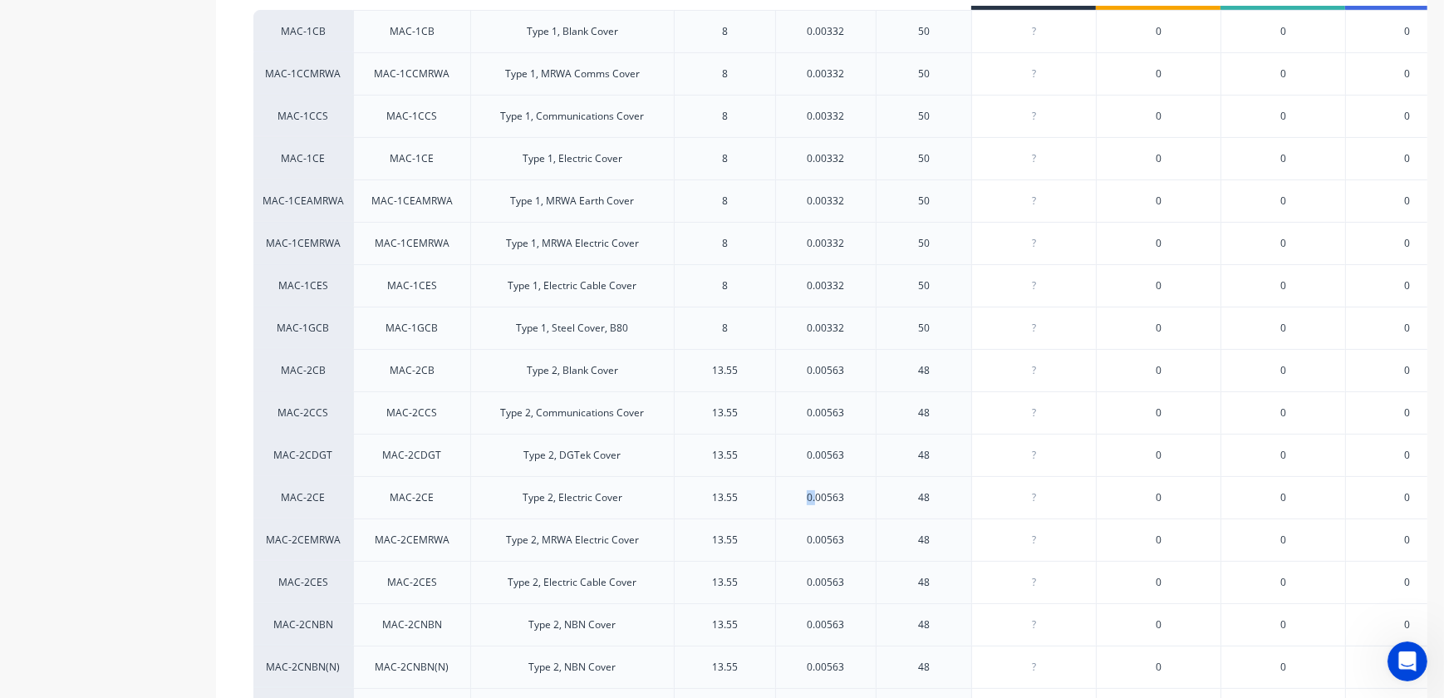
scroll to position [453, 0]
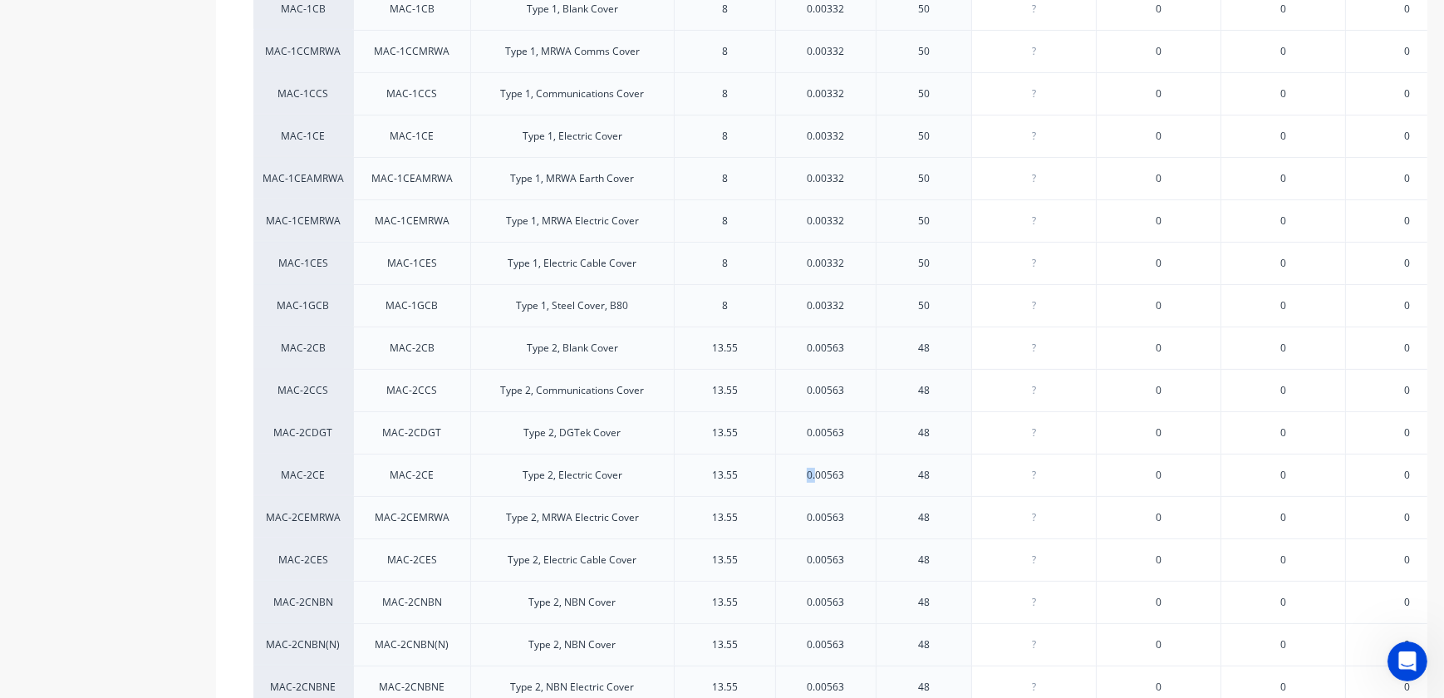
type input "0"
click at [1041, 474] on input "0" at bounding box center [1034, 475] width 124 height 15
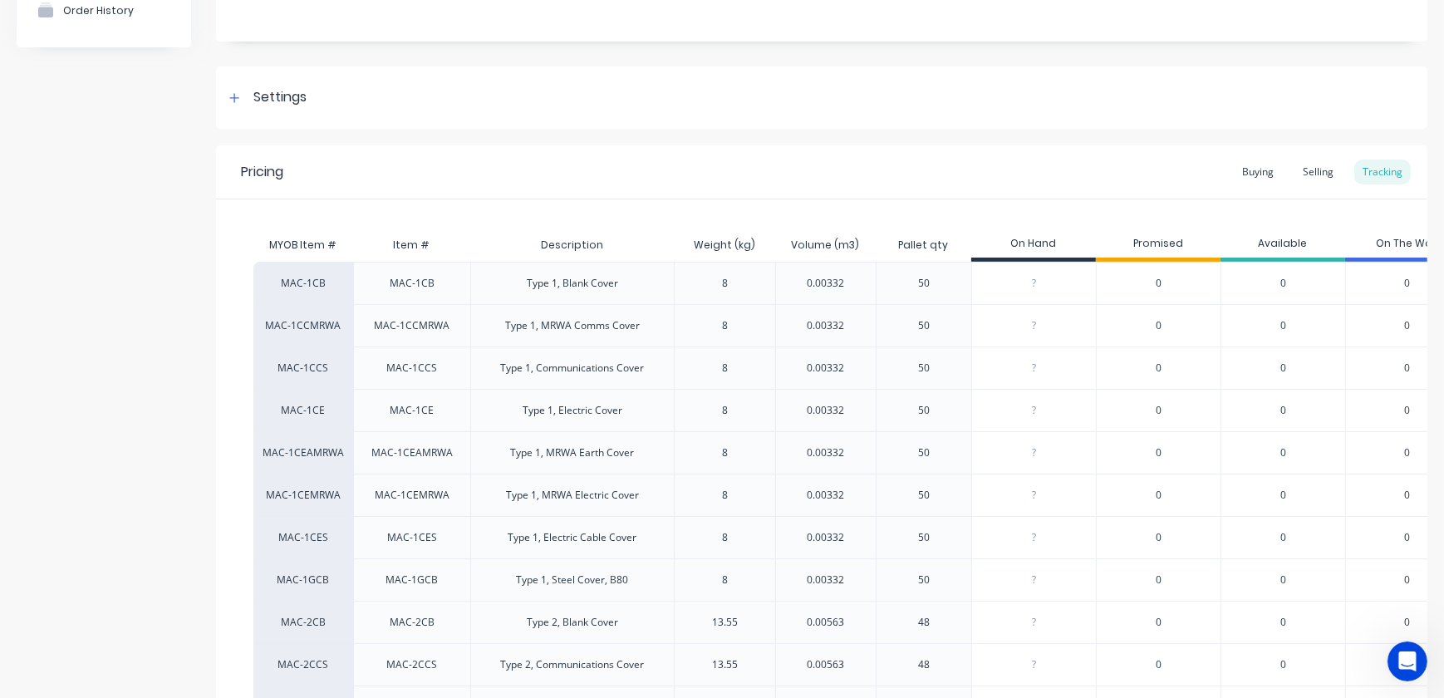
scroll to position [0, 0]
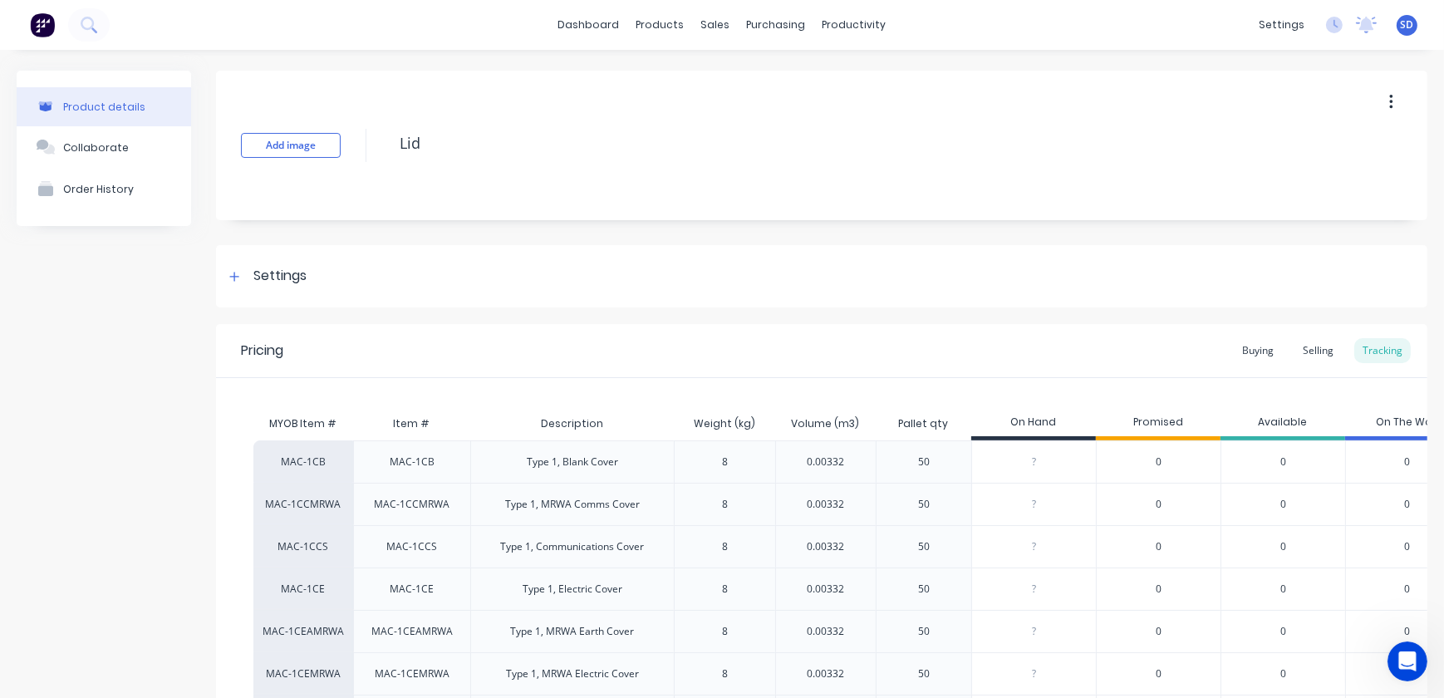
click at [985, 350] on div "Pricing Buying Selling Tracking" at bounding box center [821, 351] width 1211 height 54
